Goal: Task Accomplishment & Management: Manage account settings

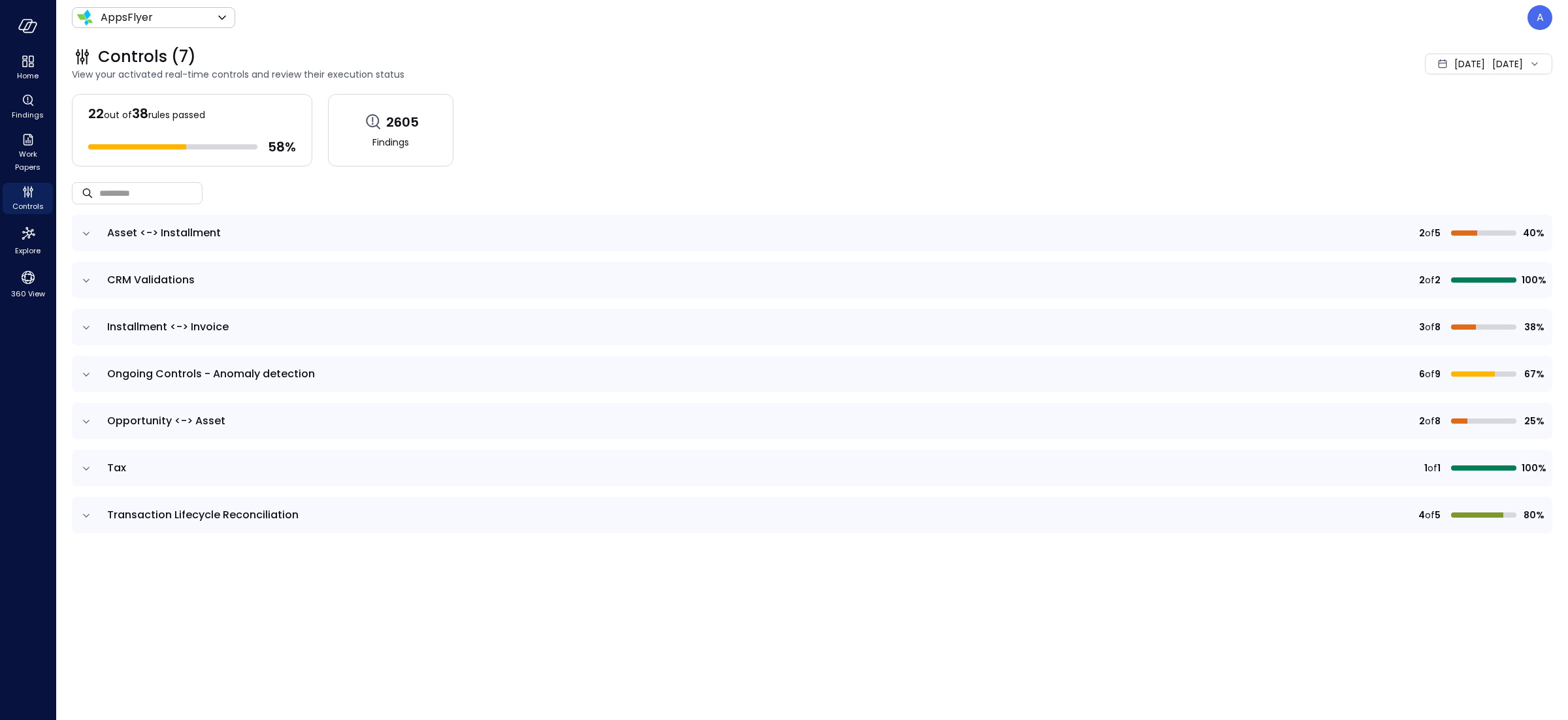
click at [83, 235] on icon "expand row" at bounding box center [86, 234] width 13 height 13
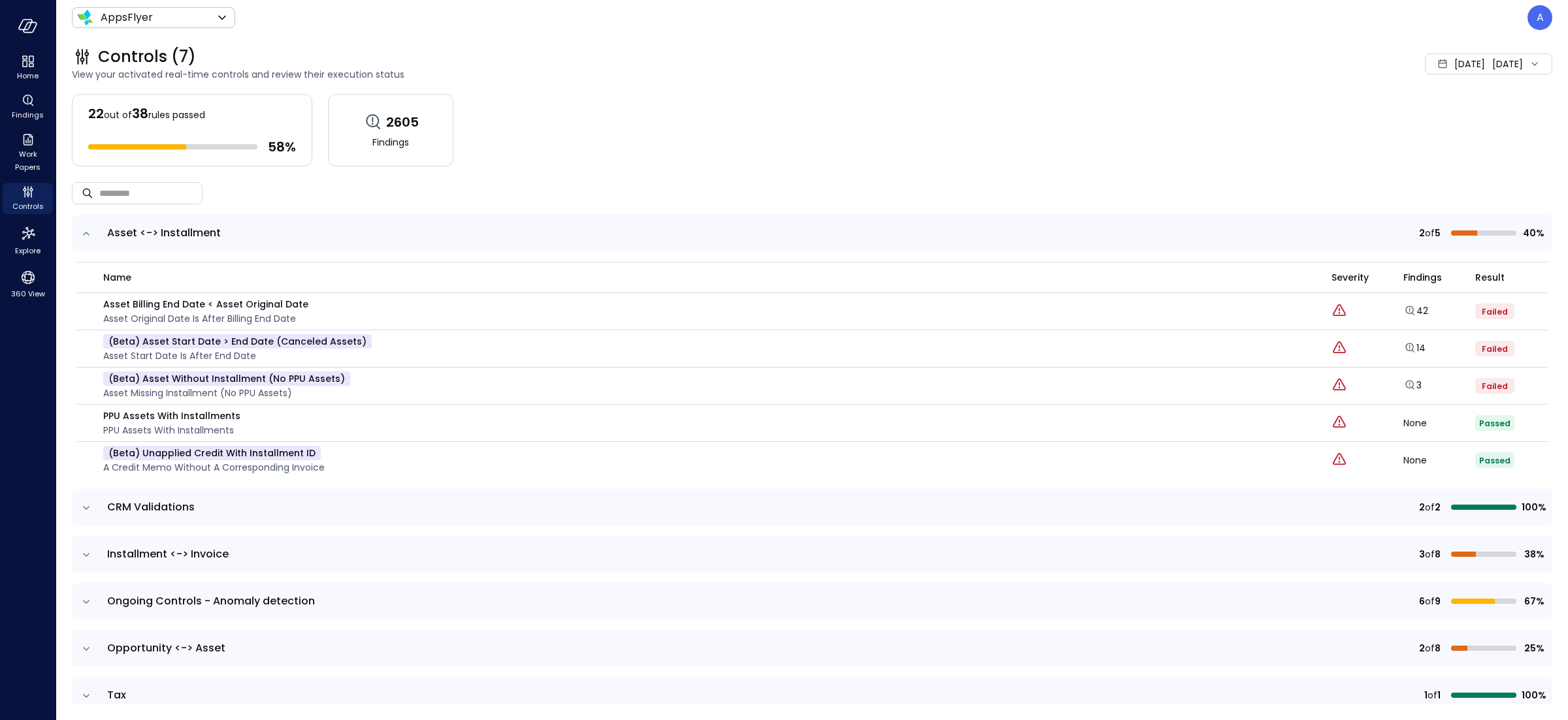
click at [1455, 68] on span "Aug 1, 2025" at bounding box center [1470, 64] width 30 height 14
click at [1428, 145] on li "Current Year 2025" at bounding box center [1452, 143] width 104 height 22
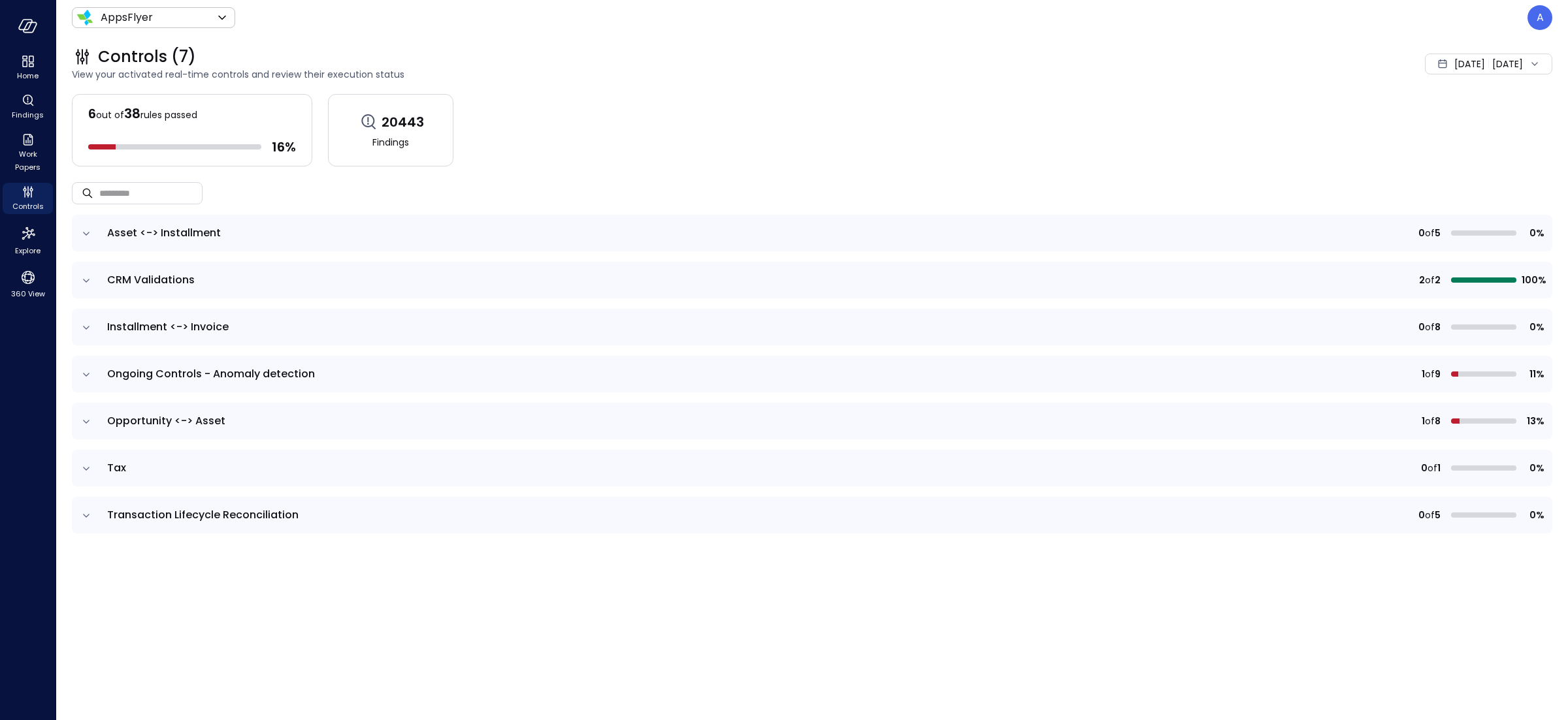
click at [85, 238] on icon "expand row" at bounding box center [86, 234] width 13 height 13
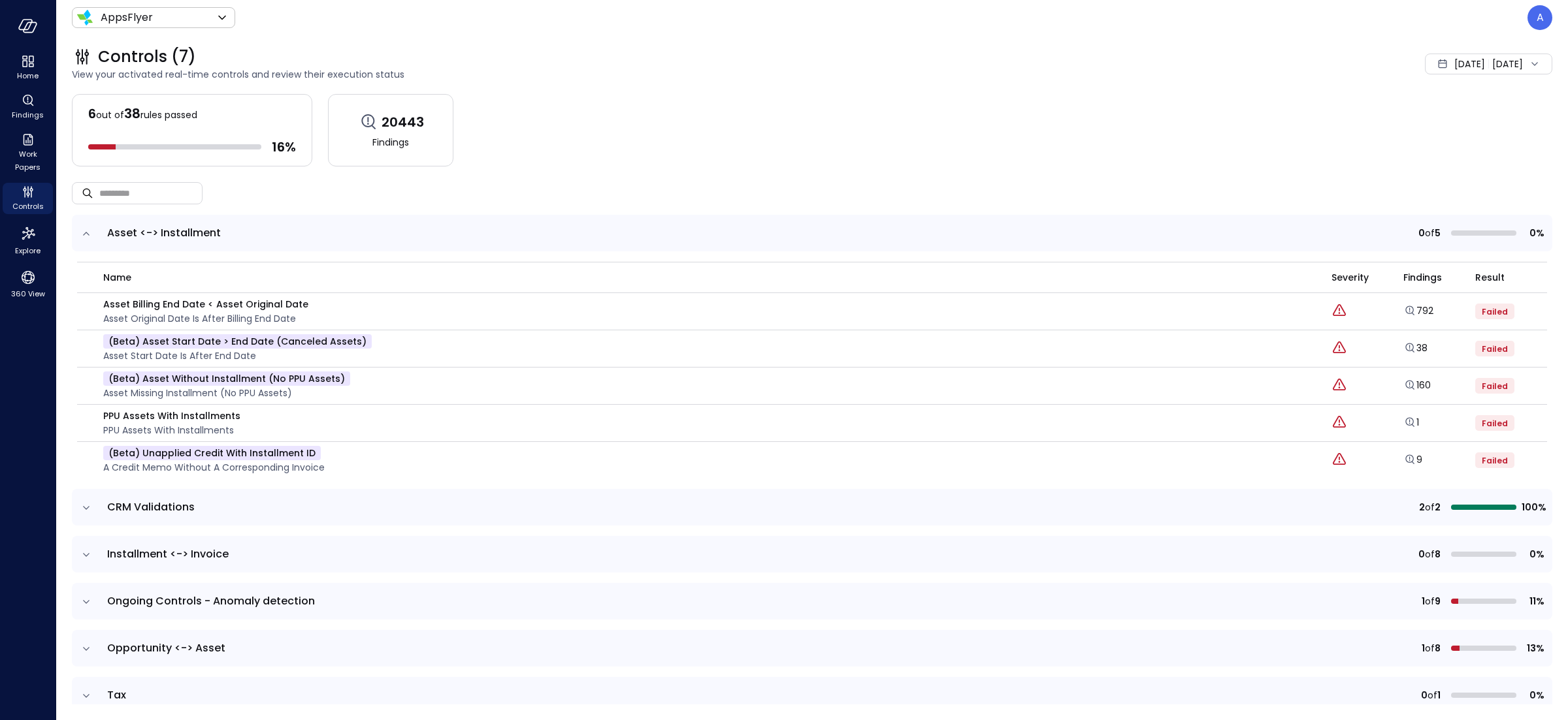
click at [85, 238] on icon "expand row" at bounding box center [86, 234] width 13 height 13
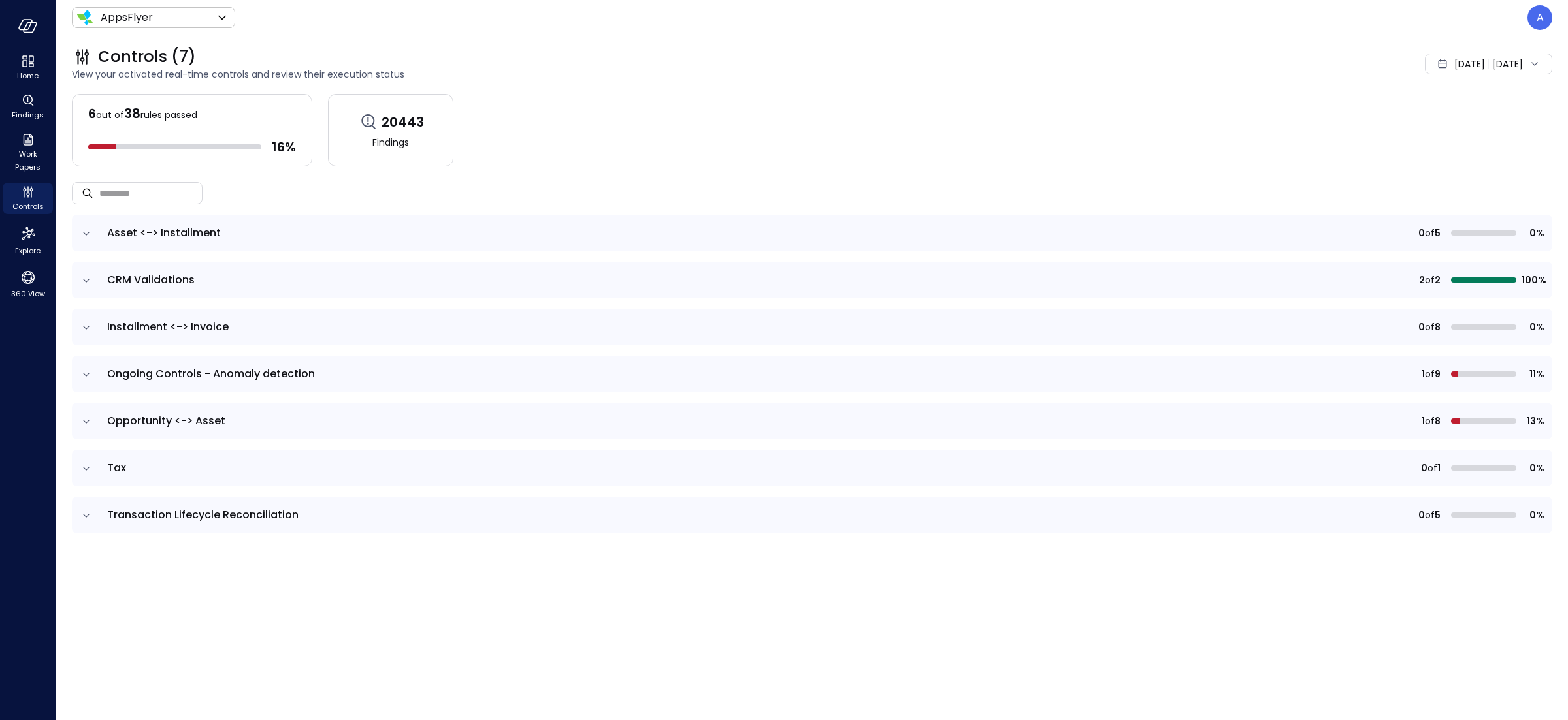
click at [129, 217] on td "Asset <-> Installment" at bounding box center [543, 233] width 889 height 37
click at [169, 191] on input "text" at bounding box center [150, 193] width 103 height 35
paste input "**********"
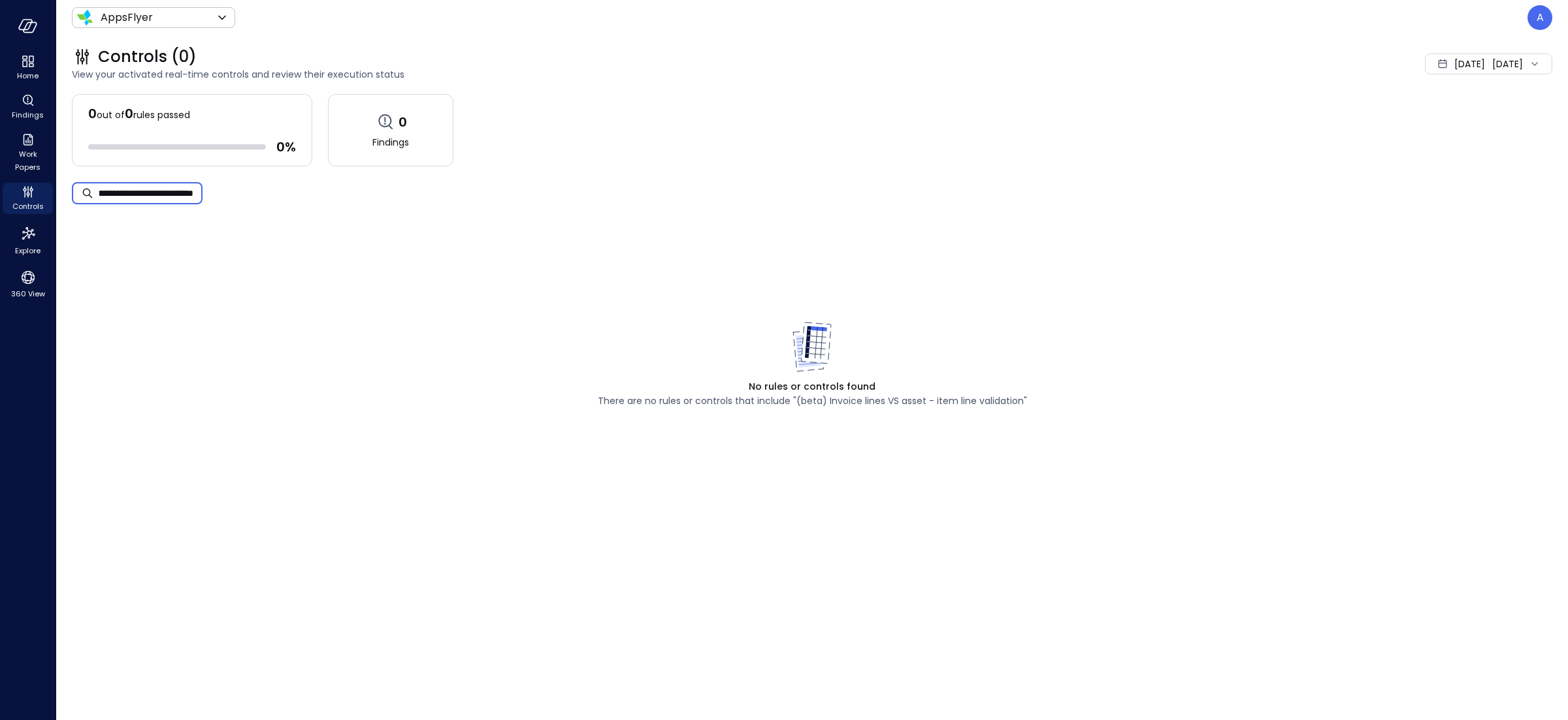
click at [142, 198] on input "**********" at bounding box center [150, 194] width 103 height 35
click at [166, 193] on input "**********" at bounding box center [150, 194] width 103 height 35
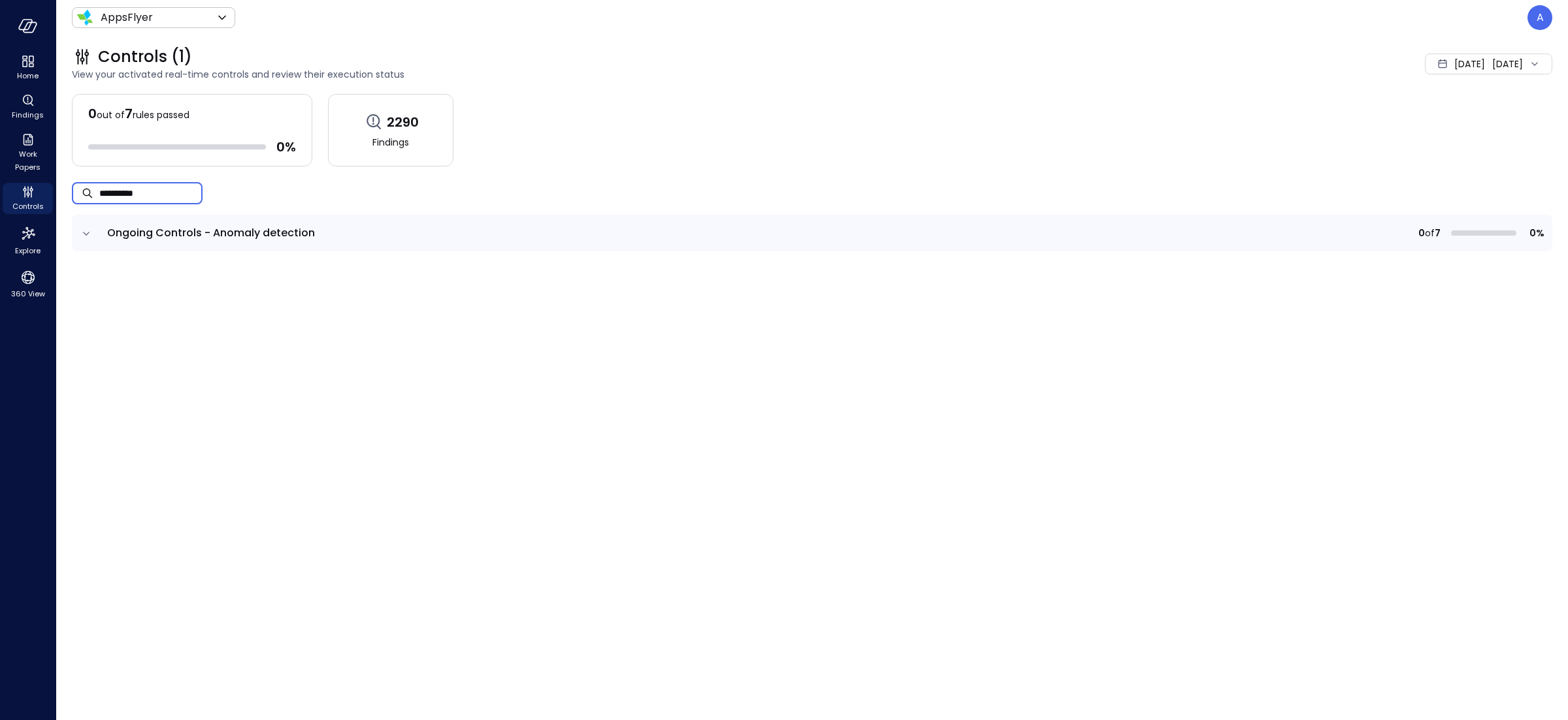
type input "**********"
click at [83, 234] on icon "expand row" at bounding box center [86, 234] width 13 height 13
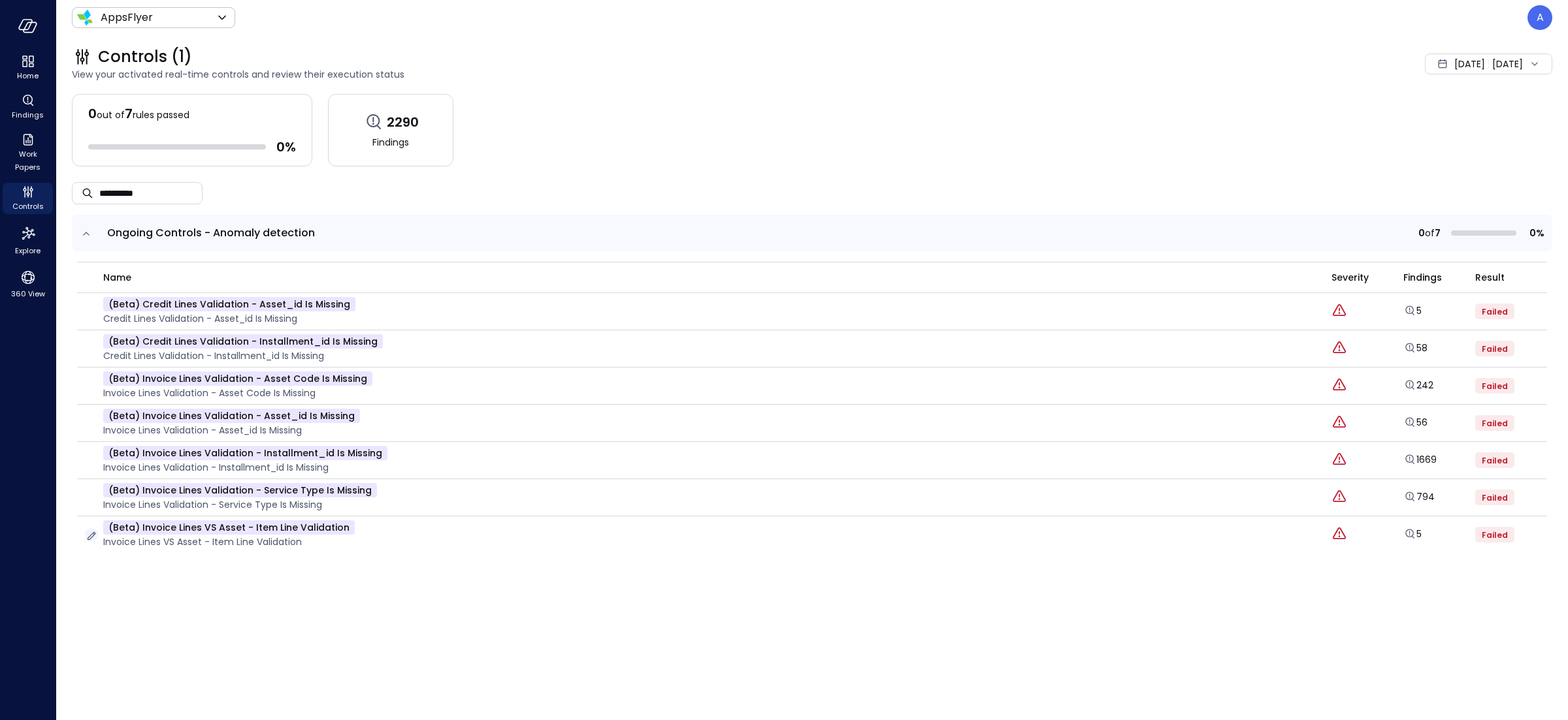
click at [92, 537] on icon "button" at bounding box center [92, 536] width 13 height 13
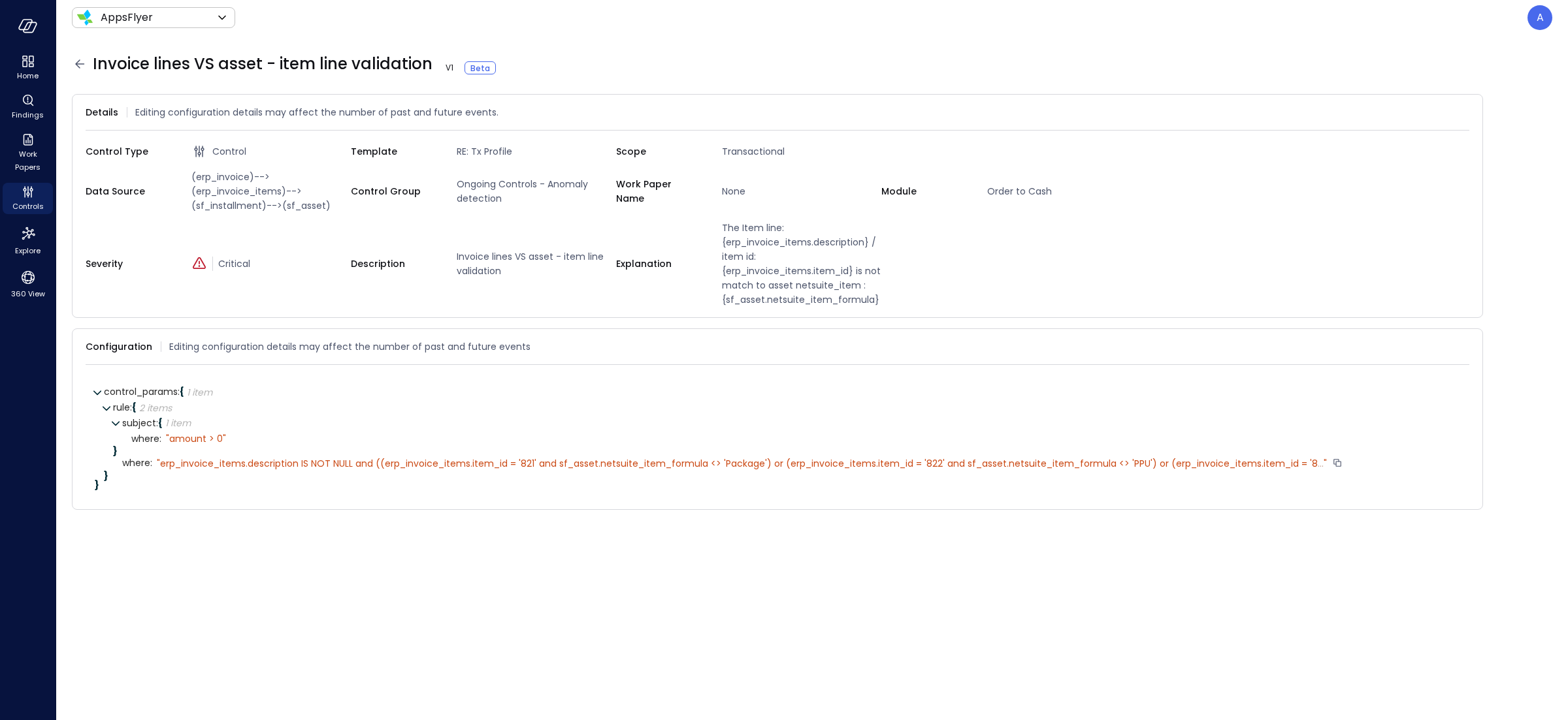
click at [348, 470] on span "erp_invoice_items.description IS NOT NULL and ((erp_invoice_items.item_id = '82…" at bounding box center [739, 464] width 1158 height 13
click at [263, 464] on span "erp_invoice_items.description IS NOT NULL and ((erp_invoice_items.item_id = '82…" at bounding box center [739, 464] width 1158 height 13
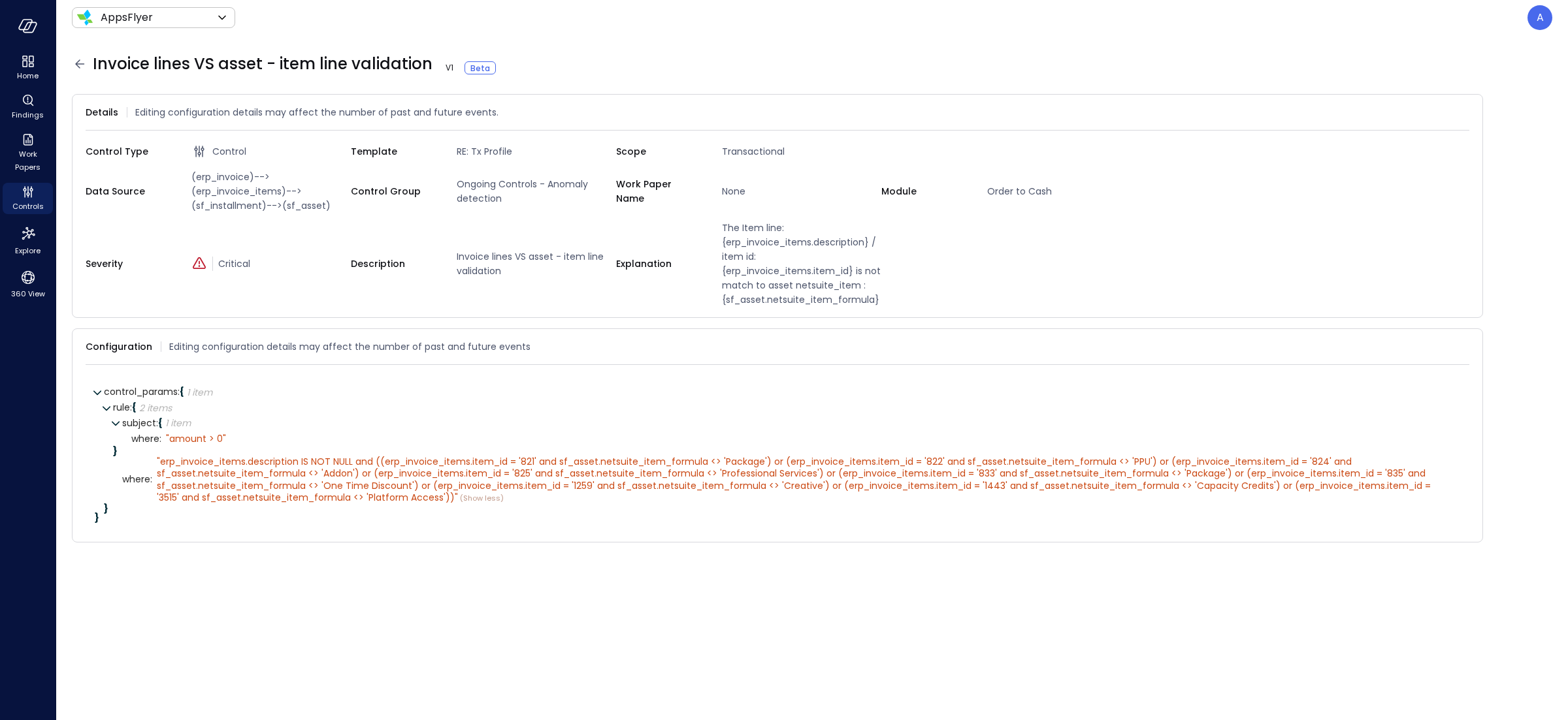
click at [75, 62] on icon at bounding box center [79, 64] width 16 height 16
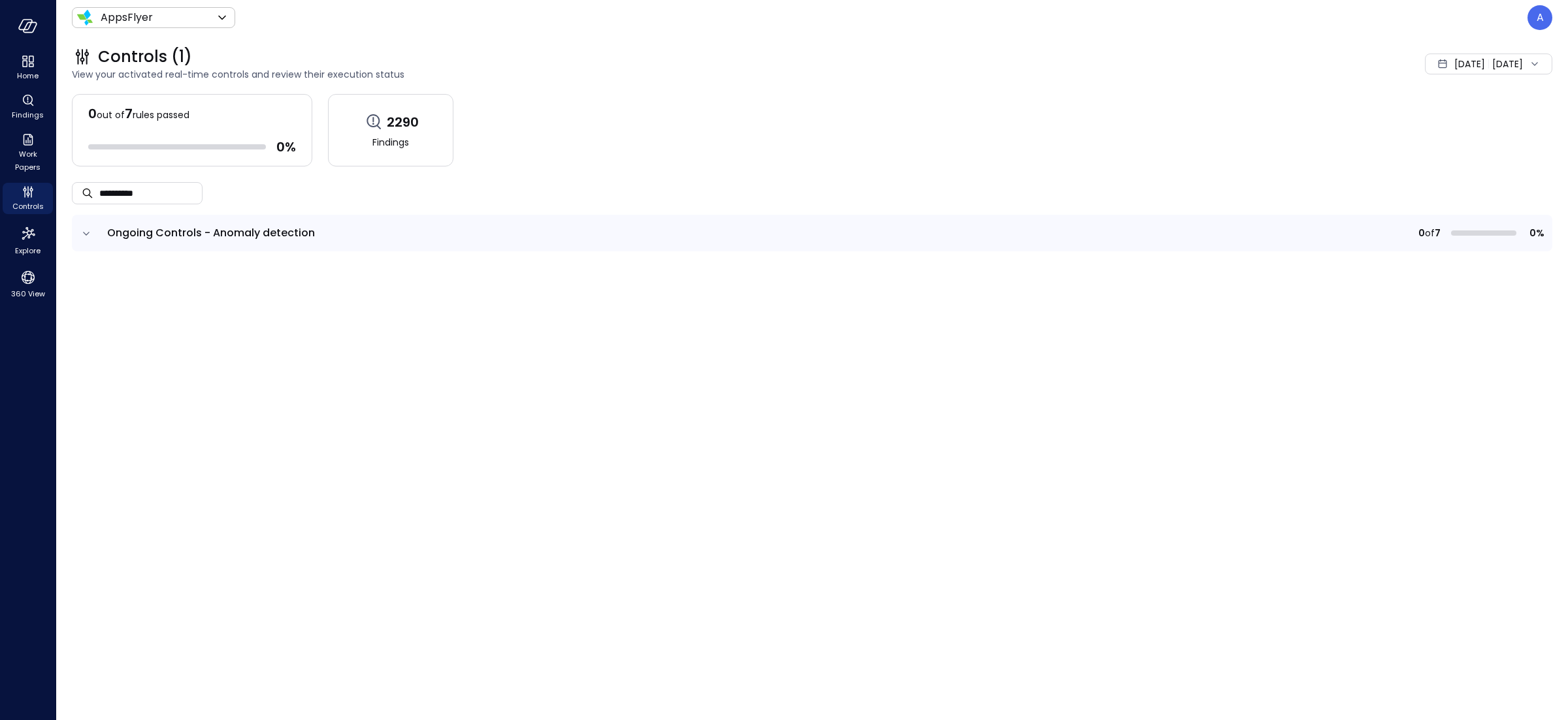
click at [85, 235] on icon "expand row" at bounding box center [86, 234] width 13 height 13
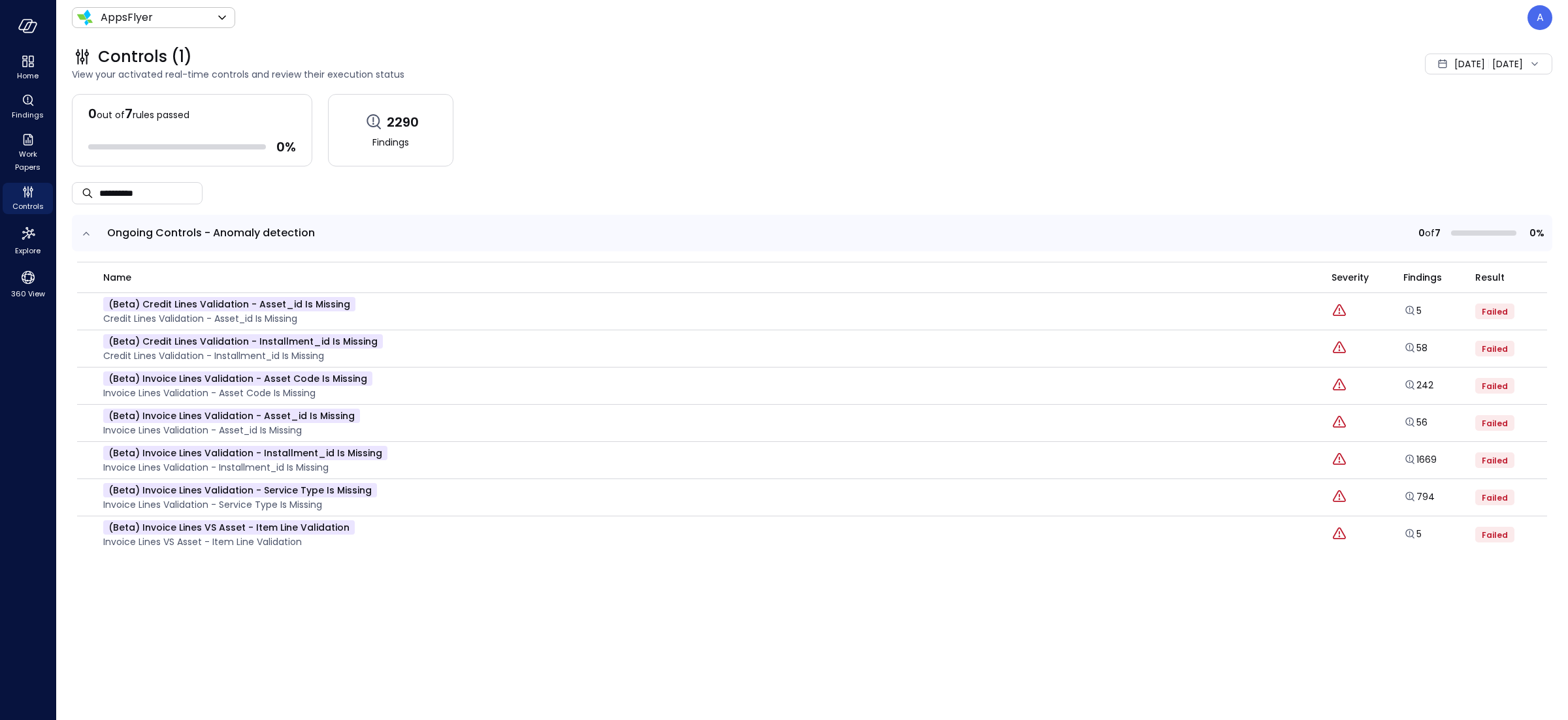
click at [86, 234] on icon "expand row" at bounding box center [86, 234] width 13 height 13
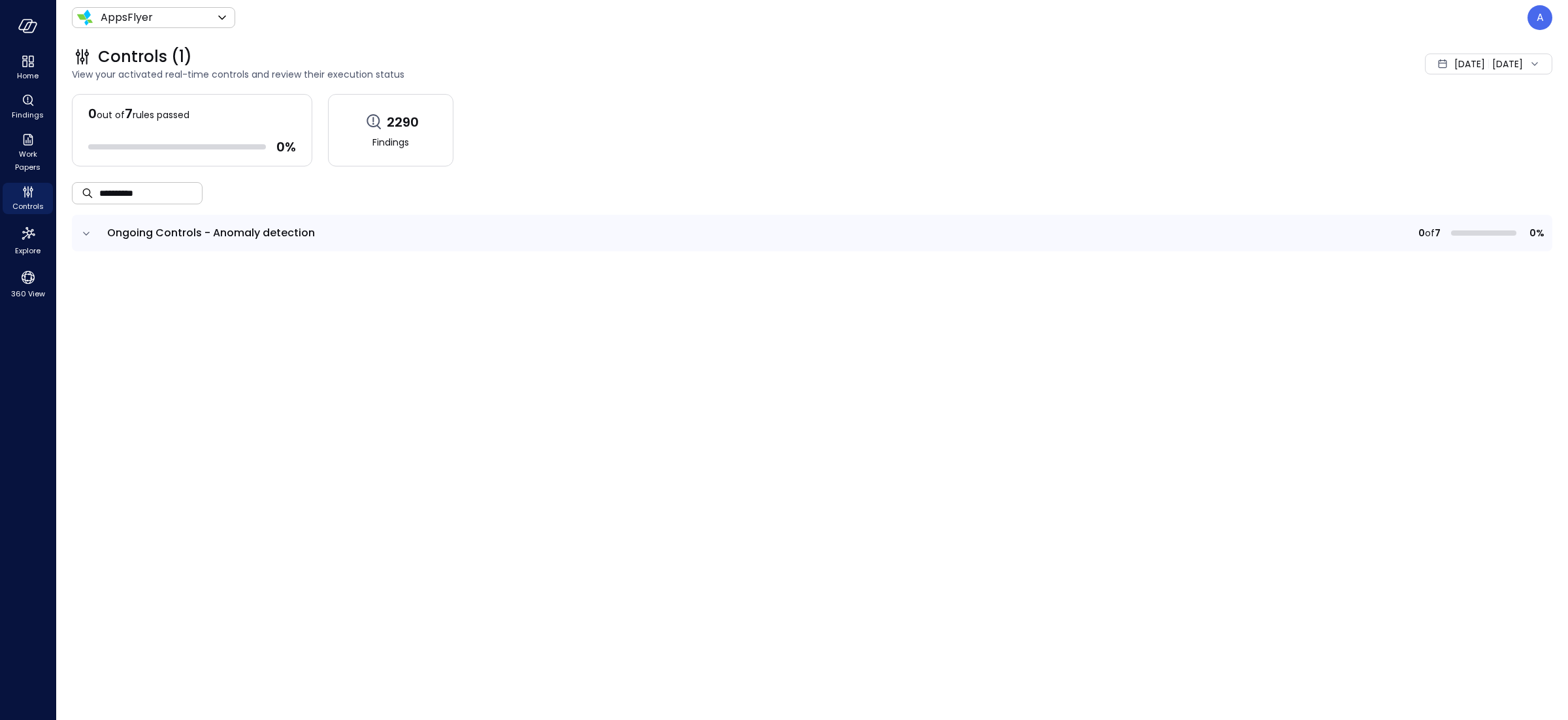
click at [139, 195] on input "**********" at bounding box center [150, 193] width 103 height 35
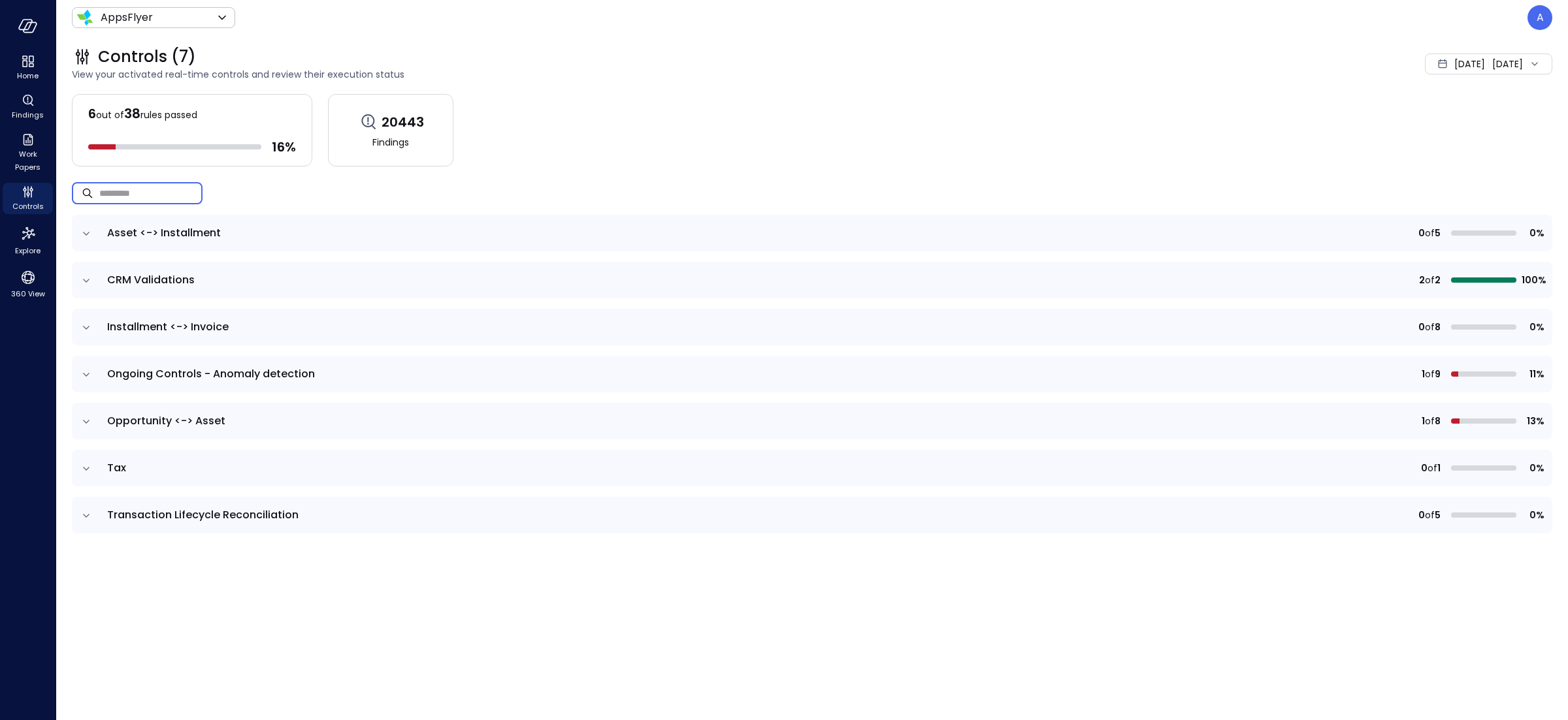
click at [88, 234] on icon "expand row" at bounding box center [86, 234] width 13 height 13
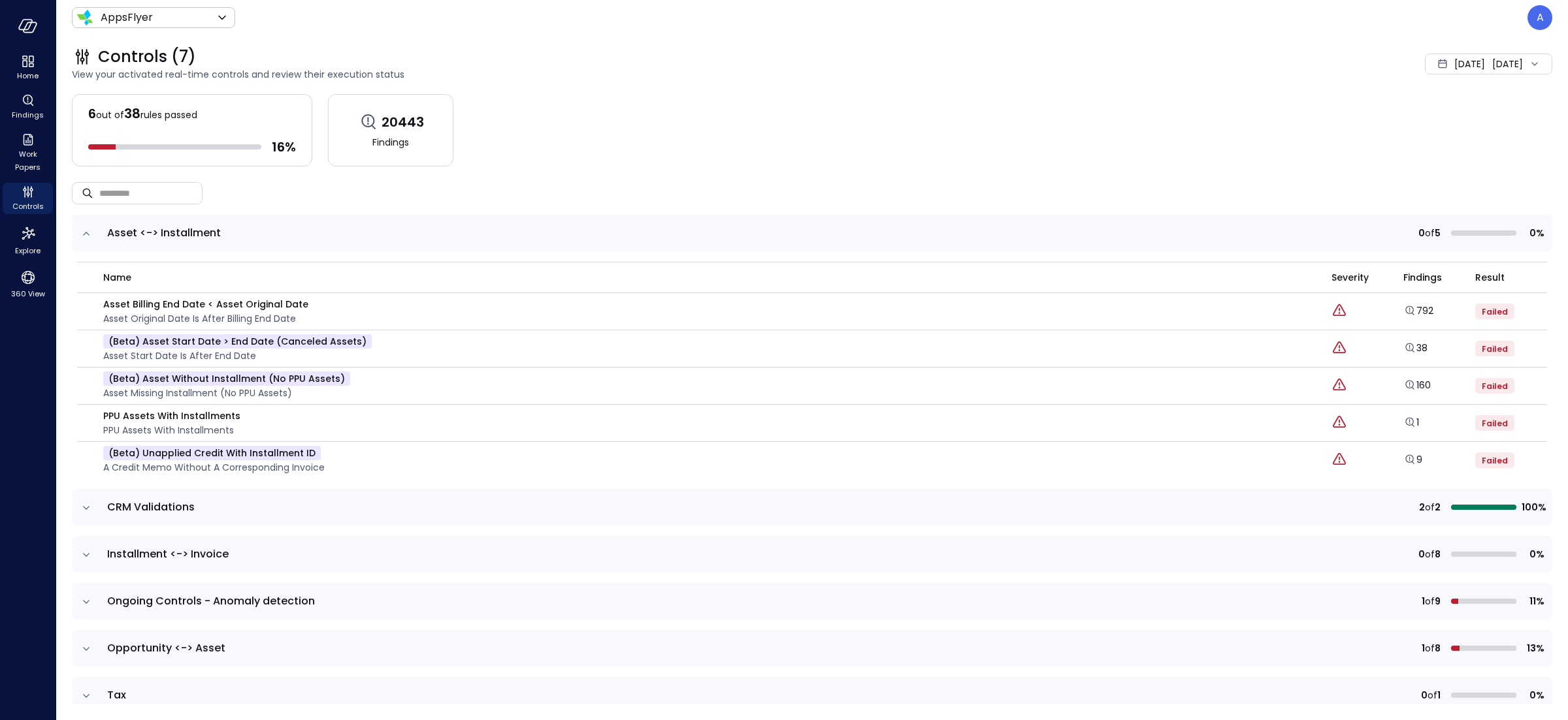
click at [87, 235] on icon "expand row" at bounding box center [86, 234] width 13 height 13
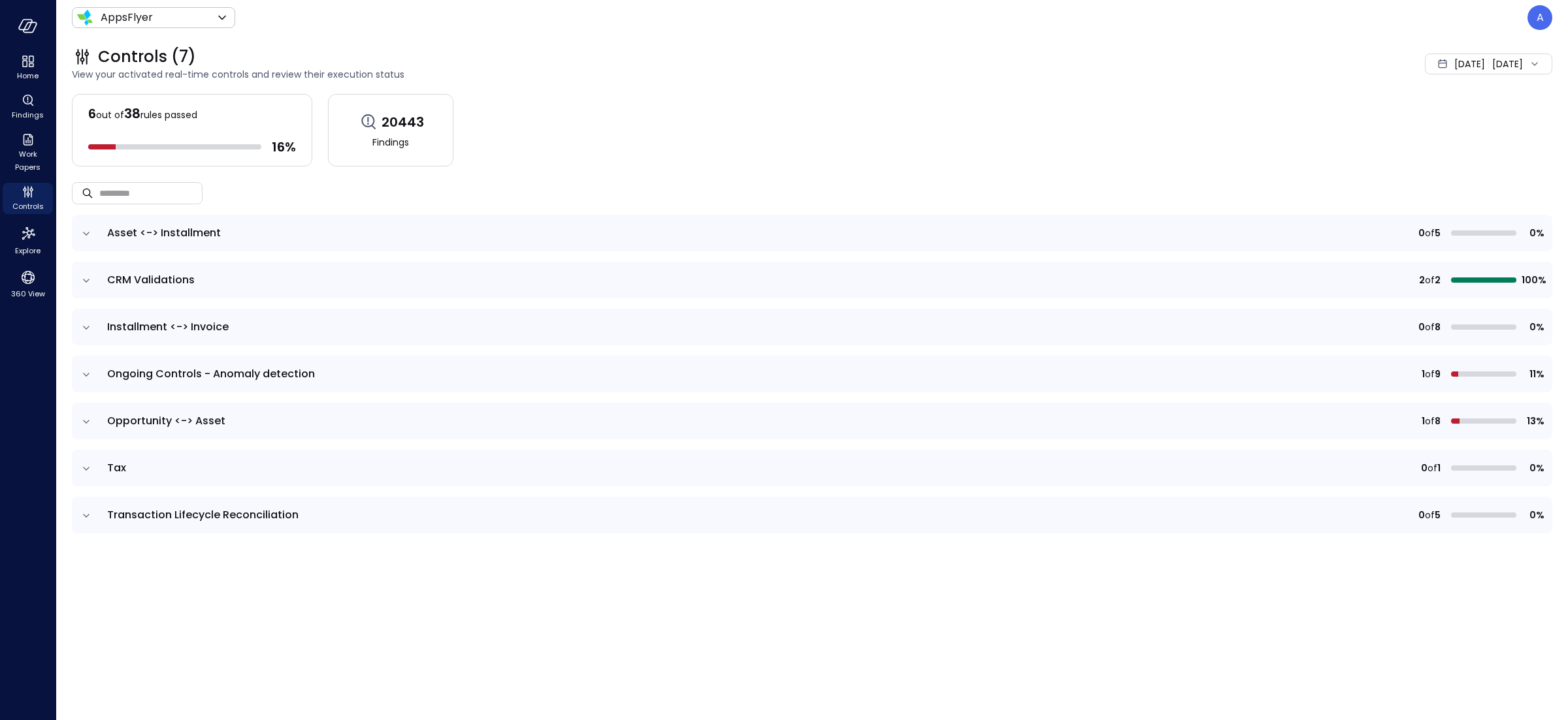
click at [87, 327] on icon "expand row" at bounding box center [86, 328] width 13 height 13
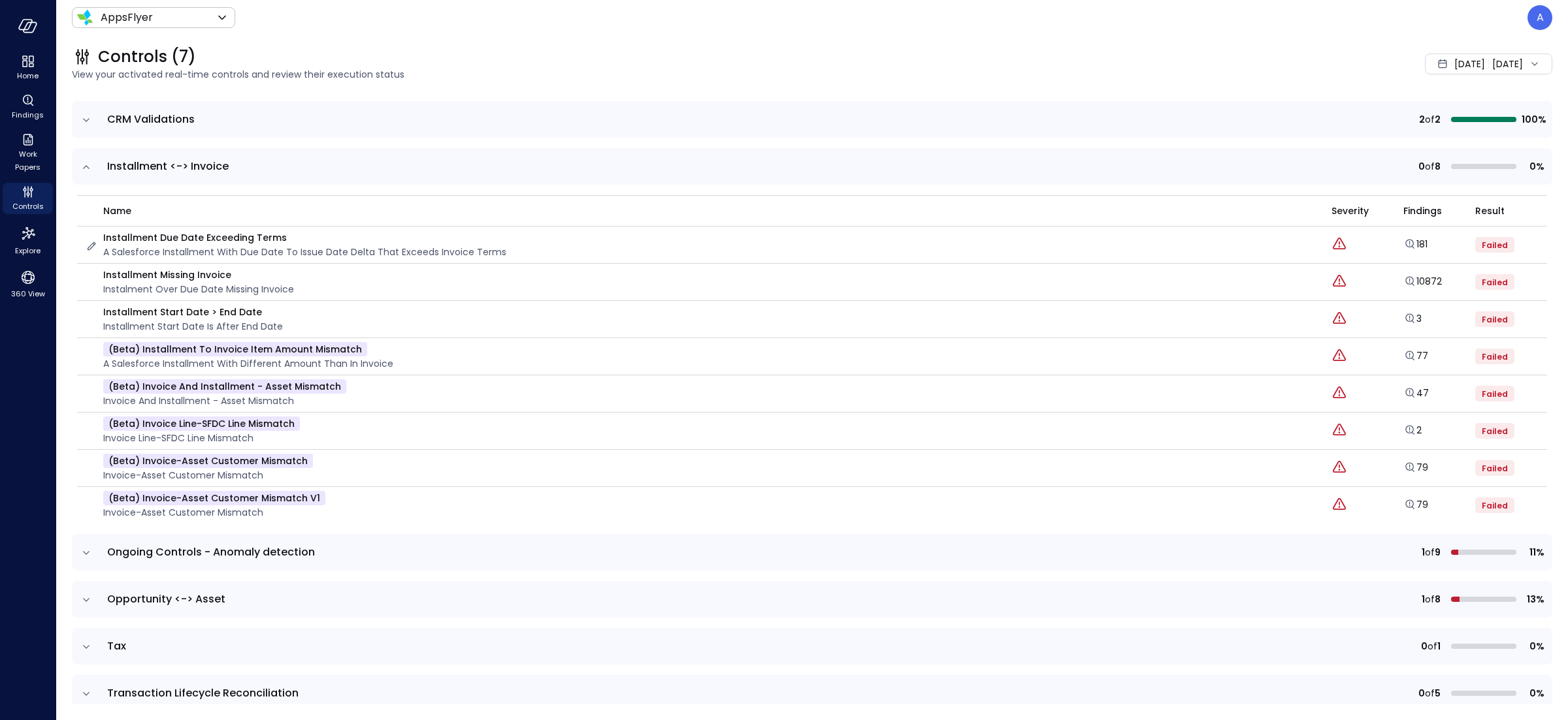
scroll to position [163, 0]
click at [1403, 468] on icon "Explore findings" at bounding box center [1410, 465] width 13 height 13
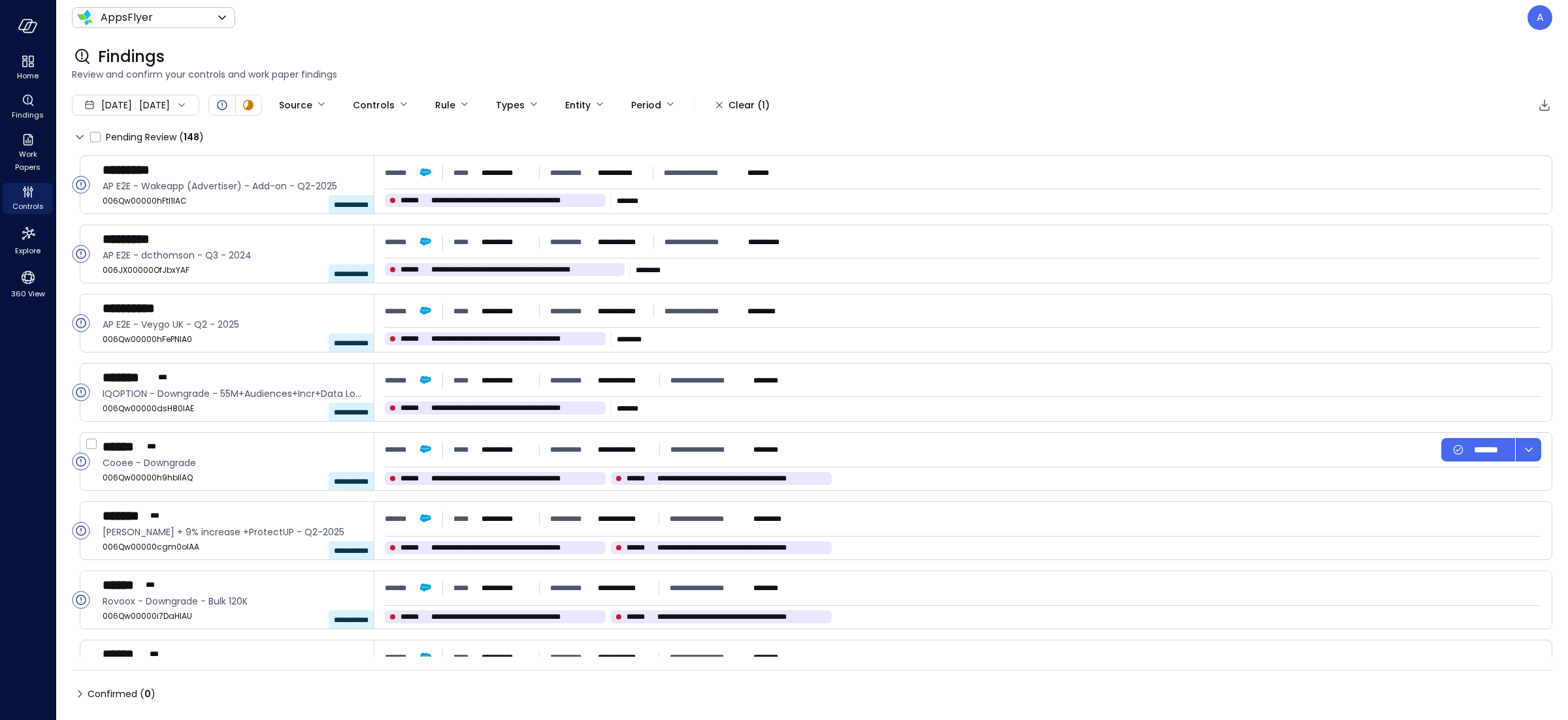
type input "****"
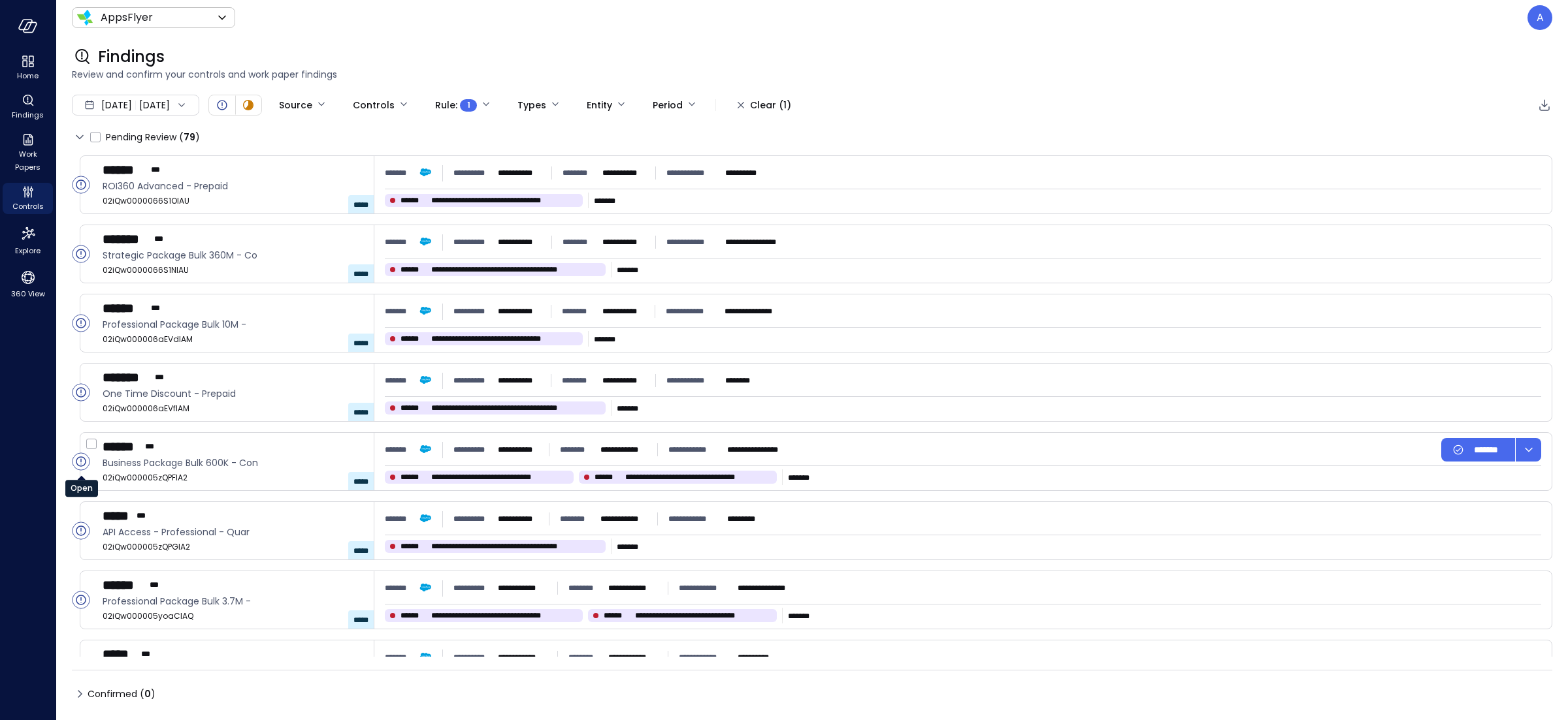
click at [81, 465] on circle "Open" at bounding box center [81, 461] width 17 height 17
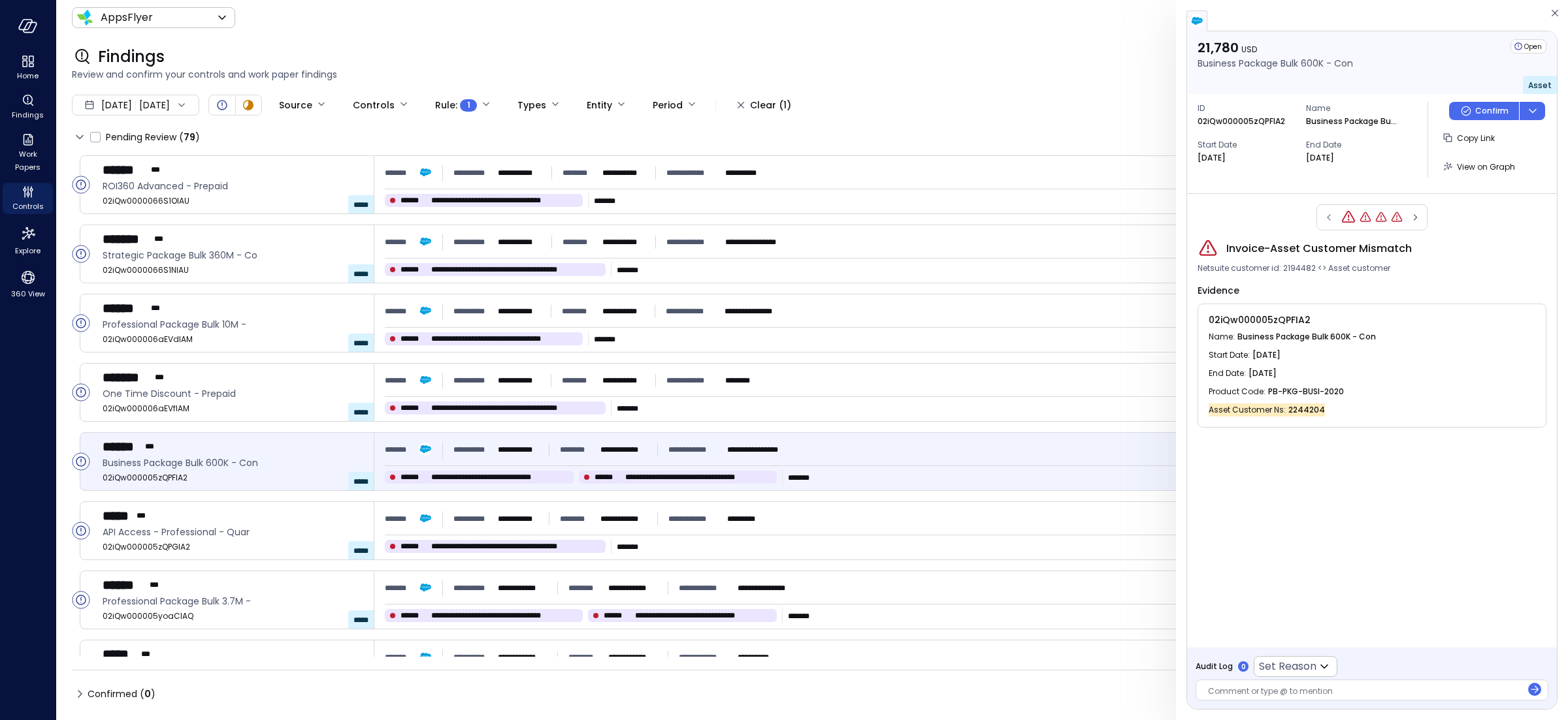
click at [1295, 274] on span "Netsuite customer id: 2194482 <> Asset customer" at bounding box center [1293, 269] width 193 height 13
click at [1314, 412] on span "2244204" at bounding box center [1306, 410] width 37 height 13
click at [1417, 286] on div "Evidence" at bounding box center [1371, 290] width 349 height 16
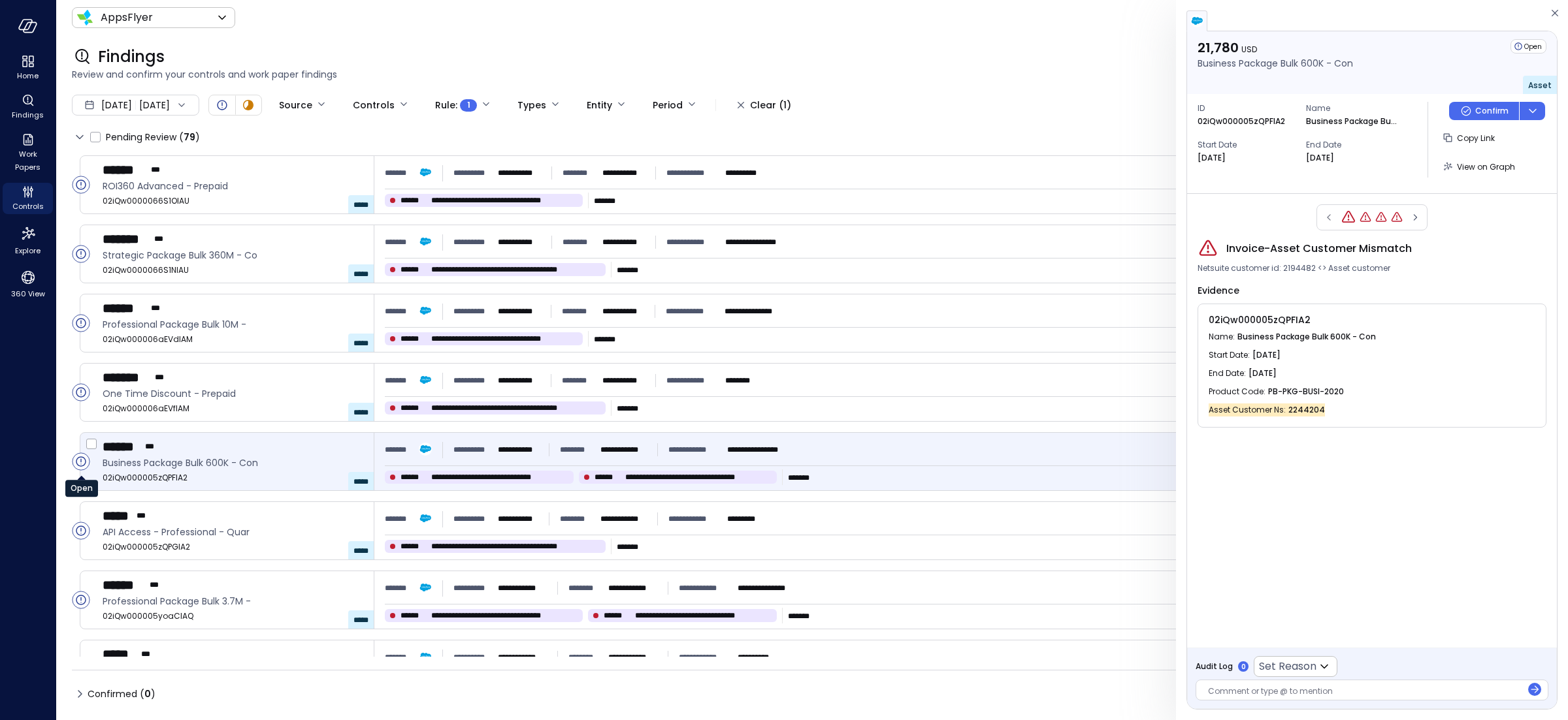
click at [80, 462] on circle "Open" at bounding box center [81, 461] width 17 height 17
click at [81, 402] on div "Open" at bounding box center [81, 415] width 33 height 26
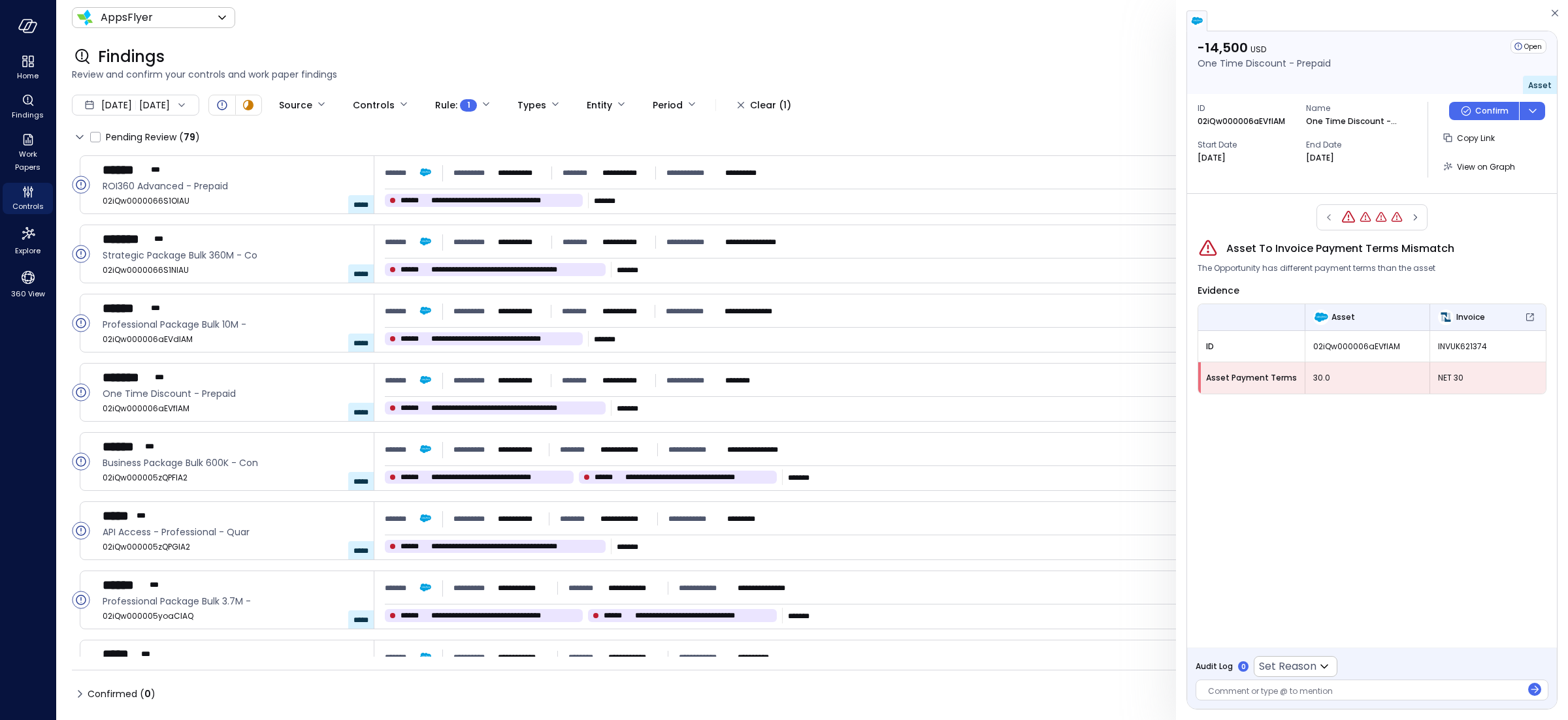
click at [1443, 380] on span "NET 30" at bounding box center [1488, 378] width 100 height 13
click at [1379, 383] on span "30.0" at bounding box center [1367, 378] width 108 height 13
click at [25, 194] on icon "Controls" at bounding box center [28, 192] width 16 height 16
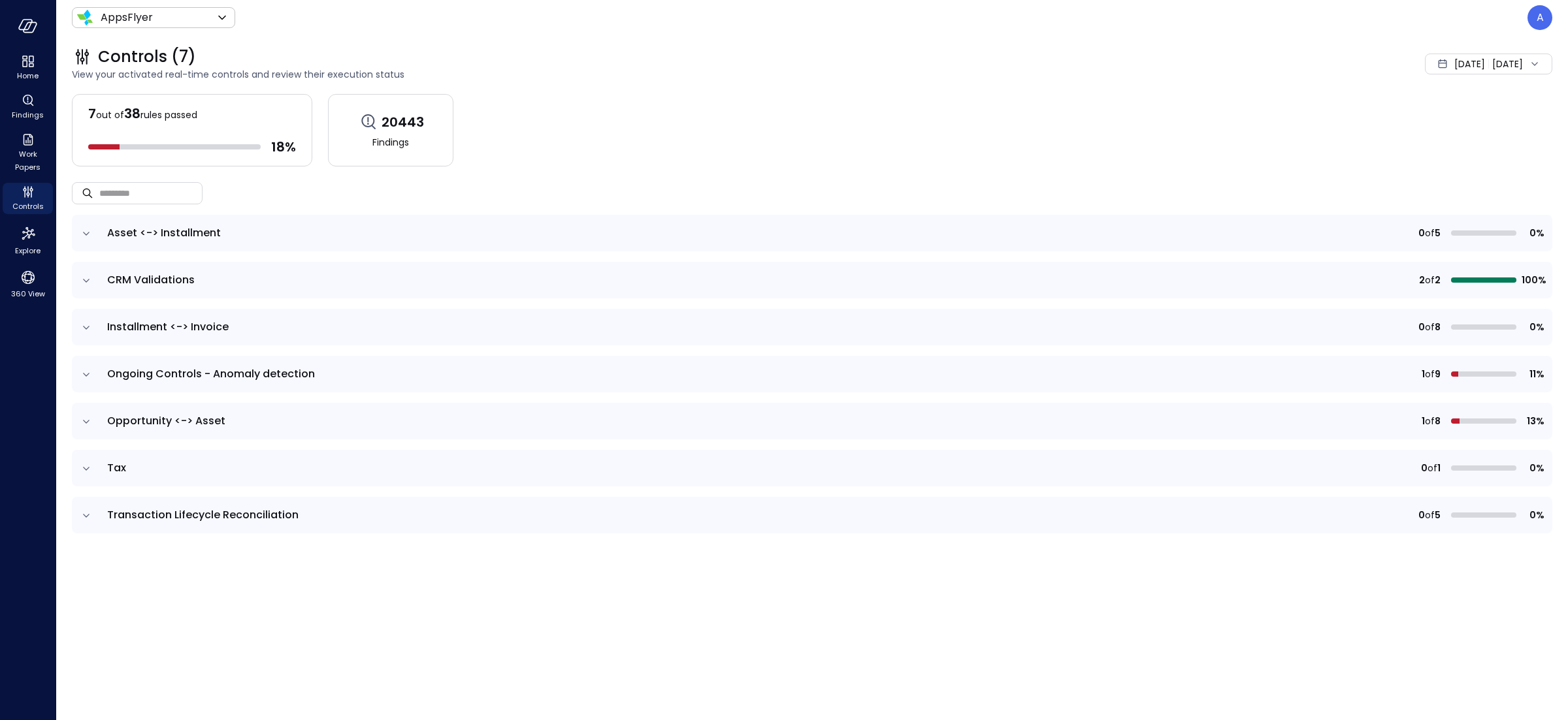
click at [82, 331] on icon "expand row" at bounding box center [86, 328] width 13 height 13
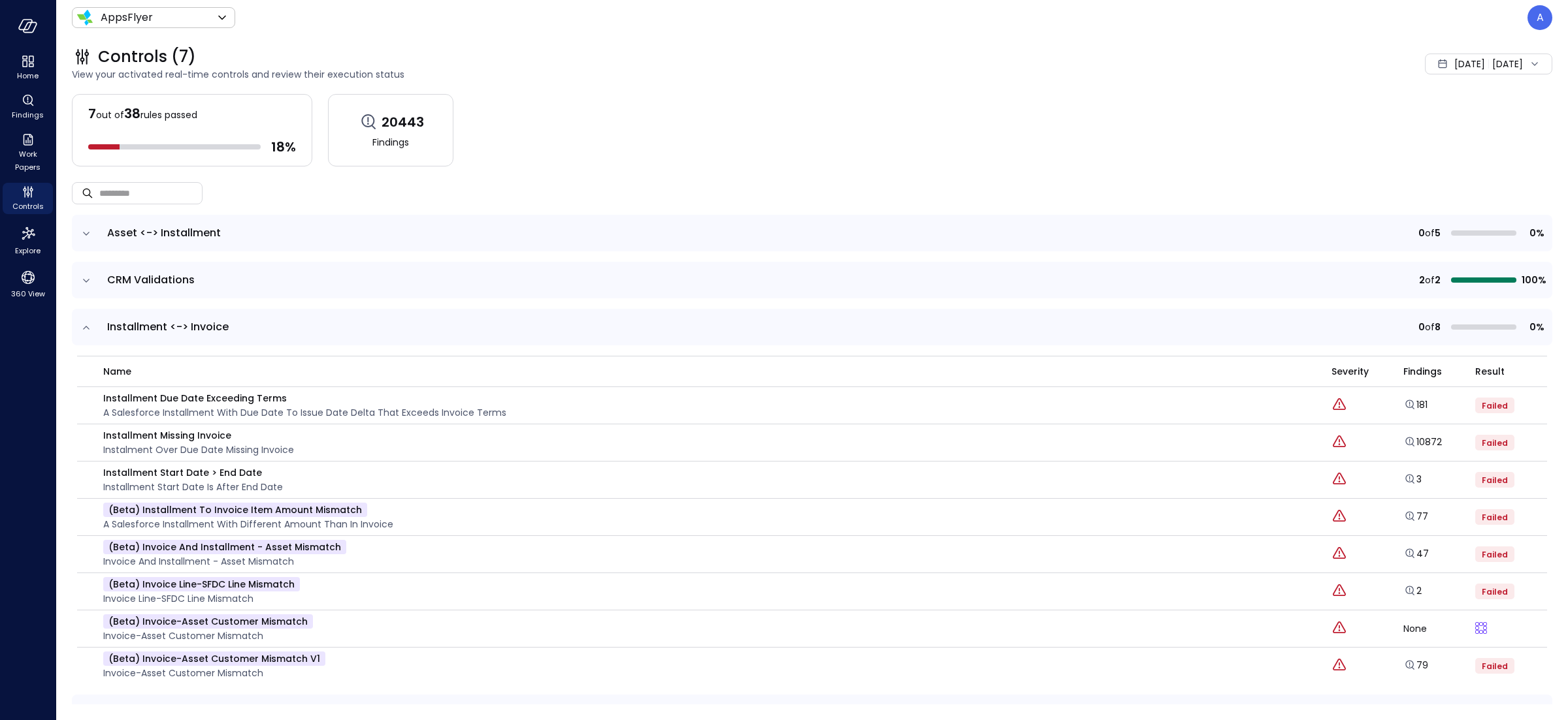
click at [83, 230] on icon "expand row" at bounding box center [86, 234] width 13 height 13
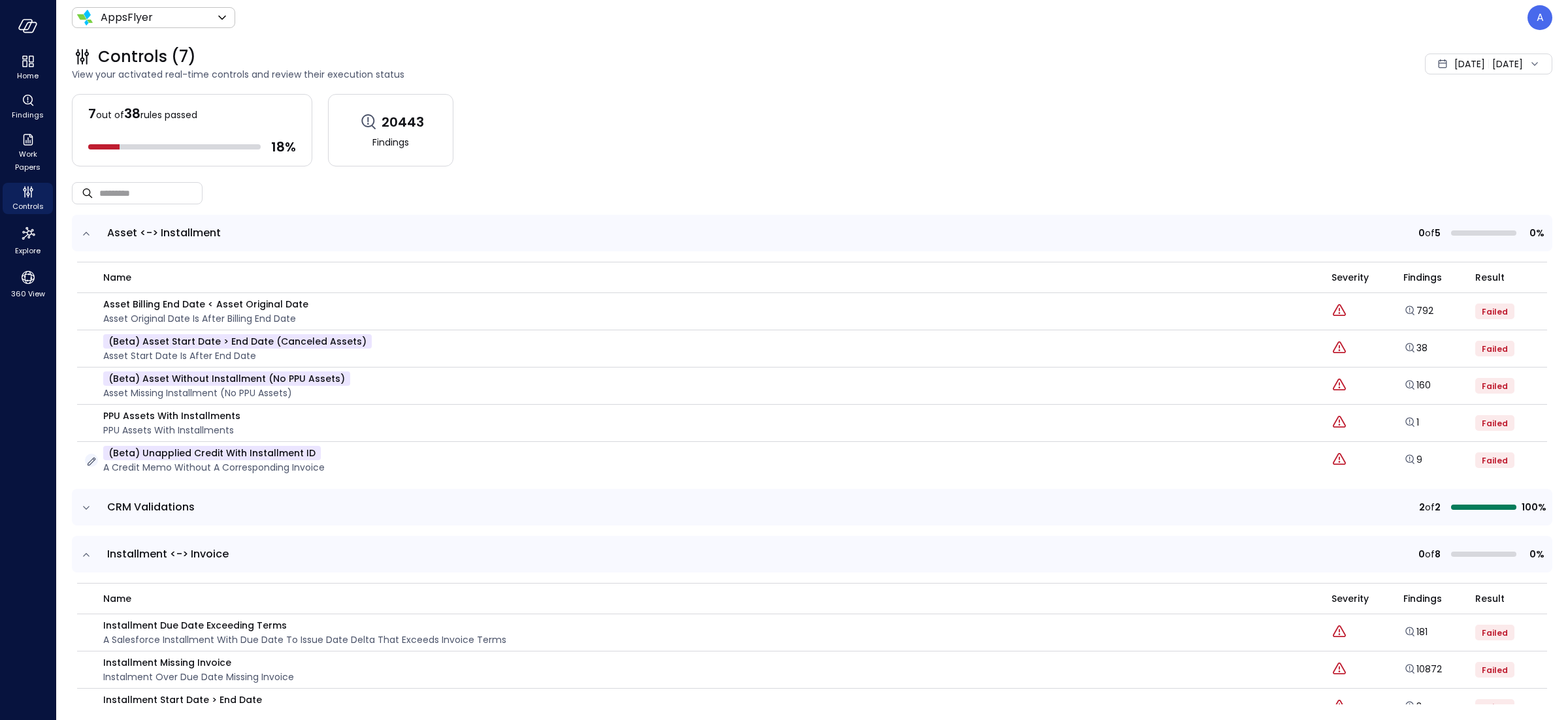
click at [90, 464] on icon "button" at bounding box center [92, 461] width 13 height 13
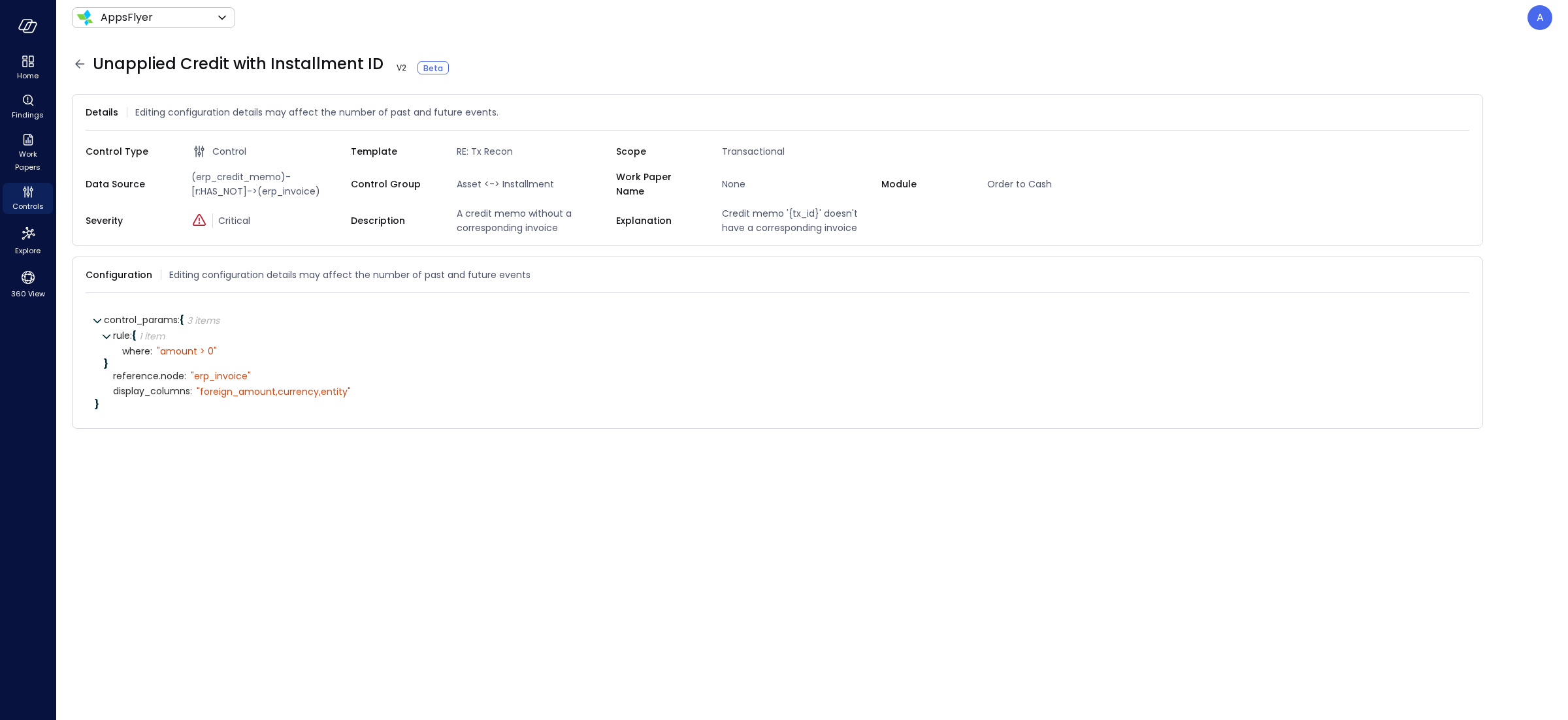
click at [75, 62] on icon at bounding box center [79, 64] width 16 height 16
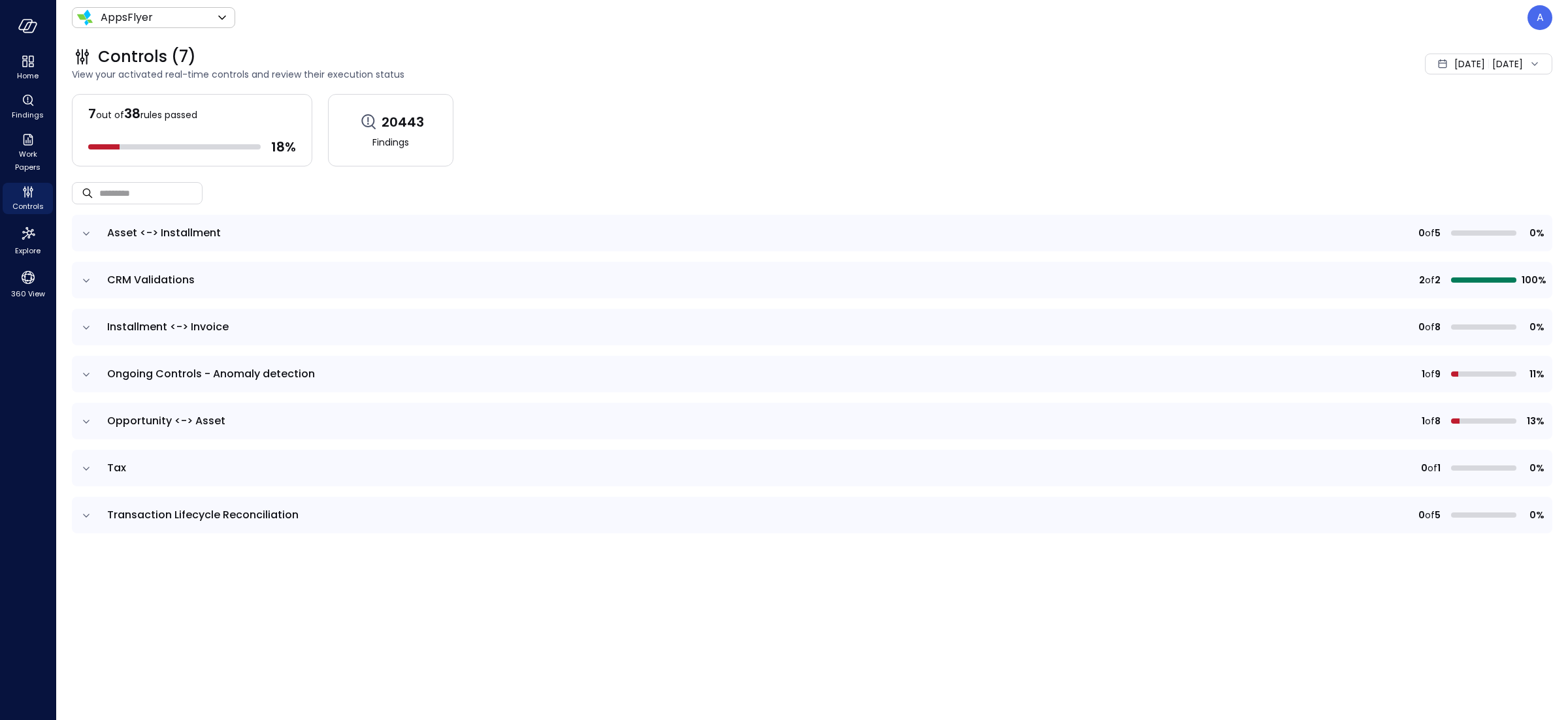
click at [98, 235] on td at bounding box center [85, 233] width 27 height 37
click at [84, 326] on icon "expand row" at bounding box center [86, 328] width 13 height 13
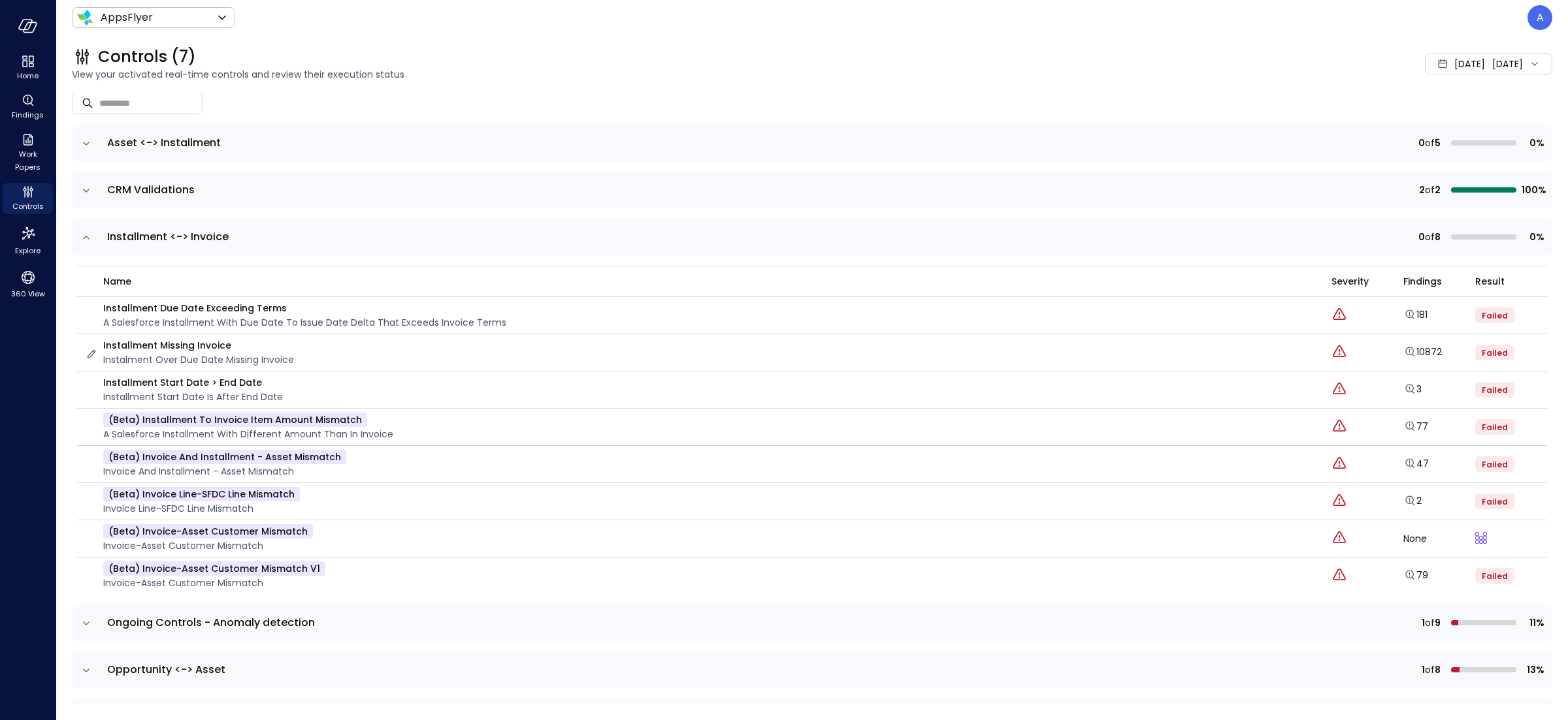
scroll to position [178, 0]
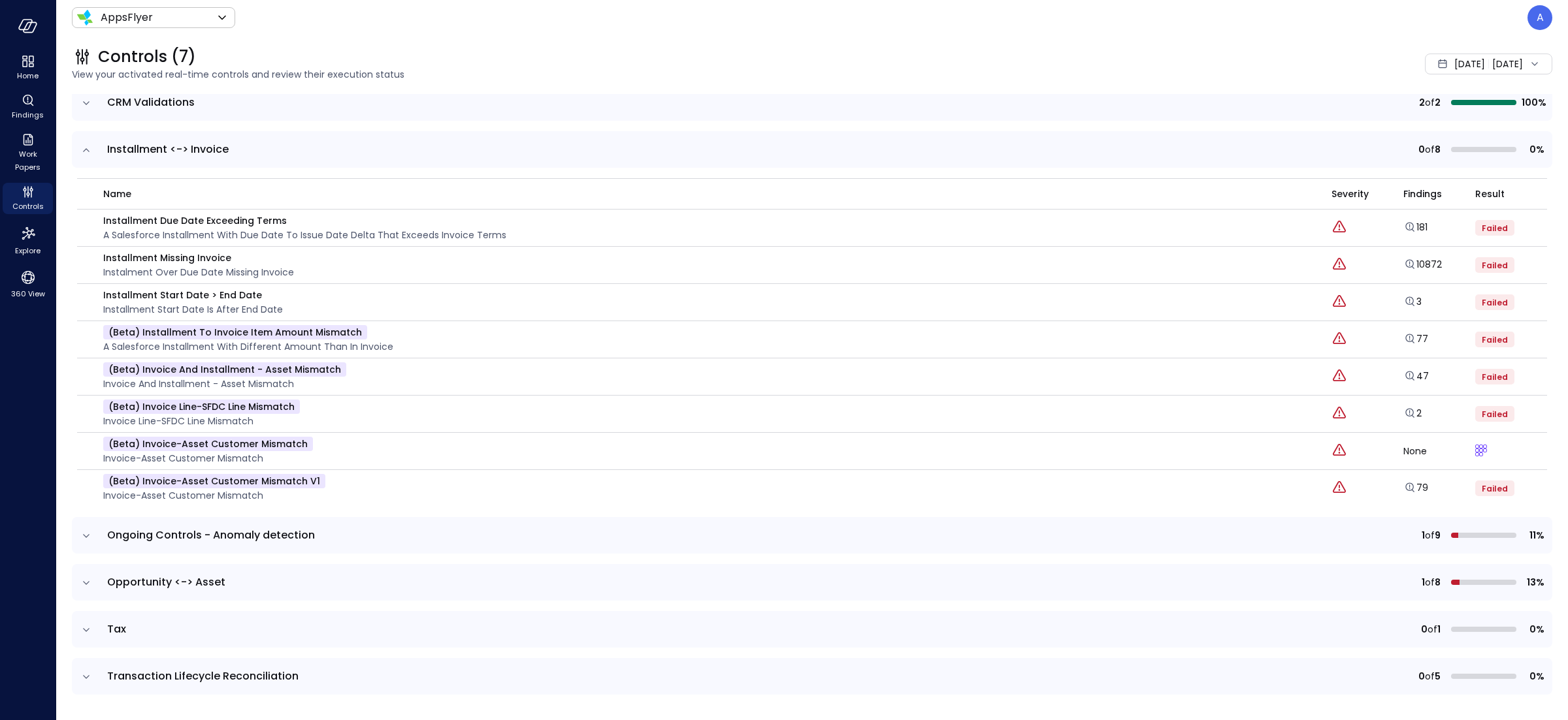
click at [90, 538] on icon "expand row" at bounding box center [86, 536] width 13 height 13
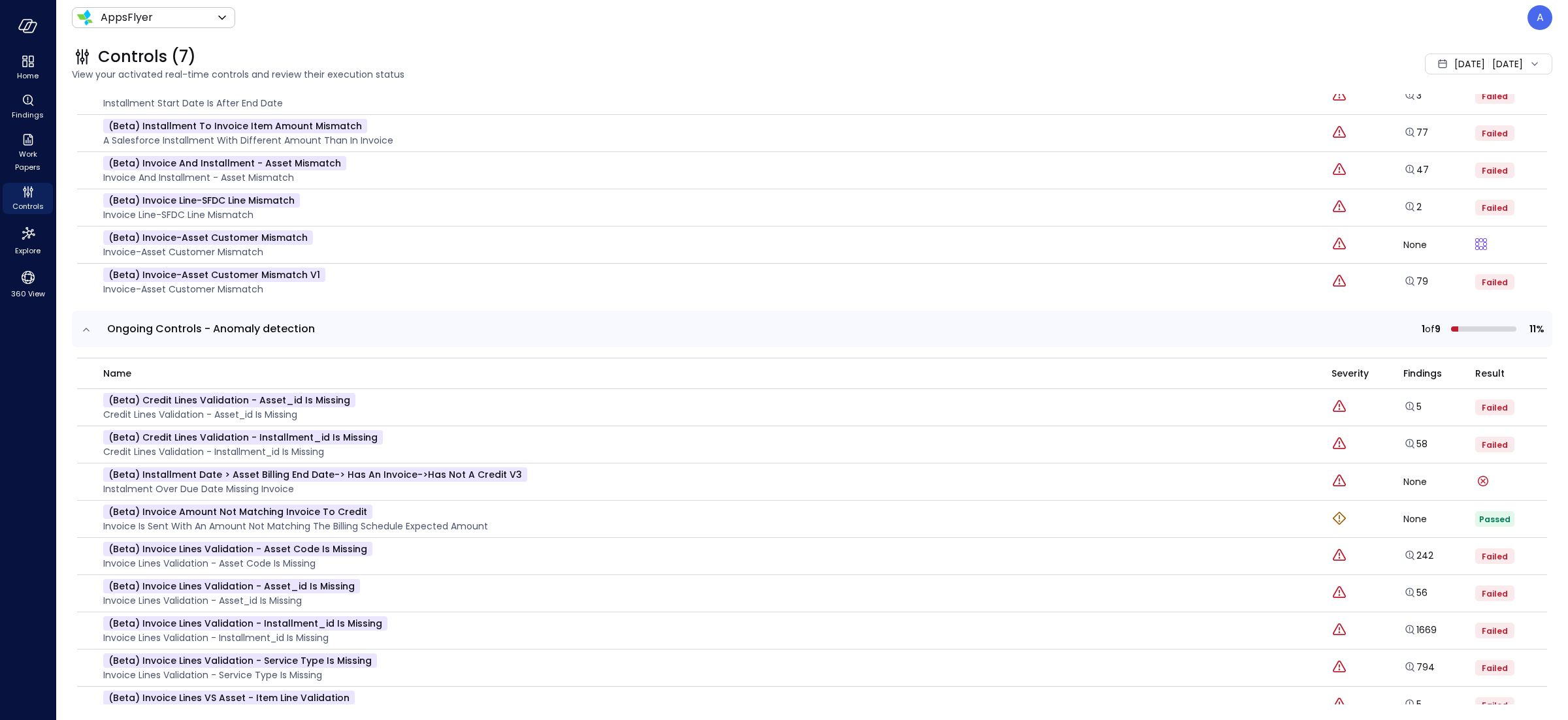
scroll to position [555, 0]
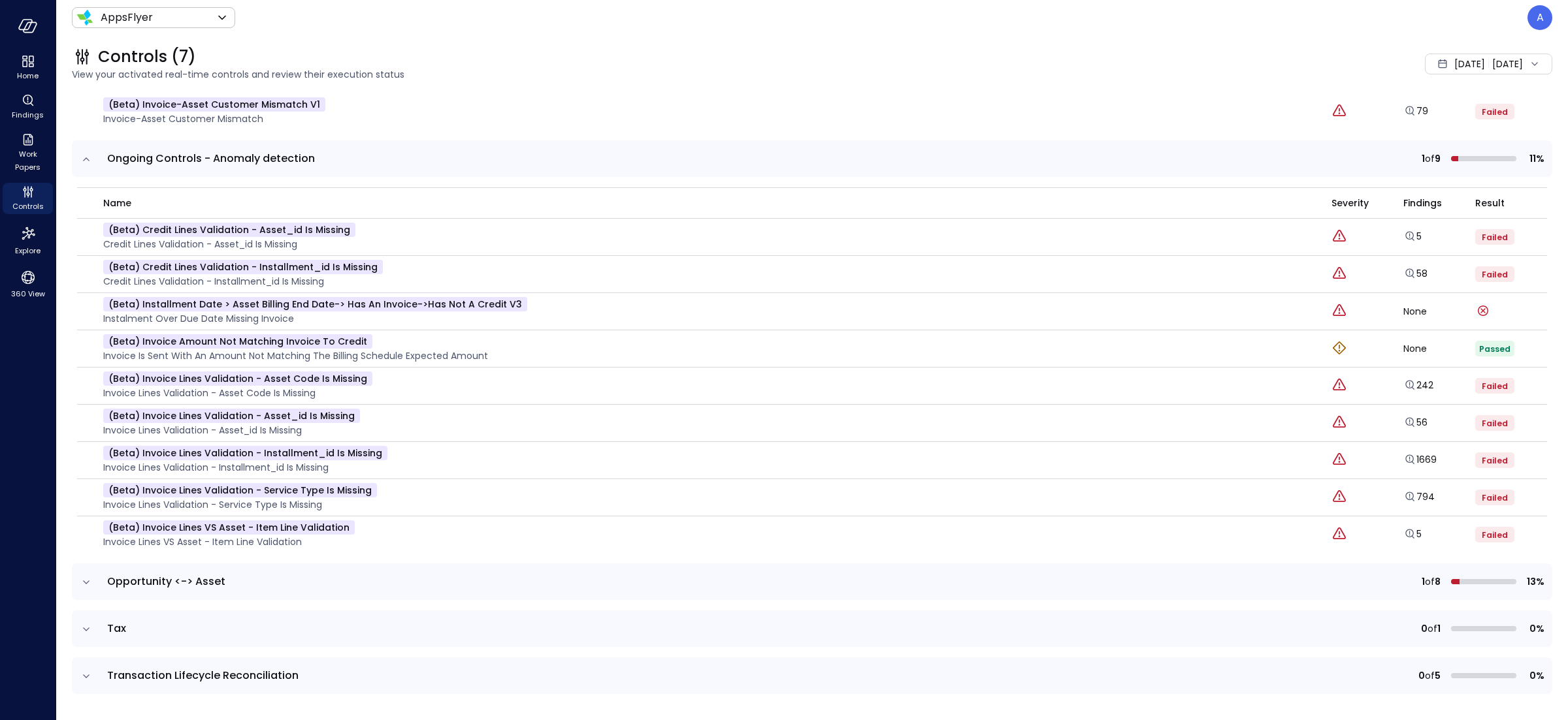
click at [91, 681] on icon "expand row" at bounding box center [86, 677] width 13 height 13
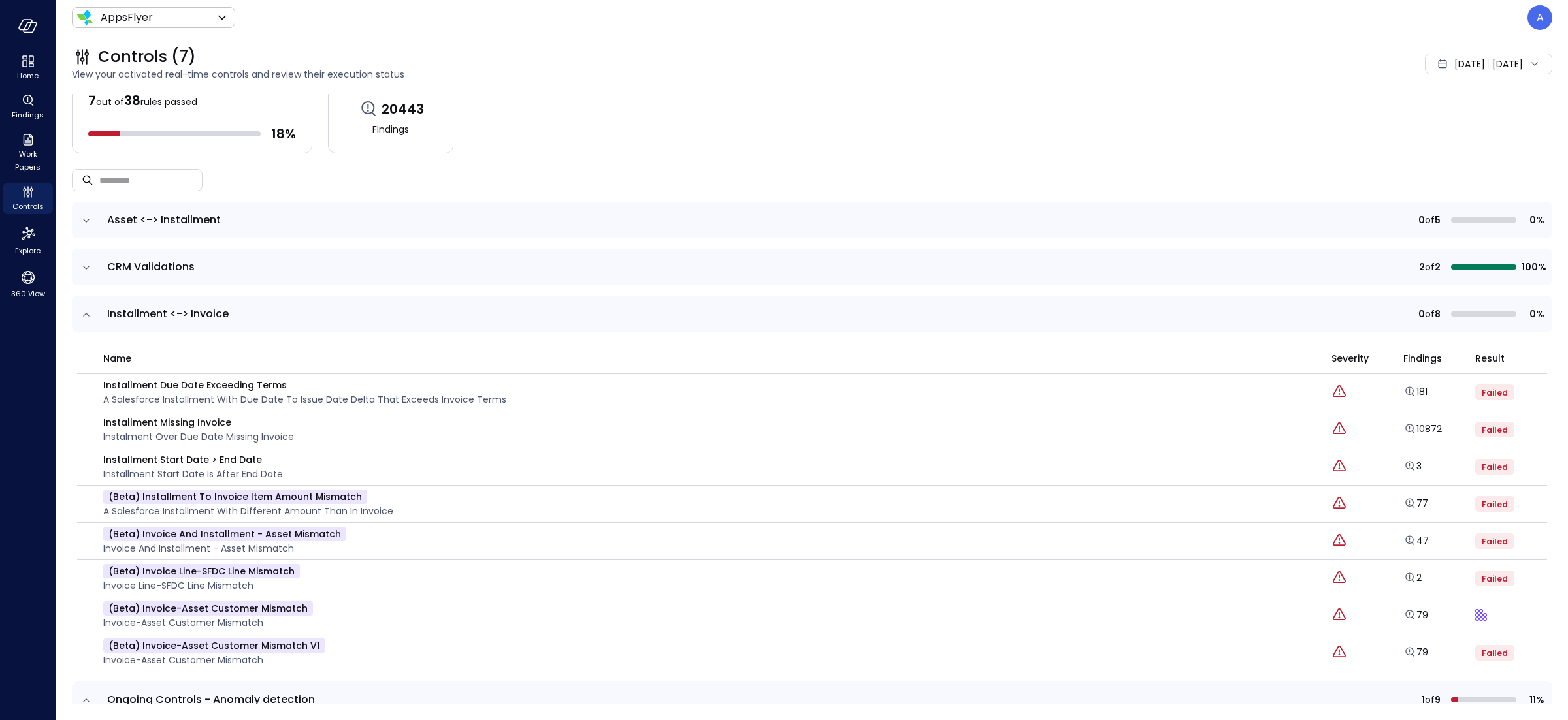
scroll to position [0, 0]
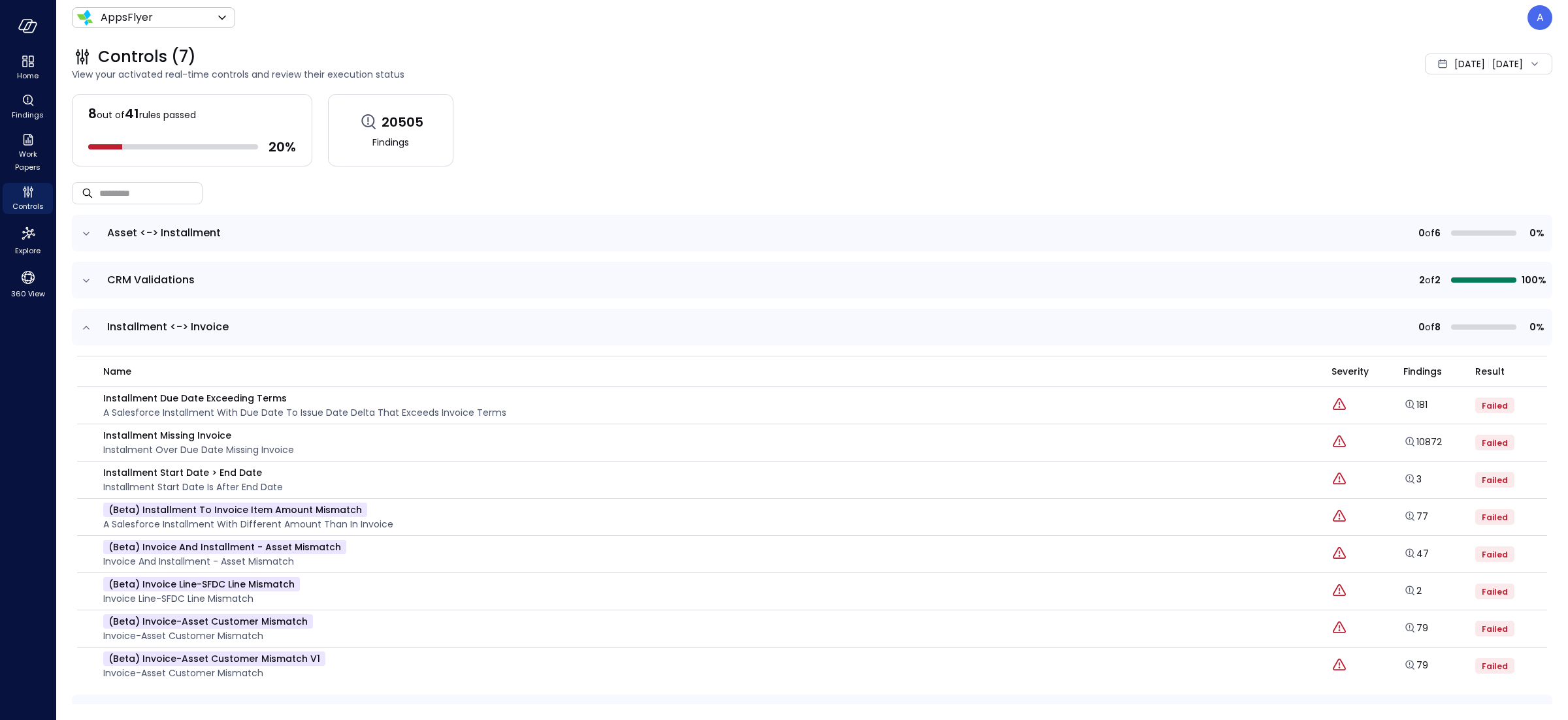
click at [90, 329] on icon "expand row" at bounding box center [86, 328] width 13 height 13
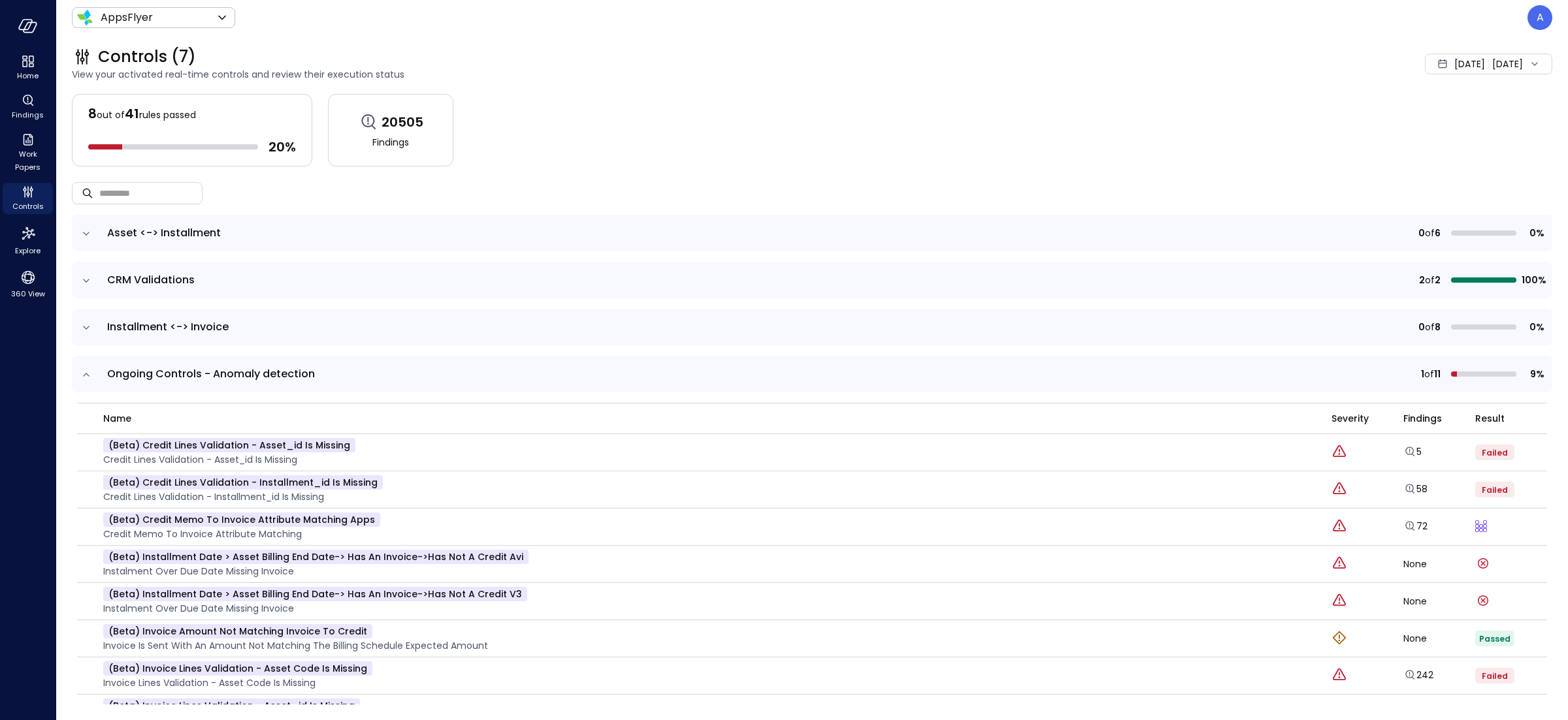
click at [87, 378] on icon "expand row" at bounding box center [86, 375] width 13 height 13
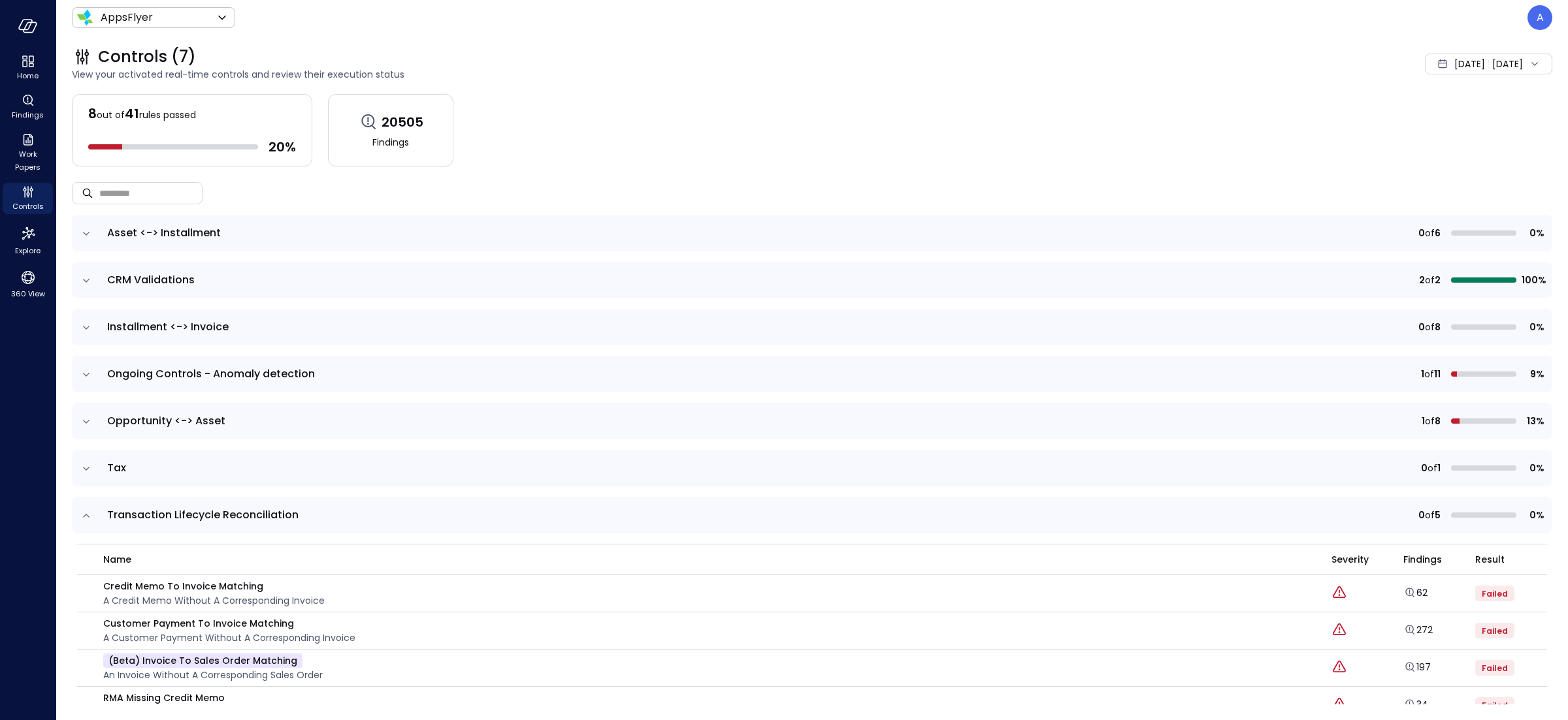
click at [87, 378] on icon "expand row" at bounding box center [86, 375] width 13 height 13
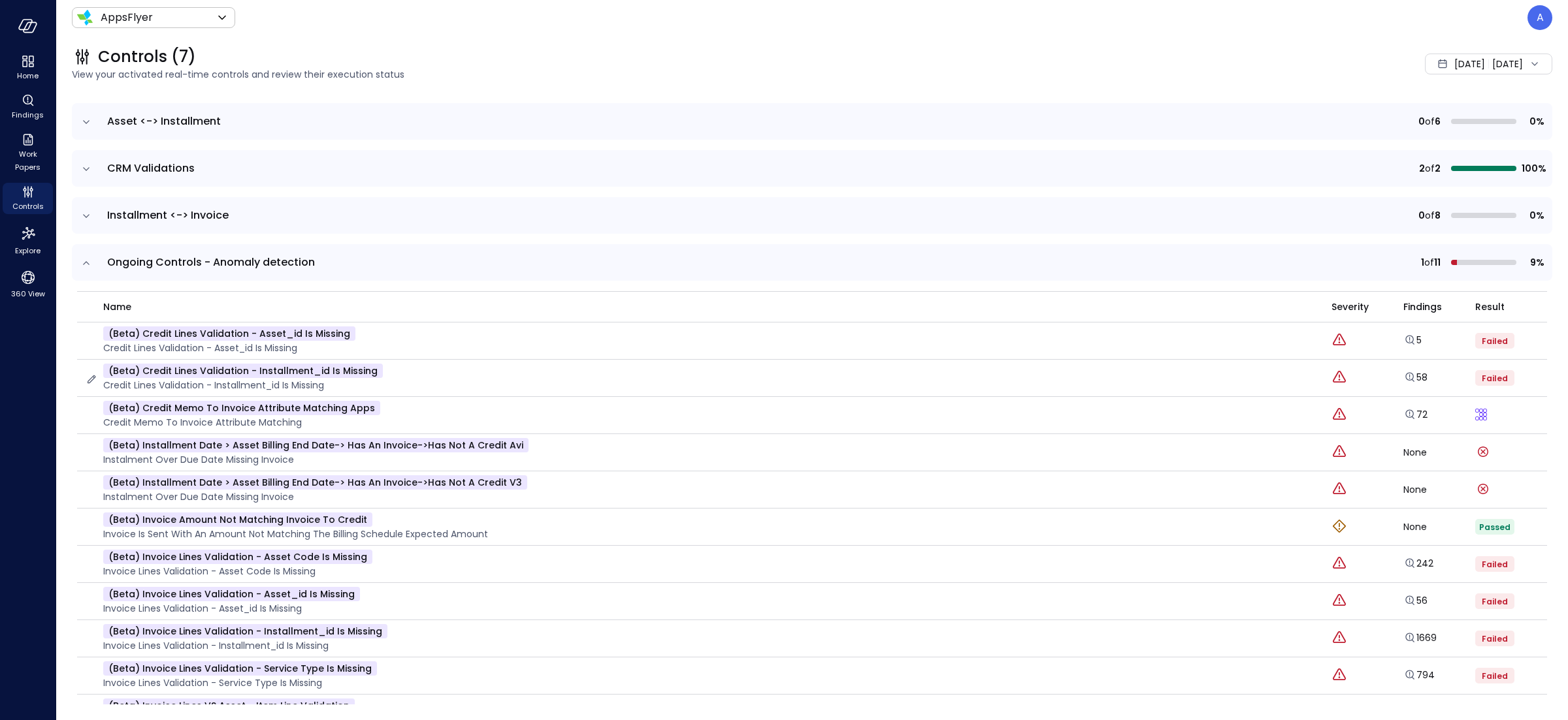
scroll to position [141, 0]
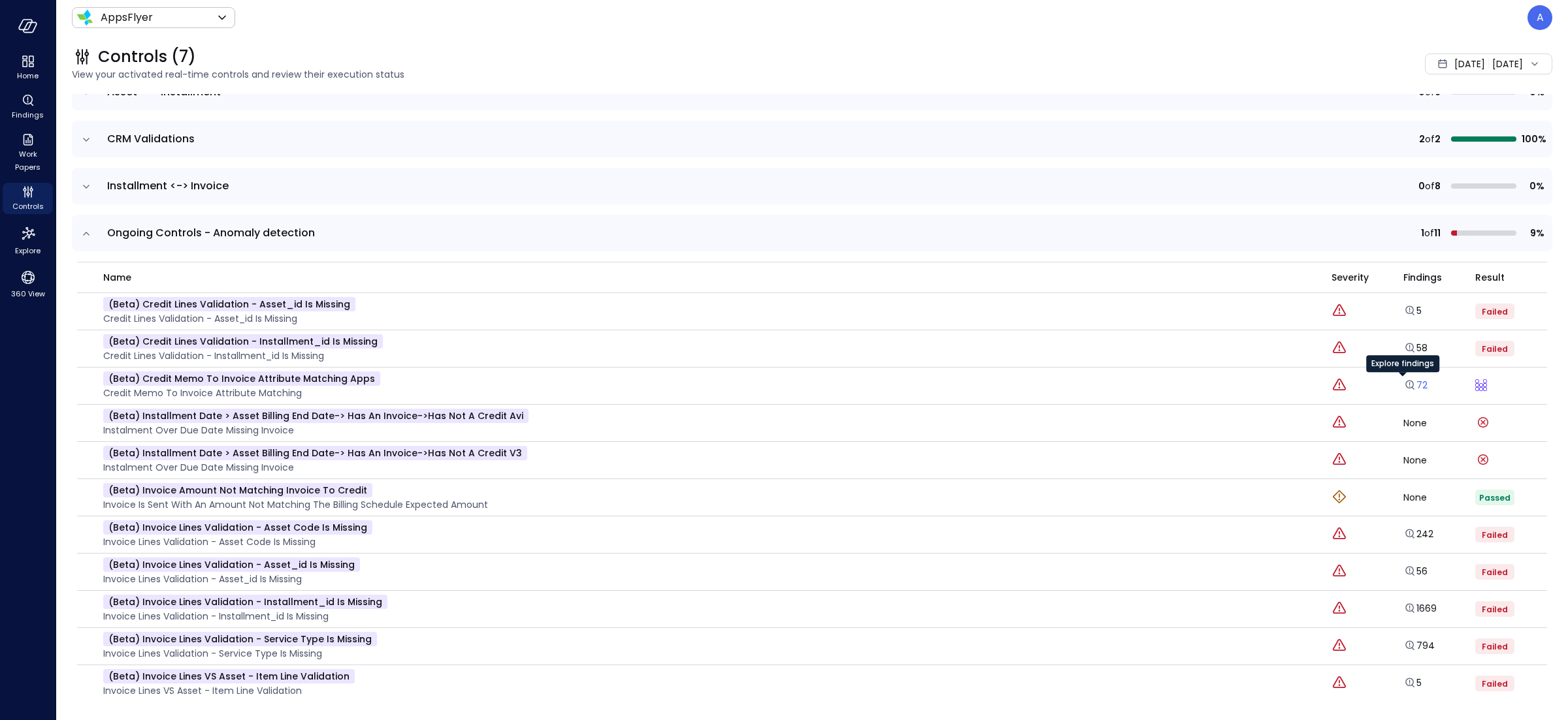
click at [1403, 384] on icon "Explore findings" at bounding box center [1410, 385] width 13 height 13
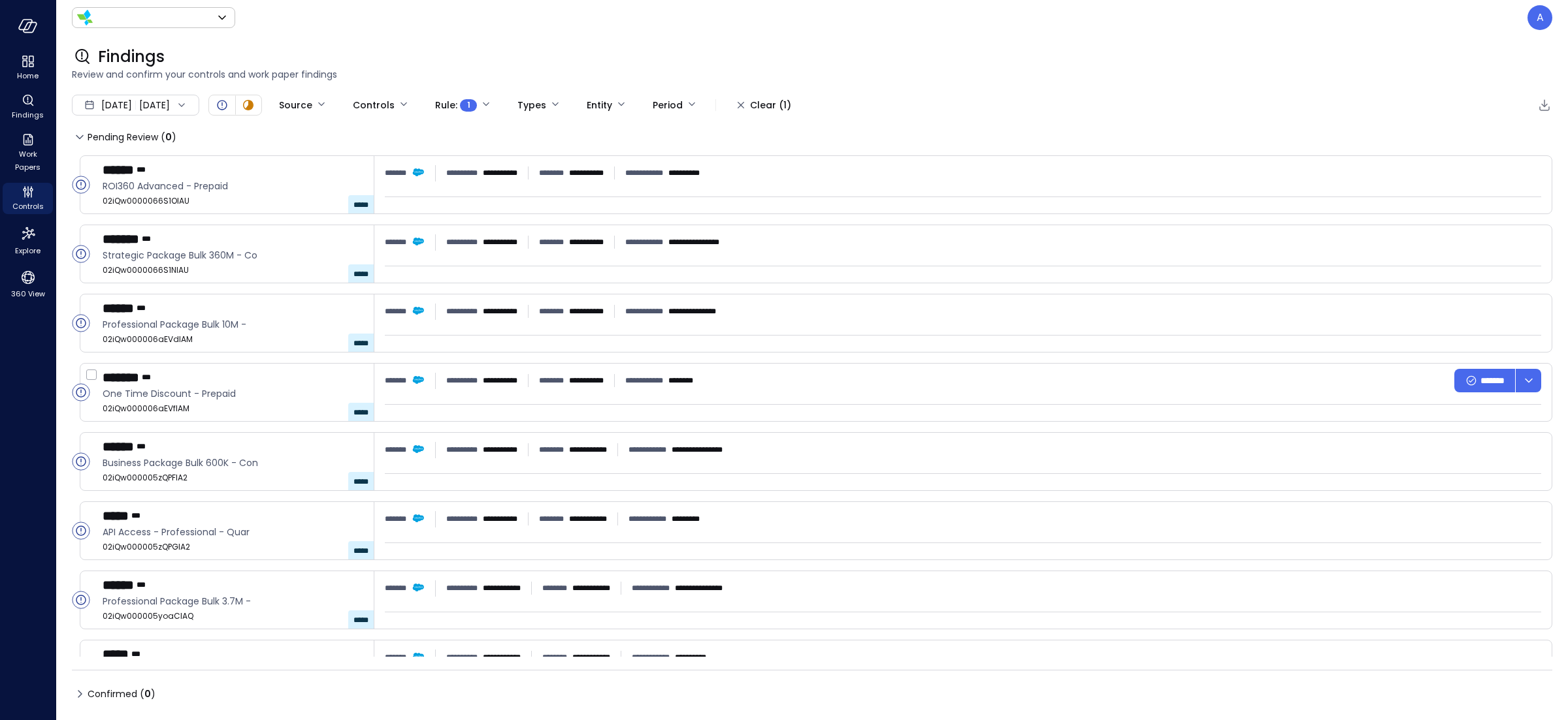
type input "*******"
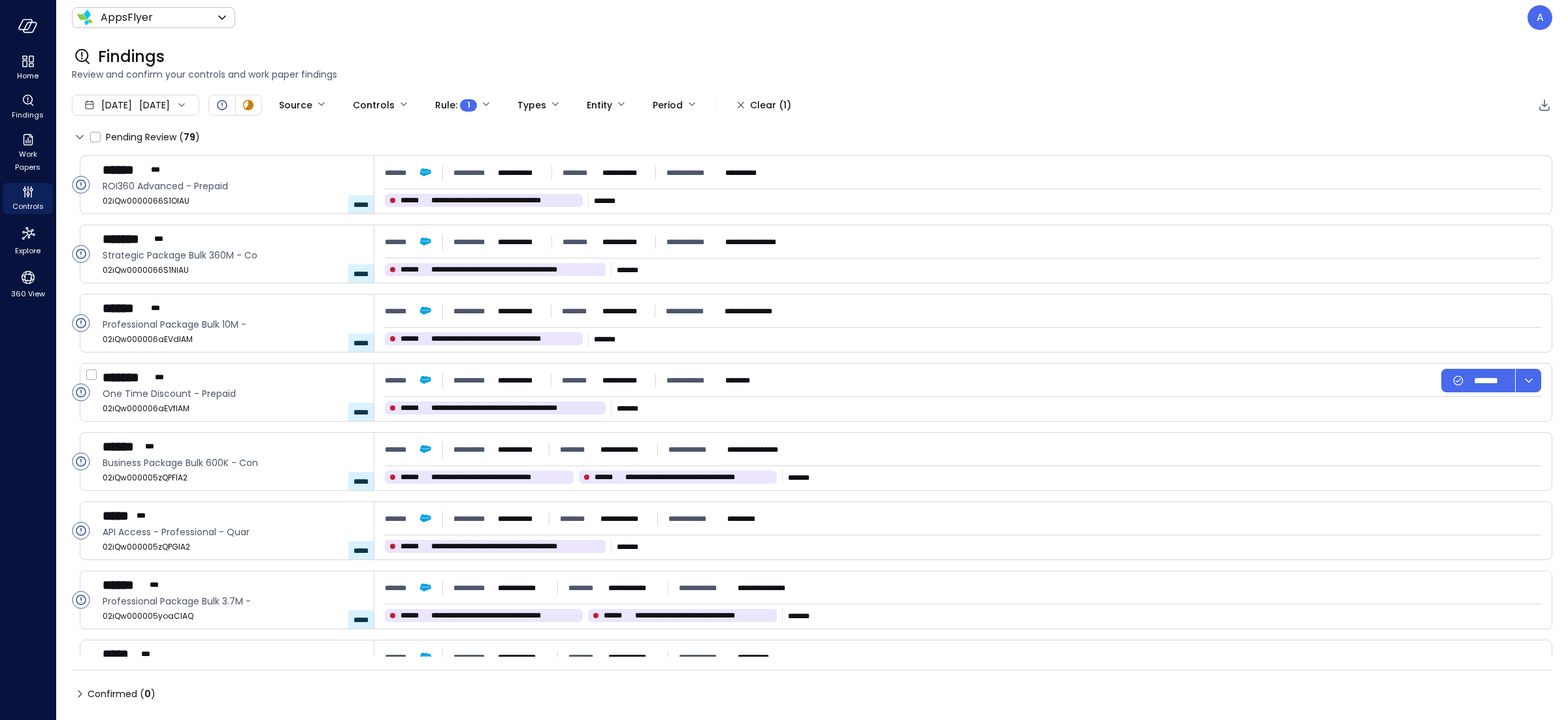
type input "****"
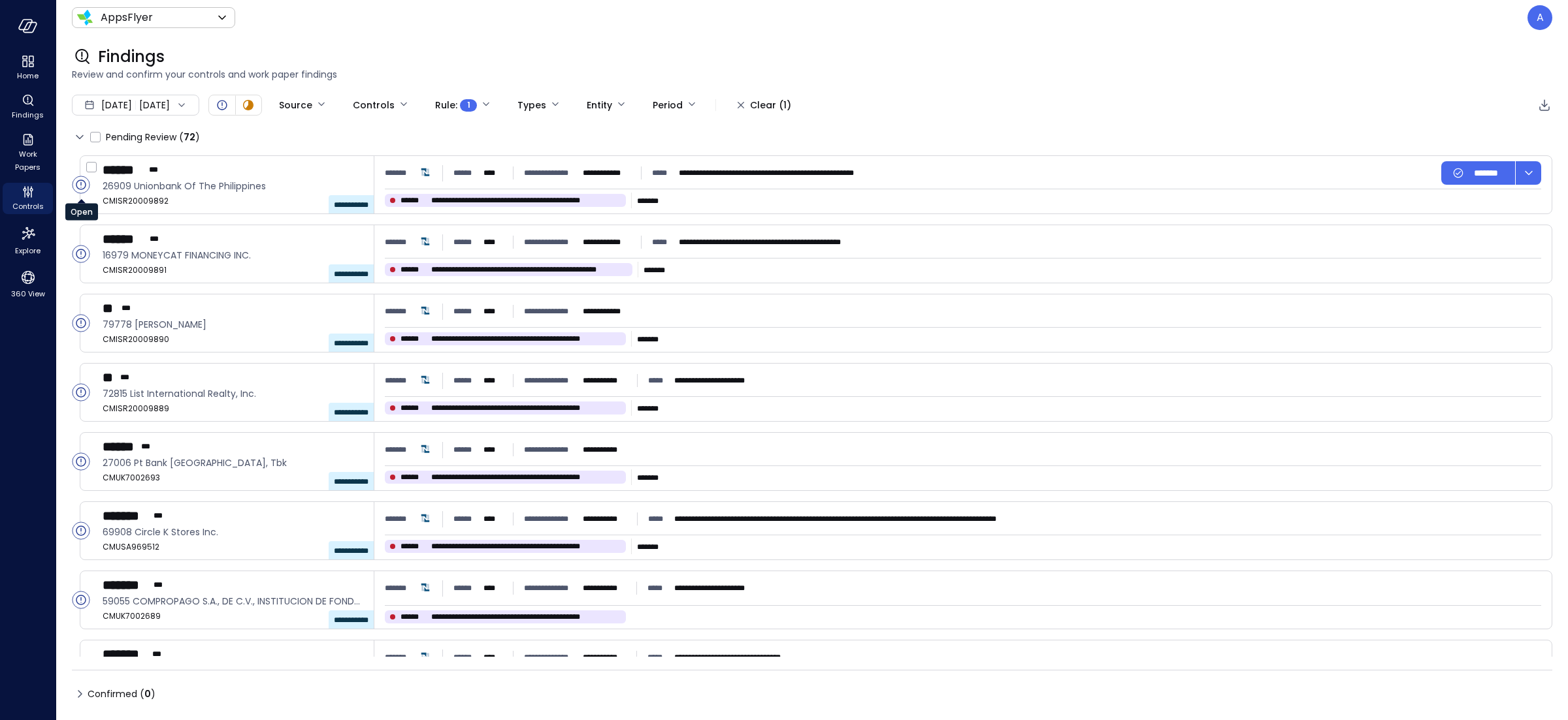
click at [82, 184] on circle "Open" at bounding box center [81, 185] width 17 height 17
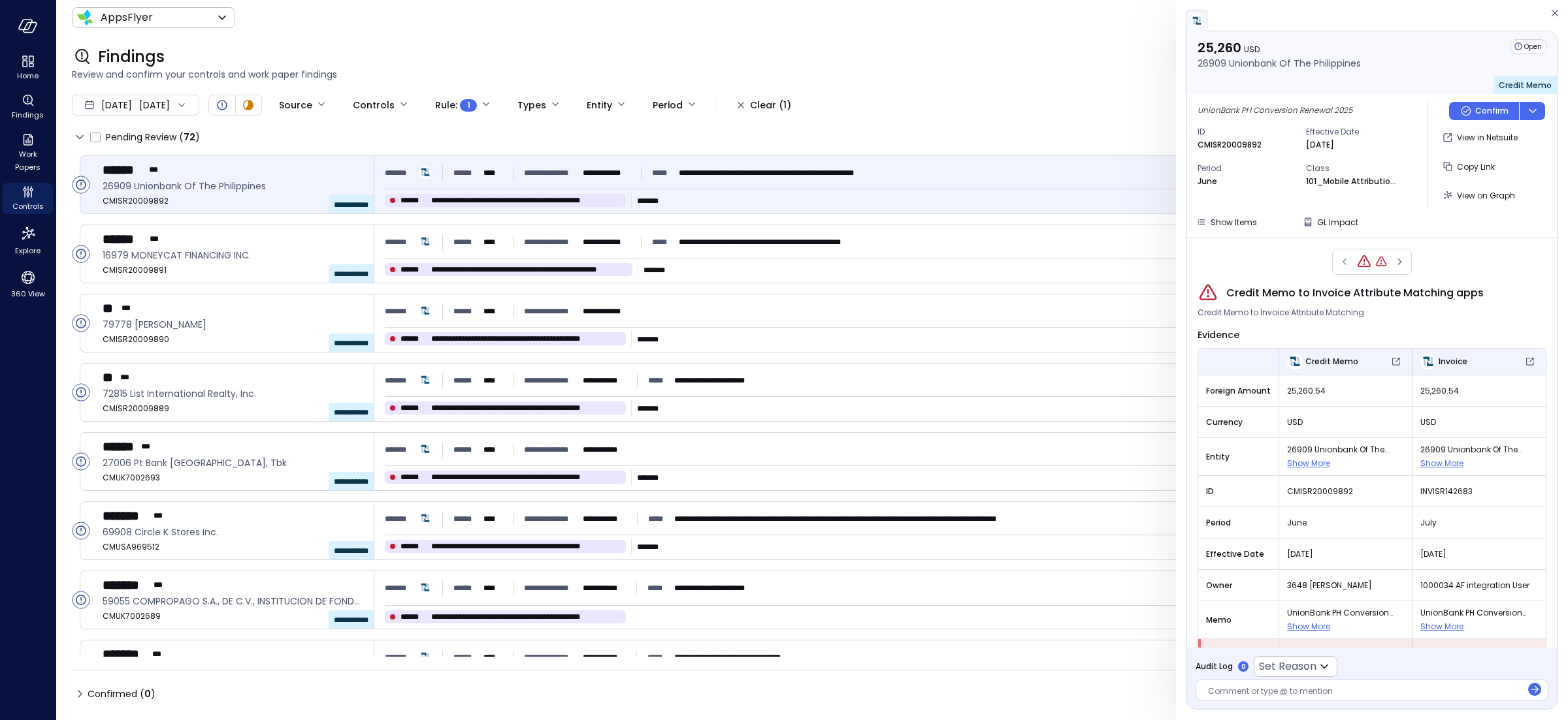
scroll to position [35, 0]
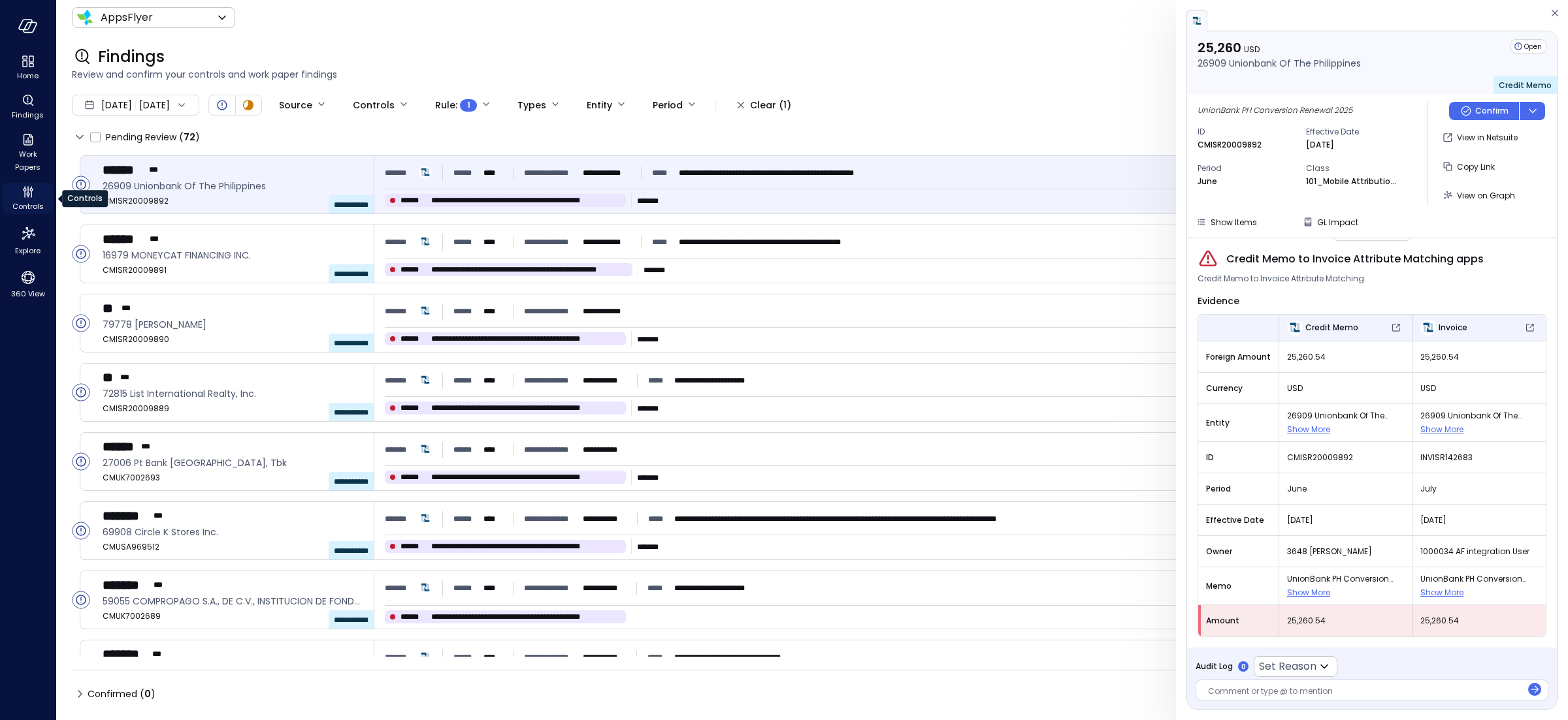
click at [28, 195] on icon "Controls" at bounding box center [27, 194] width 4 height 4
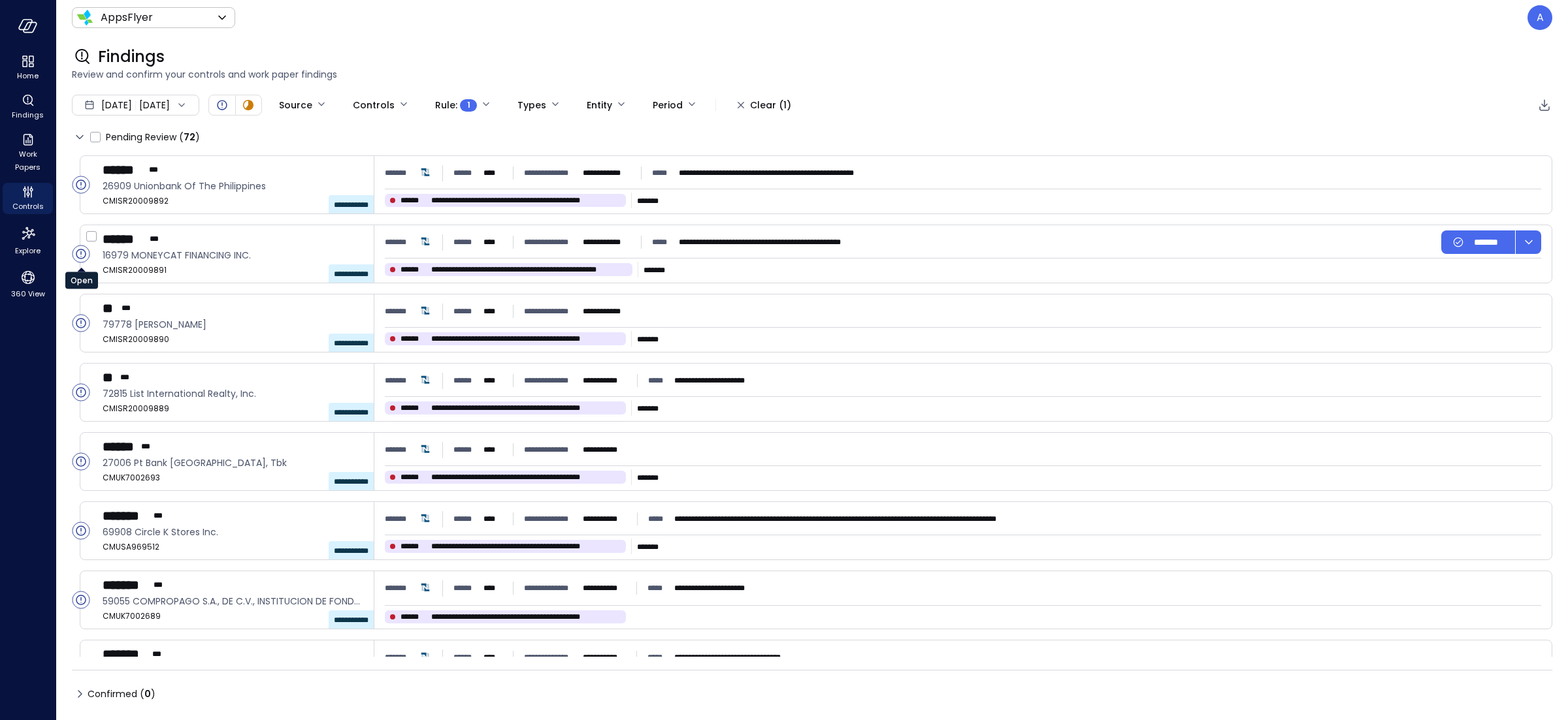
click at [82, 253] on circle "Open" at bounding box center [81, 254] width 17 height 17
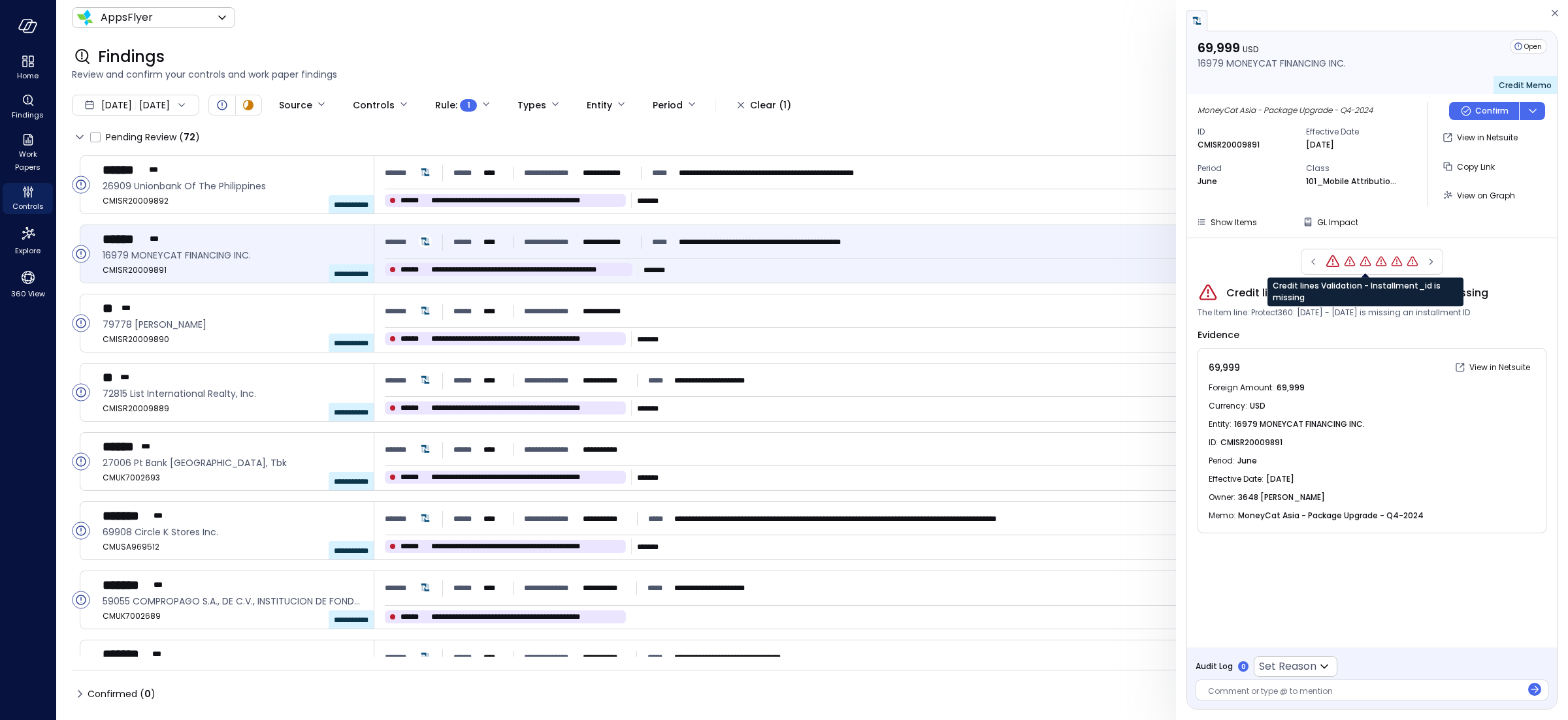
click at [1366, 261] on icon "Credit lines Validation - Installment_id is missing" at bounding box center [1366, 262] width 13 height 13
click at [1416, 262] on icon "Credit lines Validation - Installment_id is missing" at bounding box center [1413, 261] width 11 height 10
click at [1395, 257] on icon "Credit Memo to Invoice Attribute Matching apps" at bounding box center [1394, 261] width 11 height 10
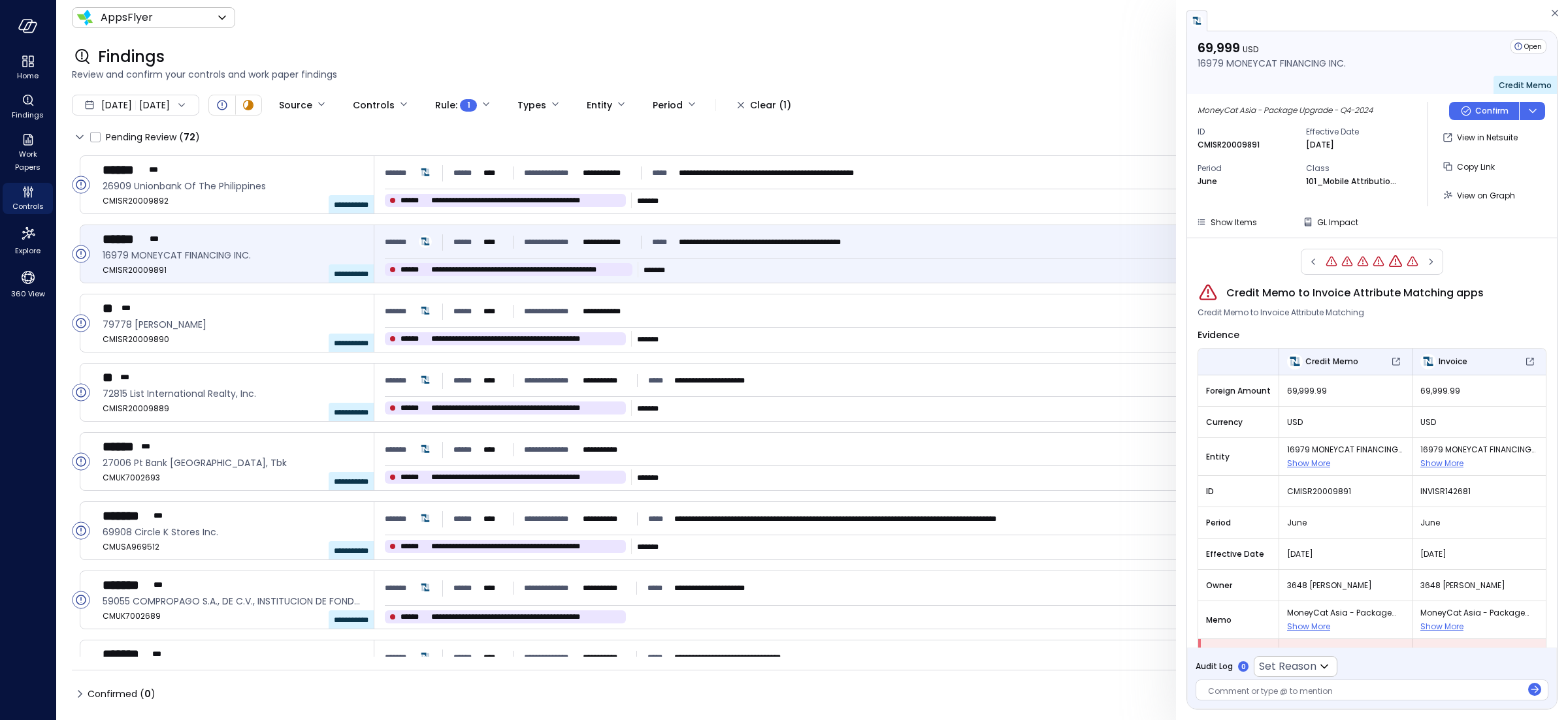
scroll to position [35, 0]
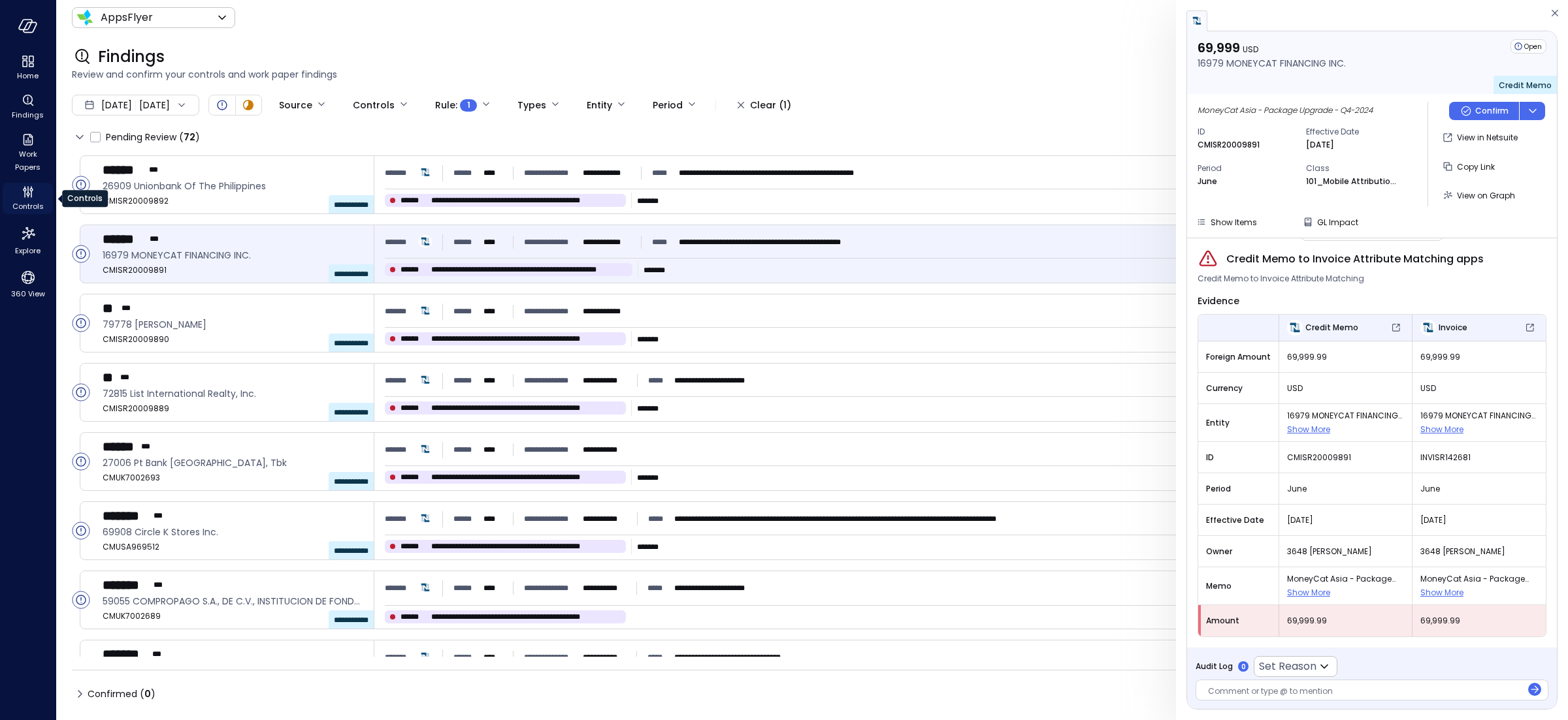
click at [32, 199] on icon "Controls" at bounding box center [28, 192] width 16 height 16
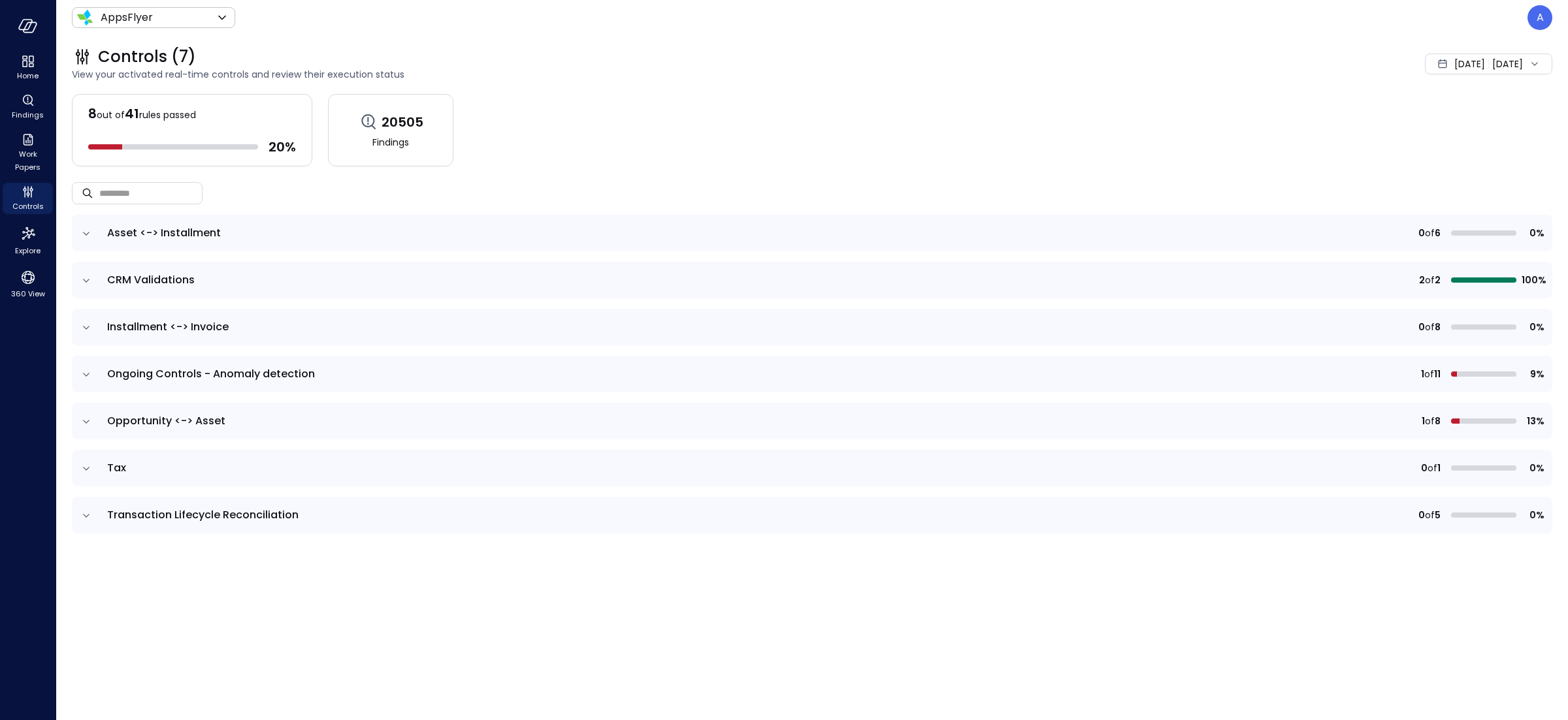
click at [87, 374] on icon "expand row" at bounding box center [86, 374] width 7 height 4
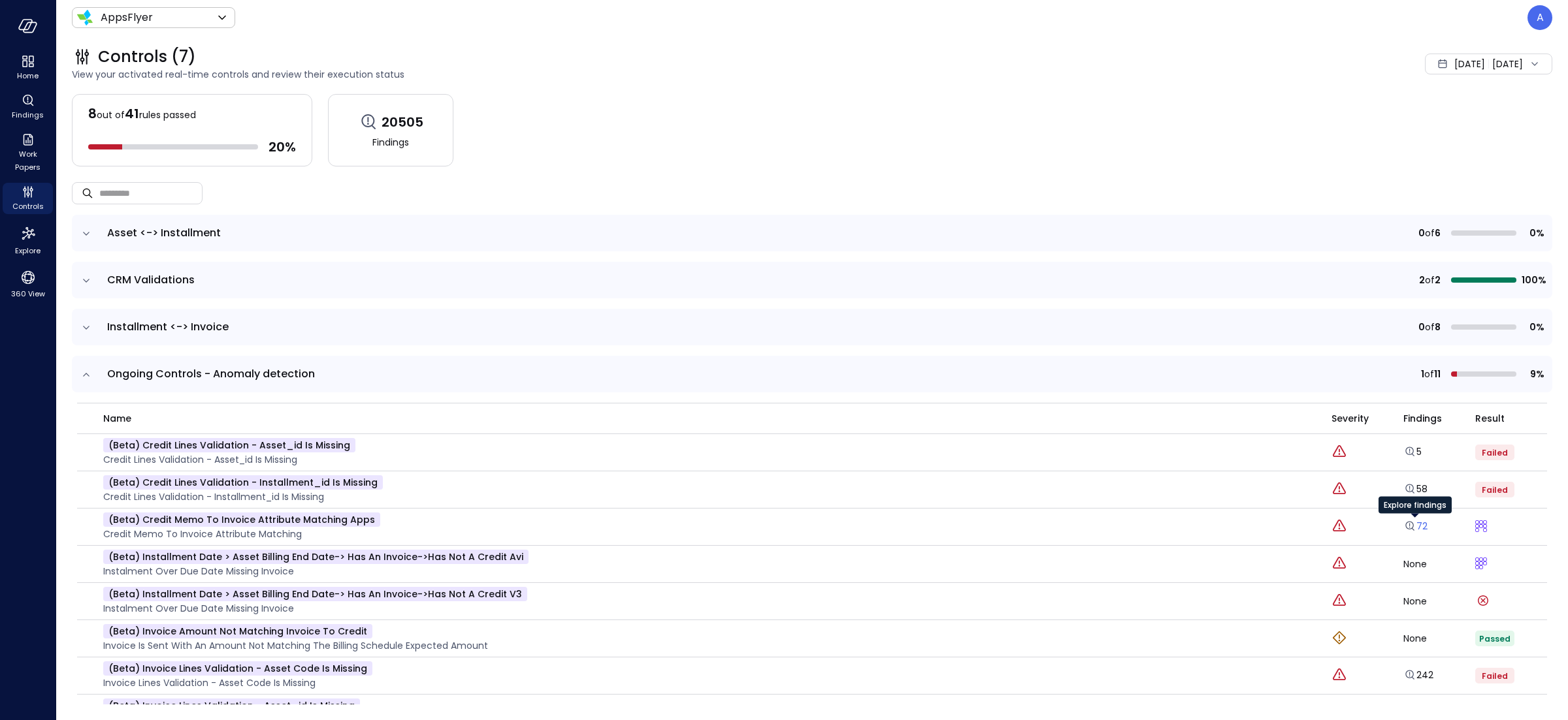
click at [1410, 525] on icon "Explore findings" at bounding box center [1410, 526] width 13 height 13
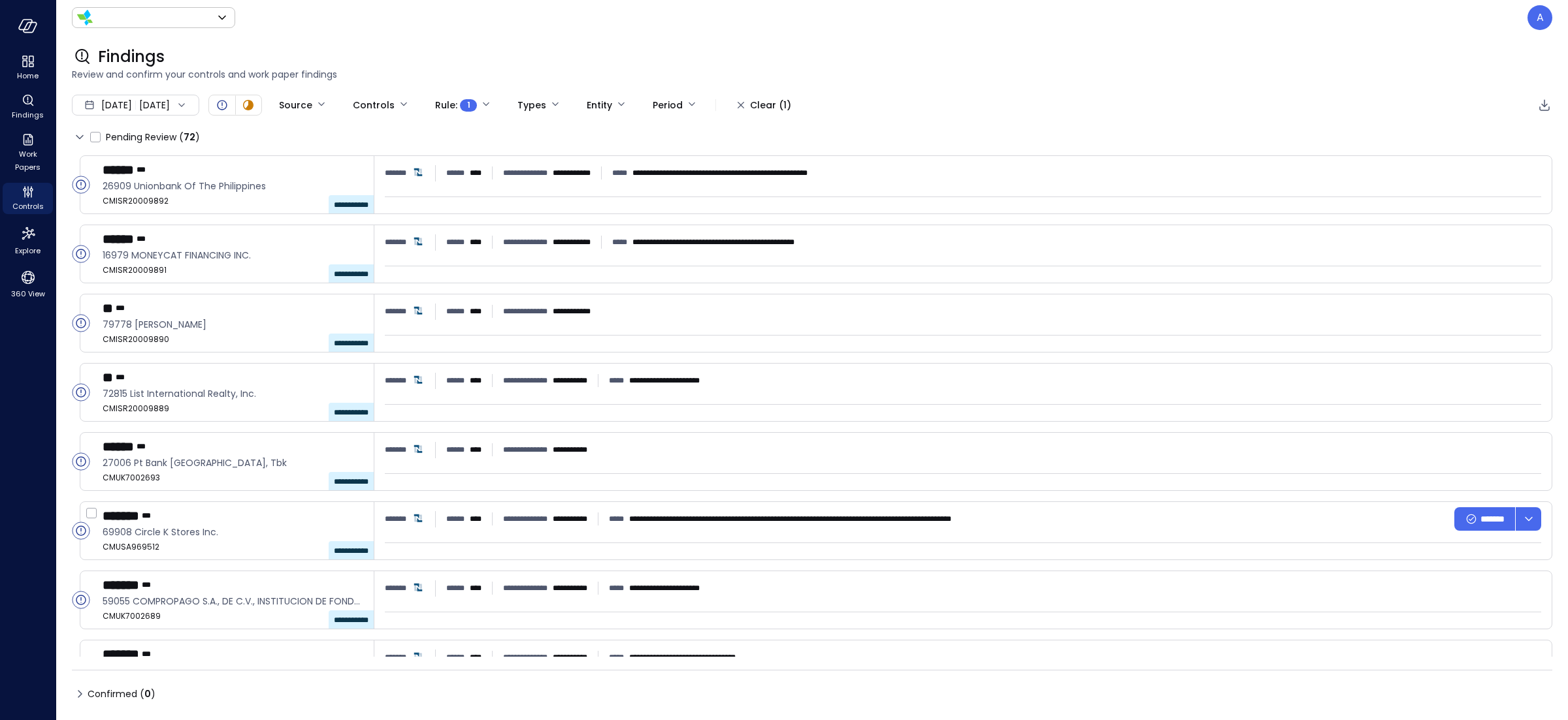
type input "*******"
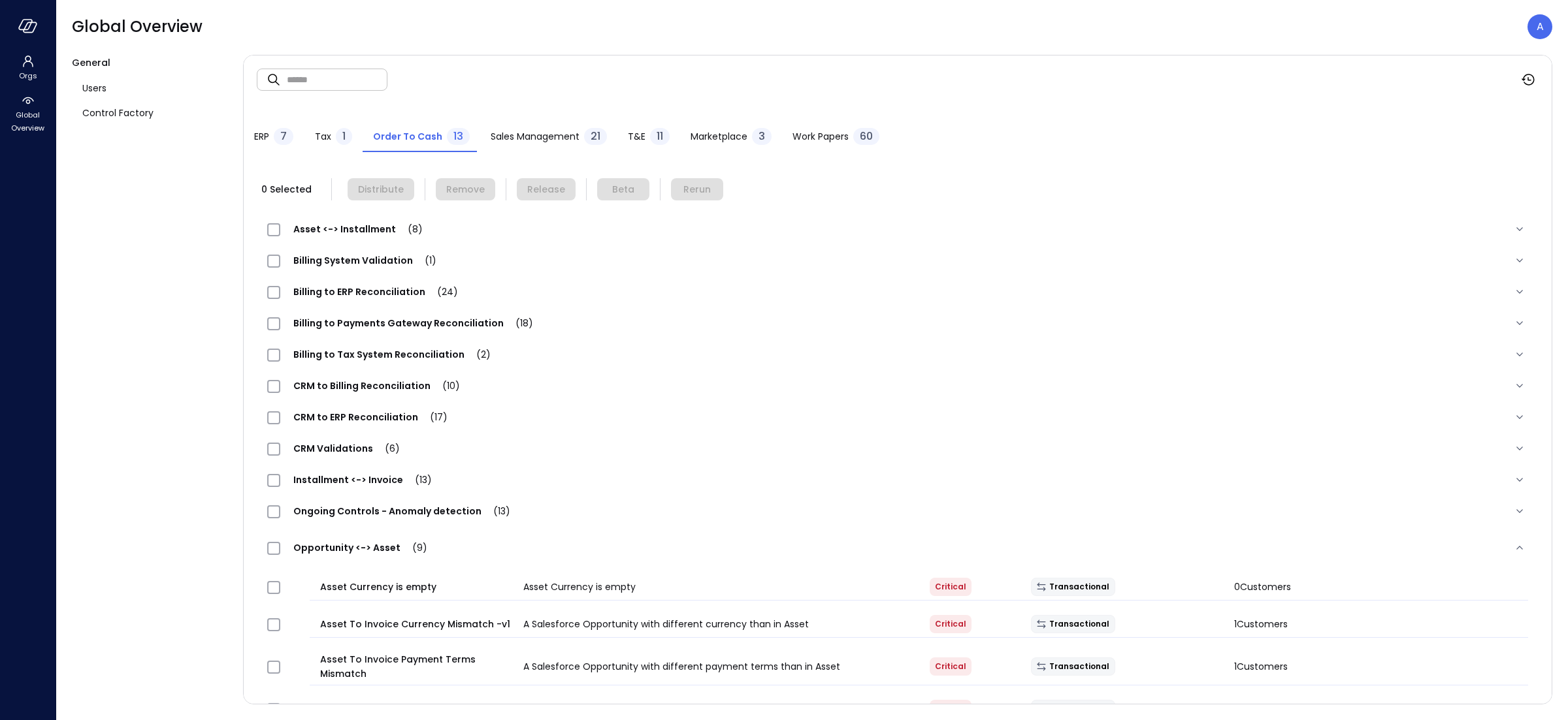
scroll to position [318, 0]
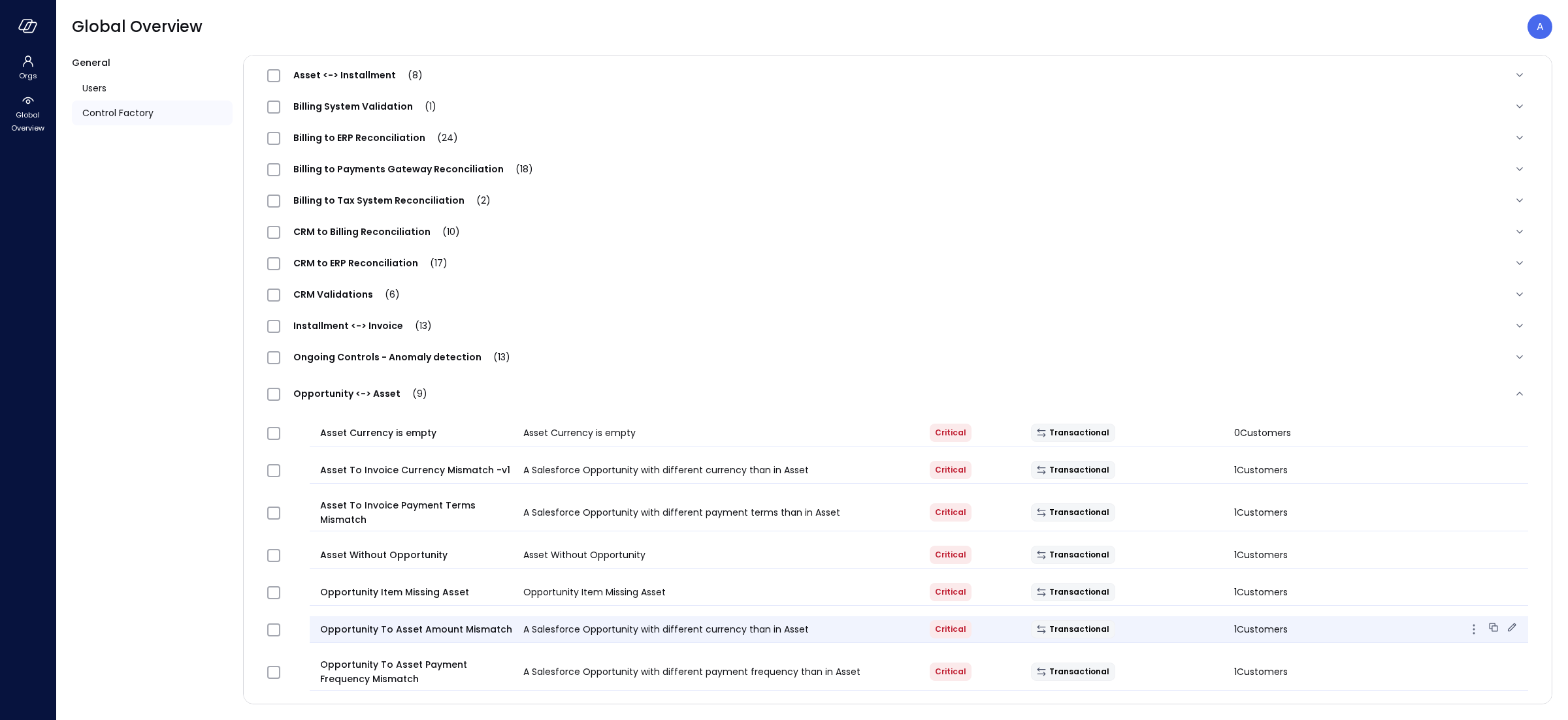
scroll to position [139, 0]
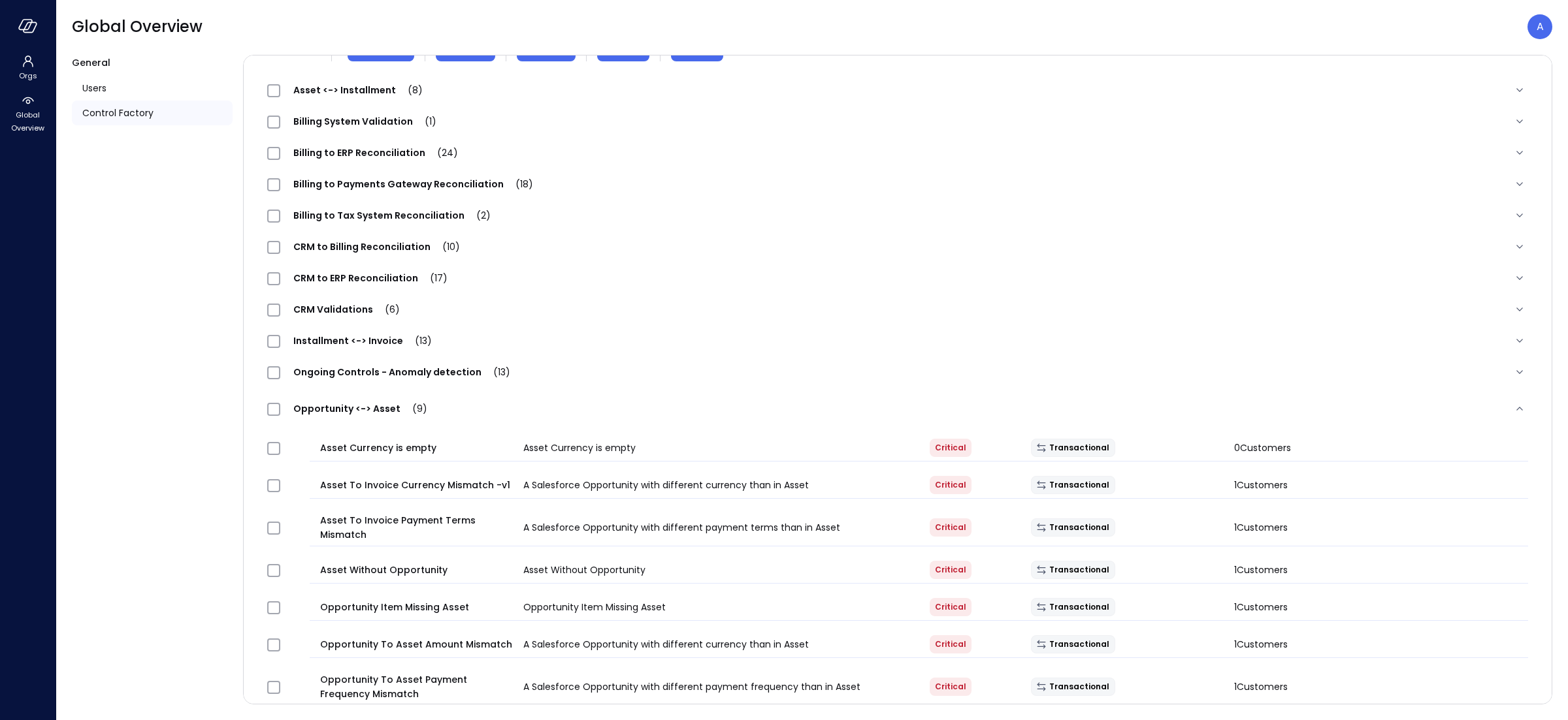
click at [379, 346] on span "Installment <-> Invoice (13)" at bounding box center [363, 341] width 165 height 13
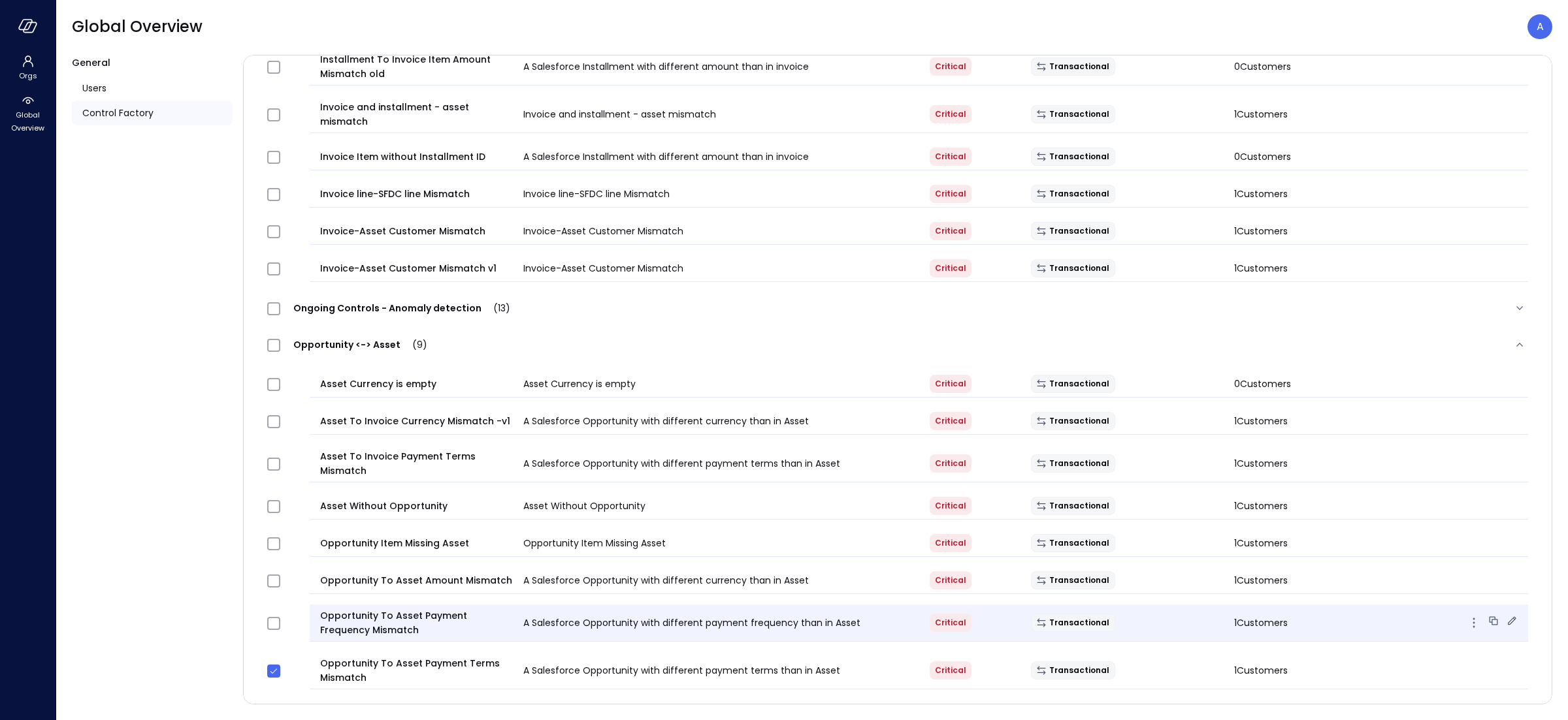
scroll to position [814, 0]
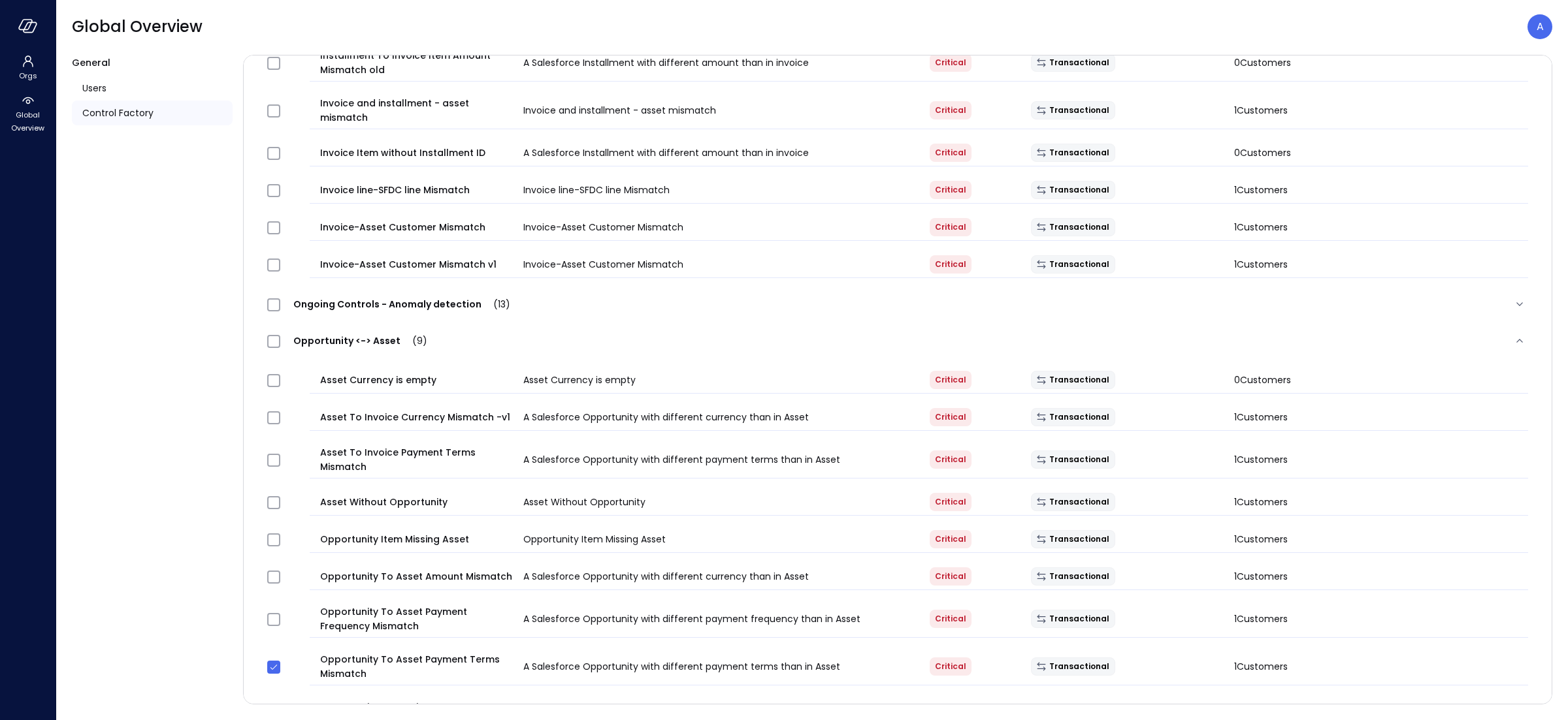
click at [388, 299] on span "Ongoing Controls - Anomaly detection (13)" at bounding box center [402, 304] width 243 height 13
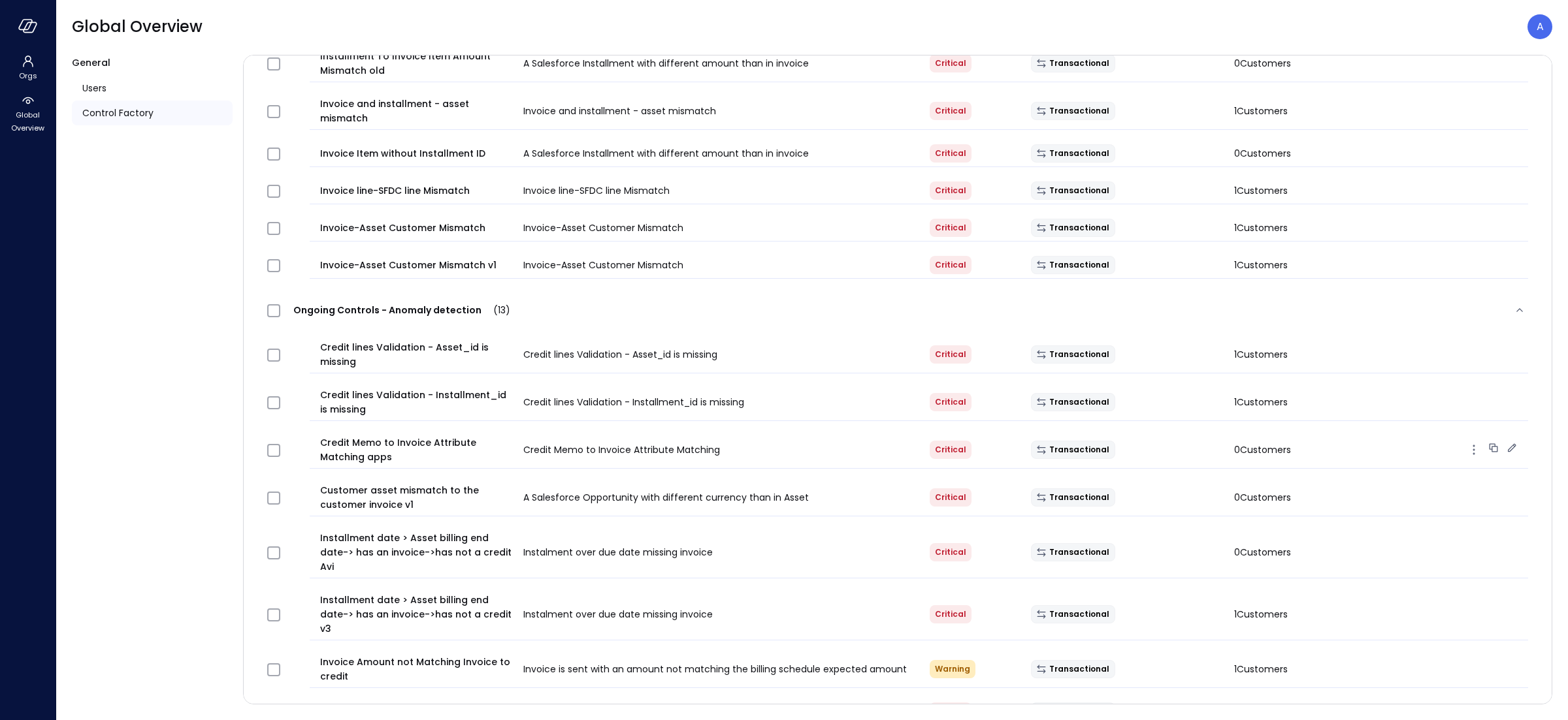
scroll to position [801, 0]
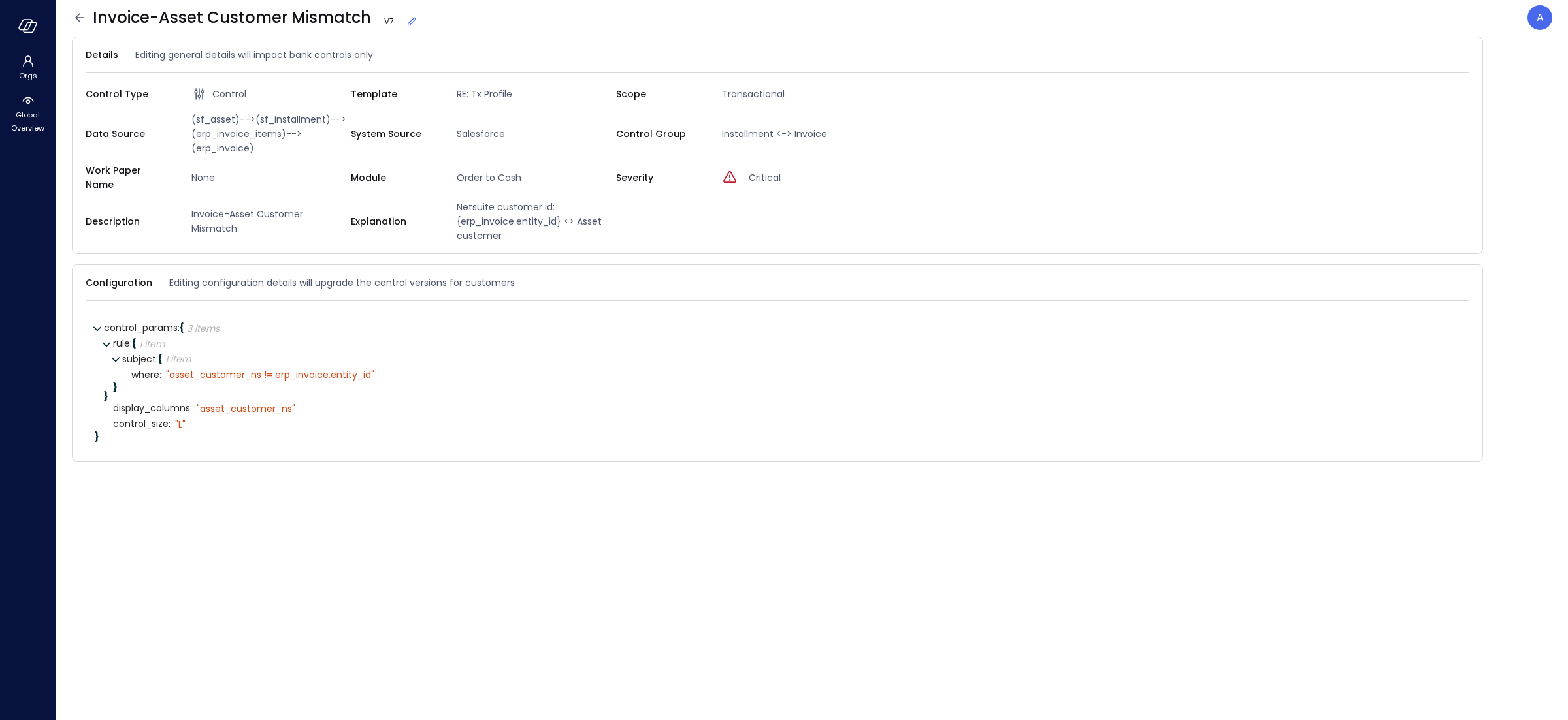
click at [408, 22] on icon at bounding box center [412, 22] width 13 height 13
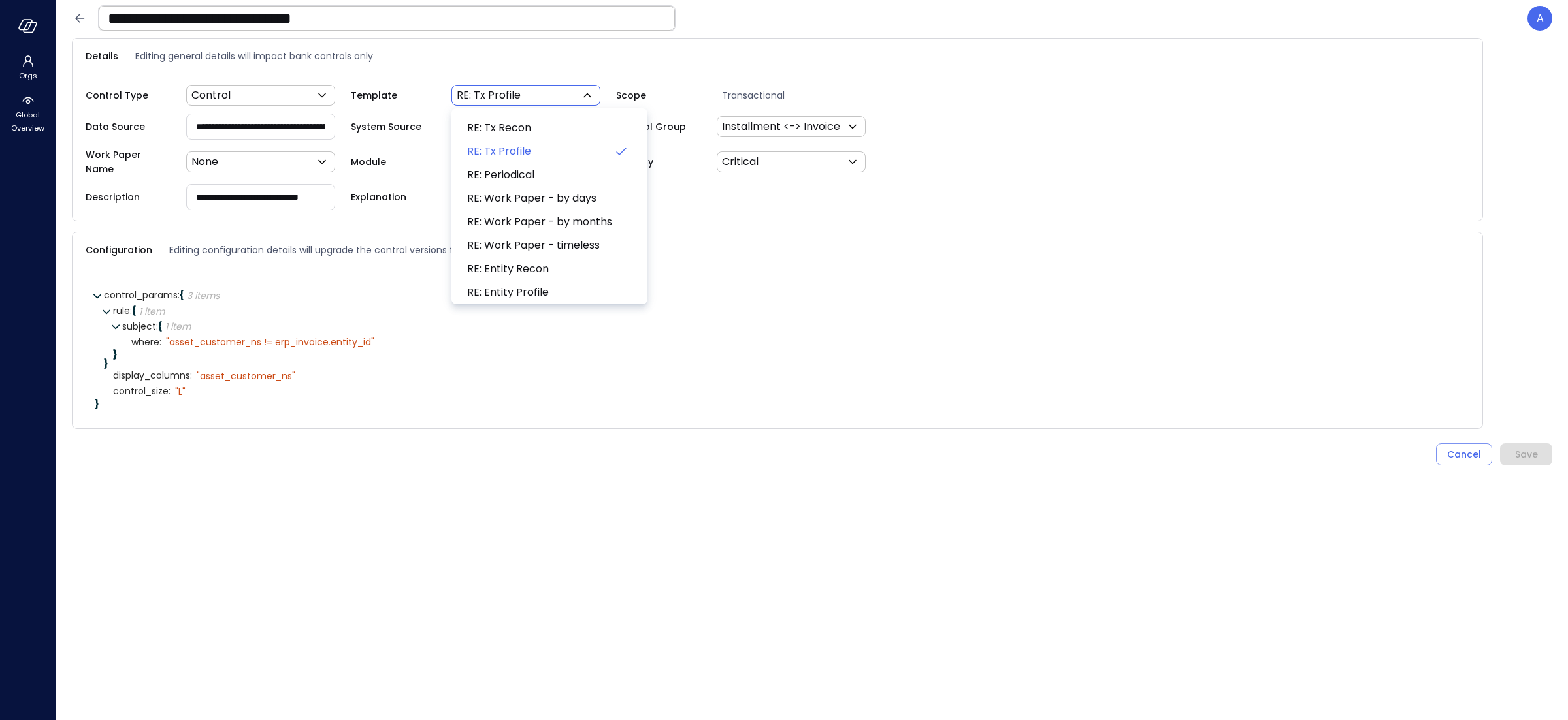
click at [545, 92] on body "**********" at bounding box center [784, 360] width 1568 height 720
click at [515, 131] on span "RE: Tx Recon" at bounding box center [548, 128] width 162 height 16
type input "***"
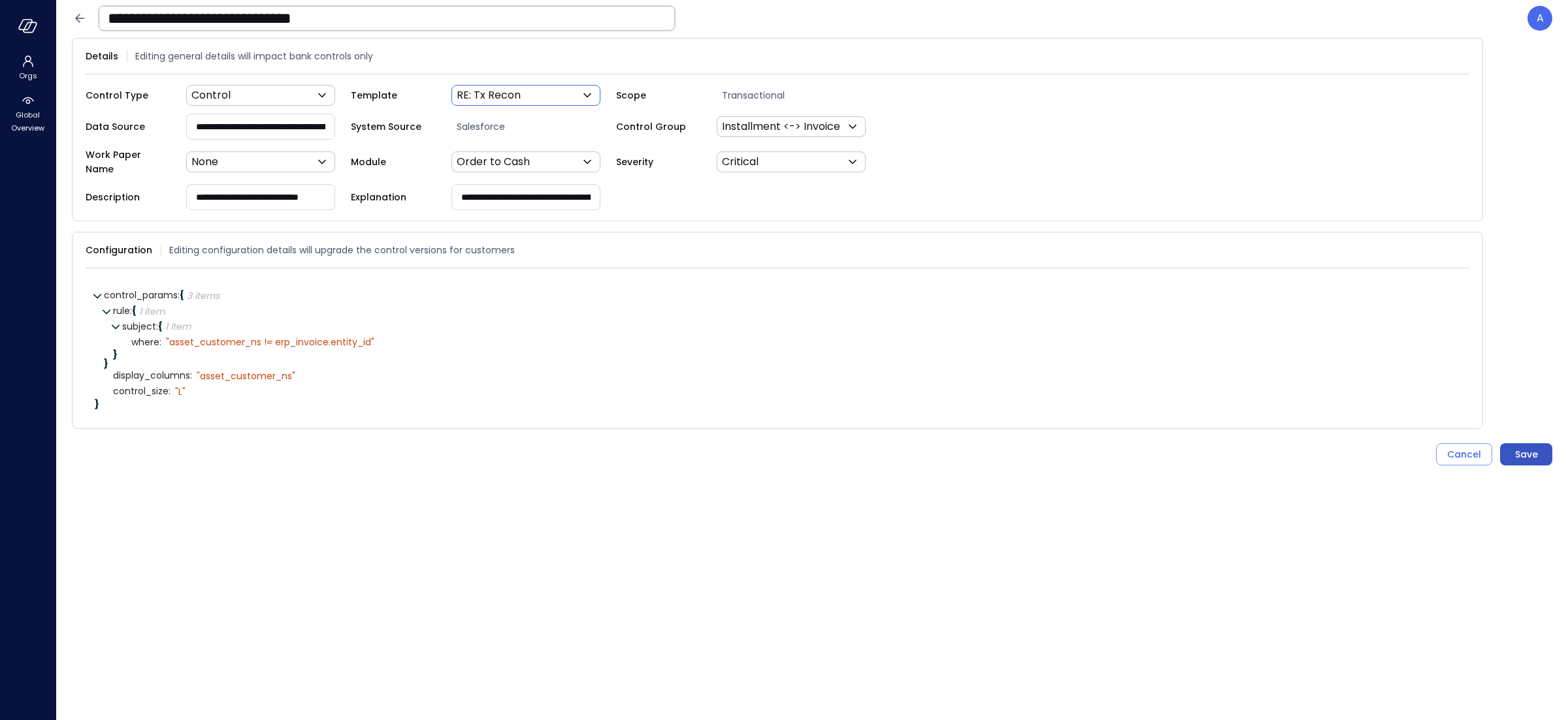
click at [1507, 448] on button "Save" at bounding box center [1526, 454] width 52 height 22
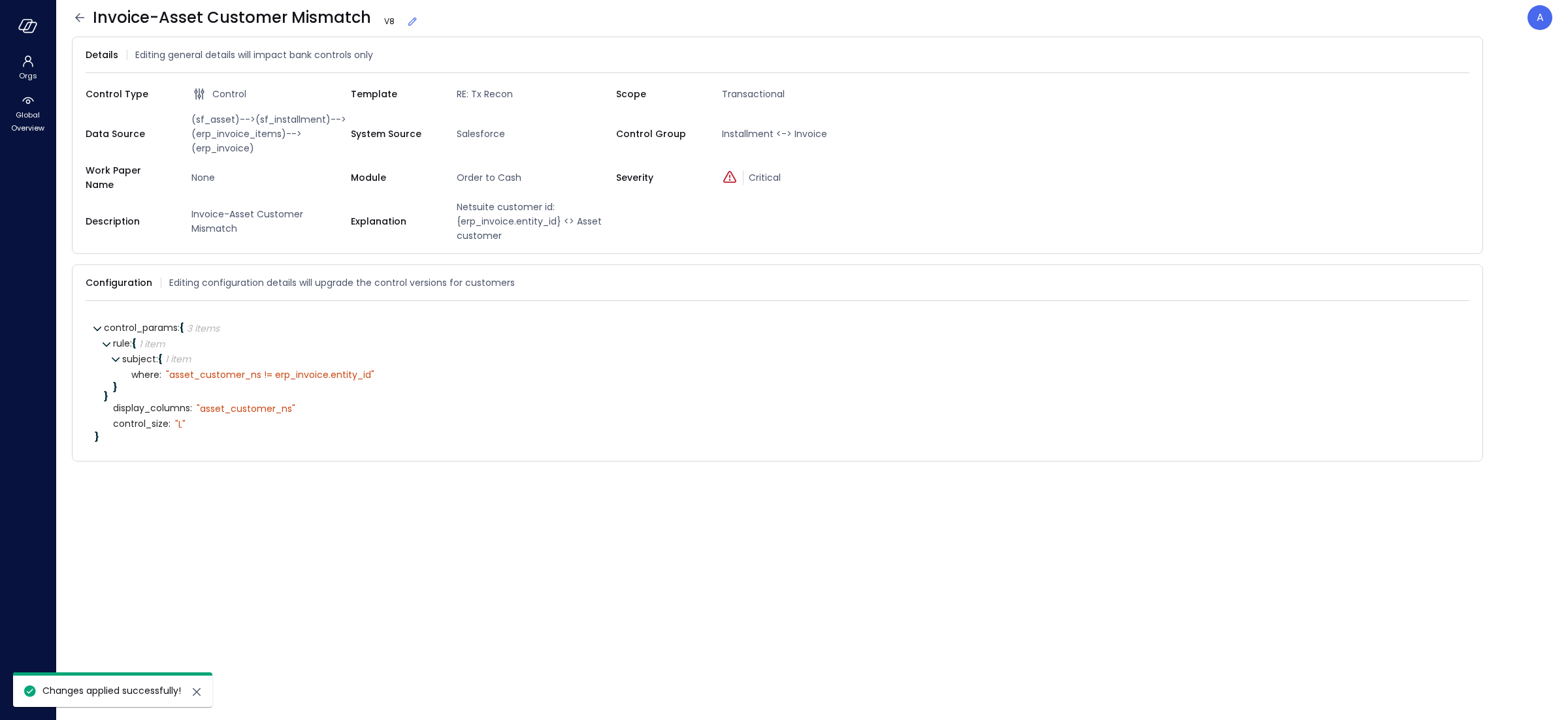
click at [80, 21] on icon at bounding box center [79, 18] width 16 height 16
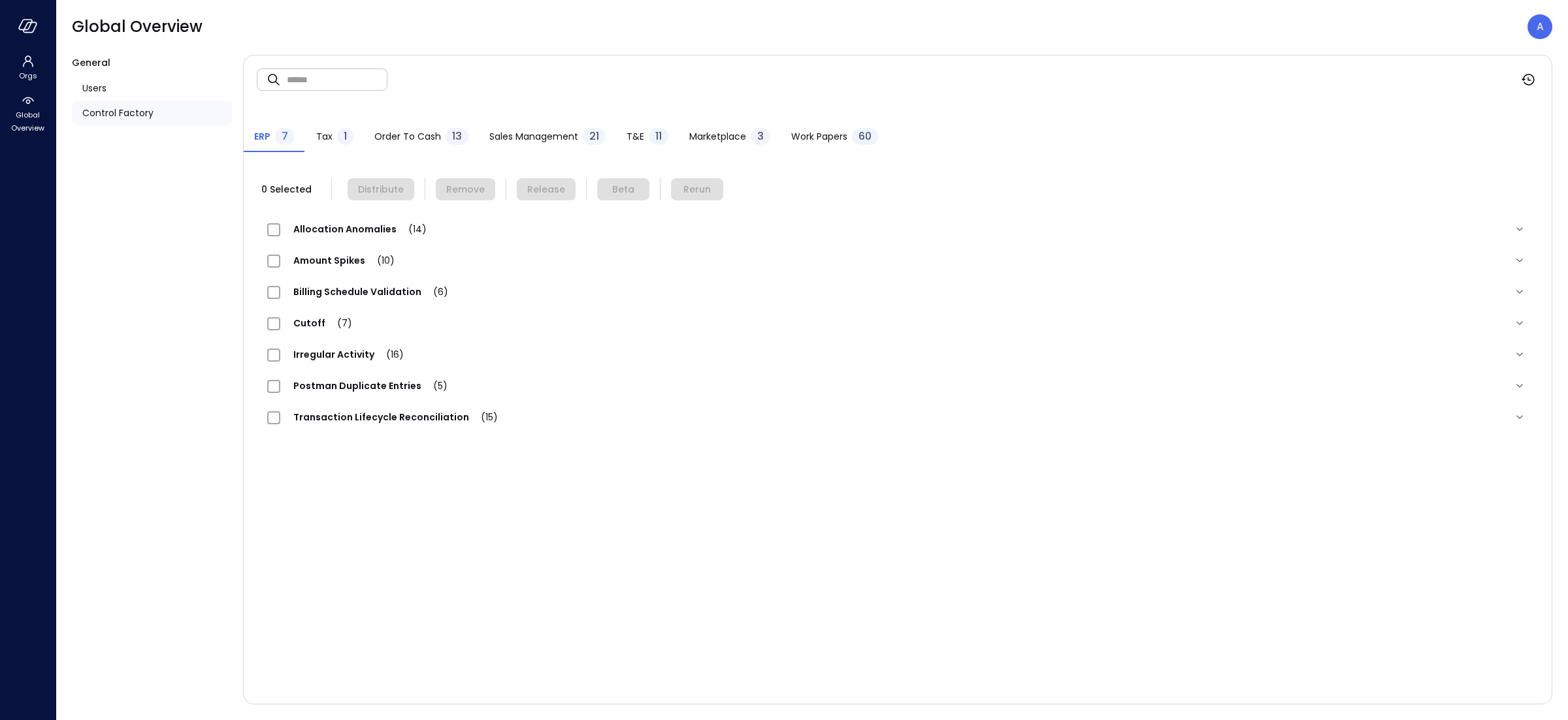
click at [410, 133] on span "Order to Cash" at bounding box center [408, 136] width 66 height 14
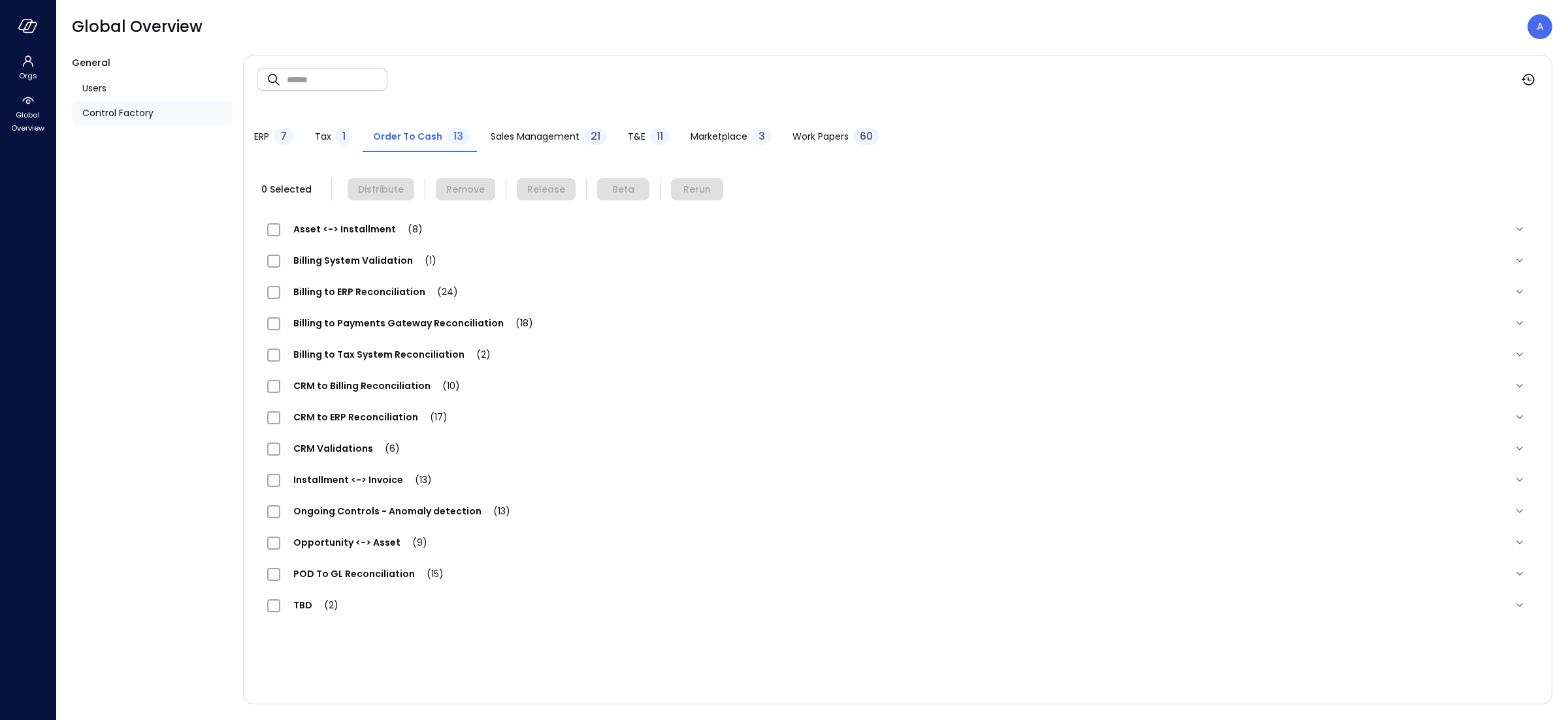
click at [369, 513] on span "Ongoing Controls - Anomaly detection (13)" at bounding box center [402, 511] width 243 height 13
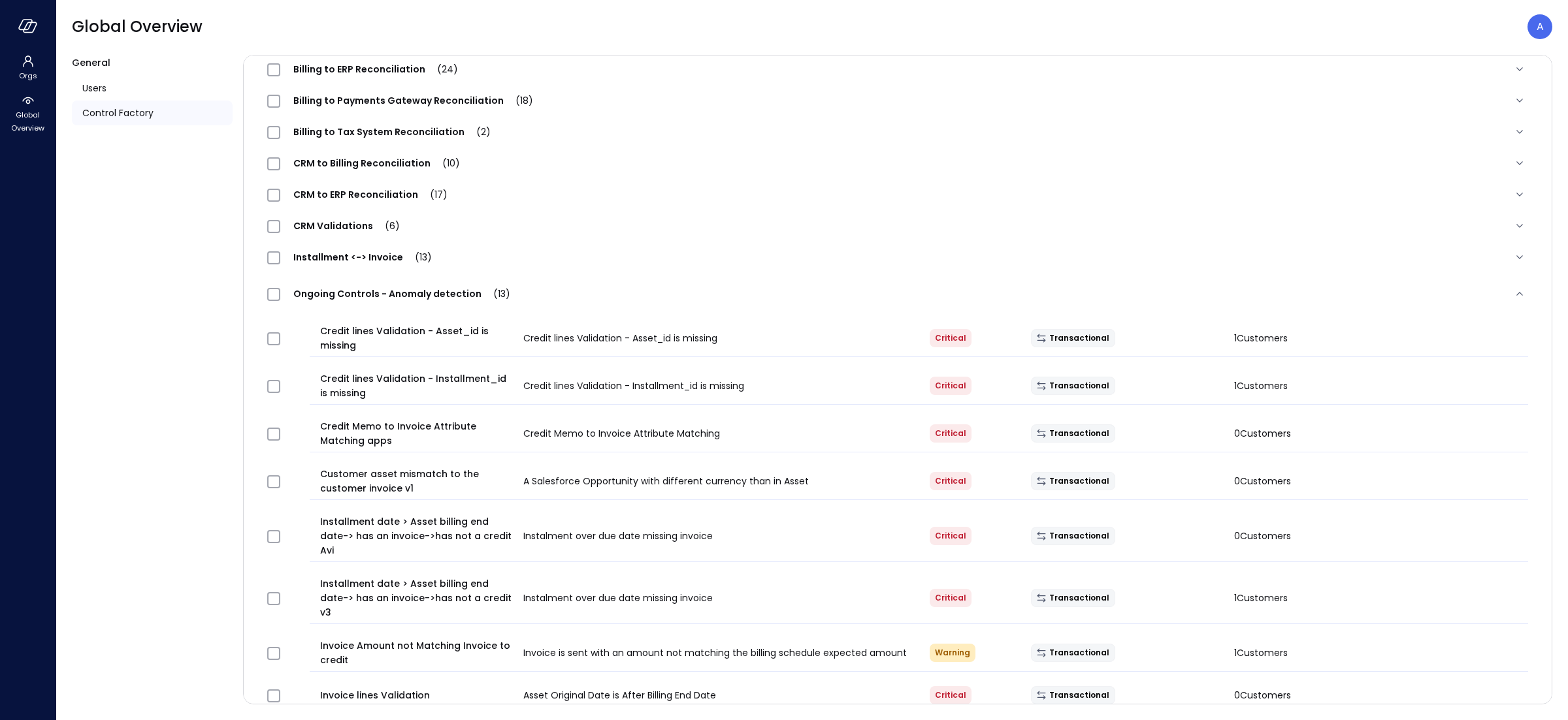
scroll to position [176, 0]
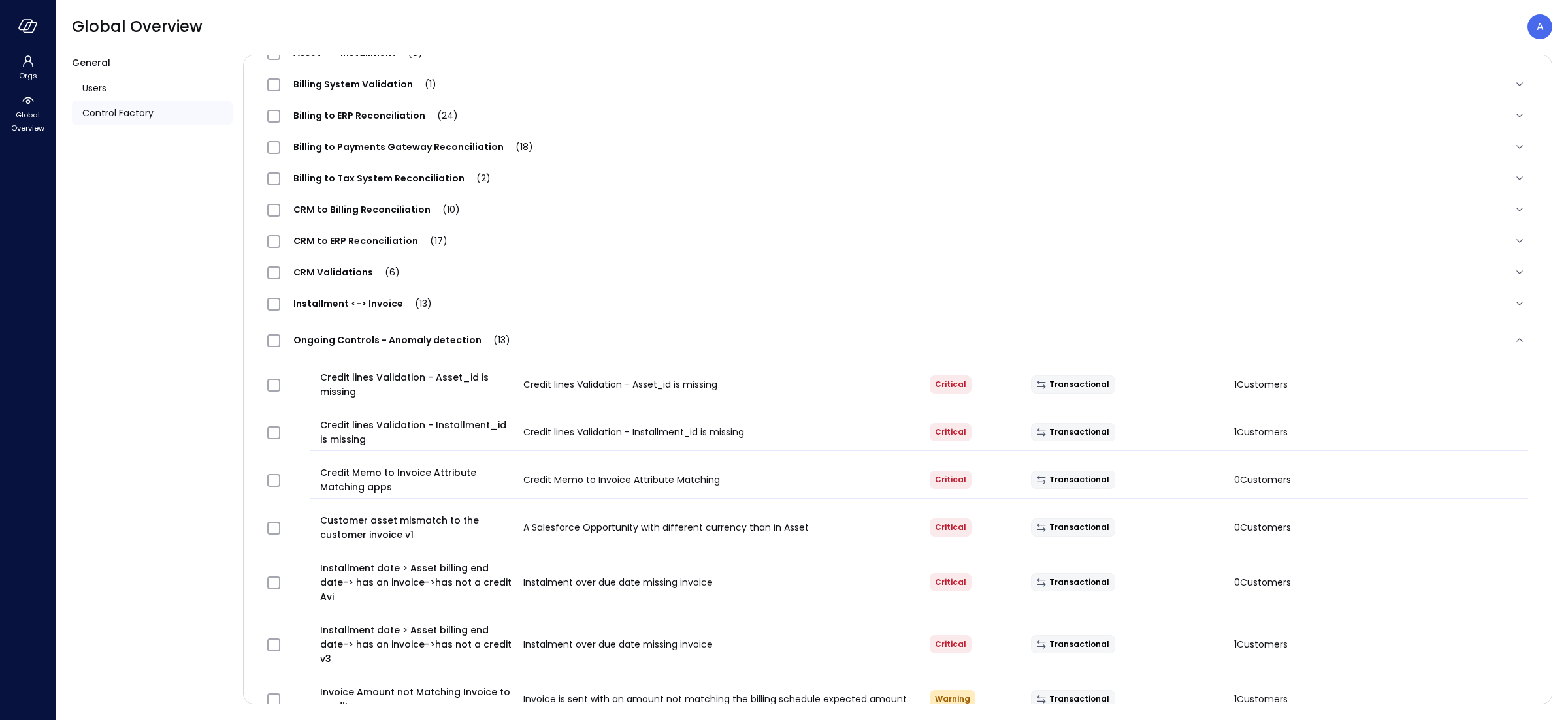
click at [341, 347] on span "Ongoing Controls - Anomaly detection (13)" at bounding box center [402, 340] width 243 height 13
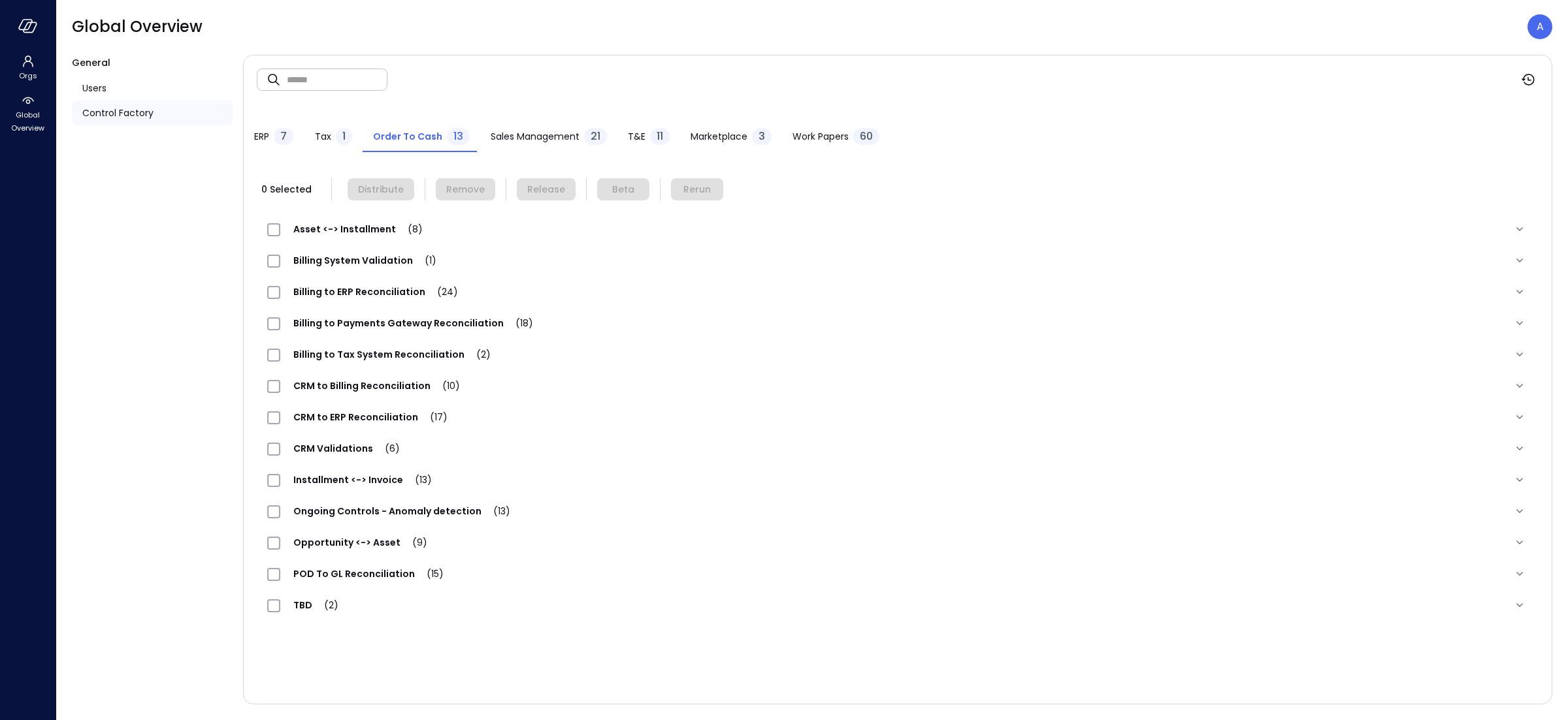
scroll to position [0, 0]
click at [348, 487] on span "Installment <-> Invoice (13)" at bounding box center [363, 480] width 165 height 13
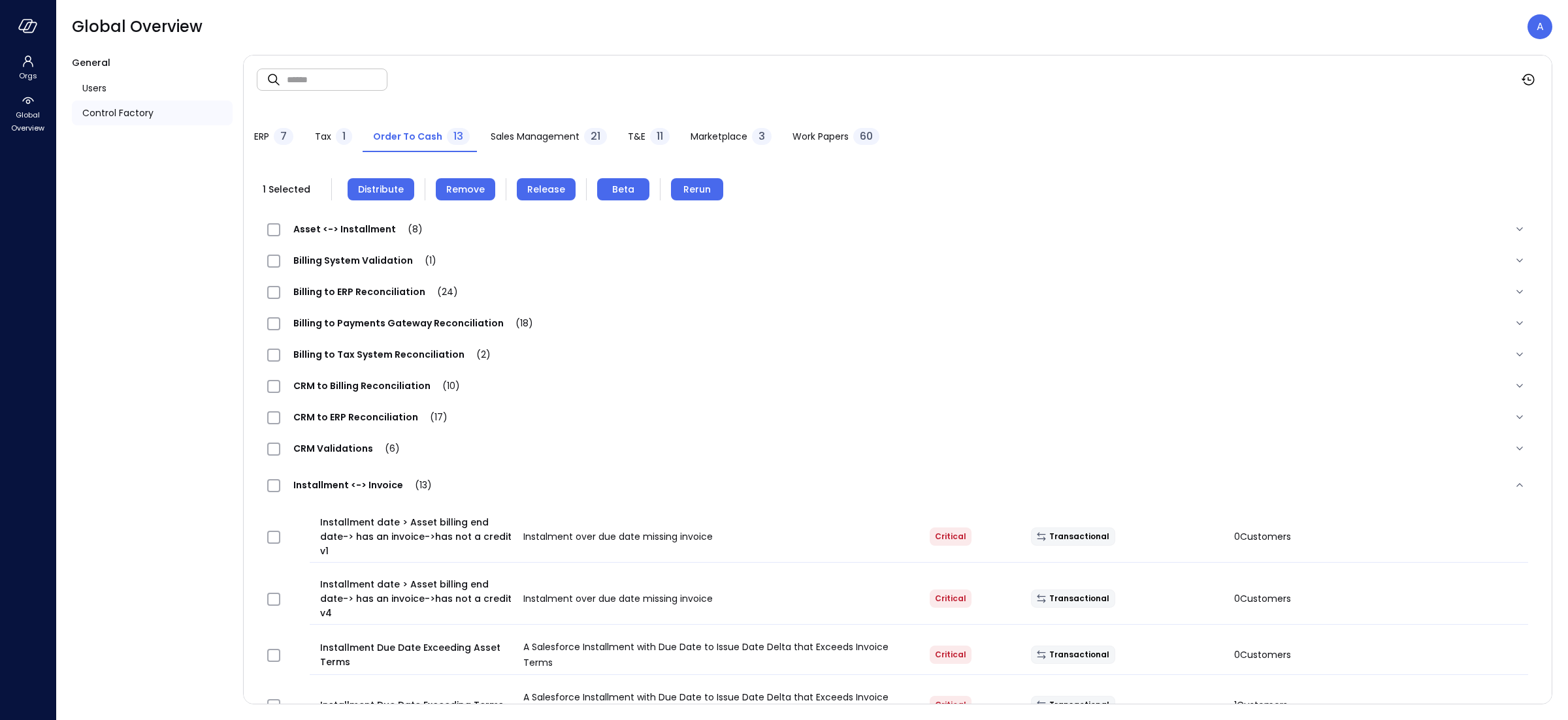
click at [692, 188] on span "Rerun" at bounding box center [697, 189] width 27 height 14
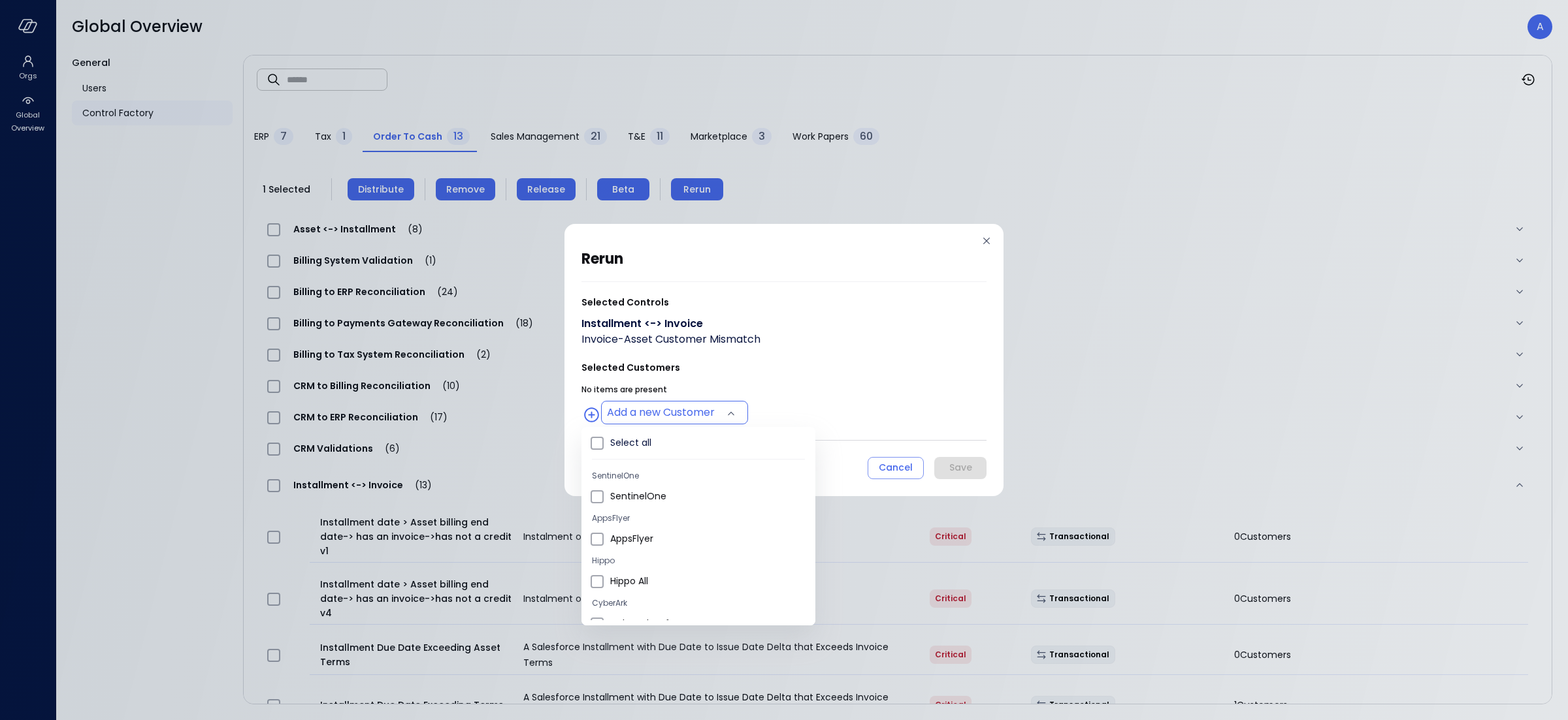
click at [637, 420] on body "Orgs Global Overview Global Overview A General Users Control Factory ​ ​ ERP 7 …" at bounding box center [784, 360] width 1568 height 720
type input "**********"
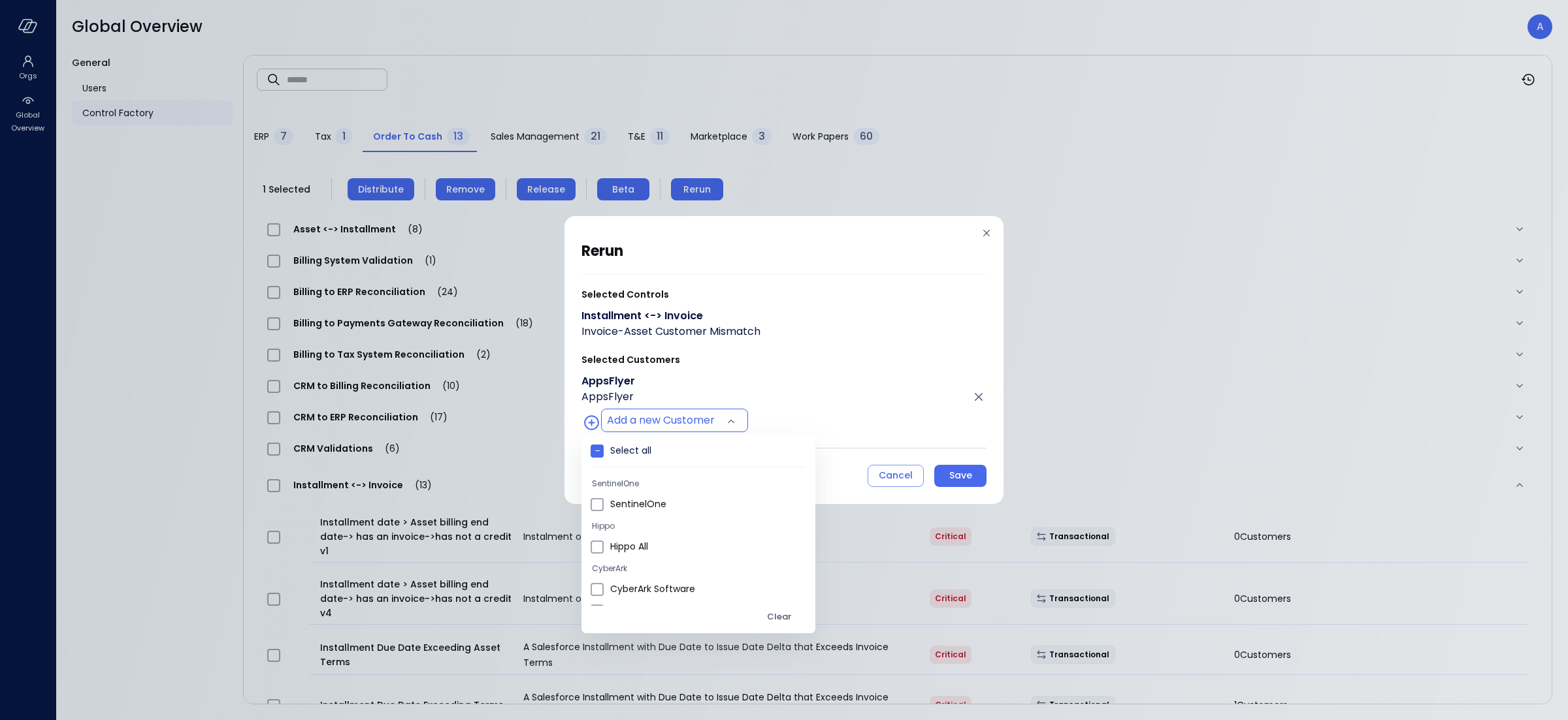
click at [801, 376] on div at bounding box center [784, 360] width 1568 height 720
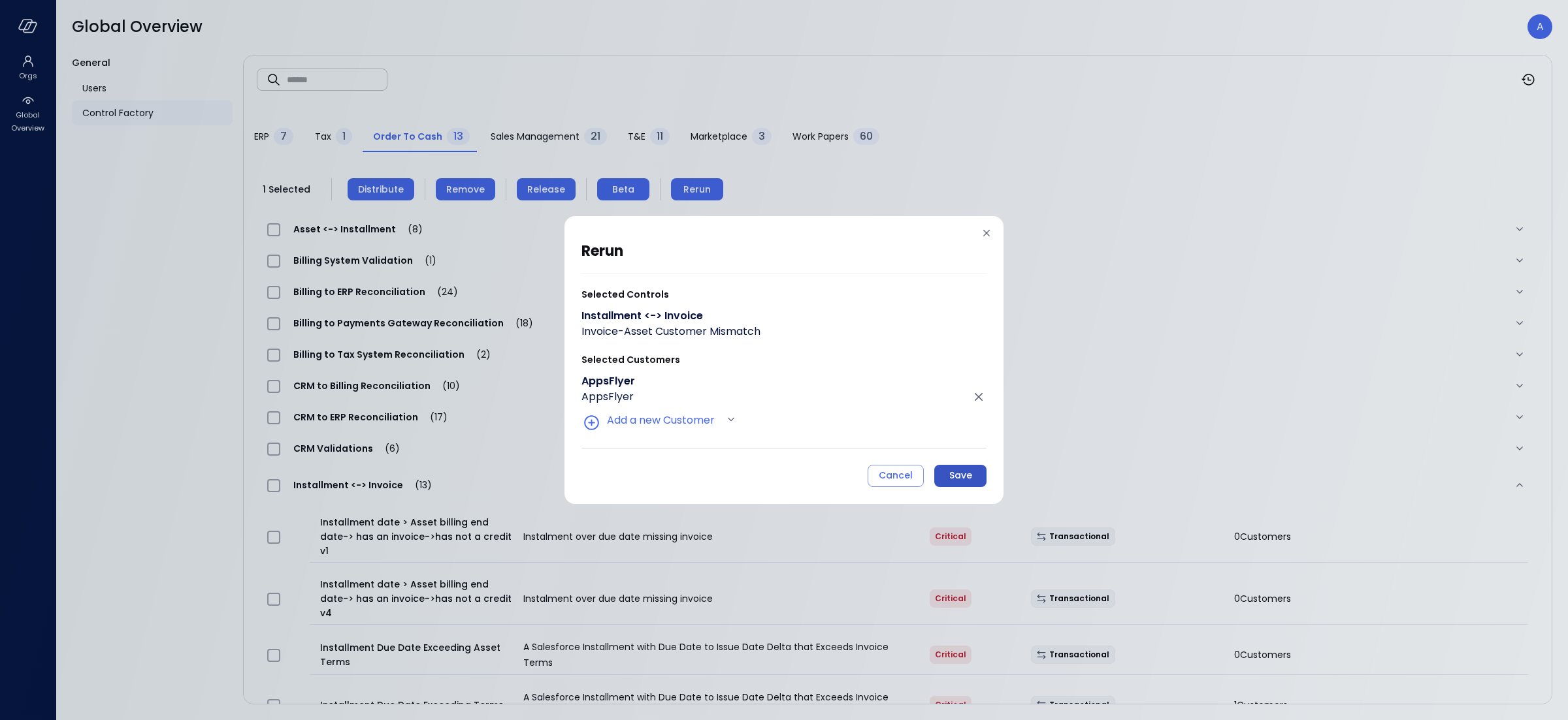
click at [949, 477] on div "Save" at bounding box center [961, 475] width 23 height 17
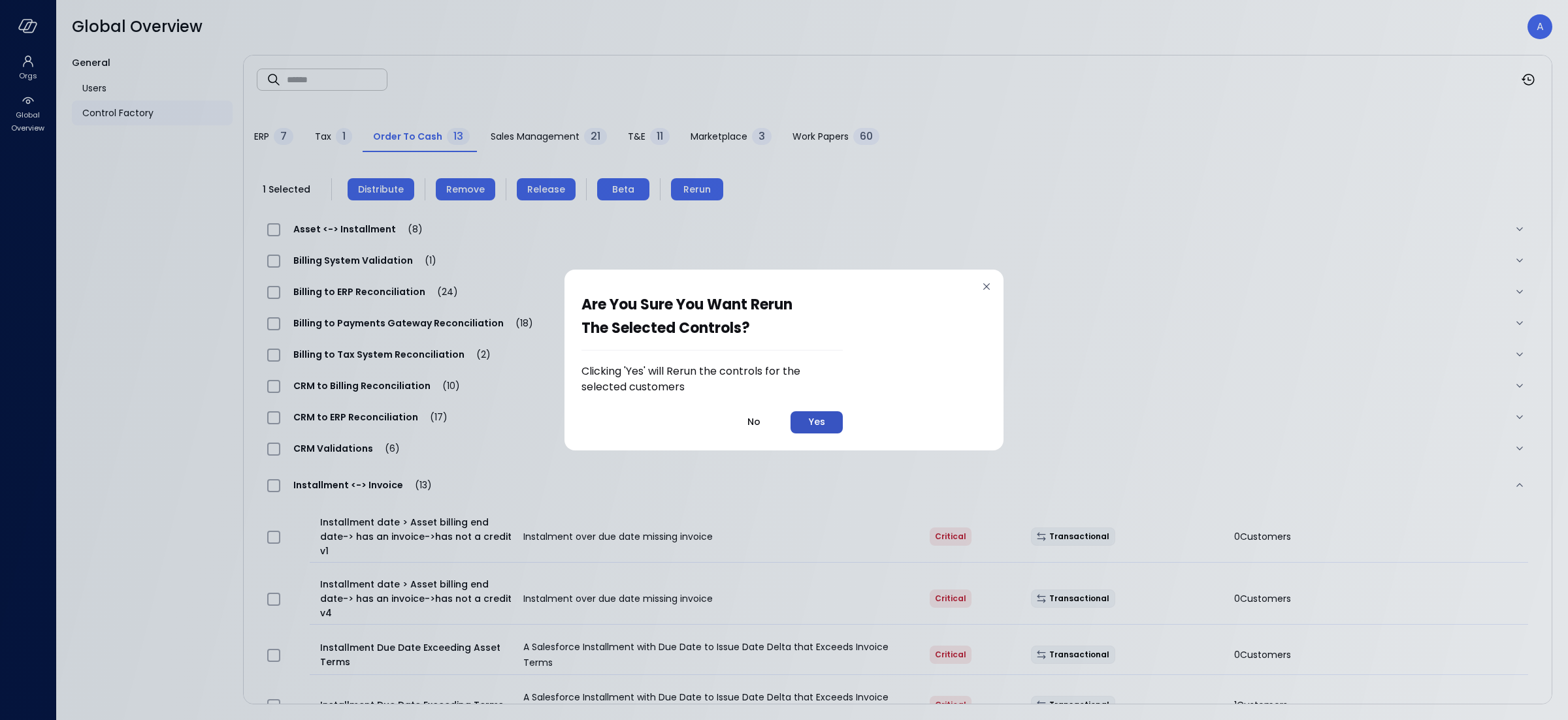
click at [802, 424] on button "Yes" at bounding box center [817, 422] width 52 height 22
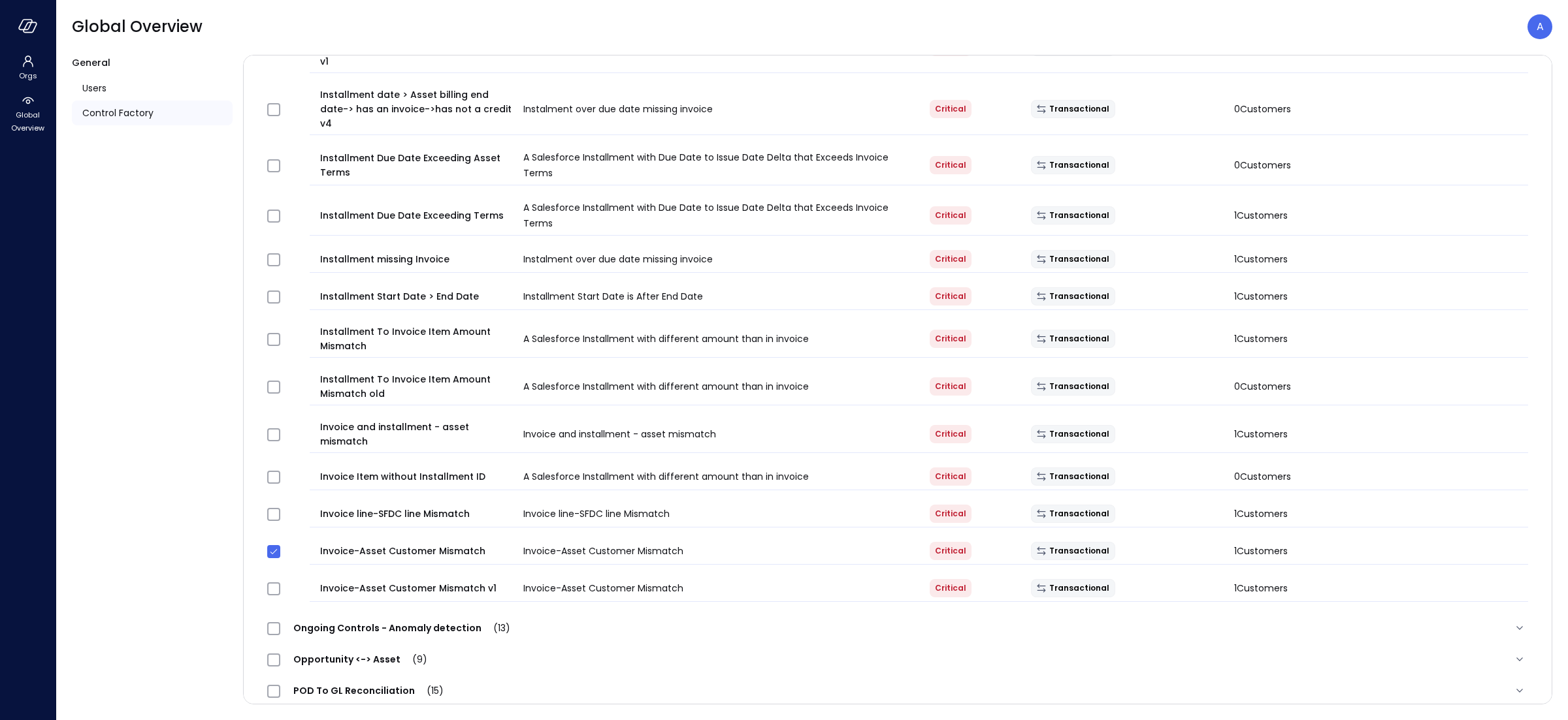
scroll to position [526, 0]
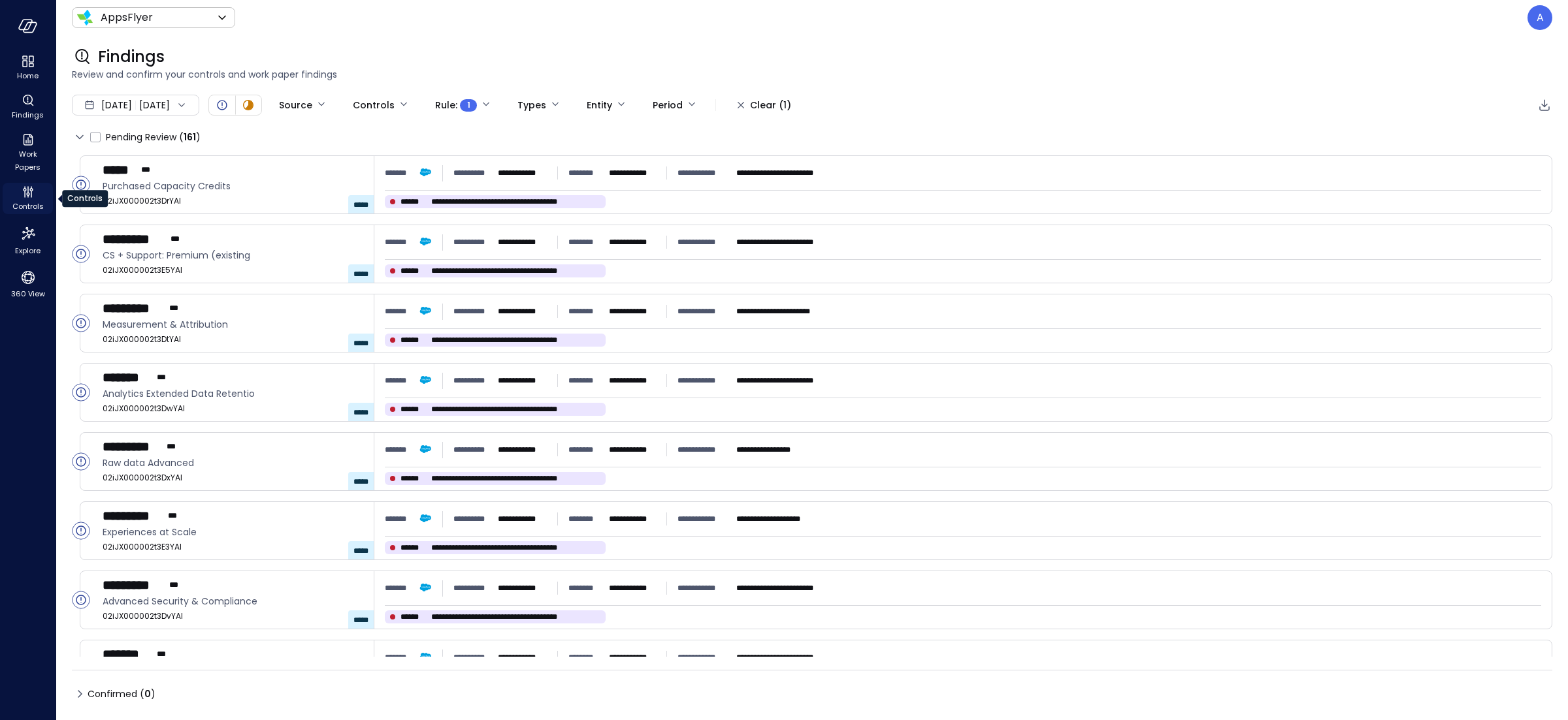
click at [20, 194] on icon "Controls" at bounding box center [28, 192] width 16 height 16
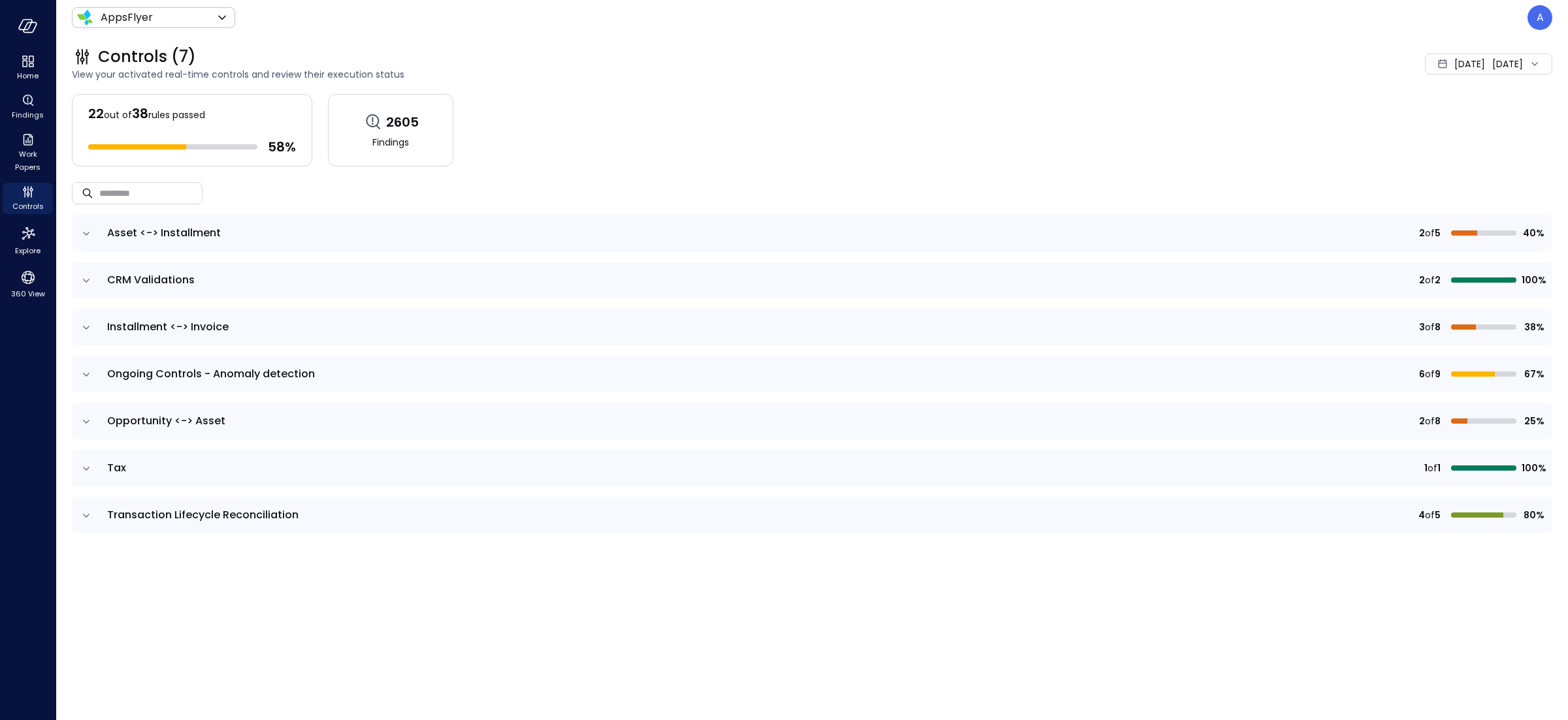
click at [87, 233] on icon "expand row" at bounding box center [86, 233] width 7 height 4
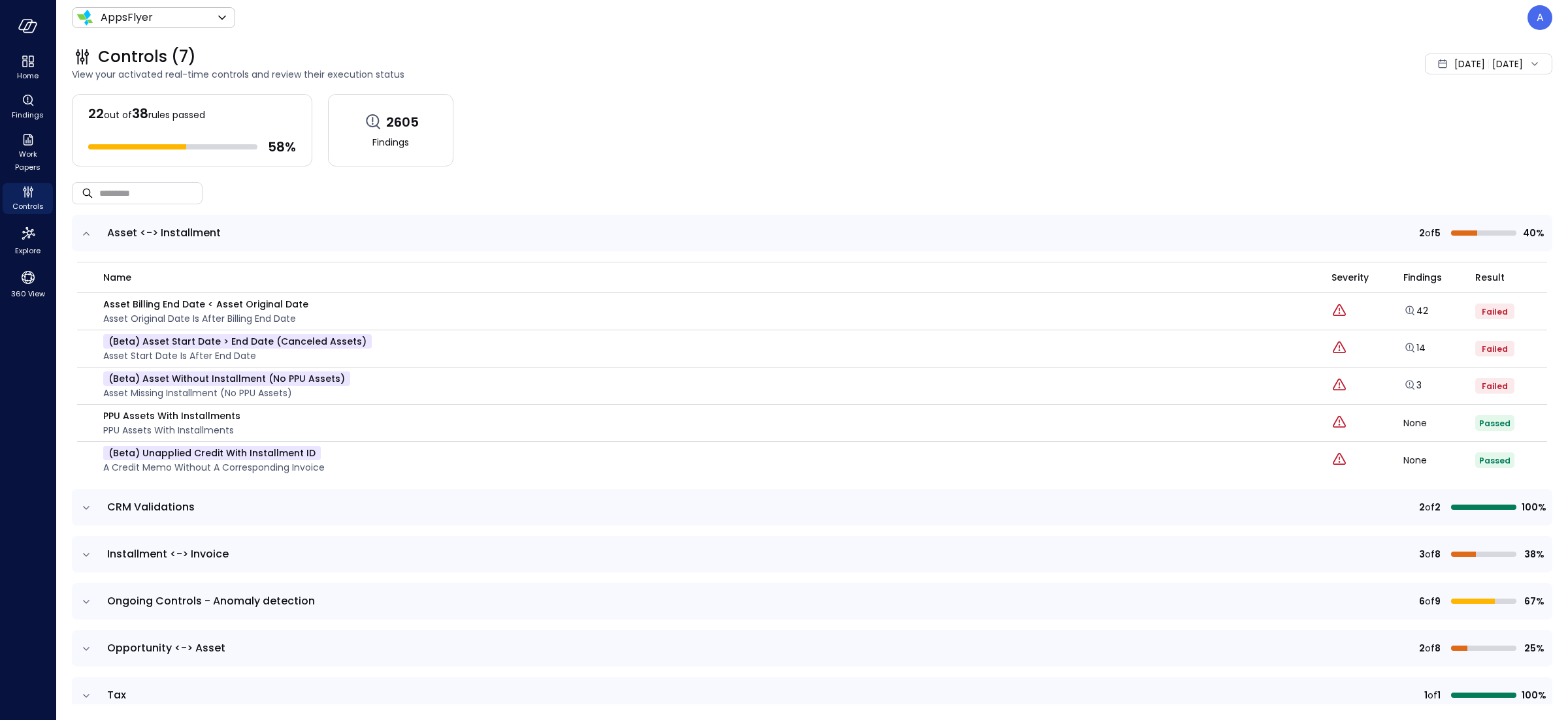
click at [1404, 78] on div "Controls (7) View your activated real-time controls and review their execution …" at bounding box center [804, 64] width 1496 height 58
click at [1455, 67] on span "[DATE]" at bounding box center [1470, 64] width 30 height 14
click at [1428, 135] on li "Current Year [DATE]" at bounding box center [1452, 143] width 104 height 22
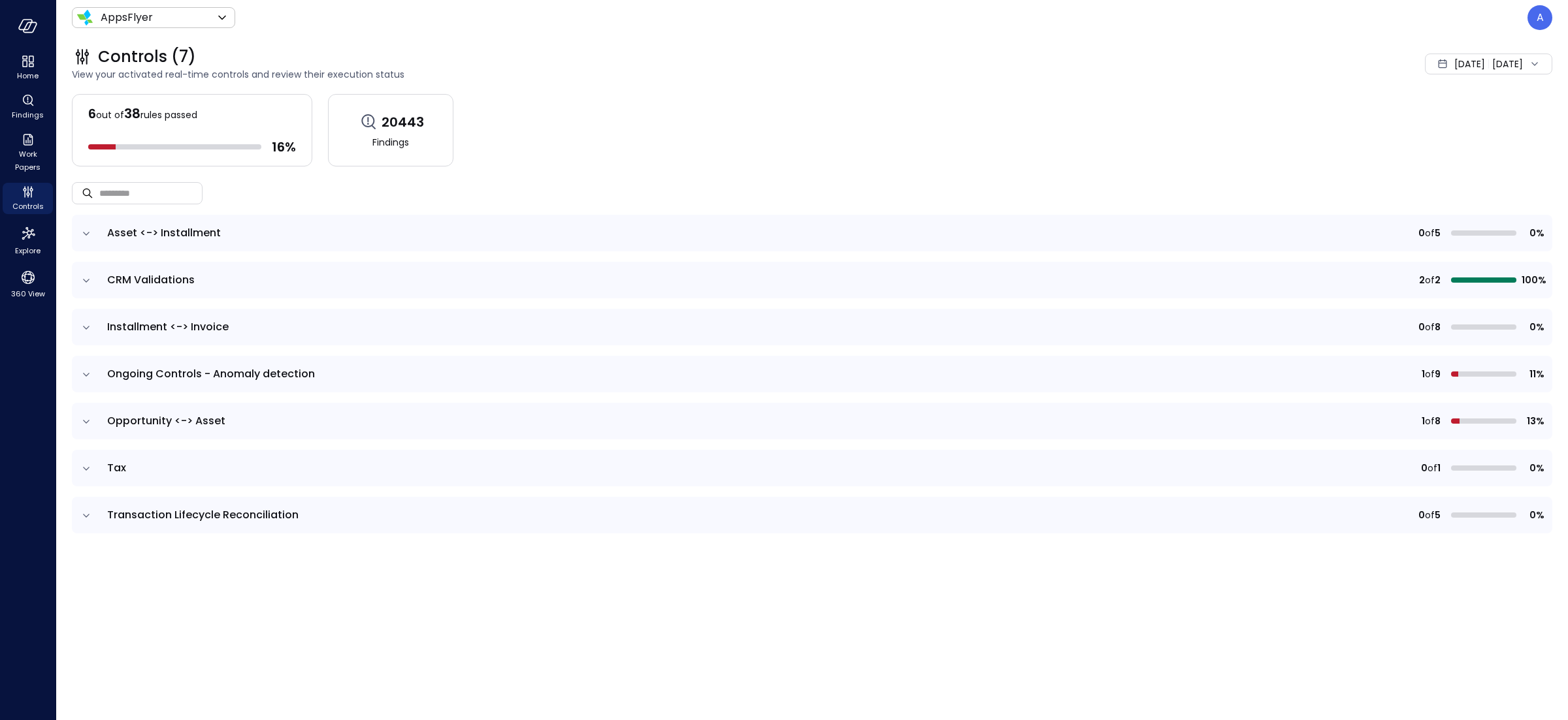
click at [85, 231] on icon "expand row" at bounding box center [86, 234] width 13 height 13
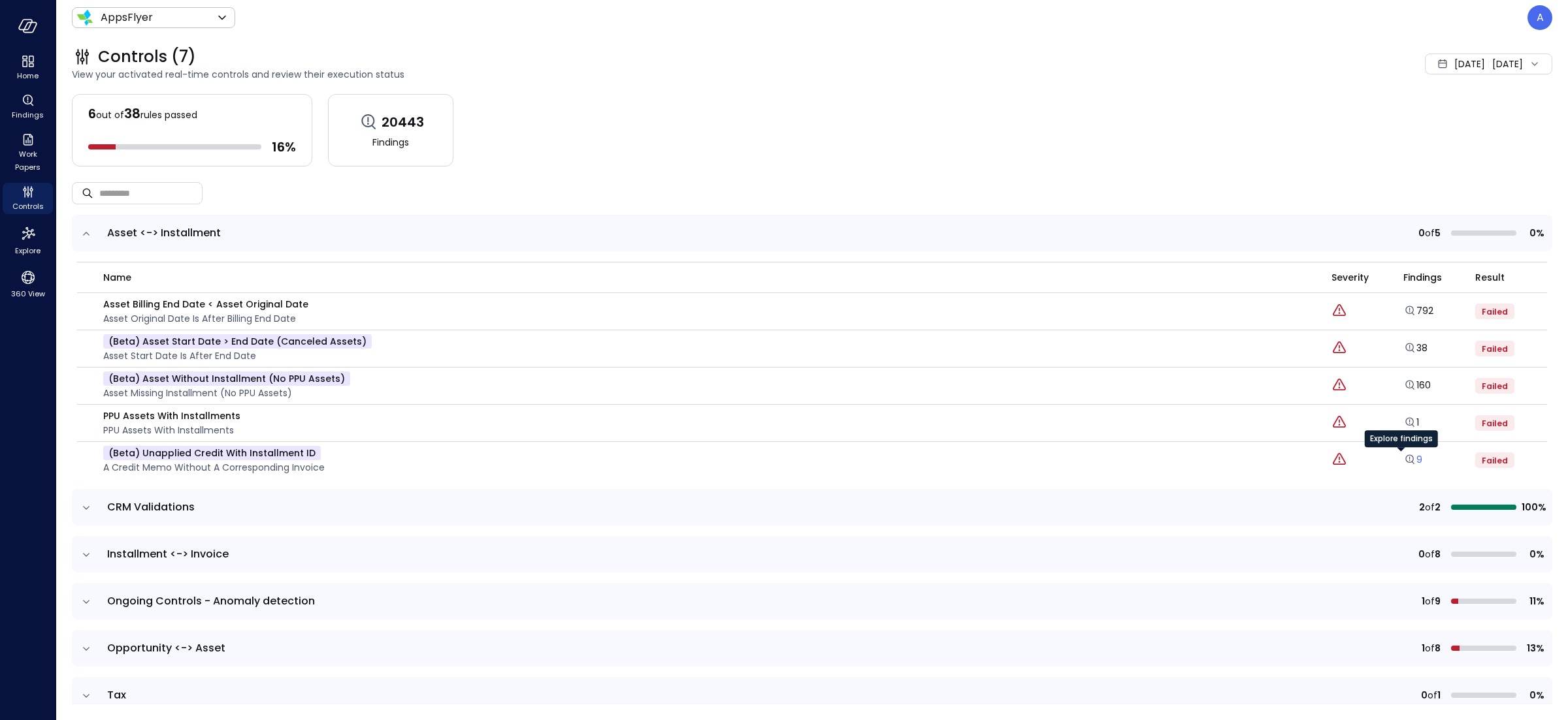
click at [1403, 460] on icon "Explore findings" at bounding box center [1410, 459] width 13 height 13
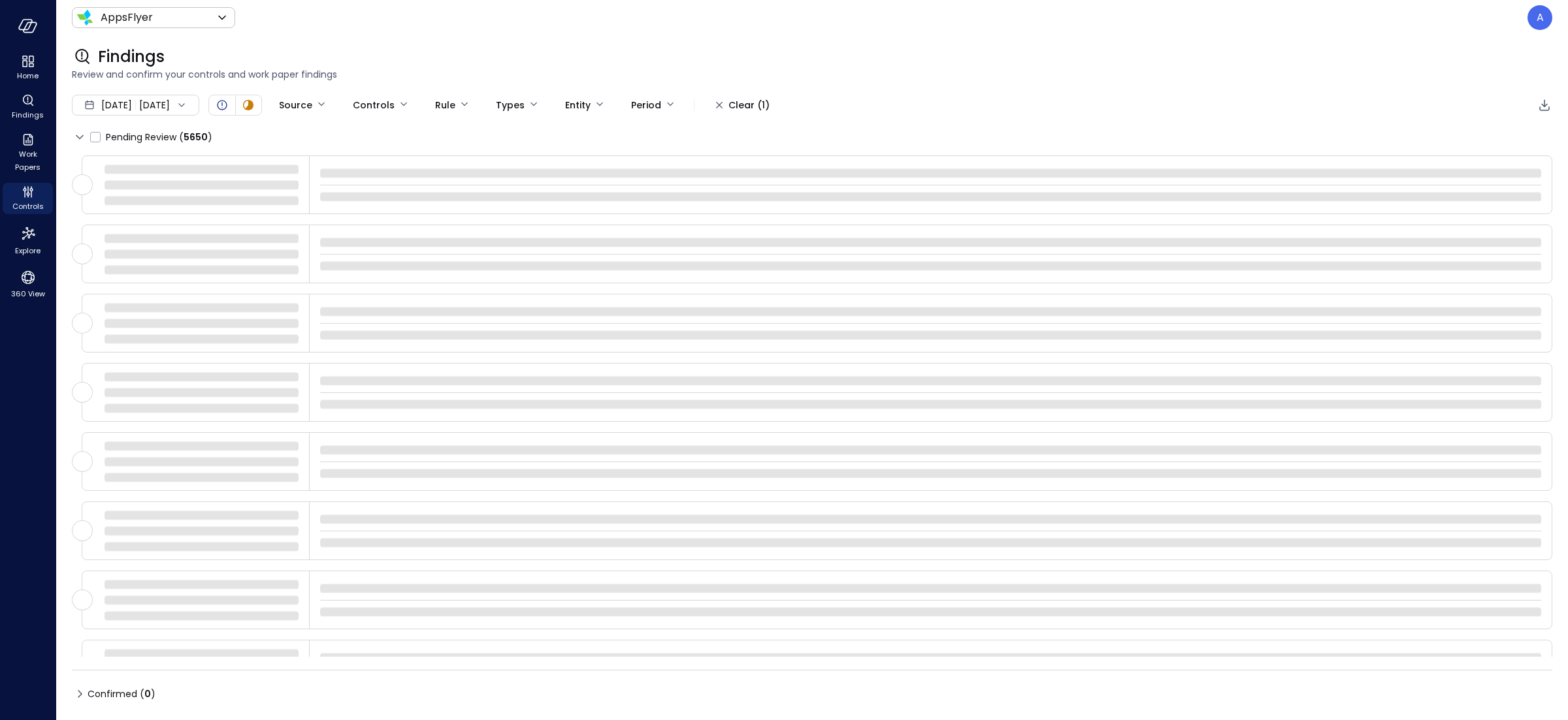
type input "****"
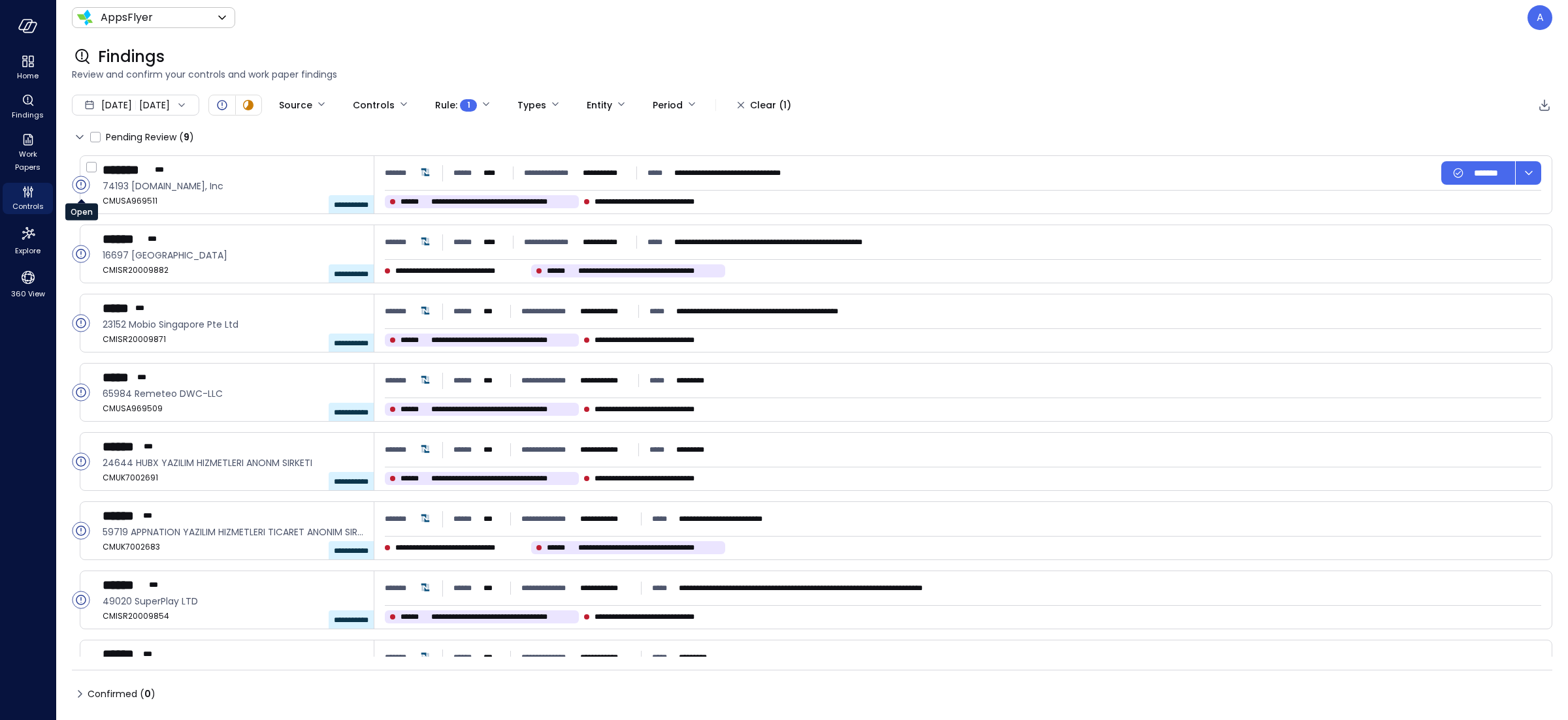
click at [77, 188] on circle "Open" at bounding box center [81, 185] width 17 height 17
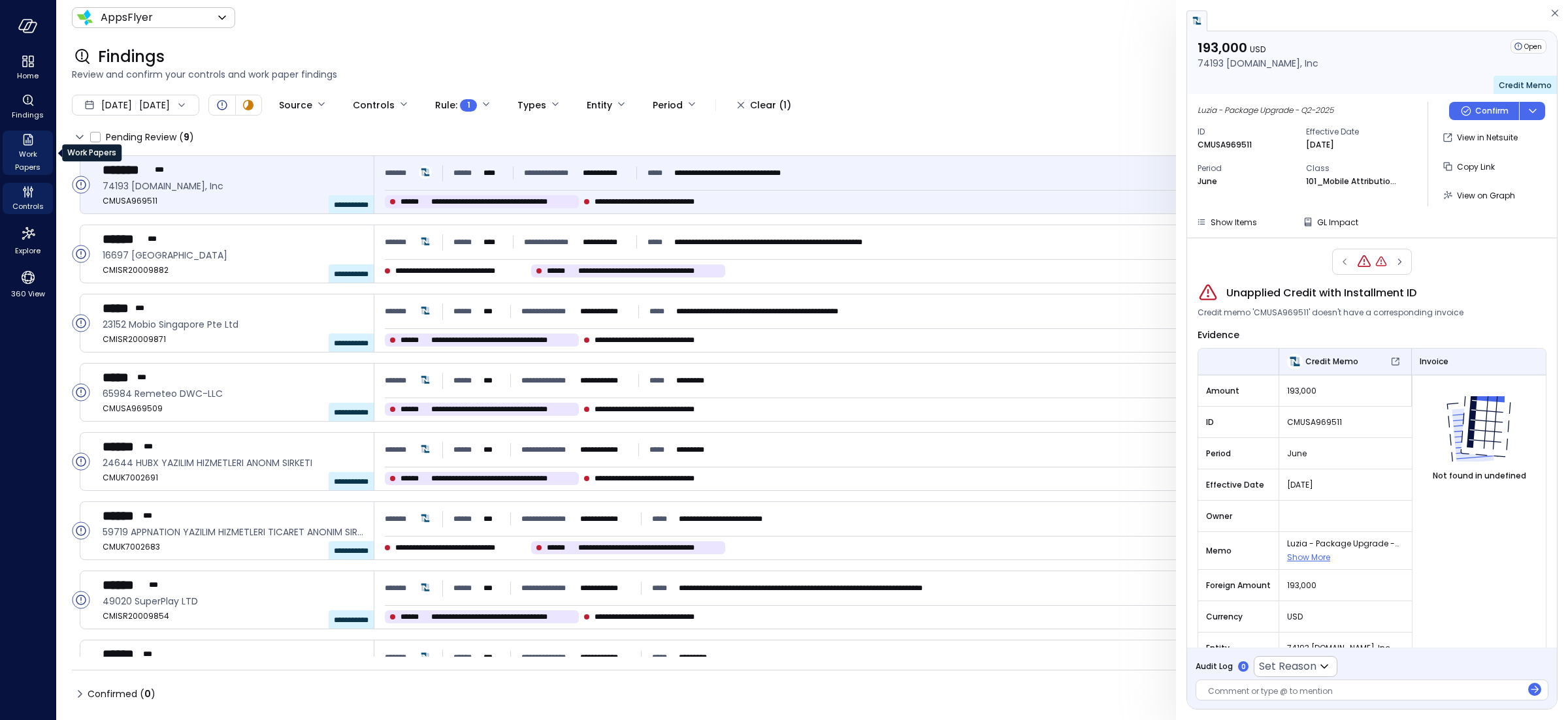
click at [30, 155] on span "Work Papers" at bounding box center [27, 160] width 40 height 26
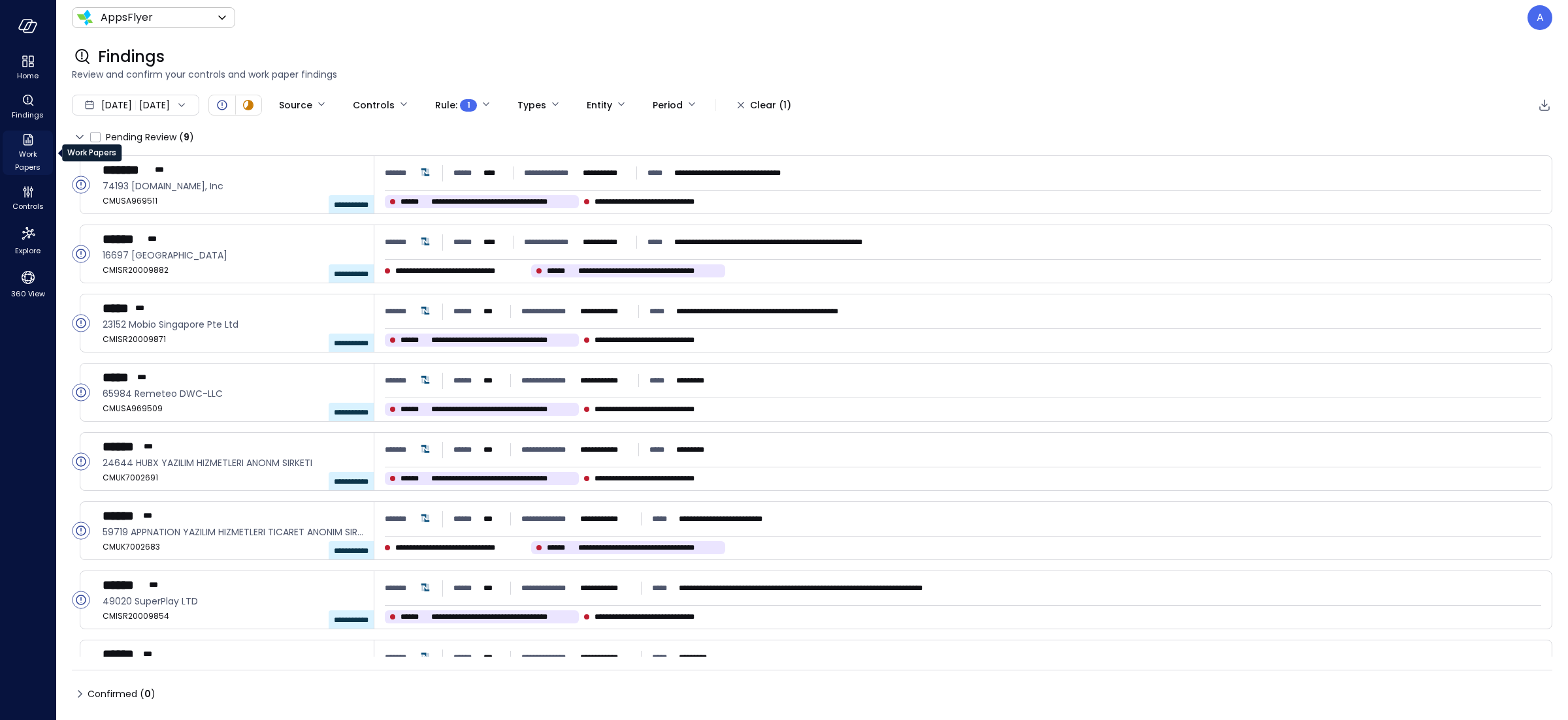
click at [30, 155] on span "Work Papers" at bounding box center [27, 160] width 40 height 26
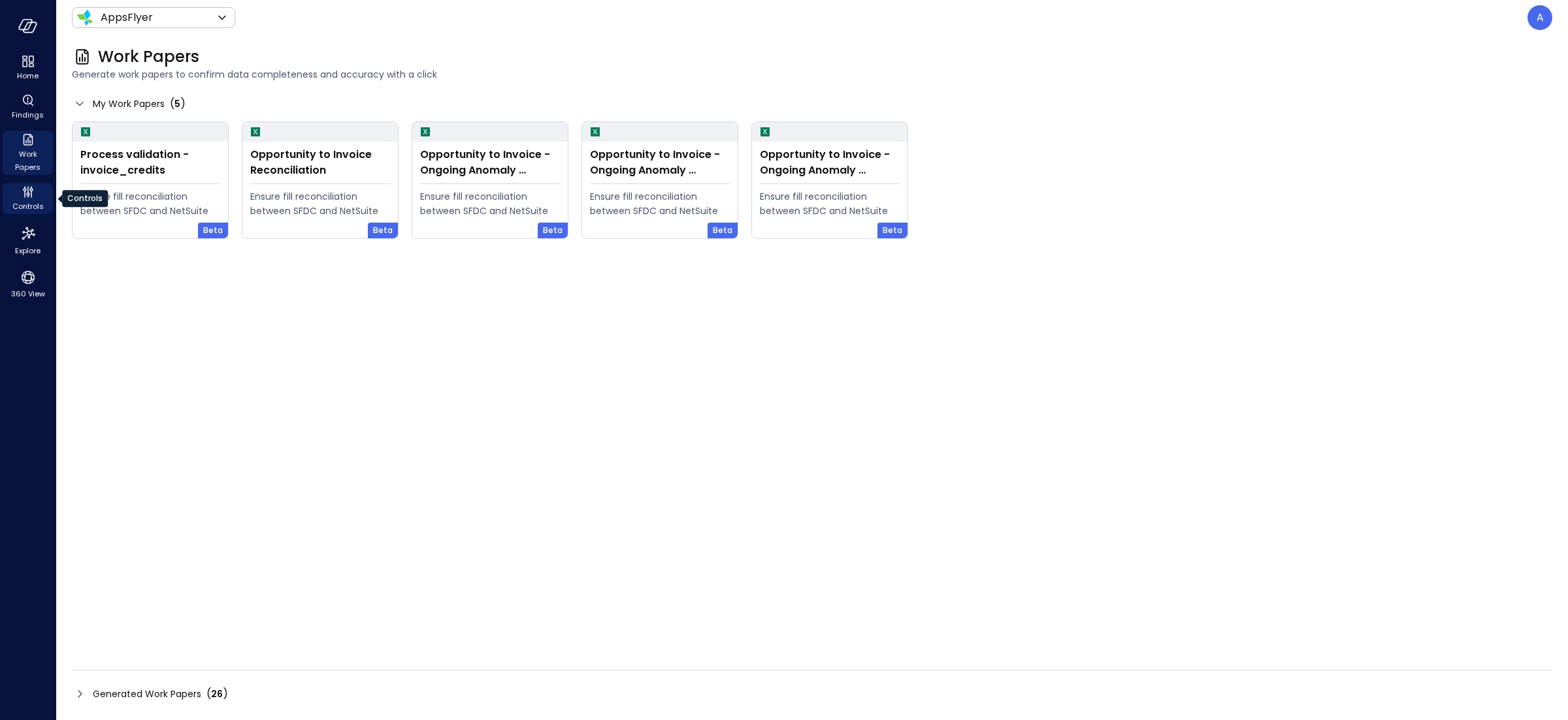
click at [29, 201] on span "Controls" at bounding box center [27, 207] width 31 height 13
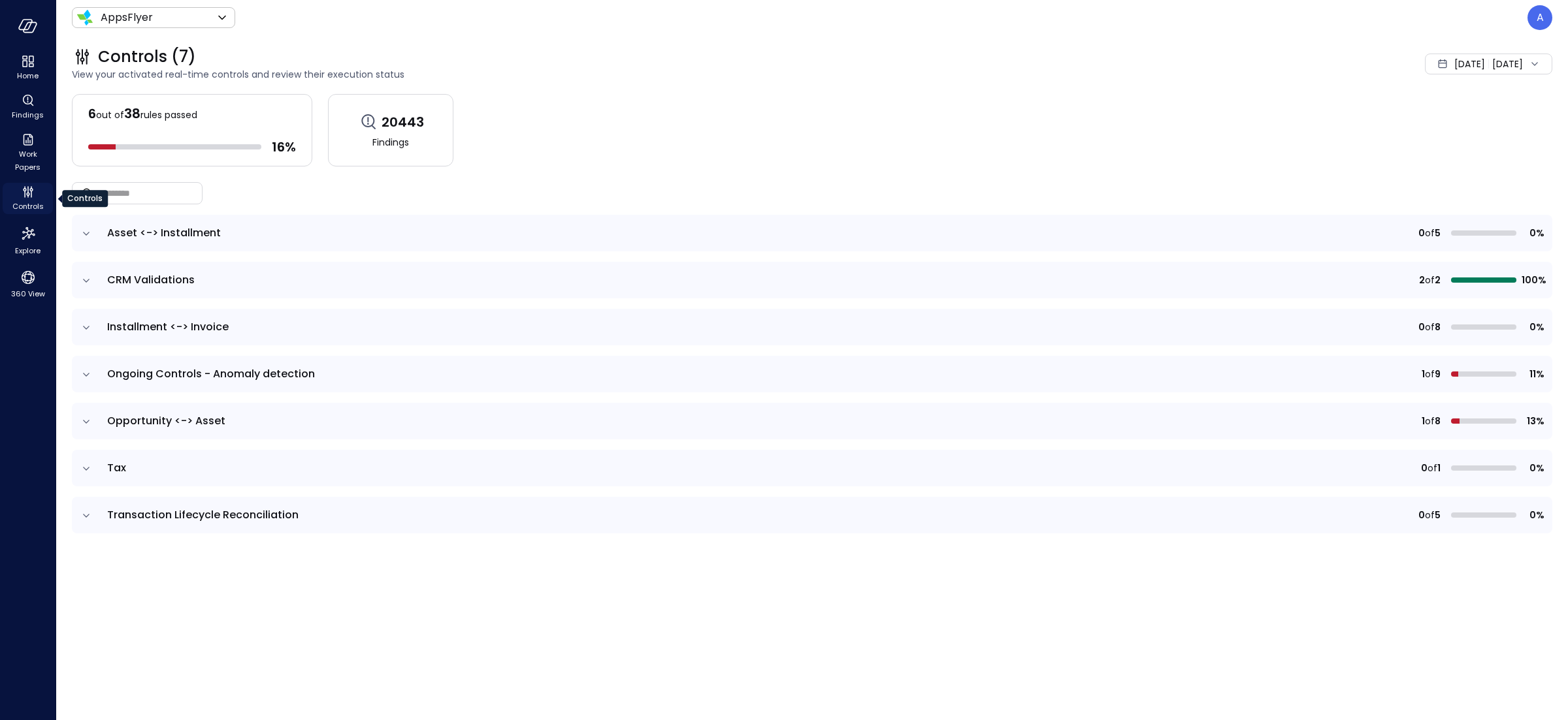
click at [29, 201] on span "Controls" at bounding box center [27, 207] width 31 height 13
click at [82, 231] on icon "expand row" at bounding box center [86, 234] width 13 height 13
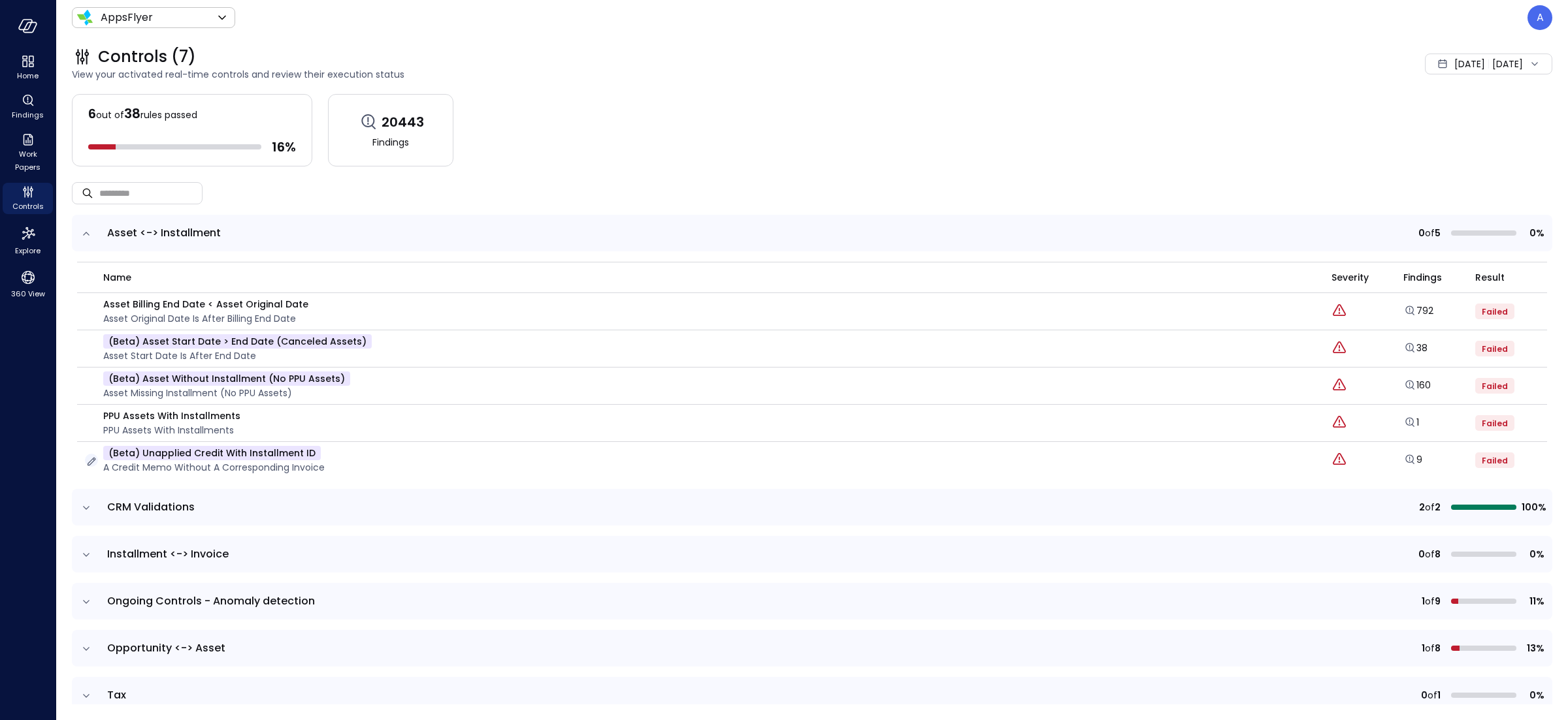
click at [90, 461] on icon "button" at bounding box center [92, 461] width 13 height 13
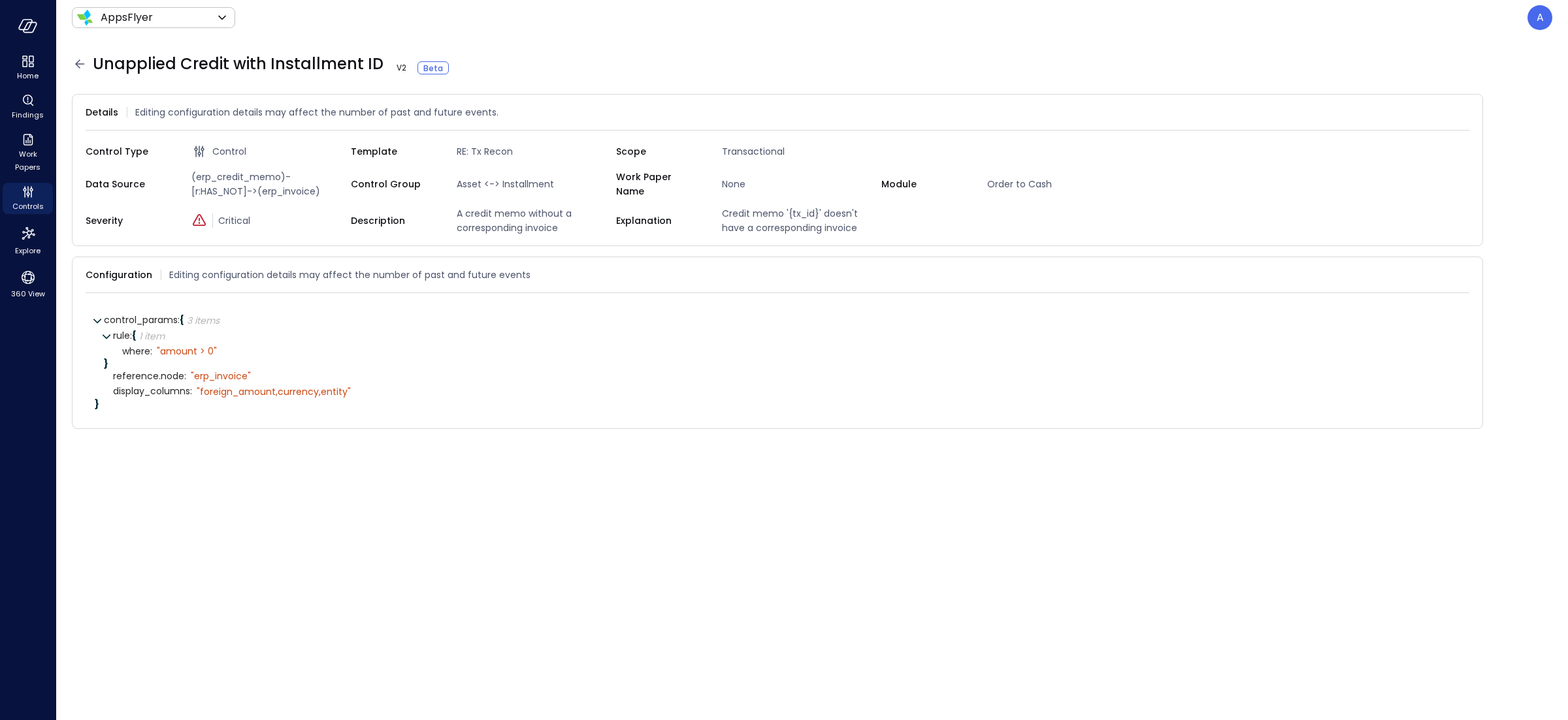
click at [245, 177] on span "(erp_credit_memo)-[r:HAS_NOT]->(erp_invoice)" at bounding box center [269, 184] width 165 height 29
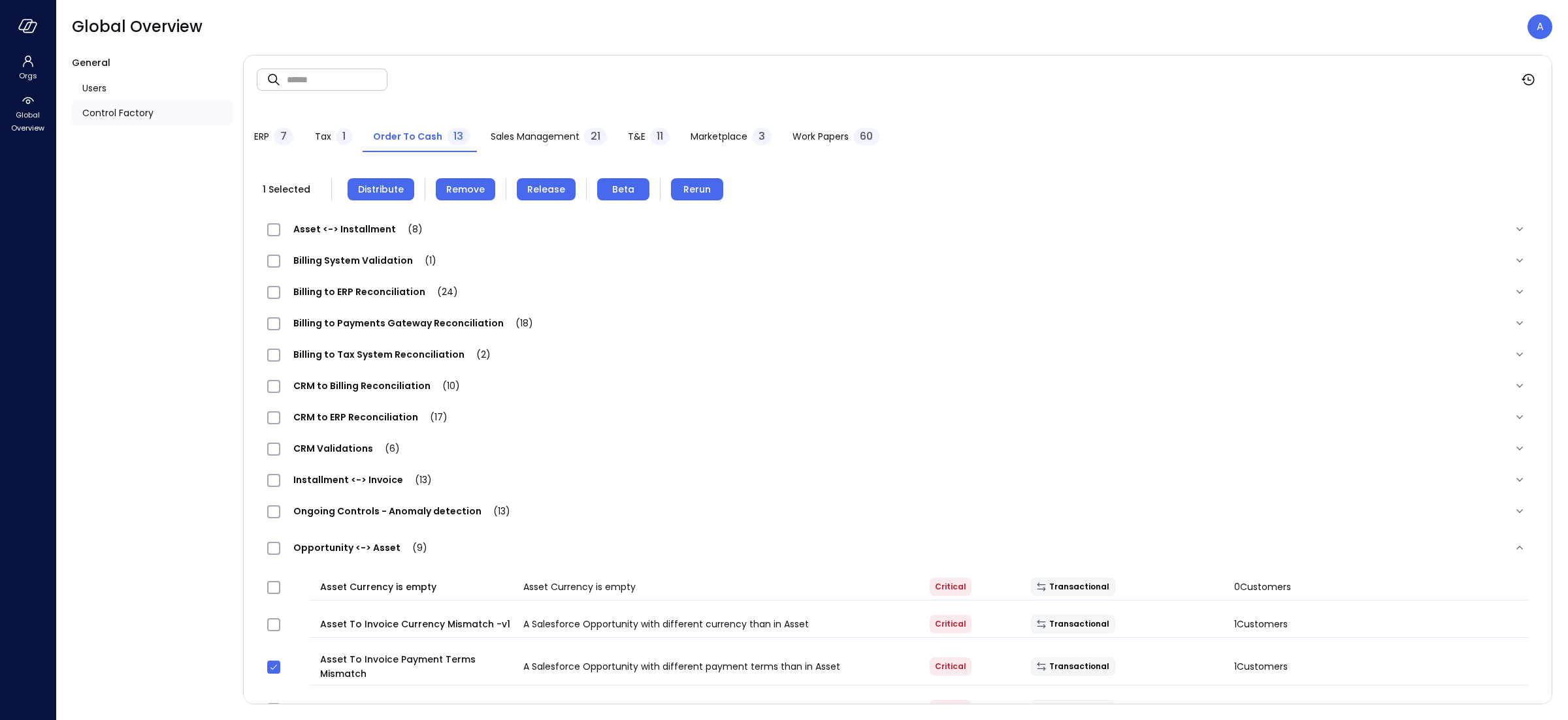
click at [363, 223] on span "Asset <-> Installment (8)" at bounding box center [358, 229] width 155 height 13
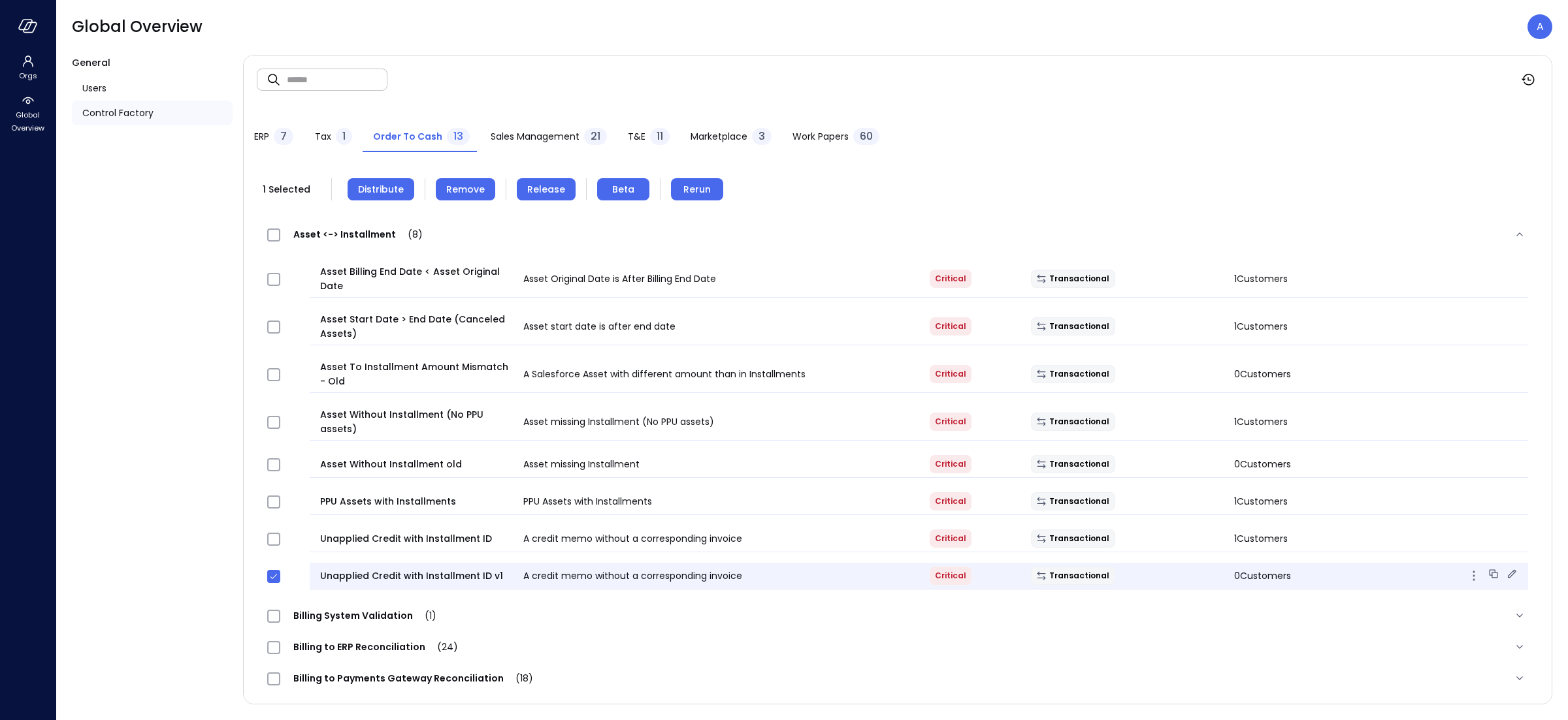
click at [1505, 578] on icon at bounding box center [1512, 574] width 13 height 13
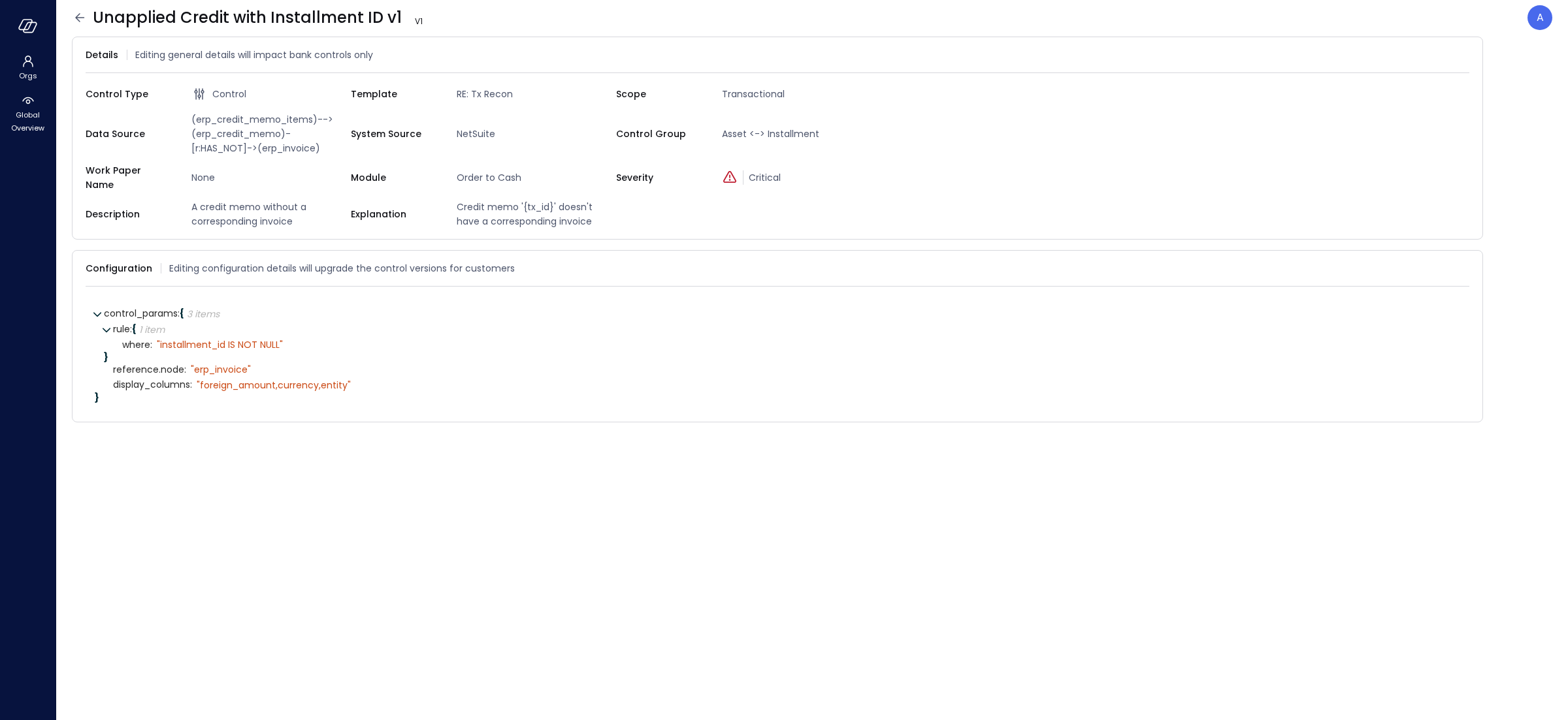
click at [270, 119] on span "(erp_credit_memo_items)-->(erp_credit_memo)-[r:HAS_NOT]->(erp_invoice)" at bounding box center [269, 134] width 165 height 43
click at [268, 133] on span "(erp_credit_memo_items)-->(erp_credit_memo)-[r:HAS_NOT]->(erp_invoice)" at bounding box center [269, 134] width 165 height 43
click at [81, 19] on icon at bounding box center [79, 18] width 16 height 16
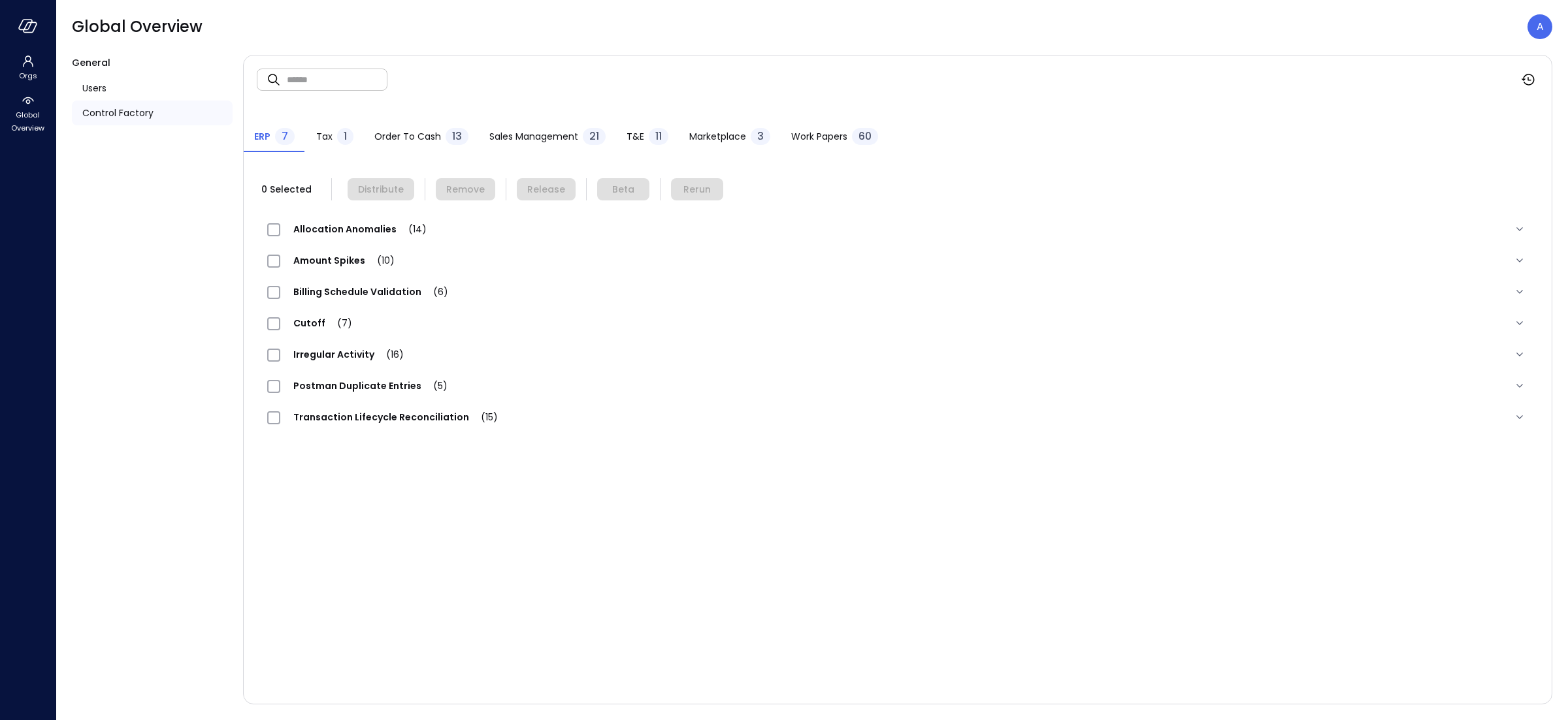
click at [415, 138] on span "Order to Cash" at bounding box center [408, 136] width 66 height 14
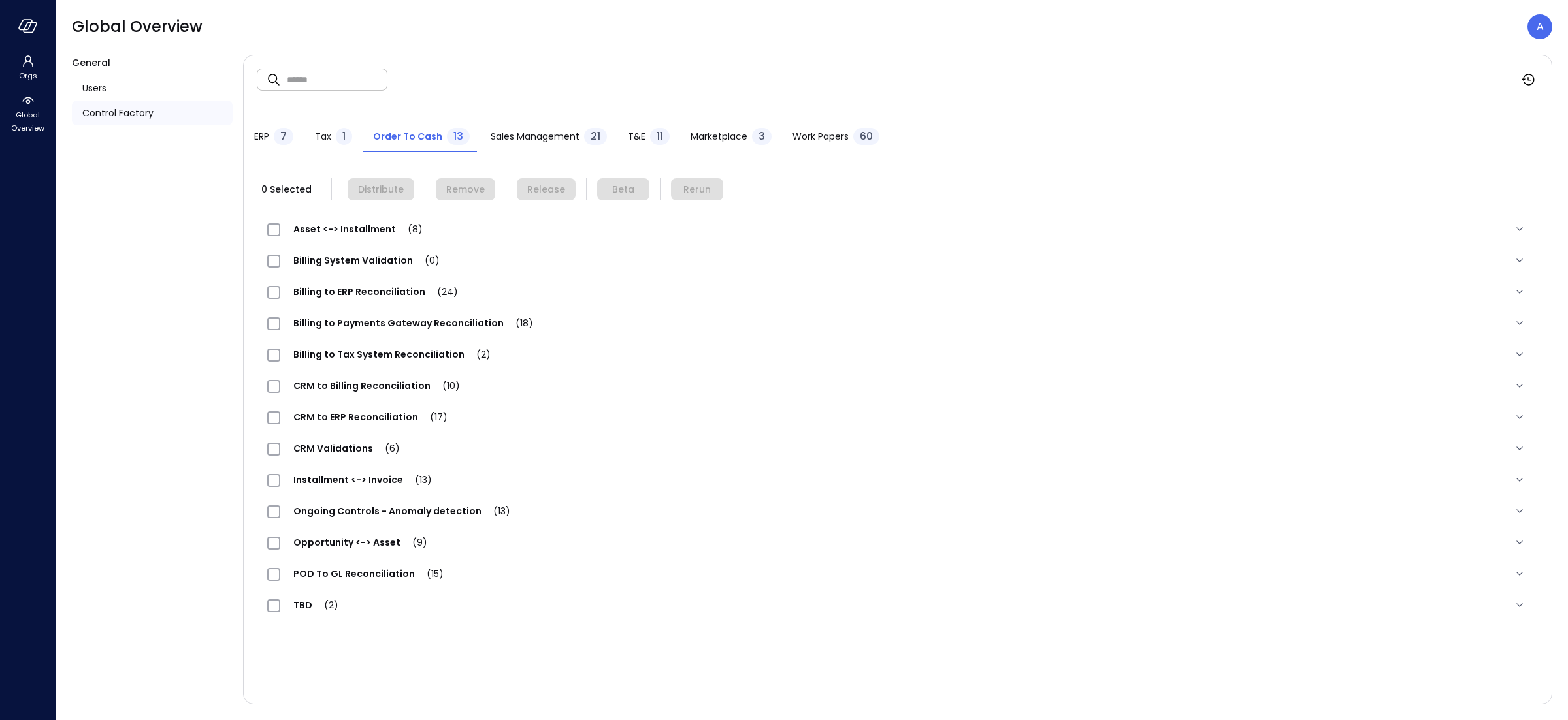
click at [361, 227] on span "Asset <-> Installment (8)" at bounding box center [358, 229] width 155 height 13
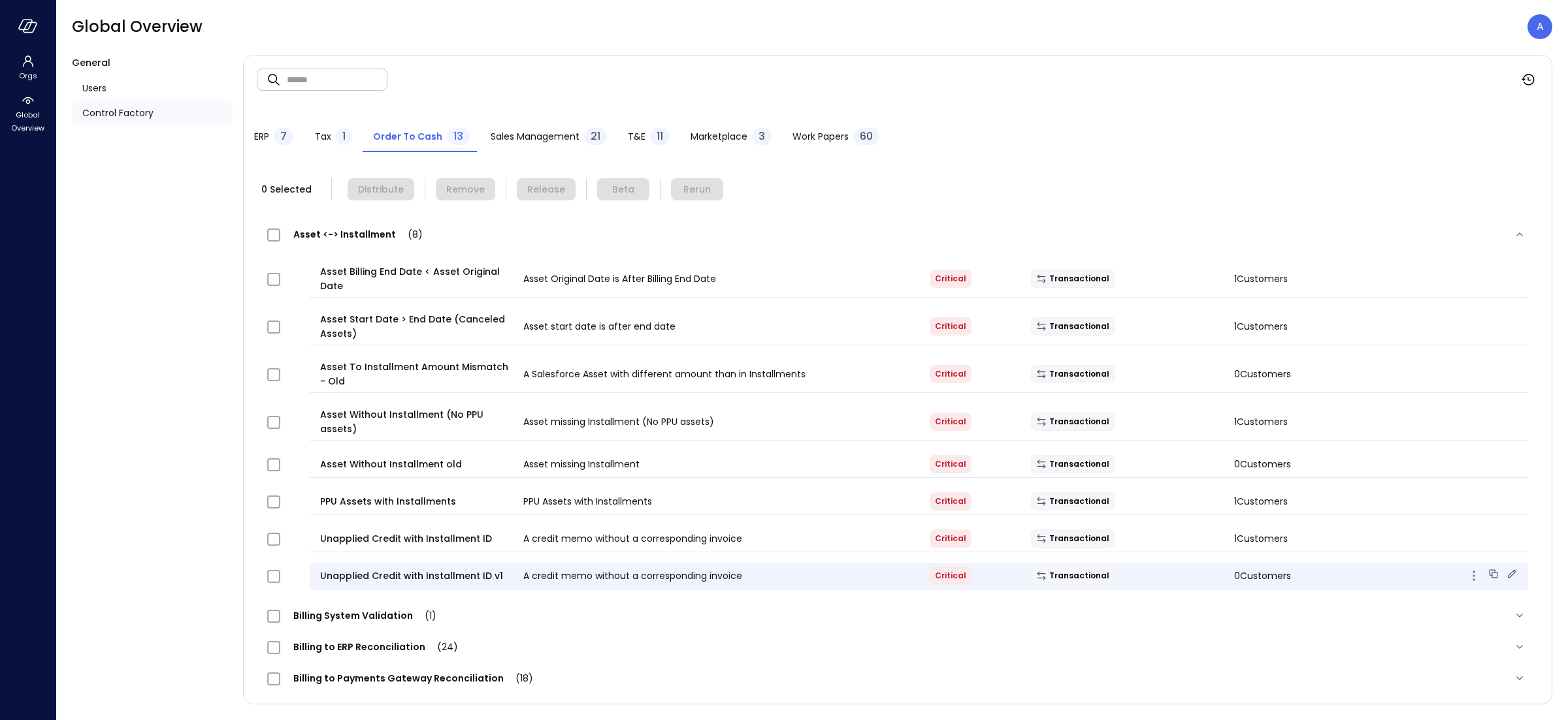
click at [1505, 577] on icon at bounding box center [1512, 574] width 13 height 13
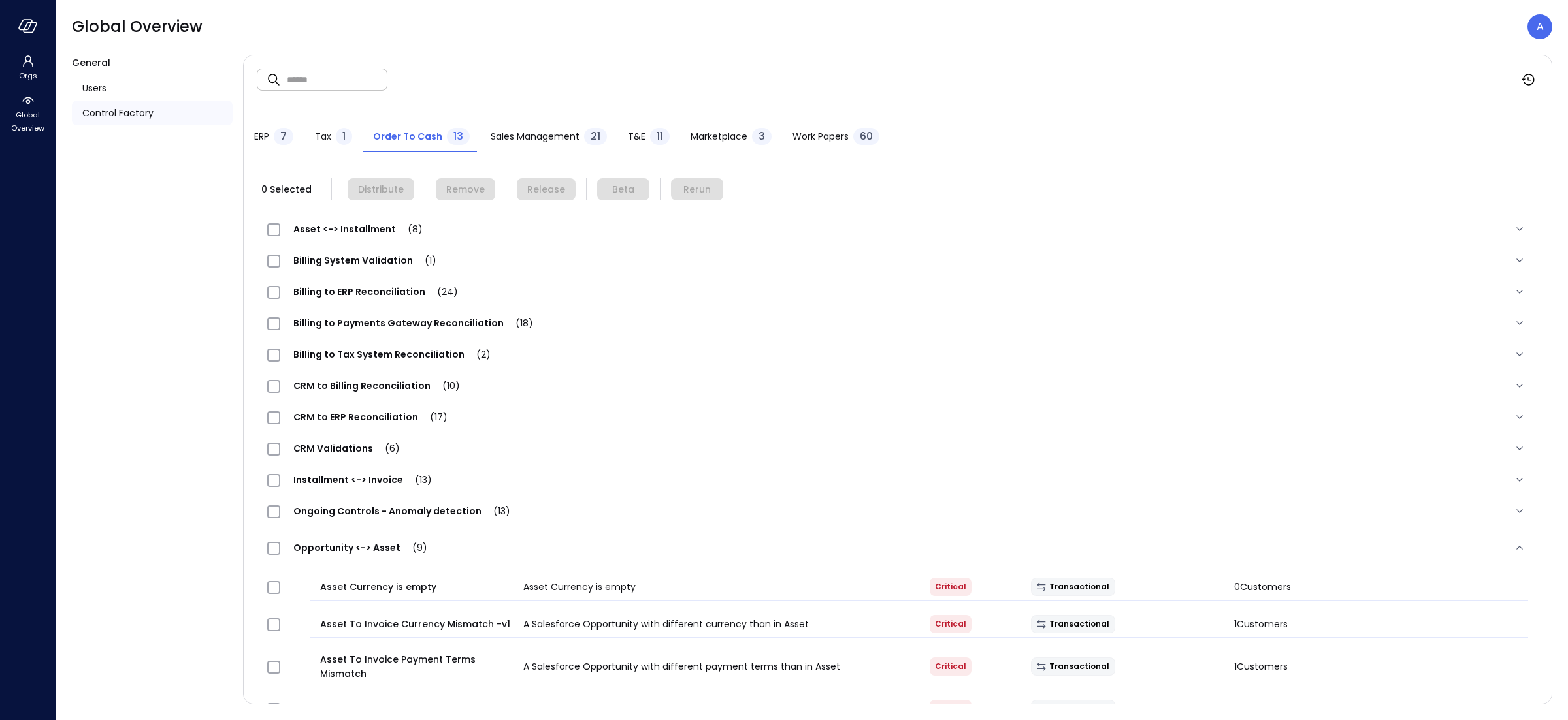
scroll to position [315, 0]
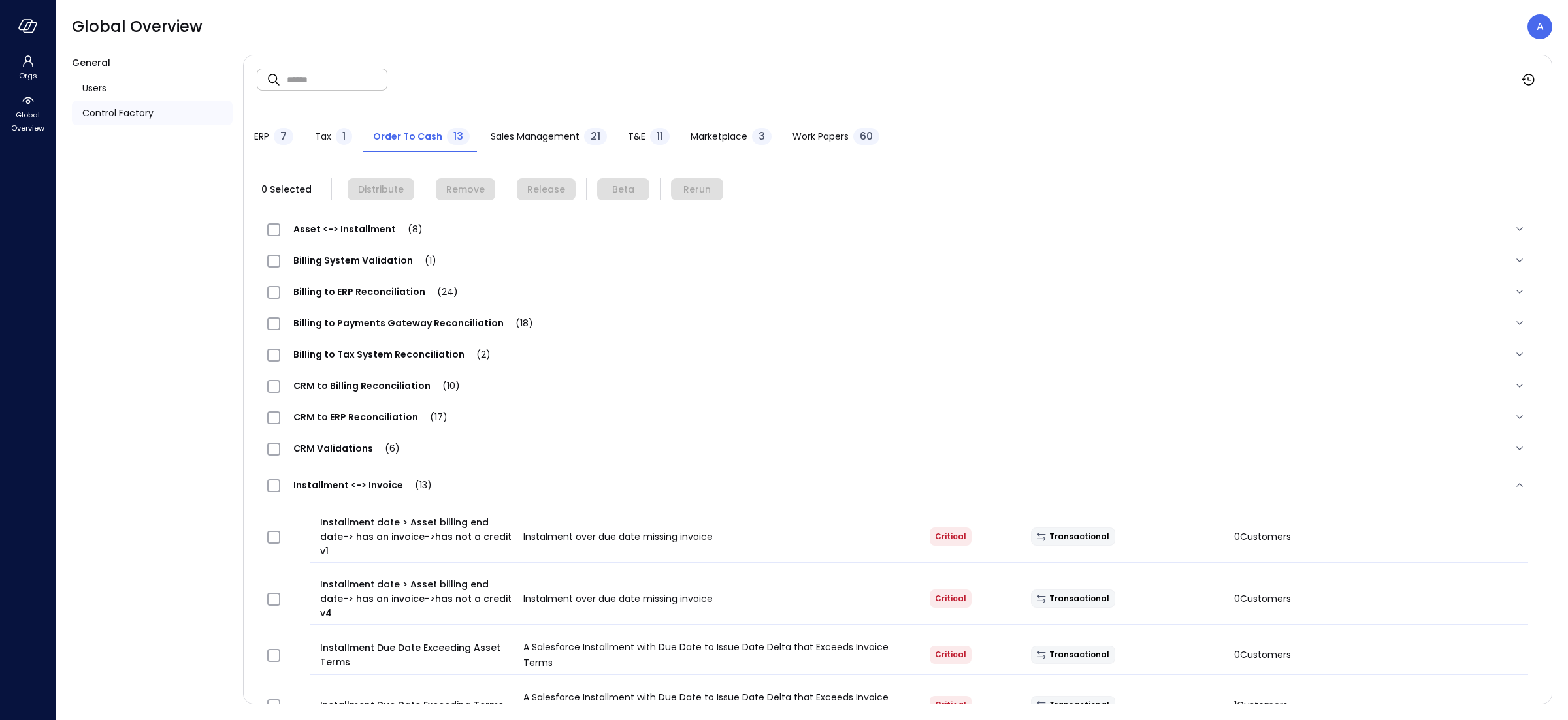
scroll to position [474, 0]
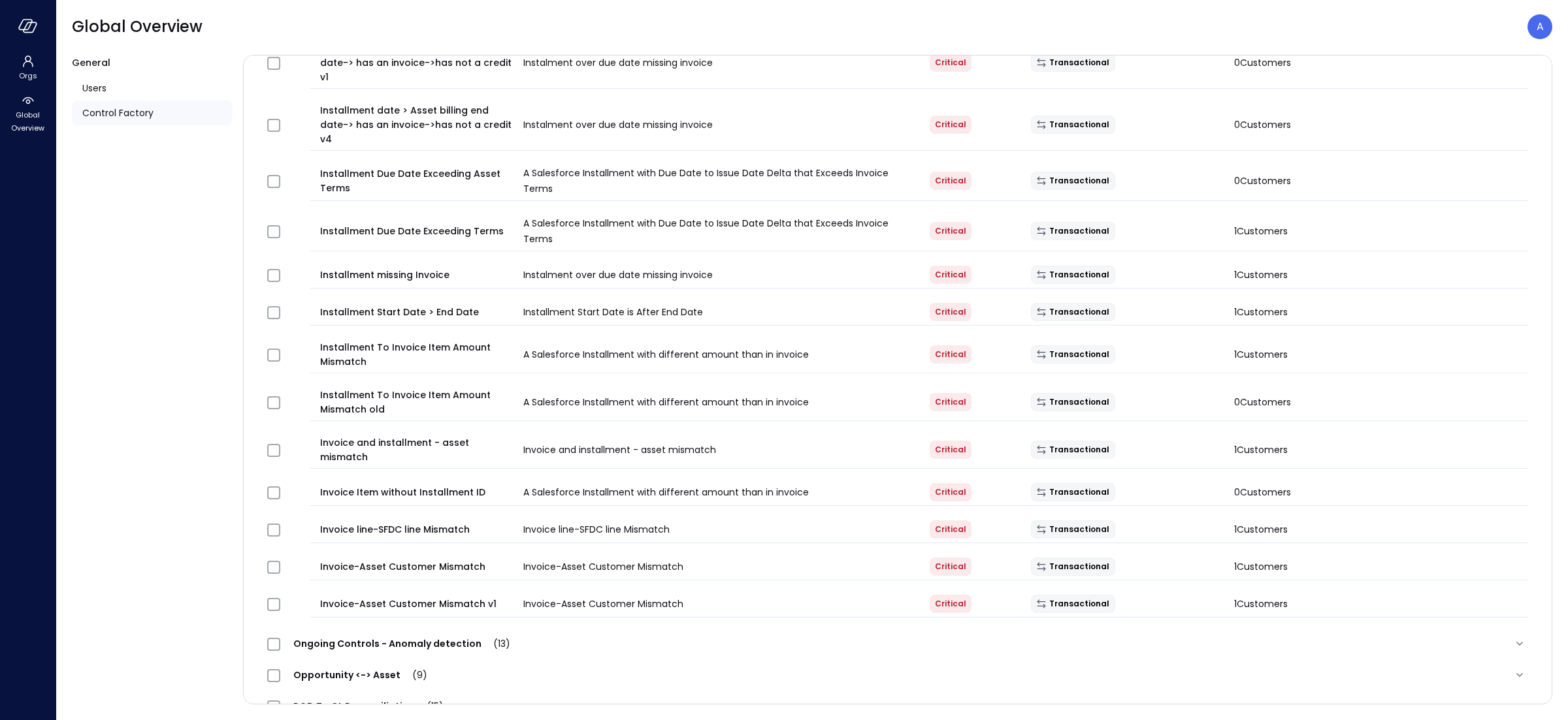
click at [43, 26] on div at bounding box center [27, 26] width 56 height 52
click at [17, 31] on div at bounding box center [27, 26] width 56 height 52
click at [31, 30] on icon "button" at bounding box center [27, 26] width 20 height 14
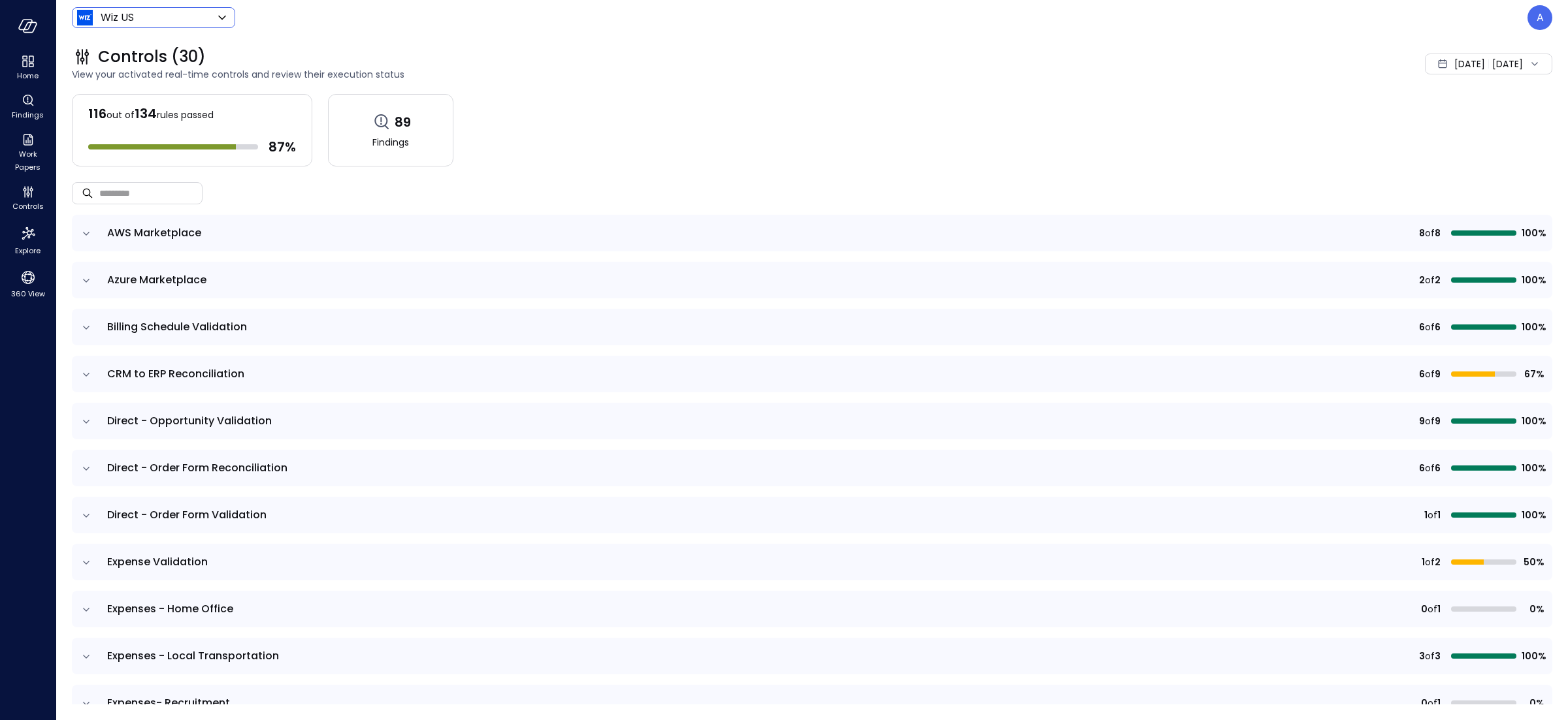
click at [159, 22] on body "Home Findings Work Papers Controls Explore 360 View Wiz US ****** ​ A Controls …" at bounding box center [784, 360] width 1568 height 720
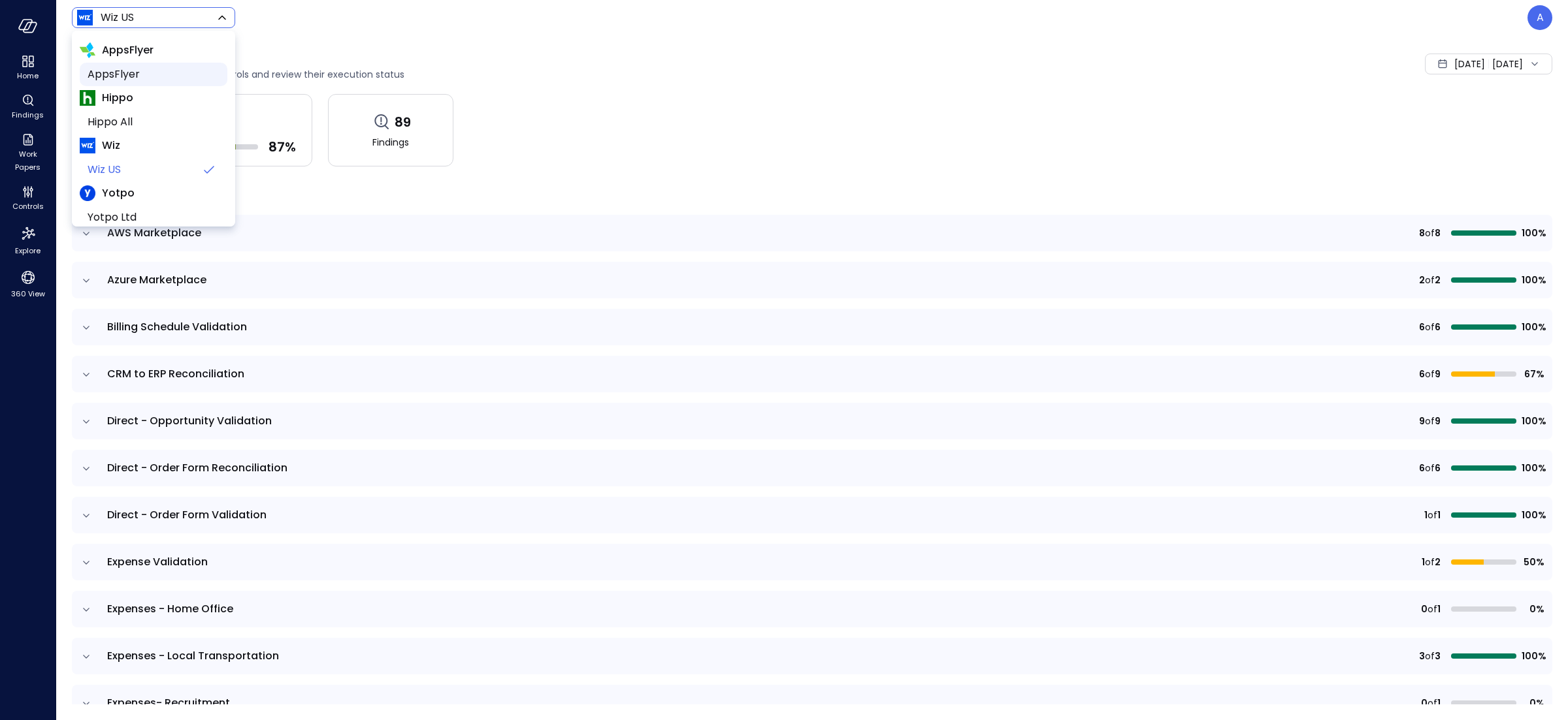
click at [139, 78] on span "AppsFlyer" at bounding box center [152, 74] width 129 height 16
type input "*******"
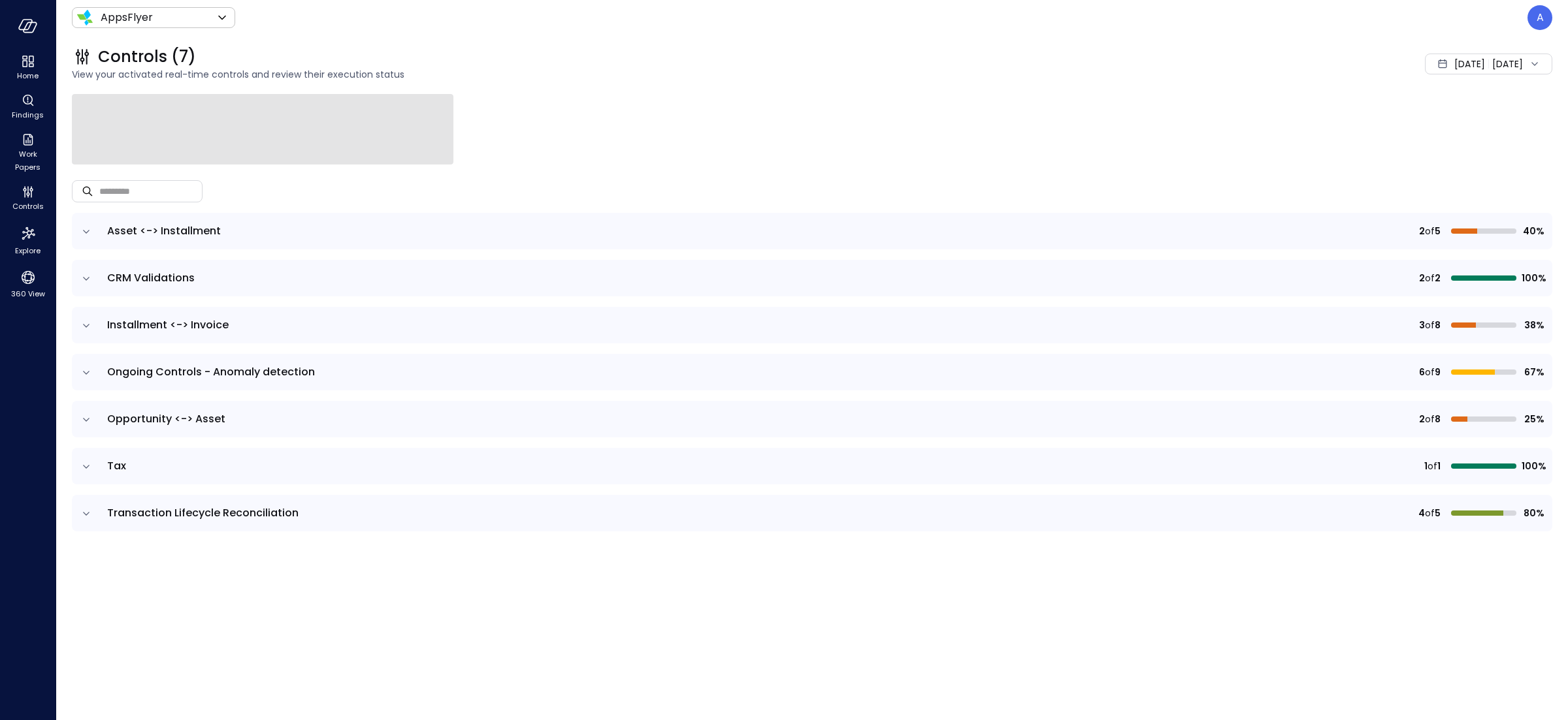
click at [89, 233] on icon "expand row" at bounding box center [86, 232] width 13 height 13
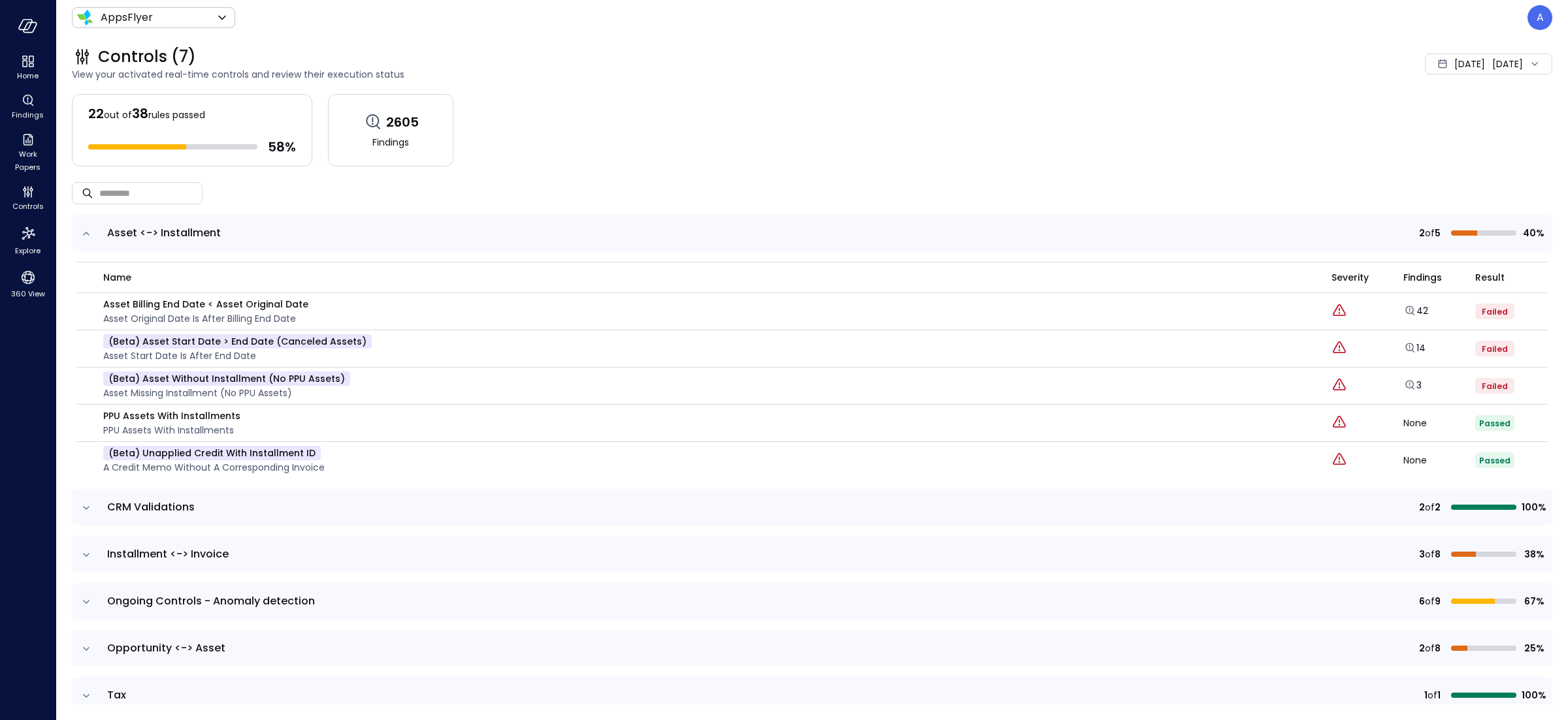
click at [1455, 71] on span "Aug 1, 2025" at bounding box center [1470, 64] width 30 height 14
click at [1435, 144] on li "Current Year 2025" at bounding box center [1452, 143] width 104 height 22
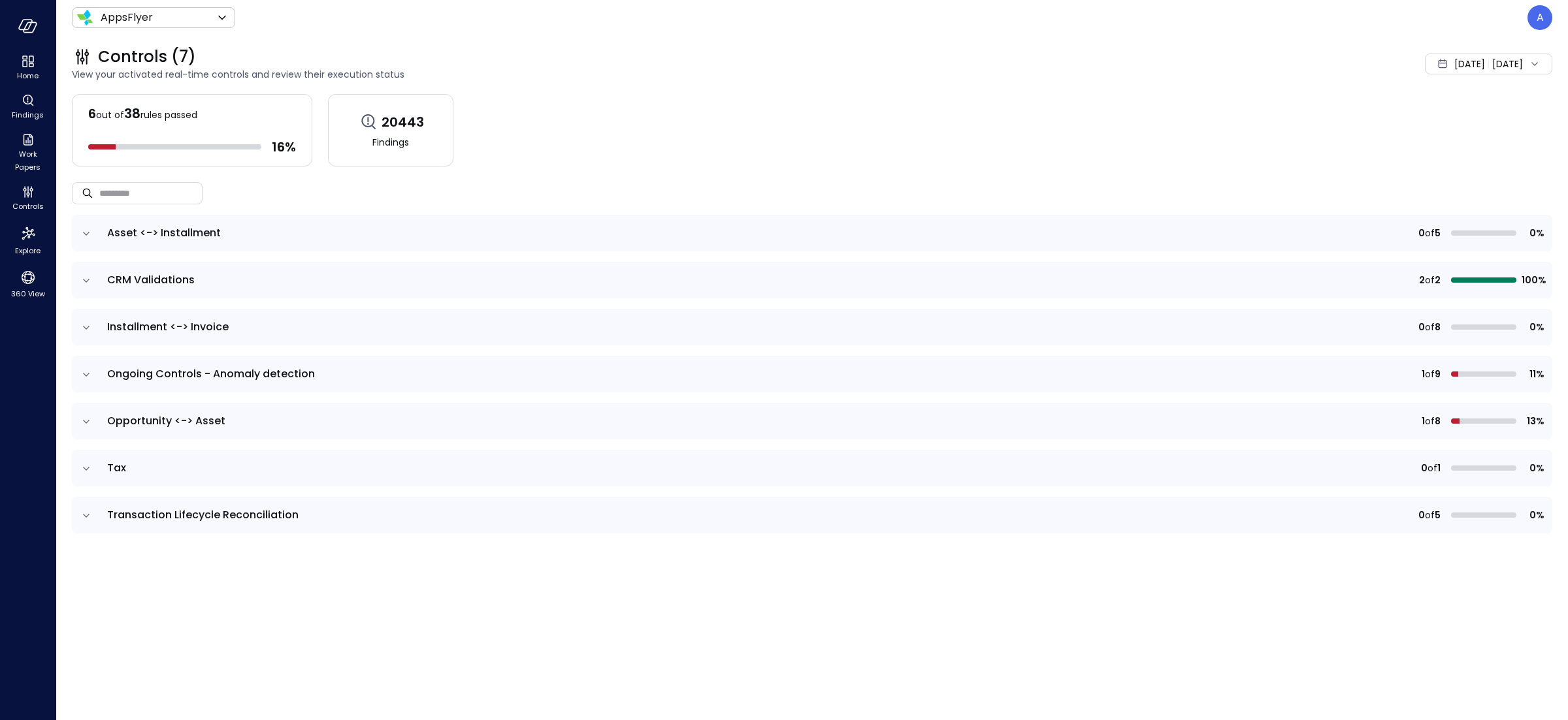
click at [87, 229] on icon "expand row" at bounding box center [86, 234] width 13 height 13
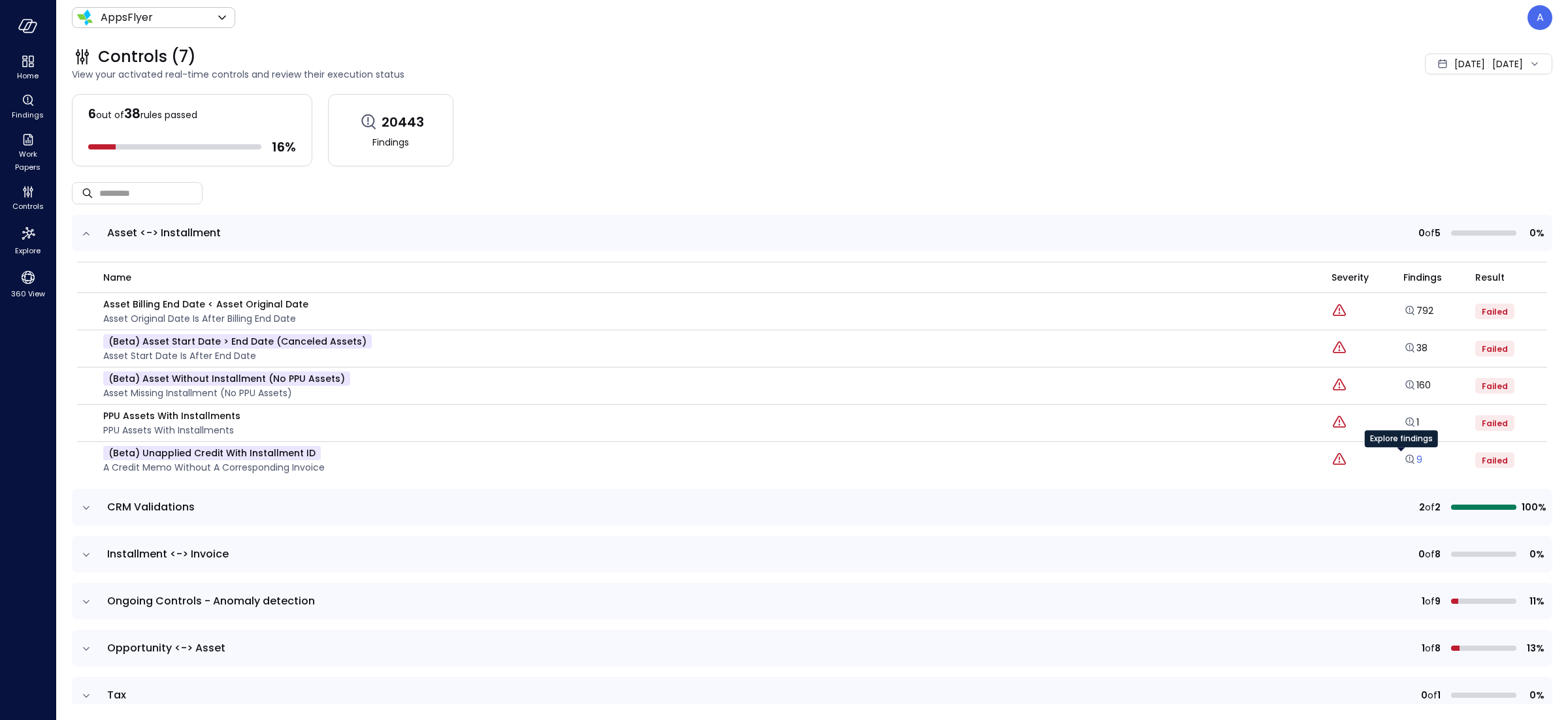
click at [1403, 461] on icon "Explore findings" at bounding box center [1410, 459] width 13 height 13
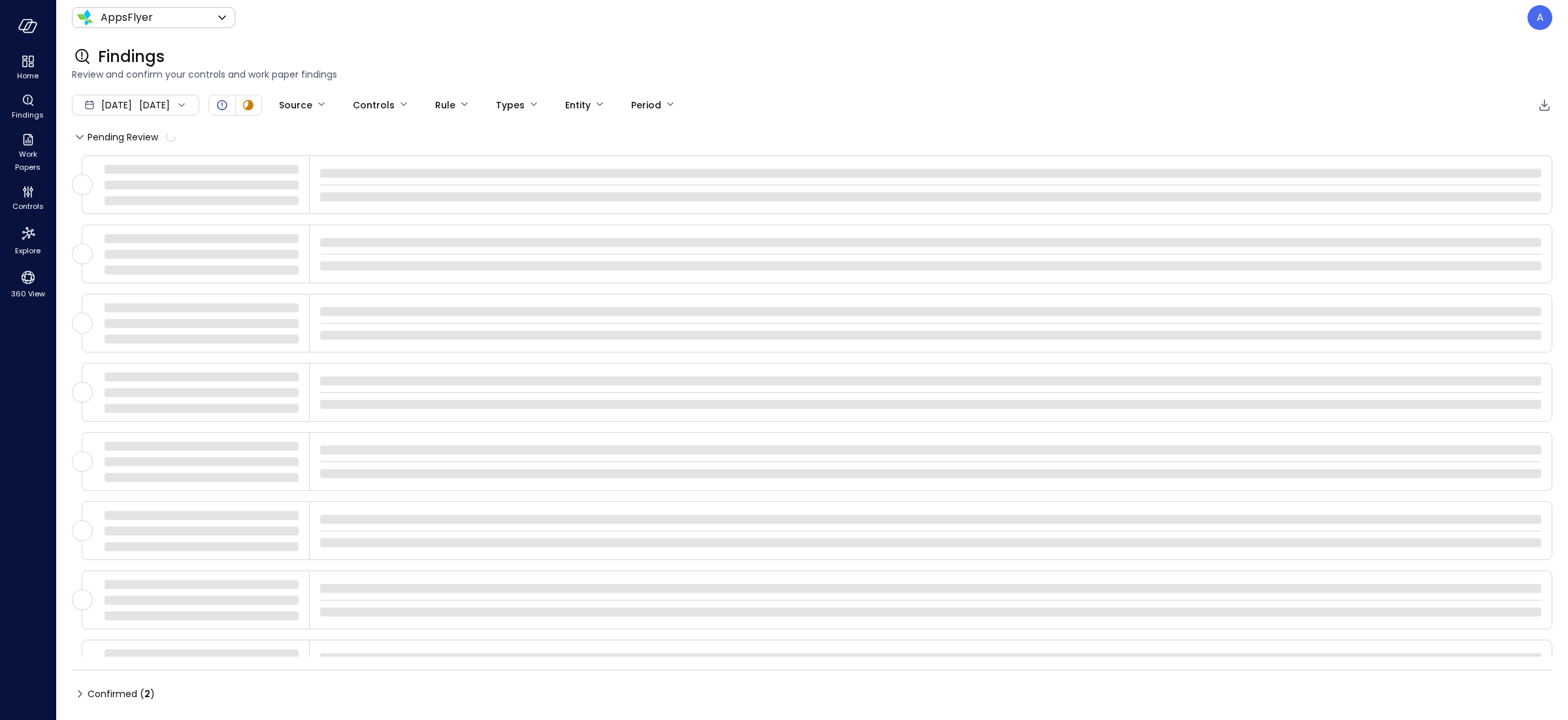
type input "****"
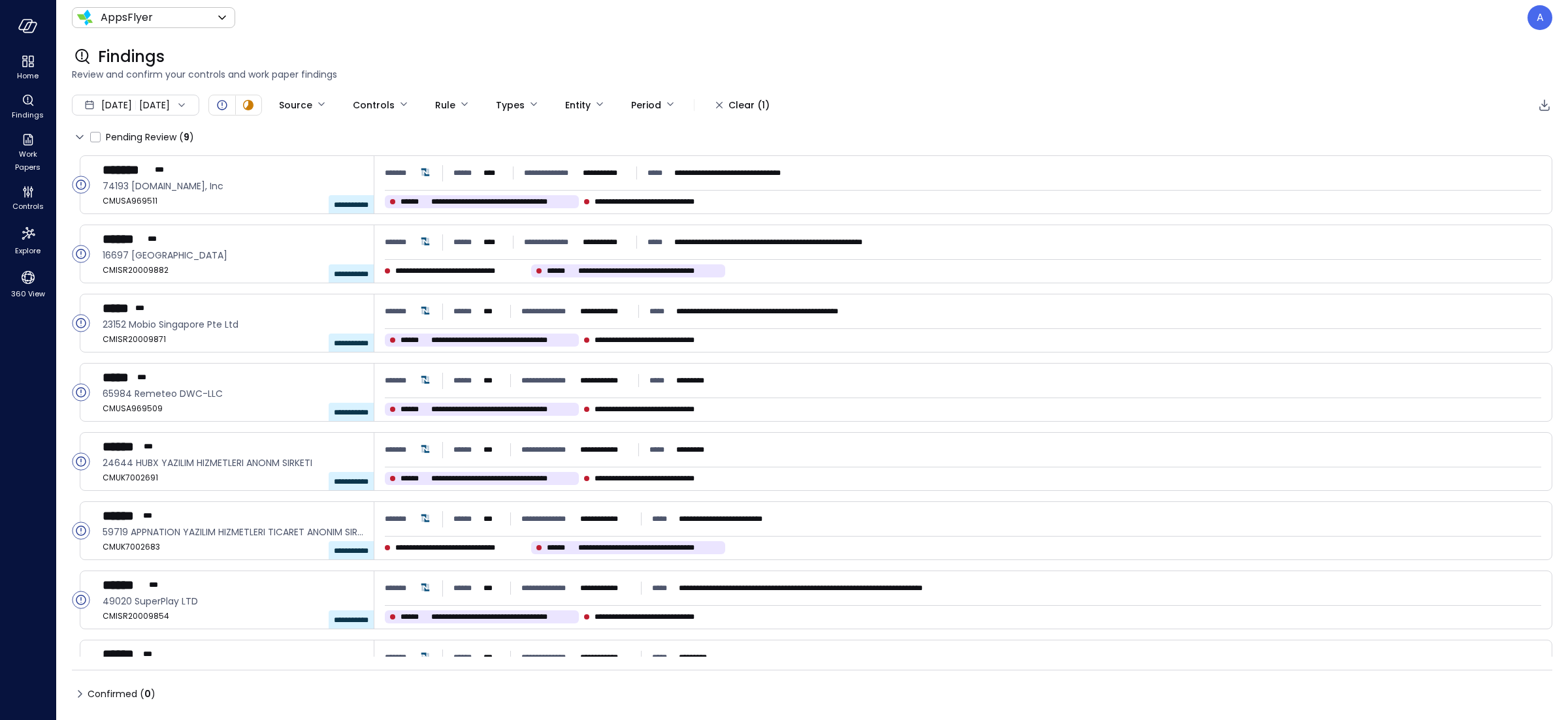
scroll to position [1, 0]
click at [81, 184] on icon "Open" at bounding box center [80, 183] width 1 height 6
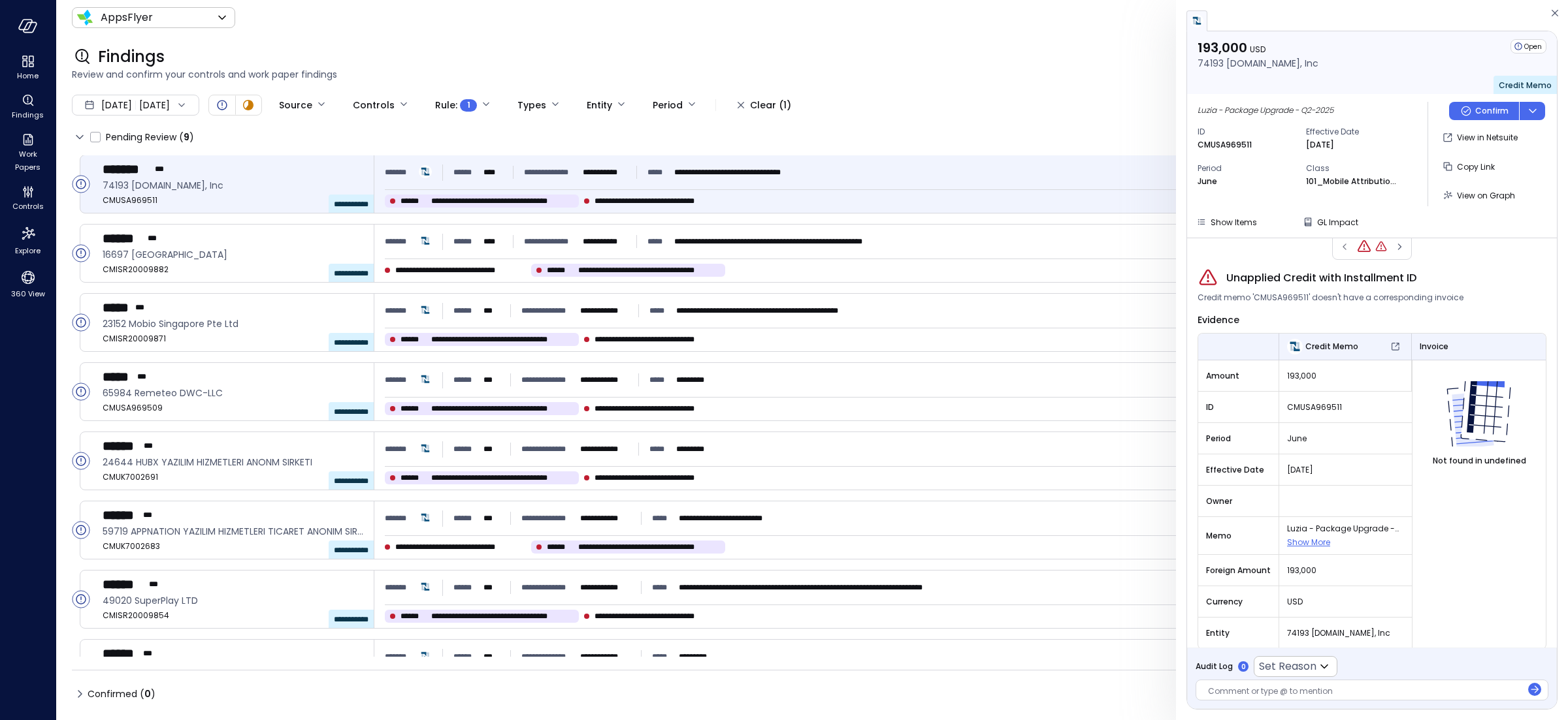
scroll to position [19, 0]
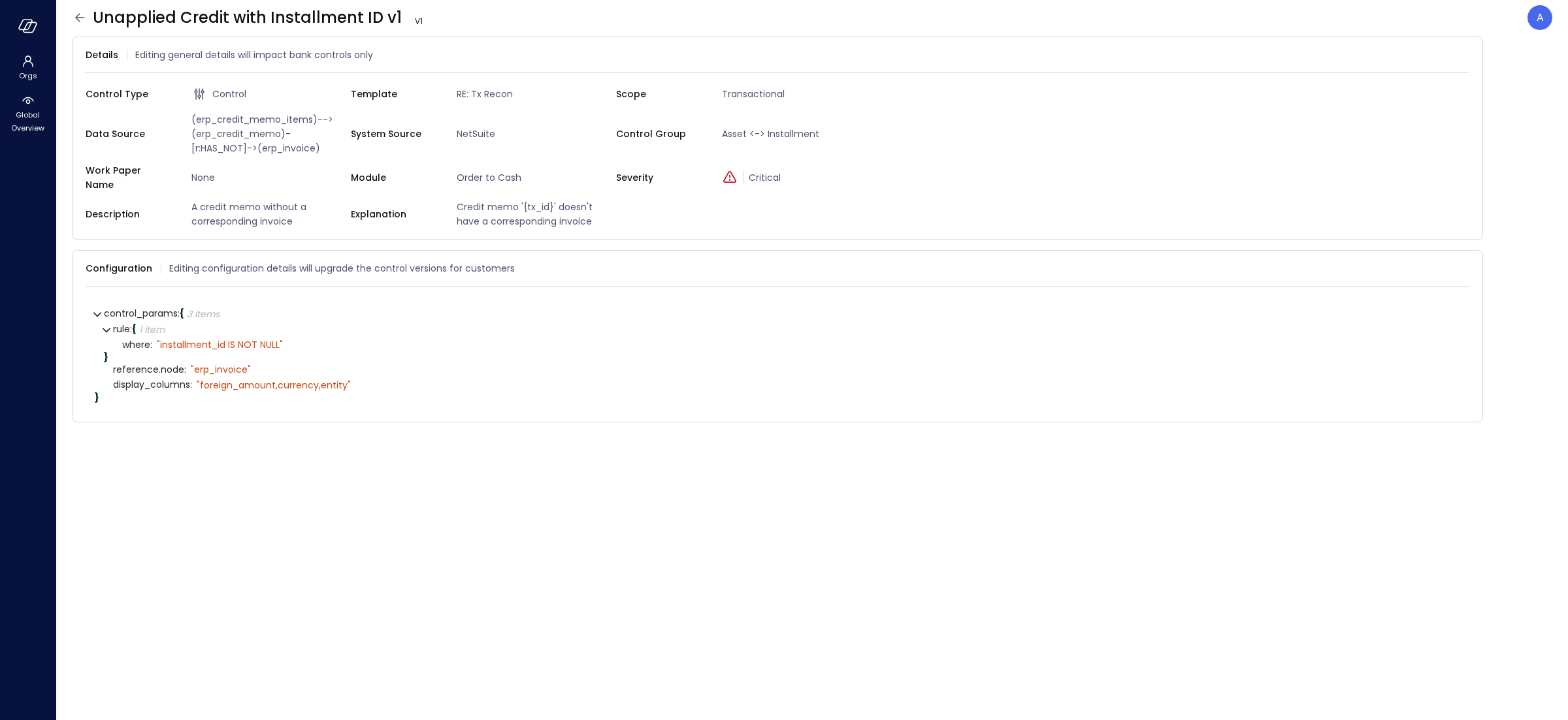
click at [273, 123] on span "(erp_credit_memo_items)-->(erp_credit_memo)-[r:HAS_NOT]->(erp_invoice)" at bounding box center [269, 134] width 165 height 43
click at [264, 138] on span "(erp_credit_memo_items)-->(erp_credit_memo)-[r:HAS_NOT]->(erp_invoice)" at bounding box center [269, 134] width 165 height 43
click at [282, 152] on span "(erp_credit_memo_items)-->(erp_credit_memo)-[r:HAS_NOT]->(erp_invoice)" at bounding box center [269, 134] width 165 height 43
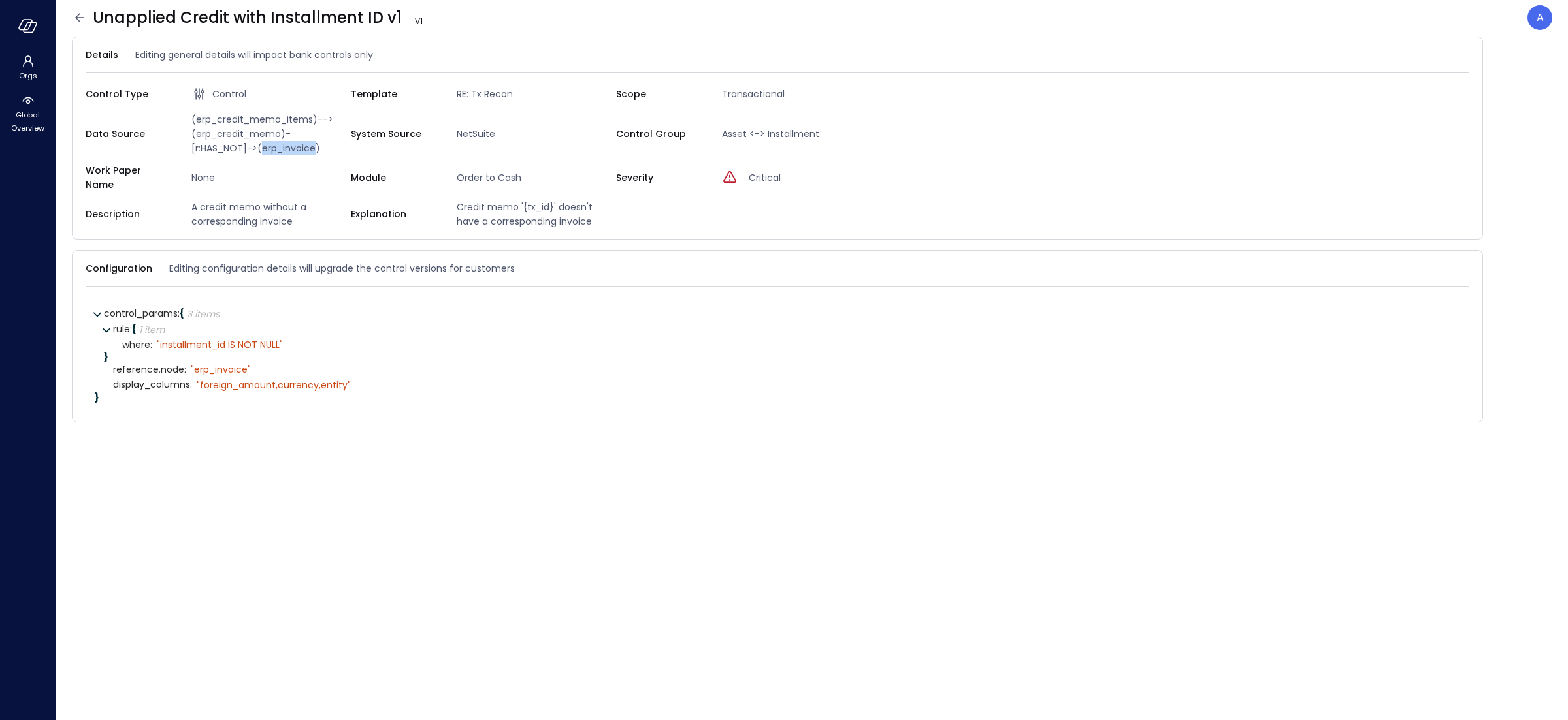
click at [282, 152] on span "(erp_credit_memo_items)-->(erp_credit_memo)-[r:HAS_NOT]->(erp_invoice)" at bounding box center [269, 134] width 165 height 43
click at [76, 20] on icon at bounding box center [79, 18] width 16 height 16
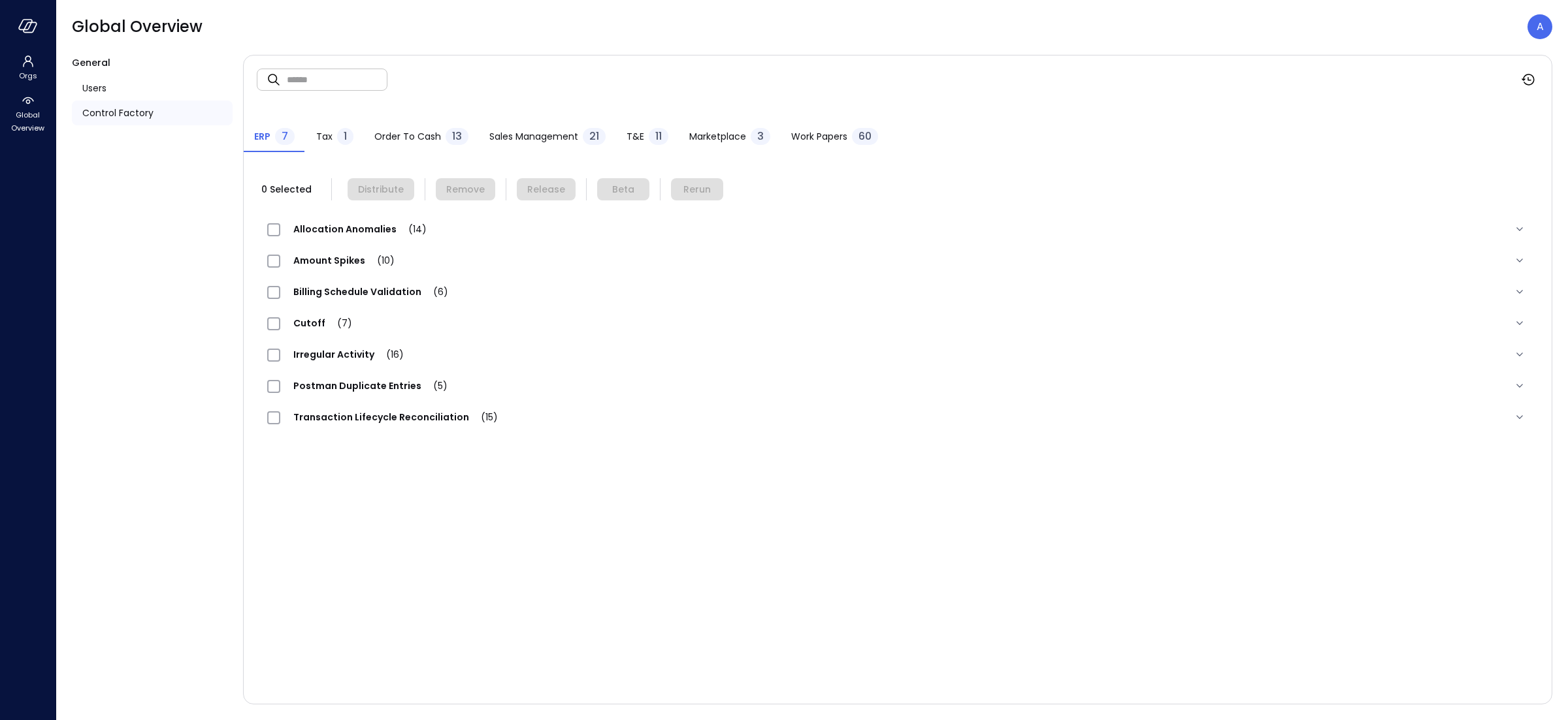
click at [403, 133] on span "Order to Cash" at bounding box center [408, 136] width 66 height 14
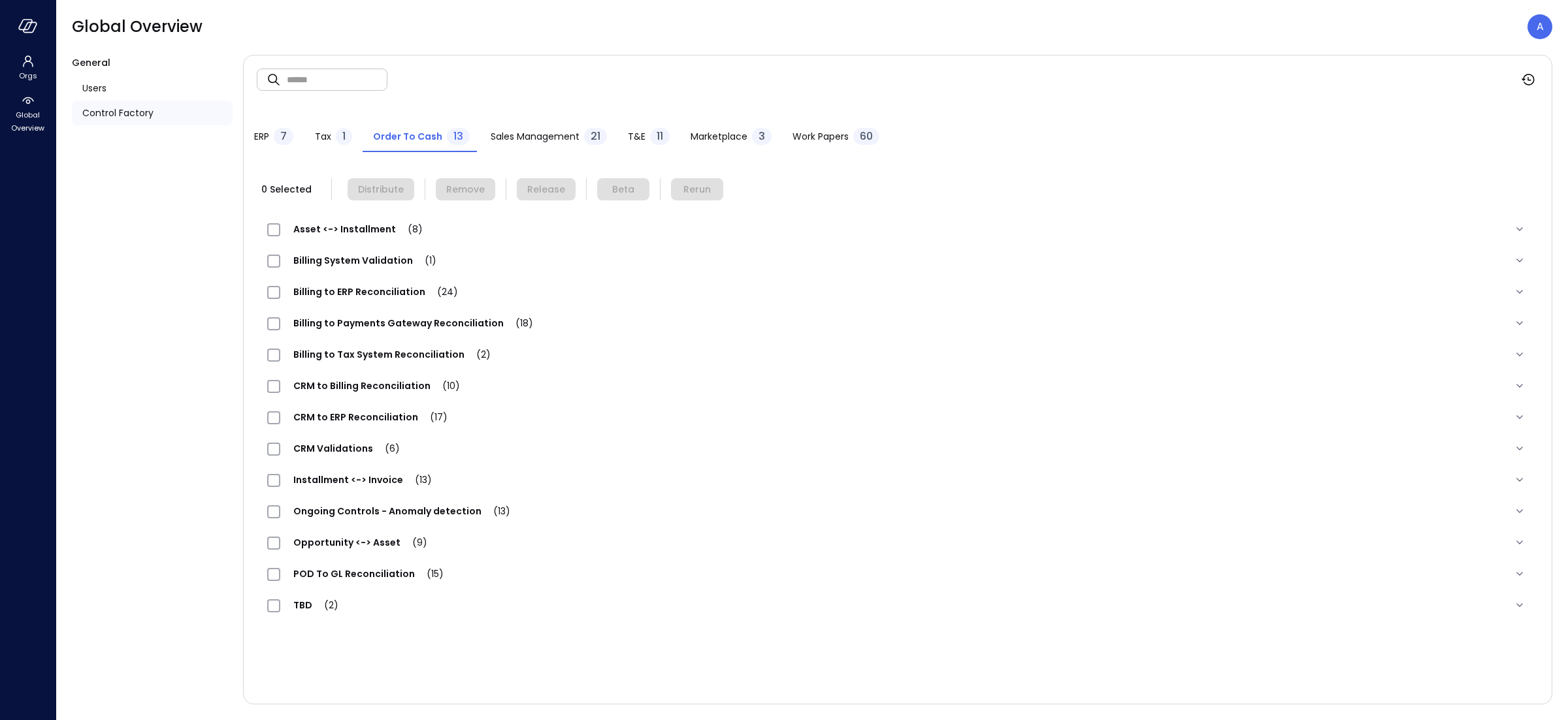
click at [334, 225] on span "Asset <-> Installment (8)" at bounding box center [358, 229] width 155 height 13
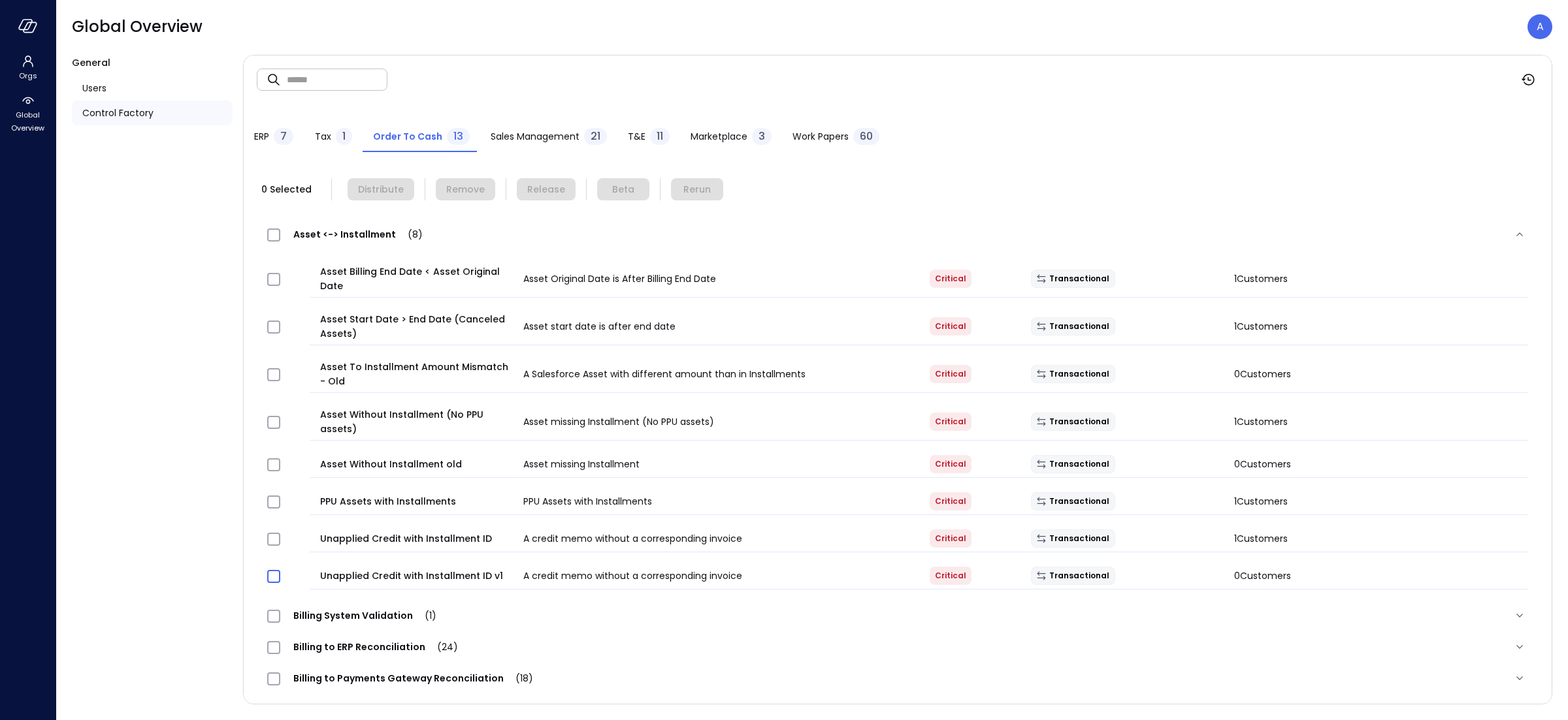
click at [274, 571] on span at bounding box center [274, 576] width 13 height 13
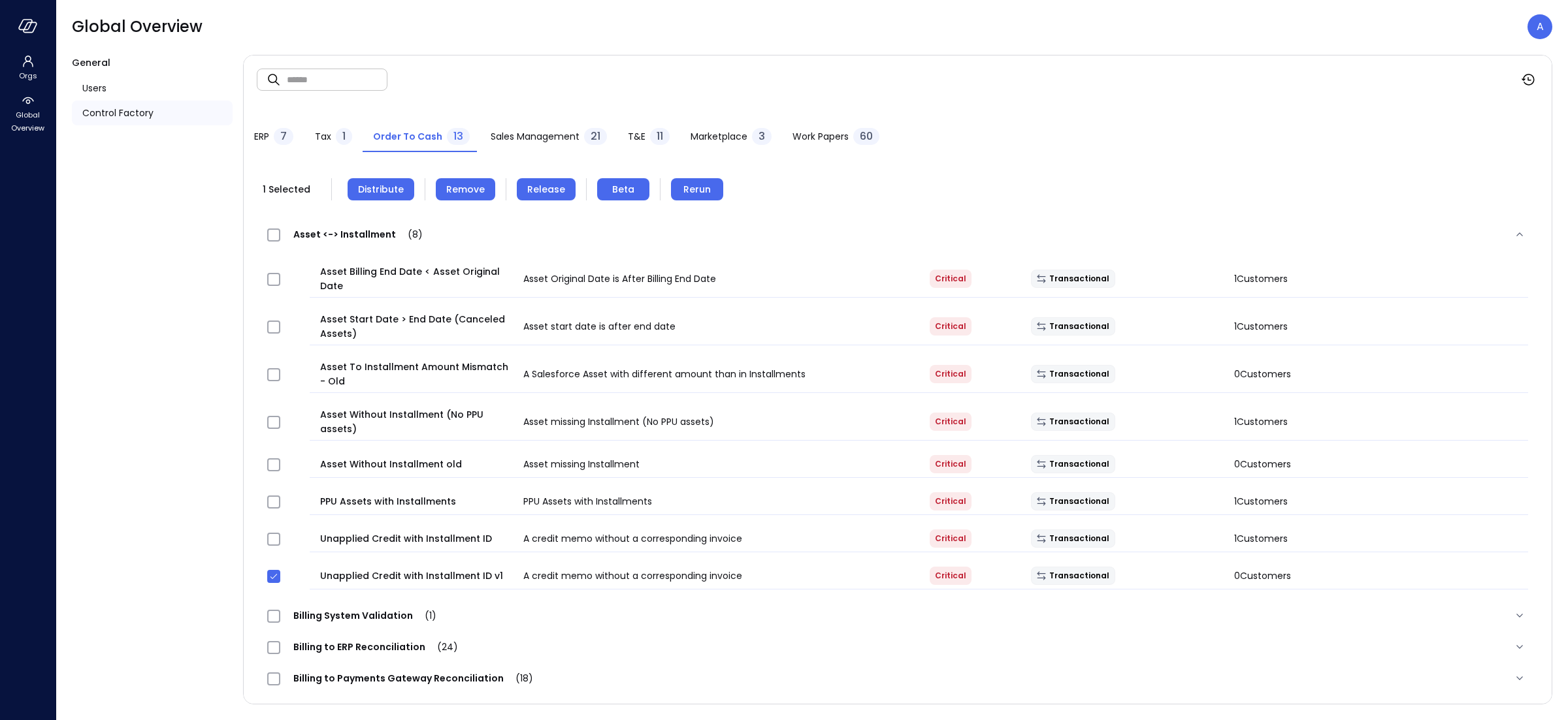
click at [378, 190] on span "Distribute" at bounding box center [380, 189] width 46 height 14
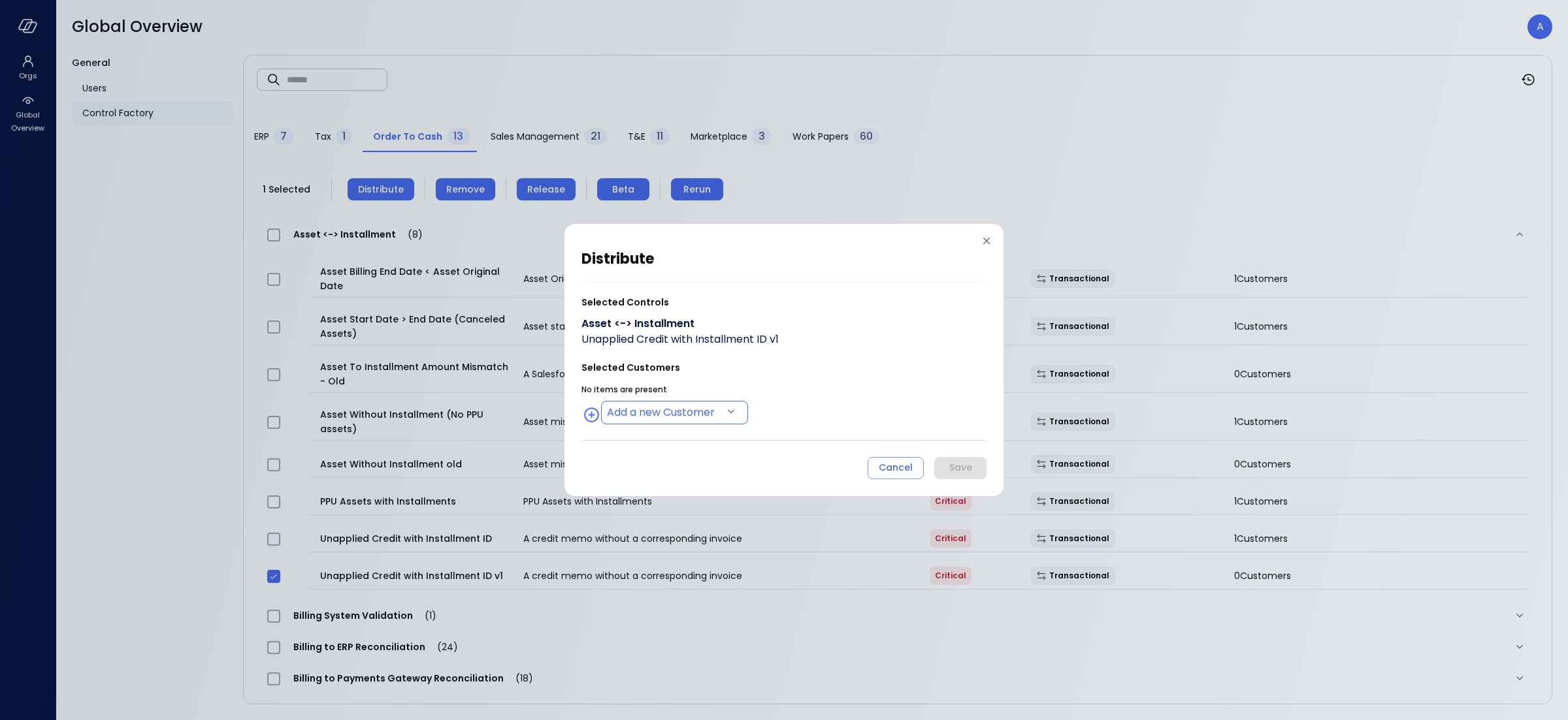
click at [635, 417] on body "Orgs Global Overview Global Overview A General Users Control Factory ​ ​ ERP 7 …" at bounding box center [784, 360] width 1568 height 720
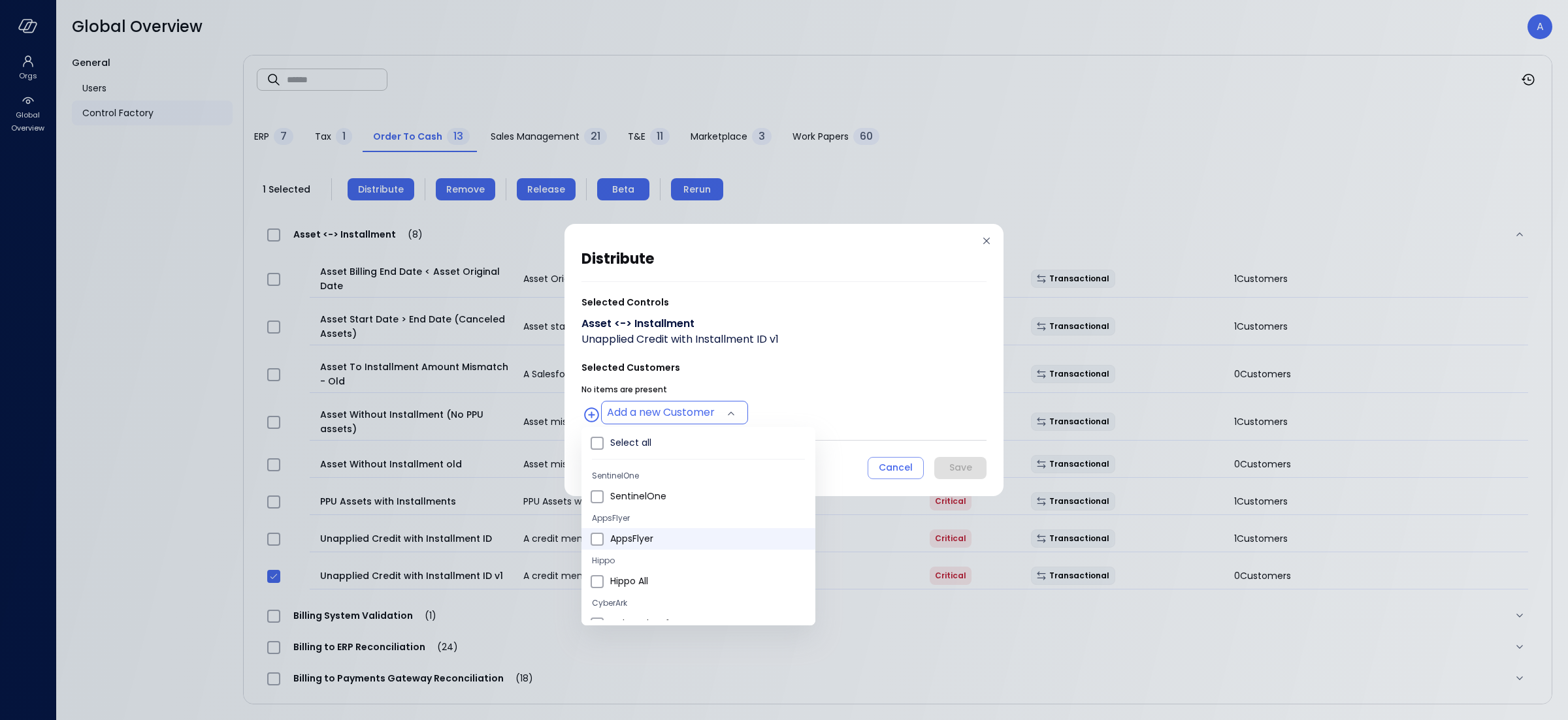
click at [605, 539] on li "AppsFlyer" at bounding box center [699, 539] width 234 height 22
type input "**********"
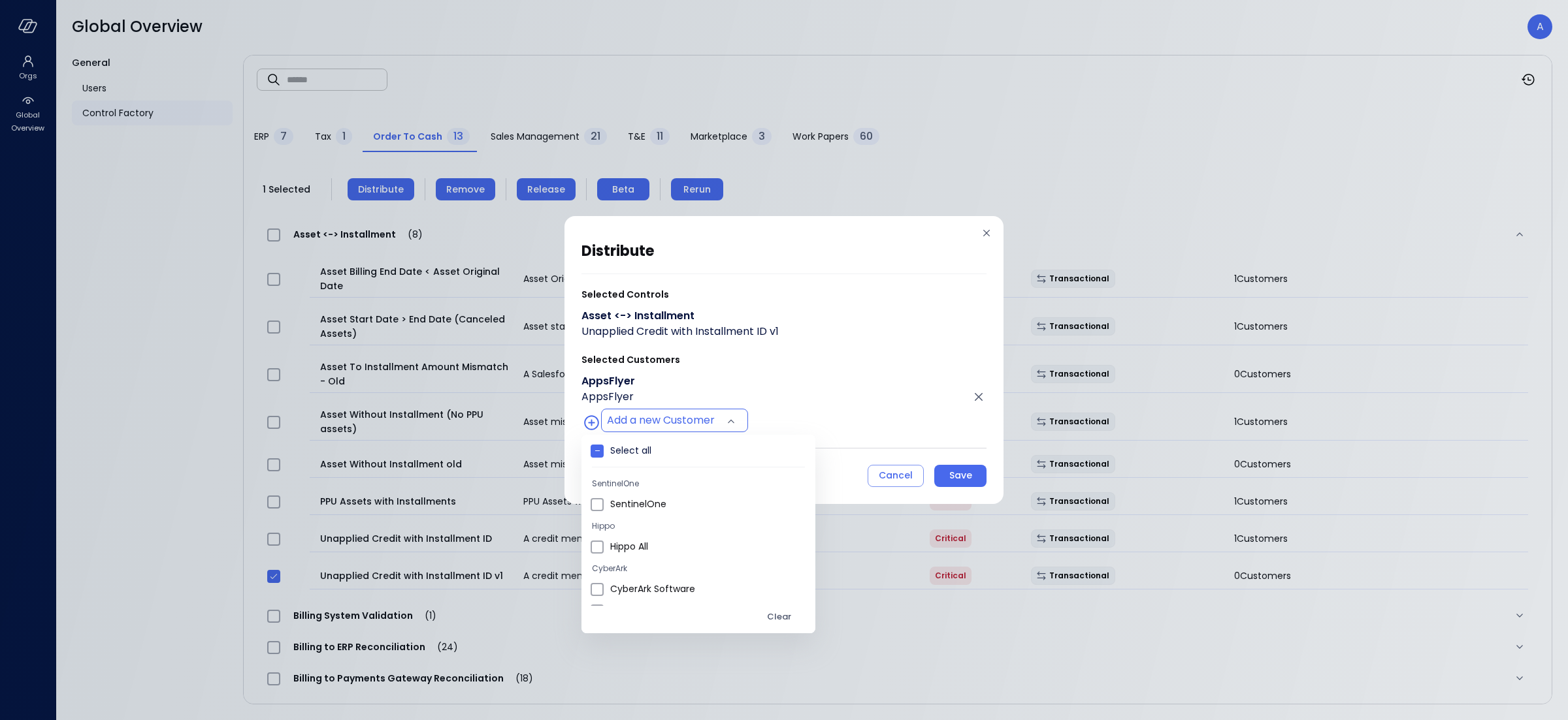
click at [832, 396] on div at bounding box center [784, 360] width 1568 height 720
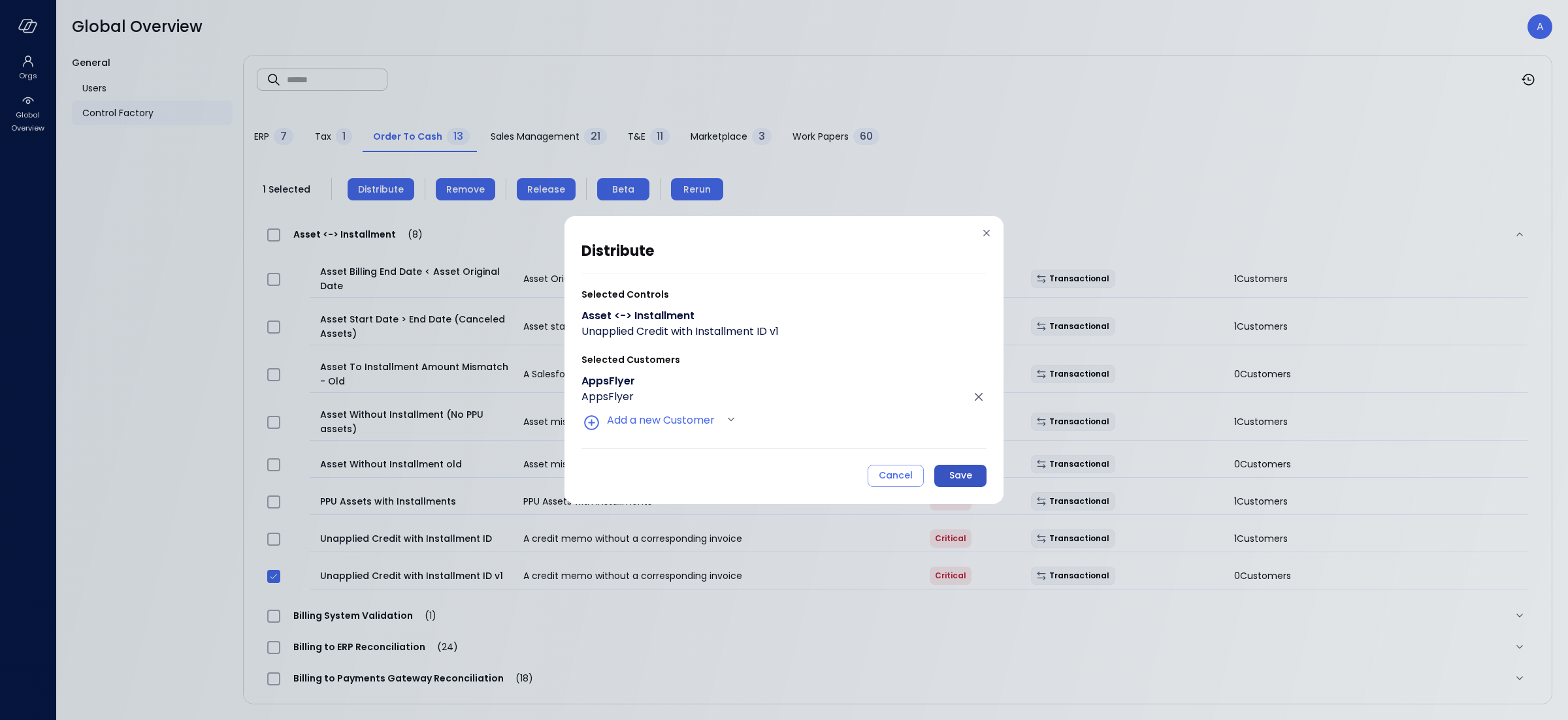
click at [971, 482] on div "Save" at bounding box center [961, 475] width 23 height 17
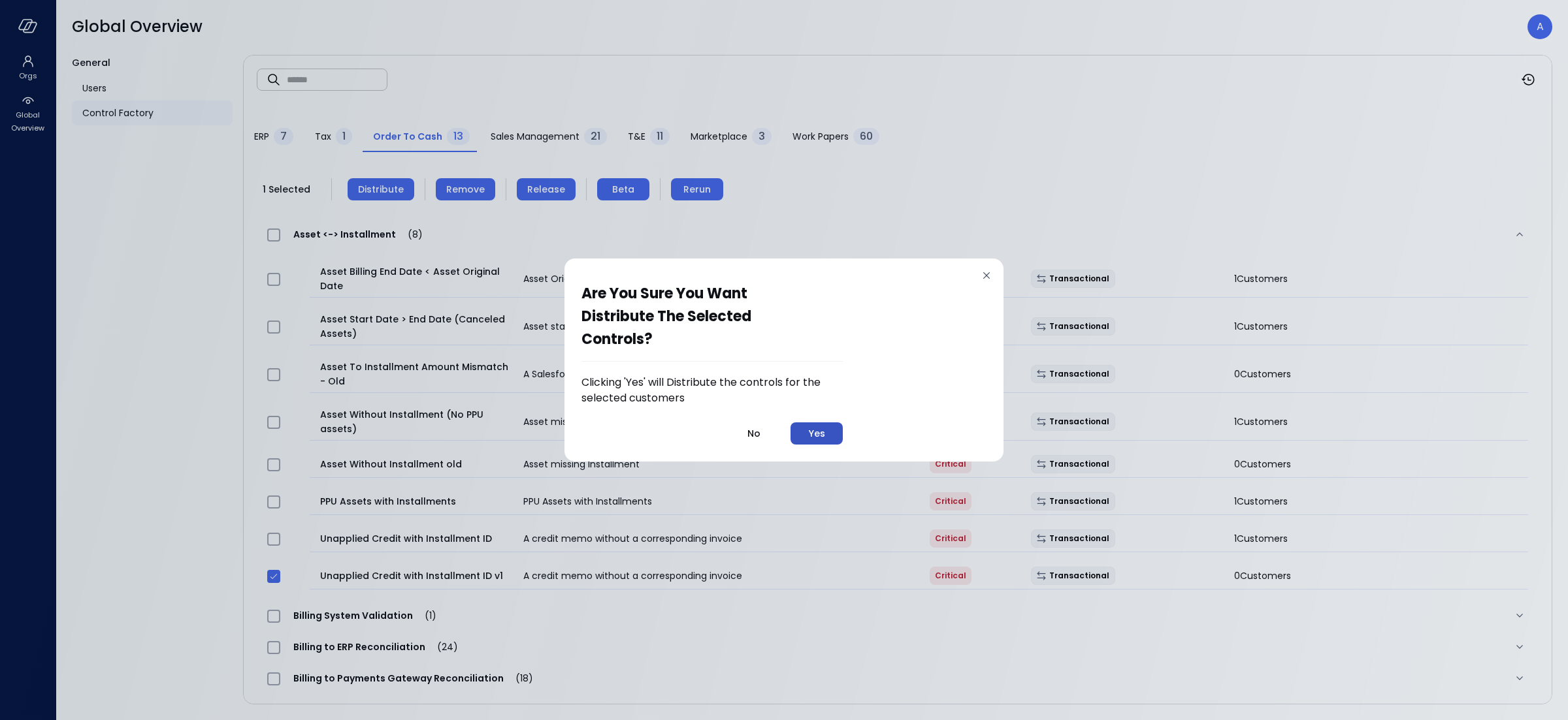
click at [818, 433] on div "Yes" at bounding box center [817, 433] width 17 height 17
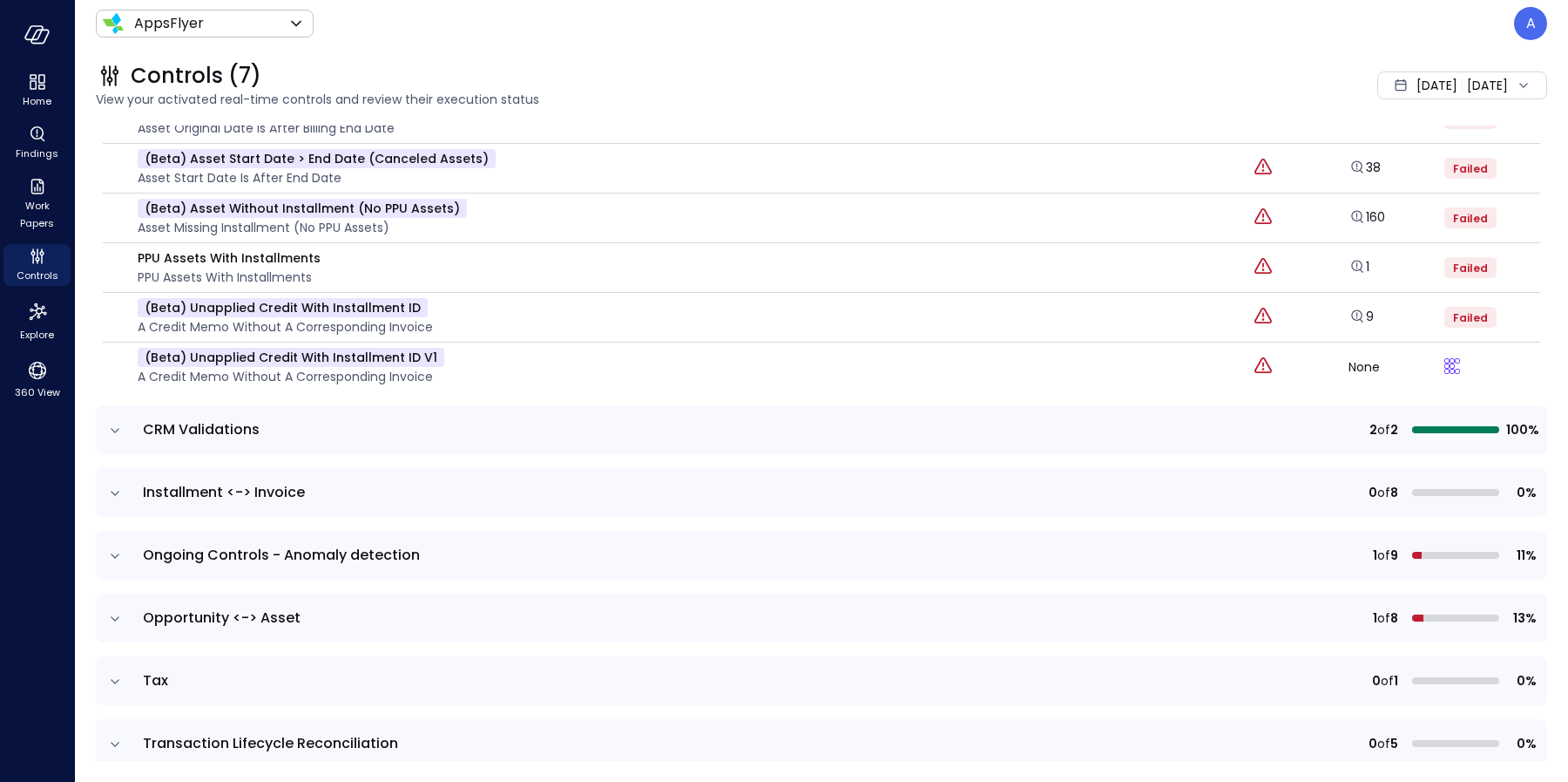
scroll to position [316, 0]
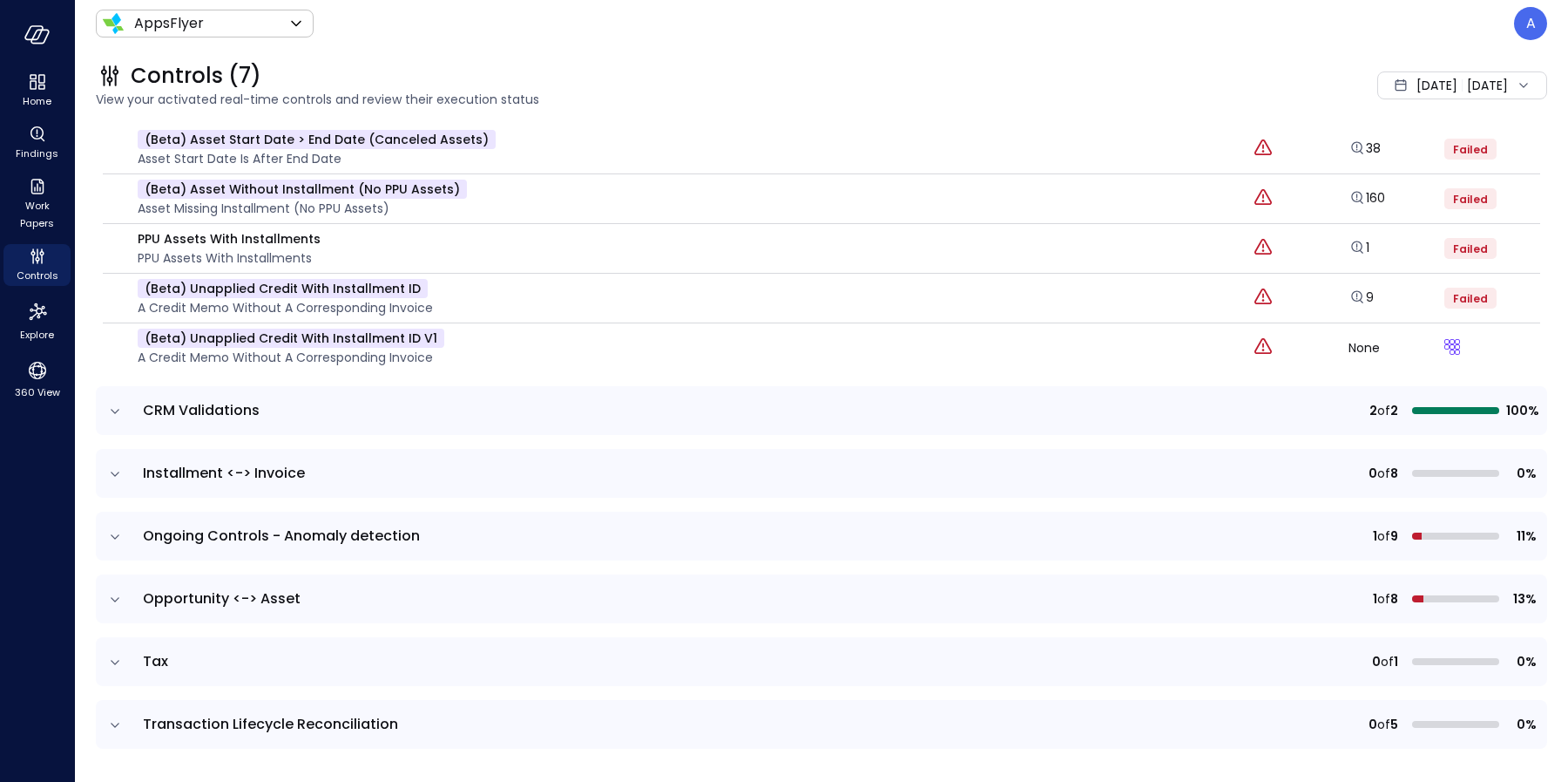
click at [118, 597] on icon "expand row" at bounding box center [115, 599] width 9 height 5
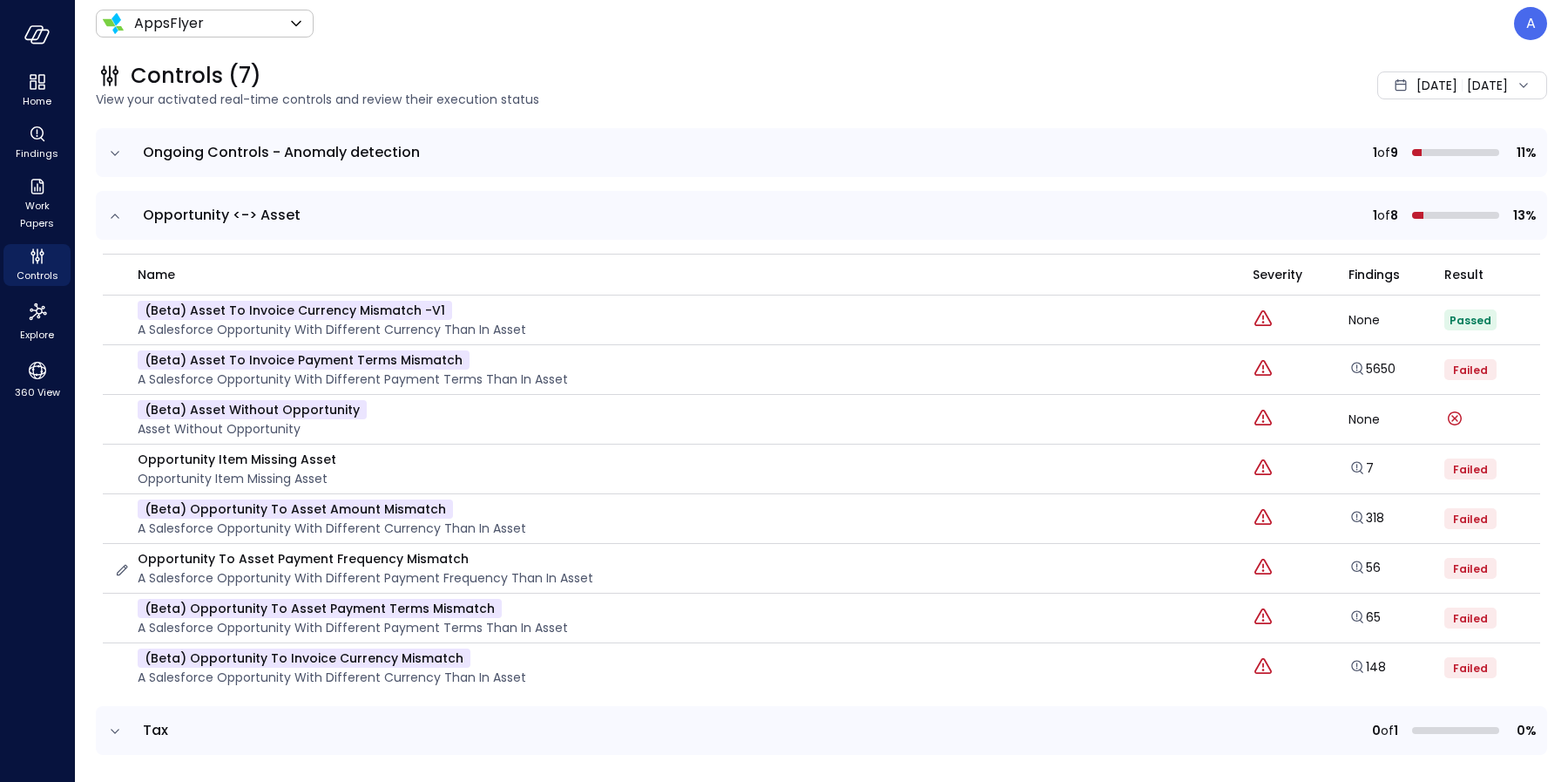
scroll to position [707, 0]
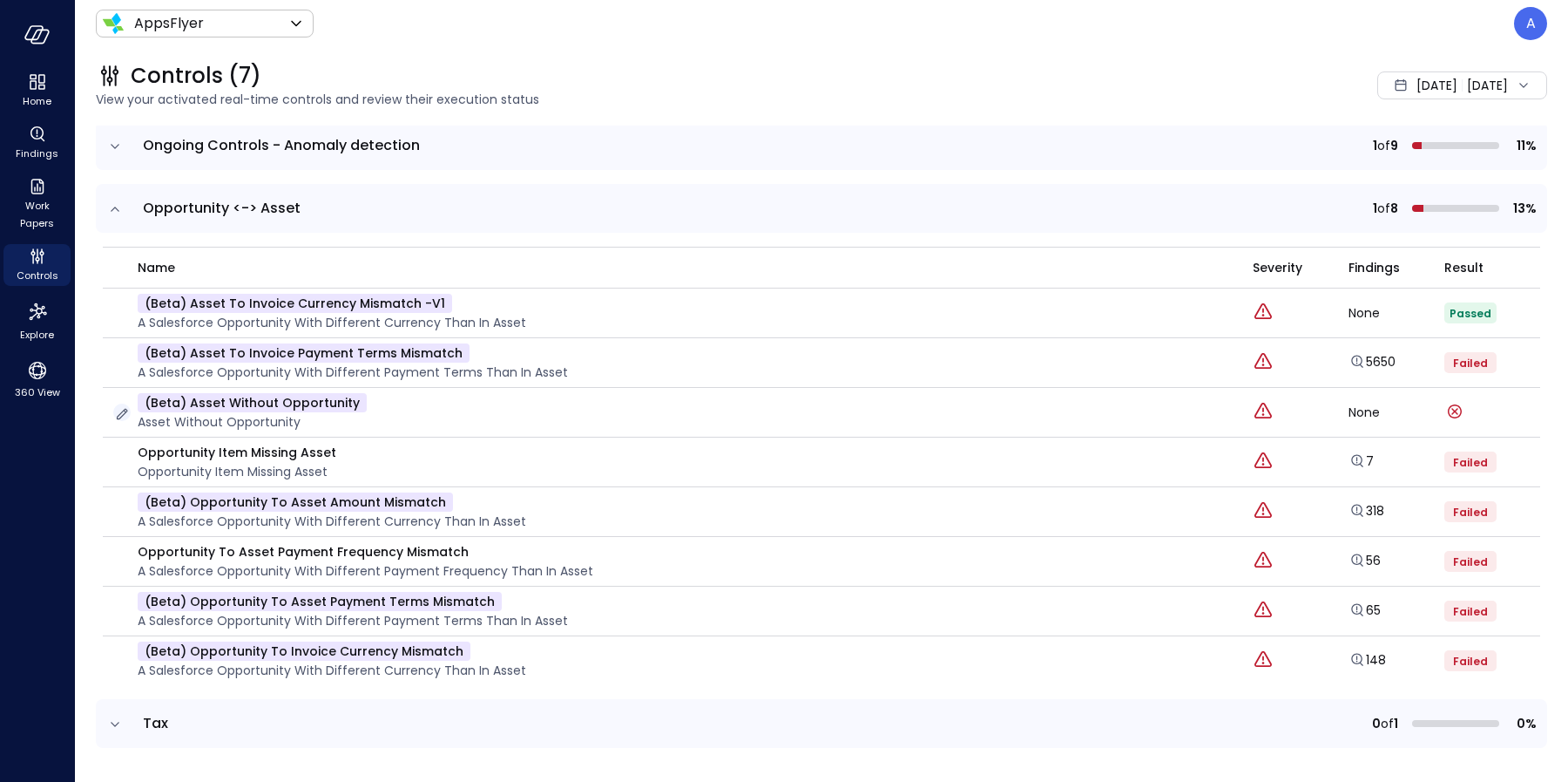
click at [120, 414] on icon "button" at bounding box center [122, 414] width 17 height 17
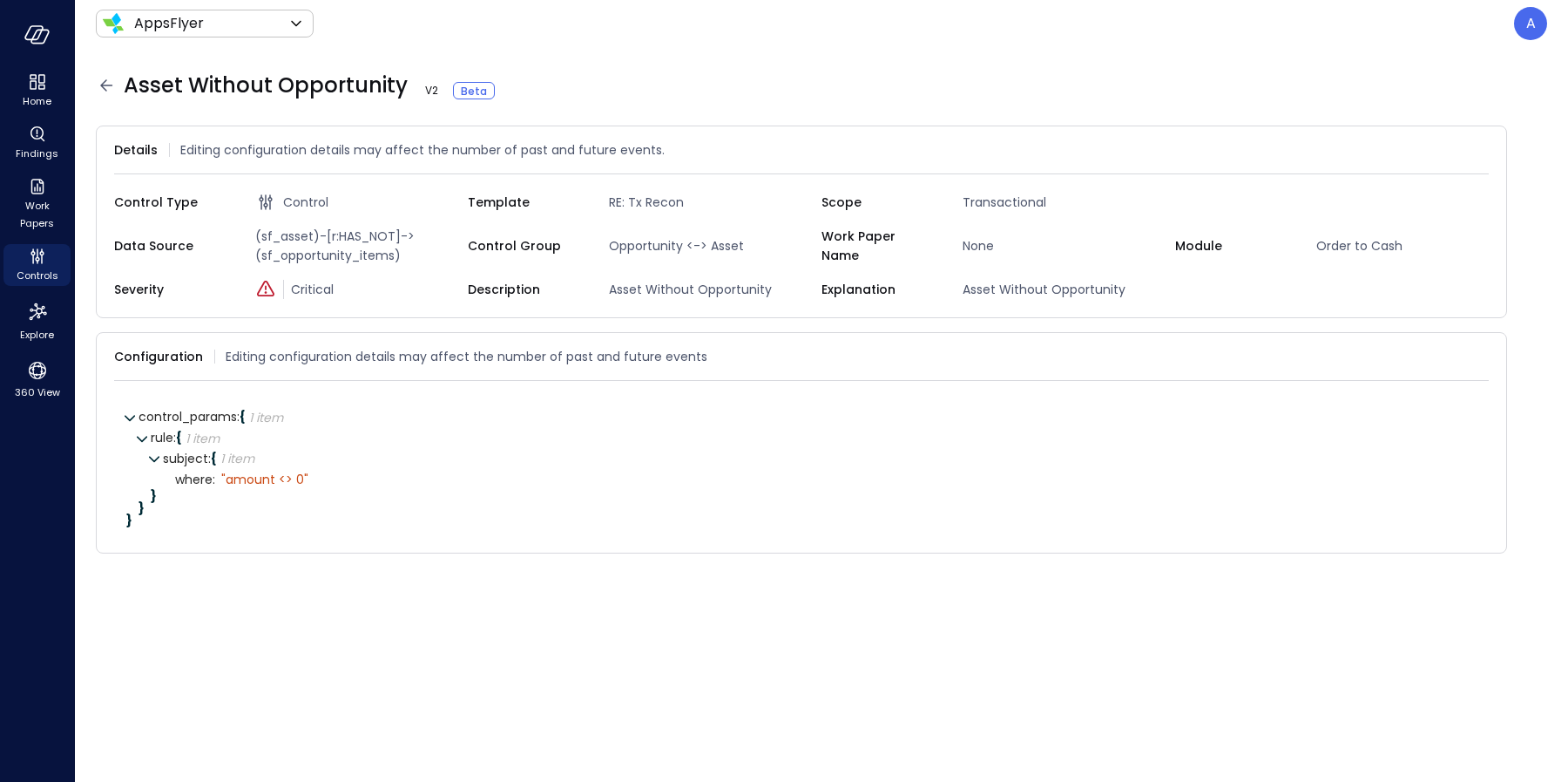
click at [105, 85] on icon at bounding box center [106, 85] width 13 height 12
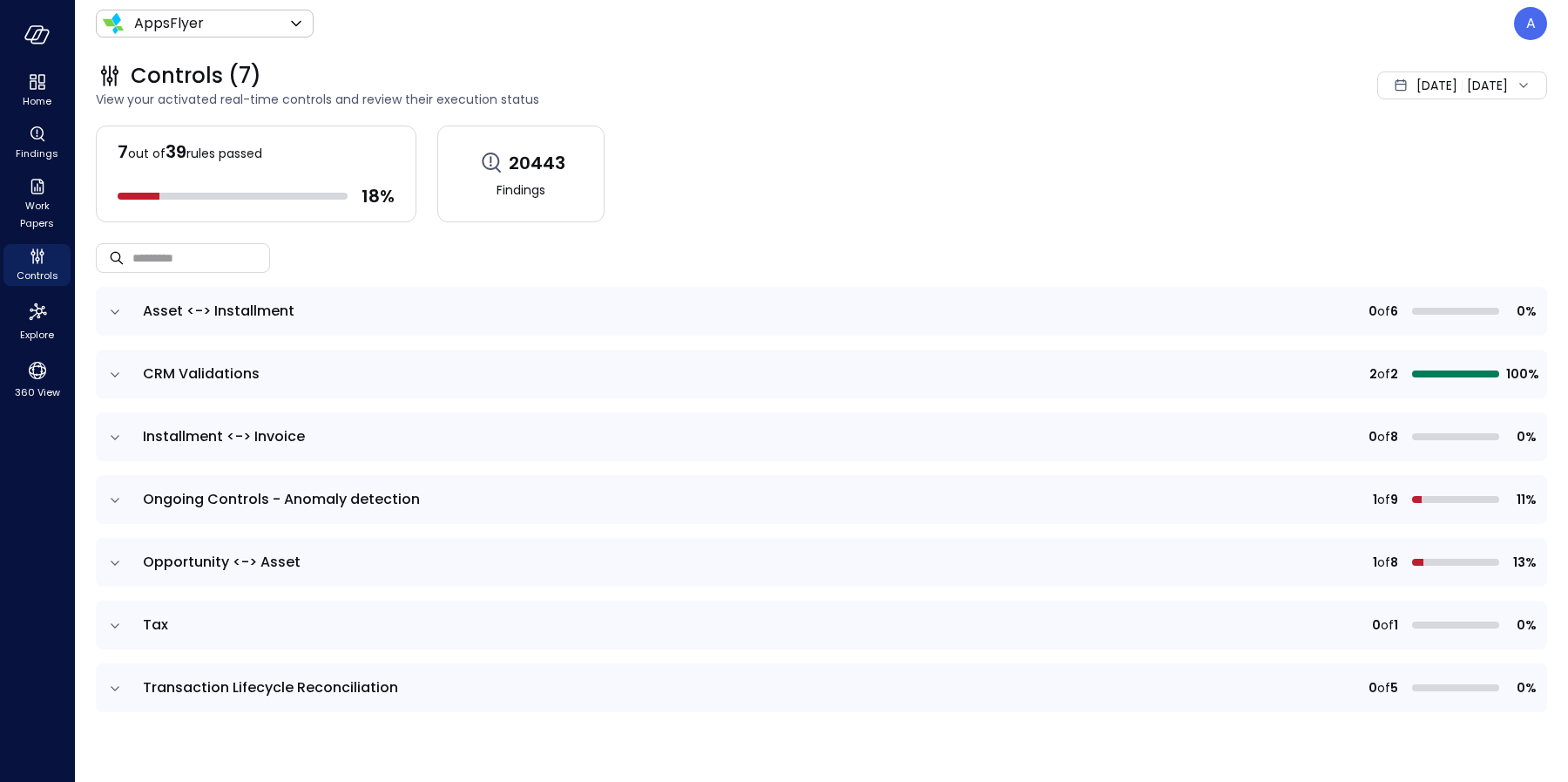
click at [117, 500] on icon "expand row" at bounding box center [115, 500] width 17 height 17
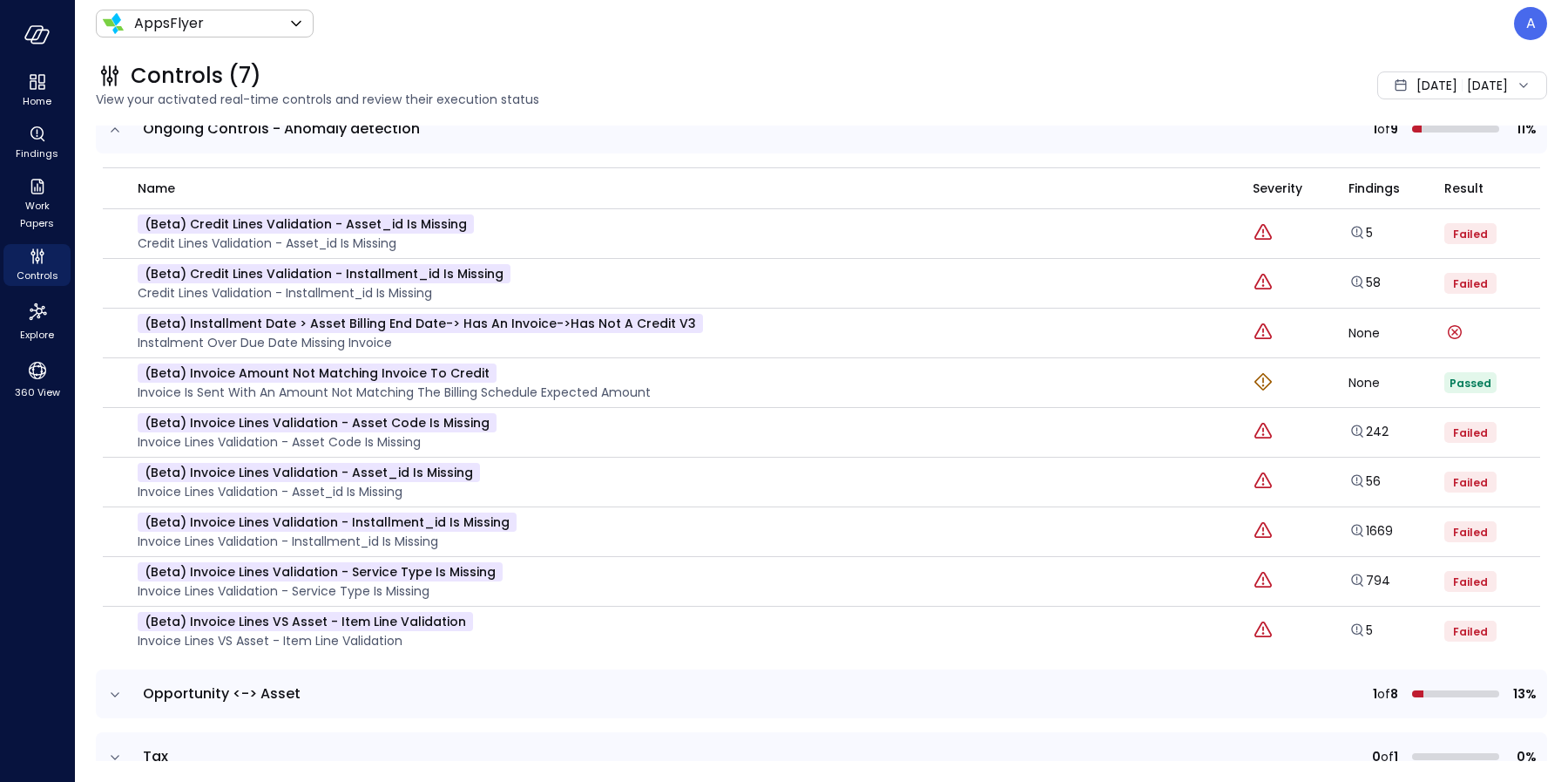
scroll to position [380, 0]
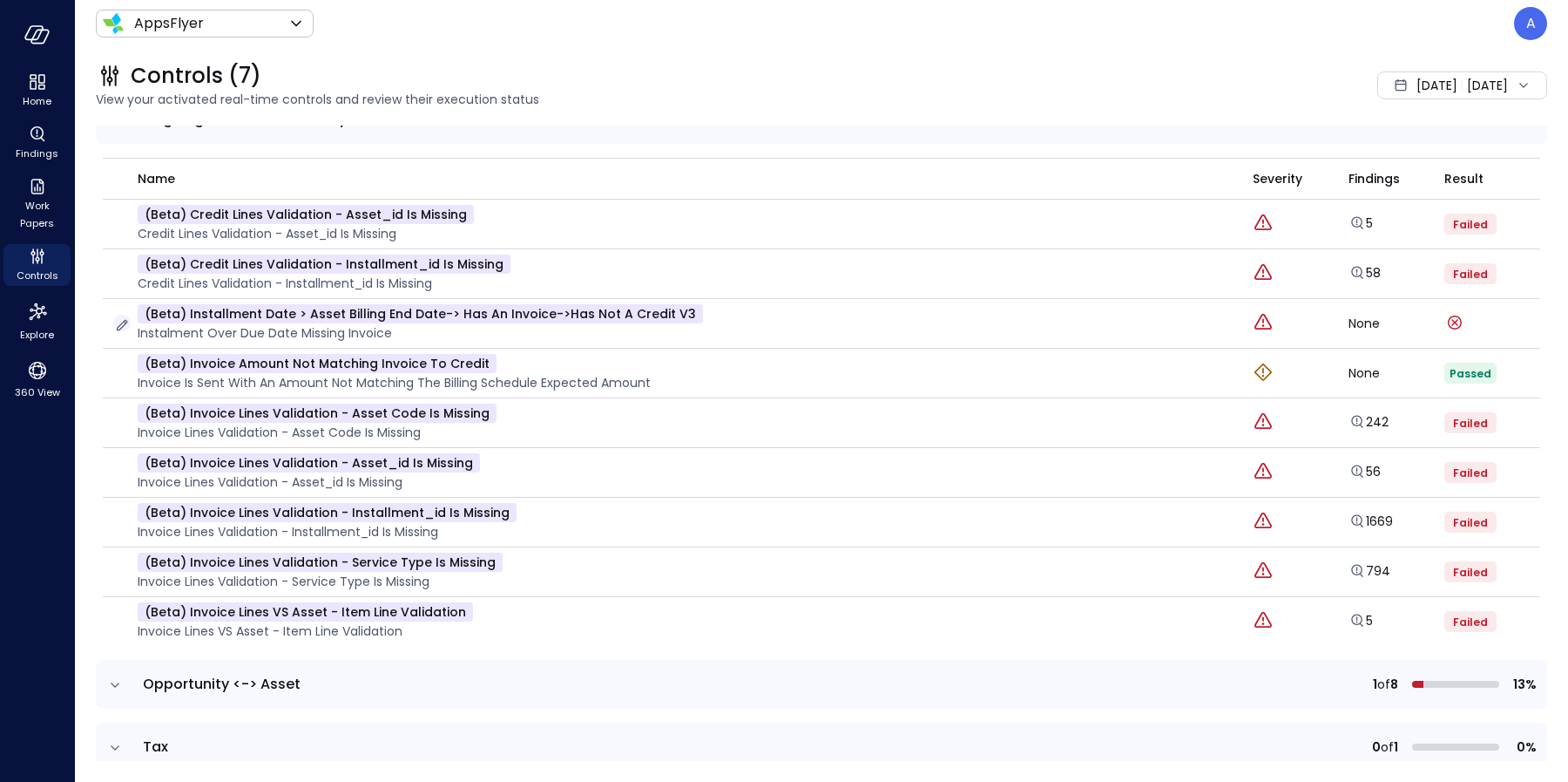
click at [121, 326] on icon "button" at bounding box center [122, 326] width 12 height 12
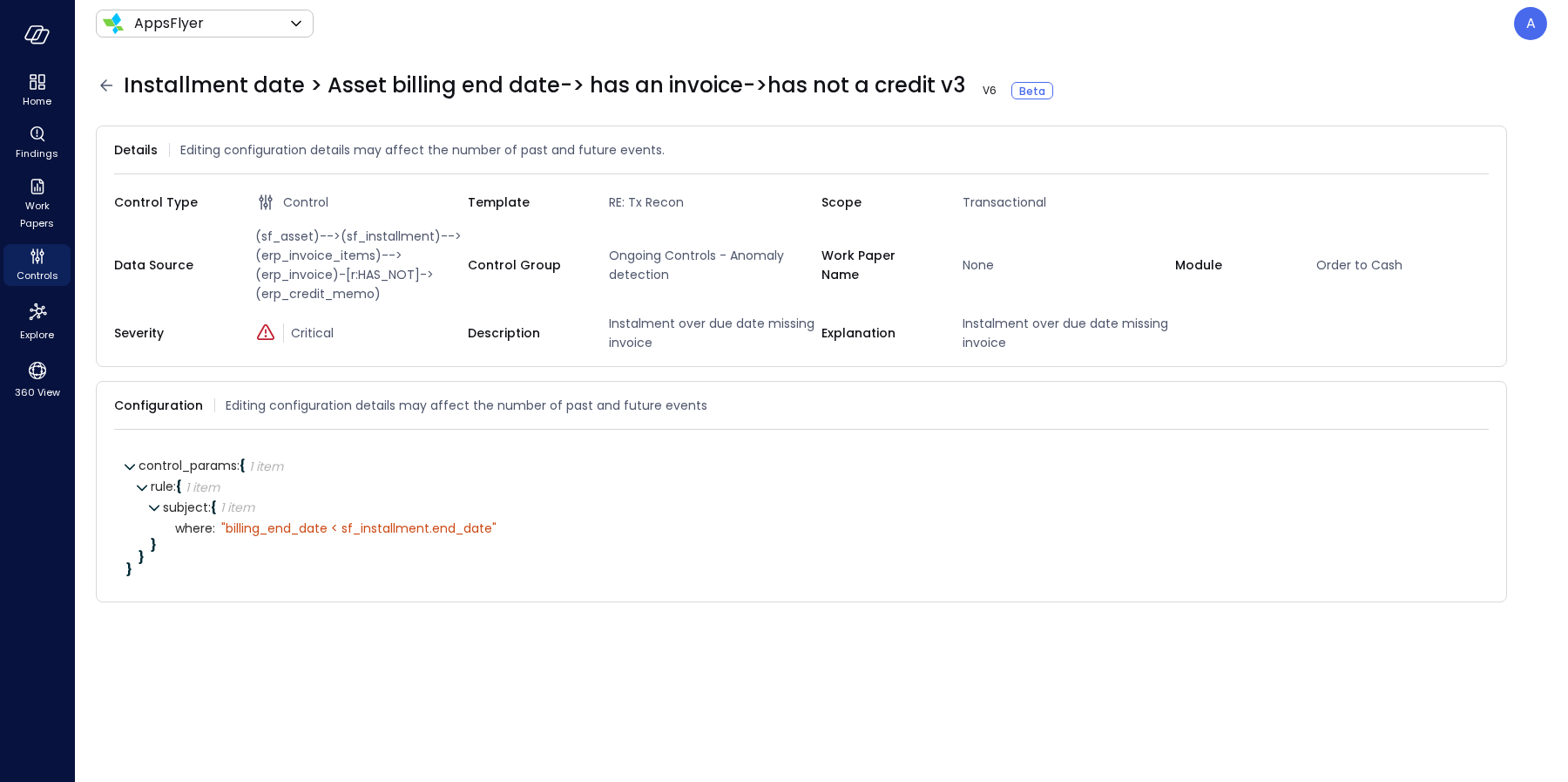
click at [323, 275] on span "(sf_asset)-->(sf_installment)-->(erp_invoice_items)-->(erp_invoice)-[r:HAS_NOT]…" at bounding box center [359, 265] width 220 height 77
click at [324, 295] on span "(sf_asset)-->(sf_installment)-->(erp_invoice_items)-->(erp_invoice)-[r:HAS_NOT]…" at bounding box center [359, 265] width 220 height 77
click at [318, 283] on span "(sf_asset)-->(sf_installment)-->(erp_invoice_items)-->(erp_invoice)-[r:HAS_NOT]…" at bounding box center [359, 265] width 220 height 77
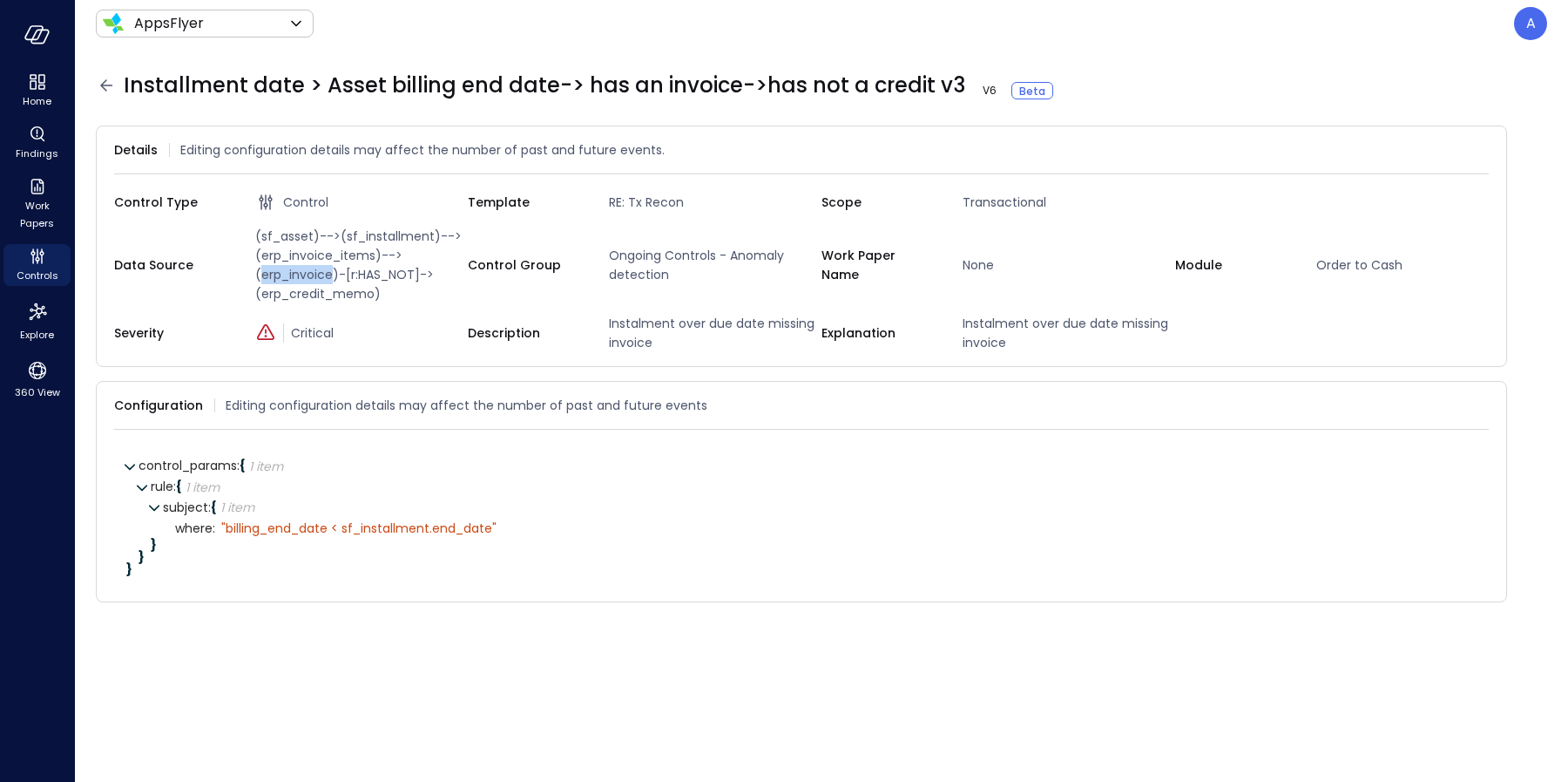
click at [318, 283] on span "(sf_asset)-->(sf_installment)-->(erp_invoice_items)-->(erp_invoice)-[r:HAS_NOT]…" at bounding box center [359, 265] width 220 height 77
click at [323, 303] on span "(sf_asset)-->(sf_installment)-->(erp_invoice_items)-->(erp_invoice)-[r:HAS_NOT]…" at bounding box center [359, 265] width 220 height 77
click at [1061, 95] on icon at bounding box center [1070, 91] width 17 height 17
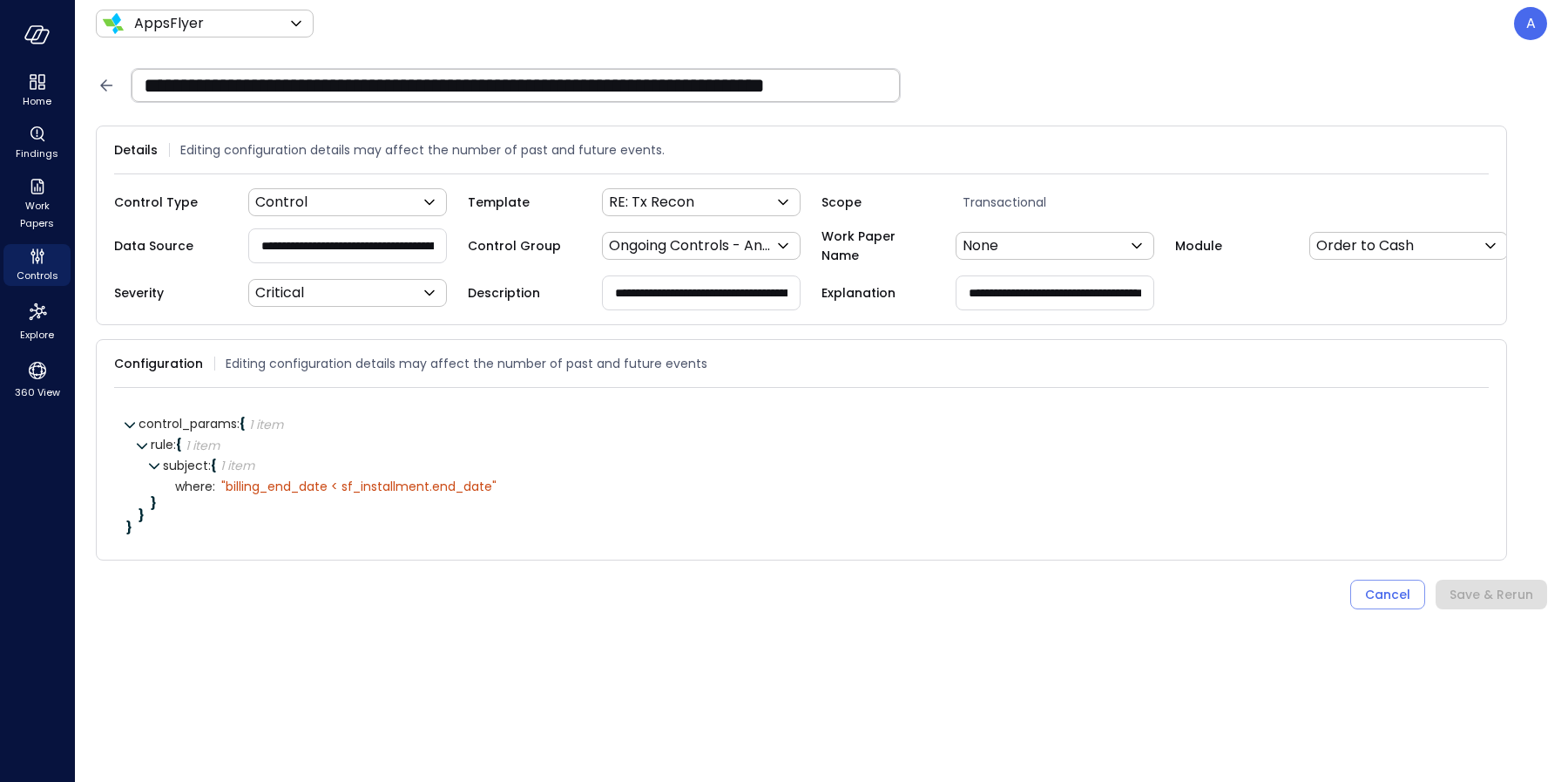
click at [383, 254] on input "**********" at bounding box center [348, 245] width 197 height 32
click at [337, 250] on input "**********" at bounding box center [347, 245] width 196 height 32
paste input "text"
type input "**********"
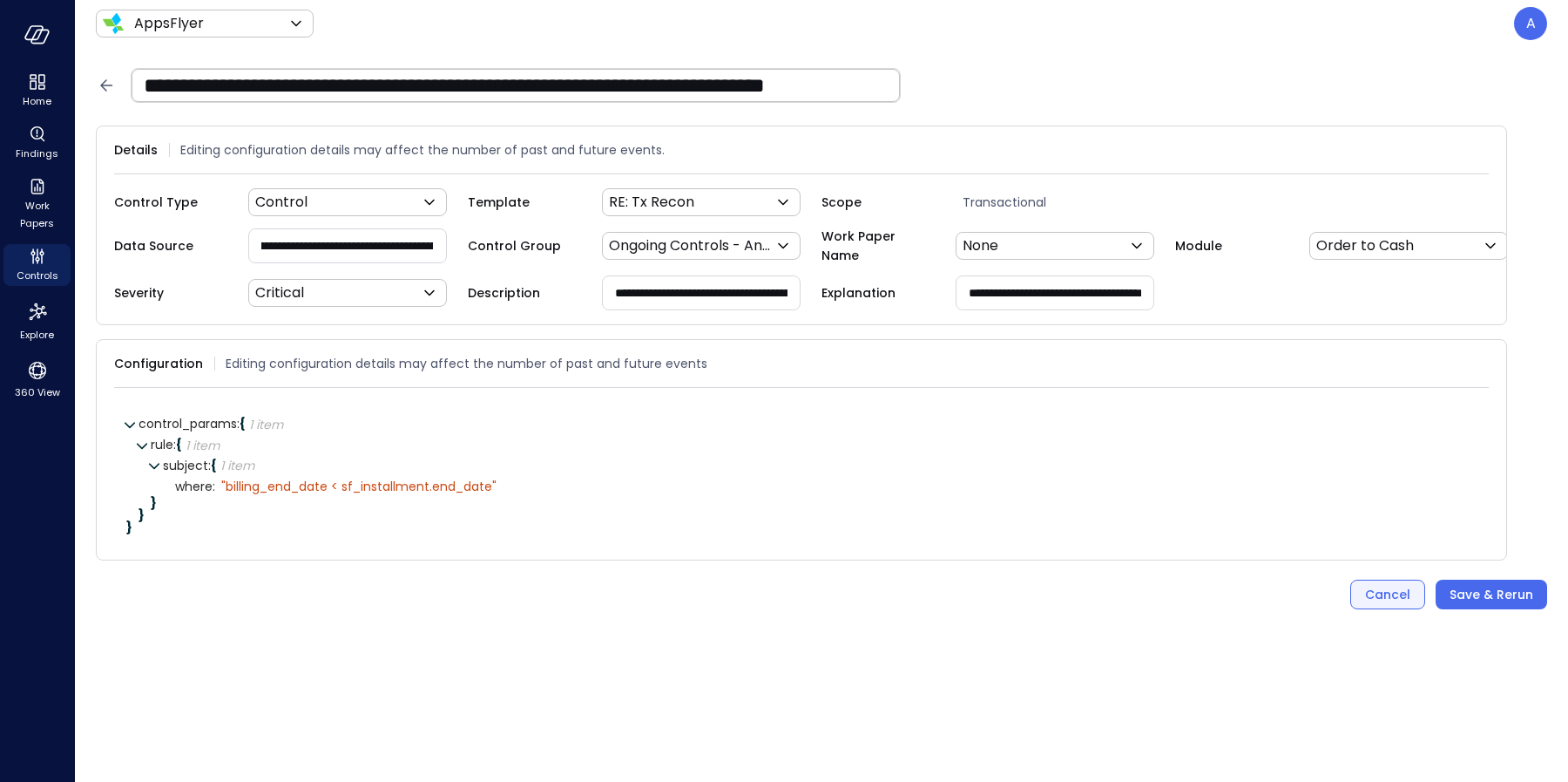
click at [1374, 606] on div "Cancel" at bounding box center [1388, 595] width 45 height 22
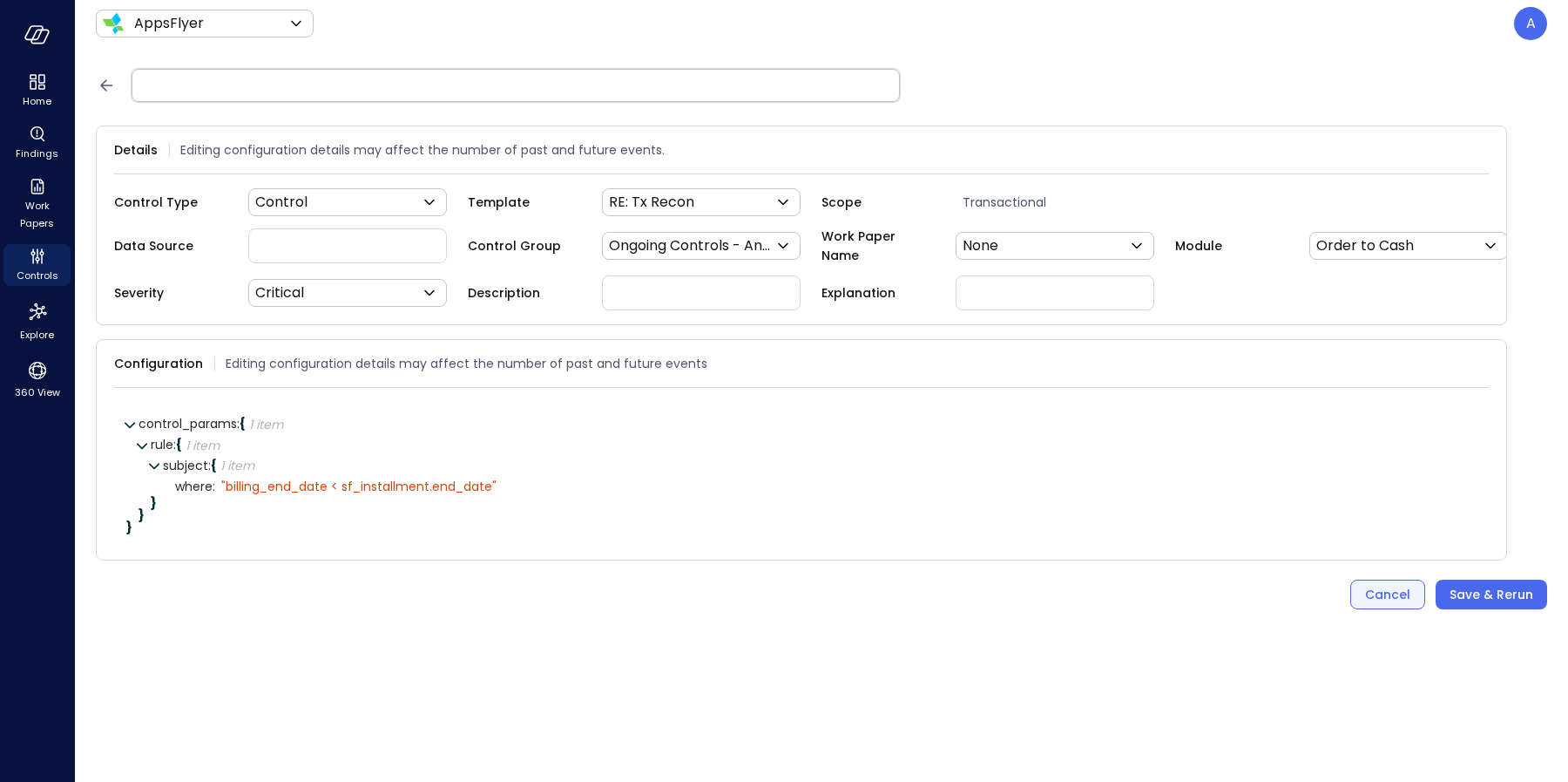
scroll to position [0, 0]
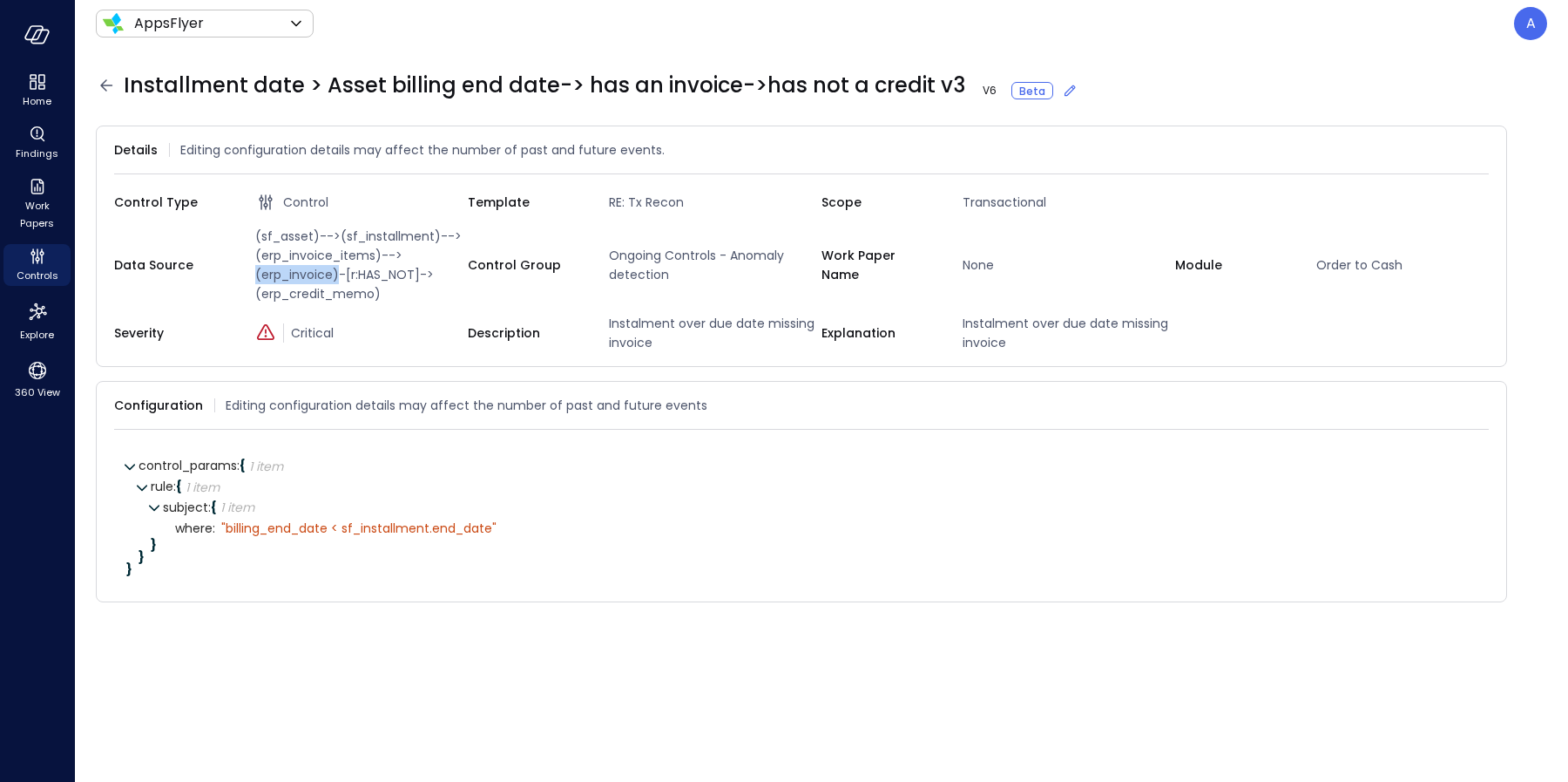
drag, startPoint x: 337, startPoint y: 272, endPoint x: 257, endPoint y: 273, distance: 80.0
click at [257, 273] on span "(sf_asset)-->(sf_installment)-->(erp_invoice_items)-->(erp_invoice)-[r:HAS_NOT]…" at bounding box center [359, 265] width 220 height 77
click at [668, 201] on span "RE: Tx Recon" at bounding box center [712, 202] width 220 height 19
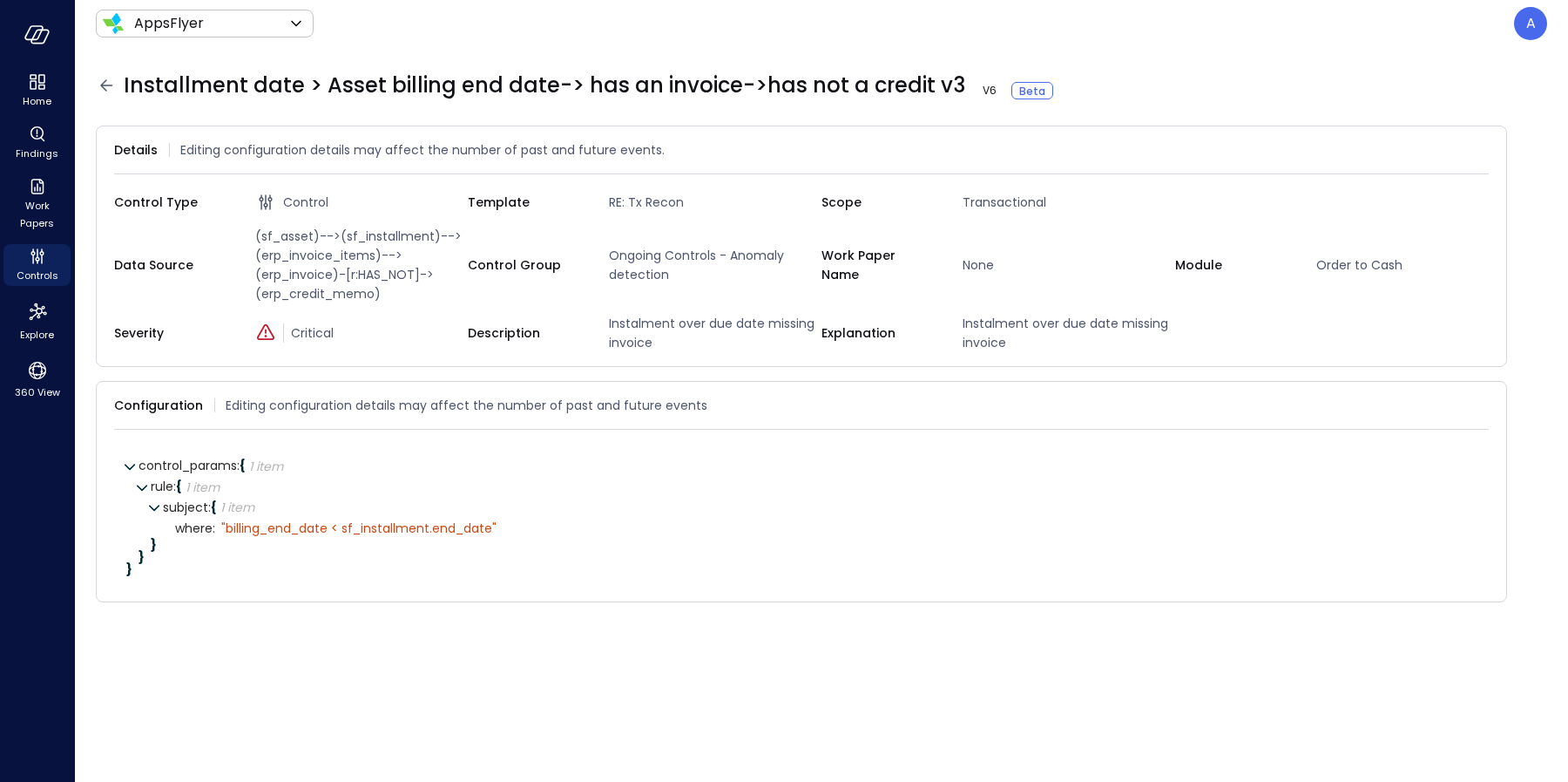
click at [301, 236] on span "(sf_asset)-->(sf_installment)-->(erp_invoice_items)-->(erp_invoice)-[r:HAS_NOT]…" at bounding box center [359, 265] width 220 height 77
click at [316, 277] on span "(sf_asset)-->(sf_installment)-->(erp_invoice_items)-->(erp_invoice)-[r:HAS_NOT]…" at bounding box center [359, 265] width 220 height 77
click at [106, 85] on icon at bounding box center [106, 85] width 13 height 12
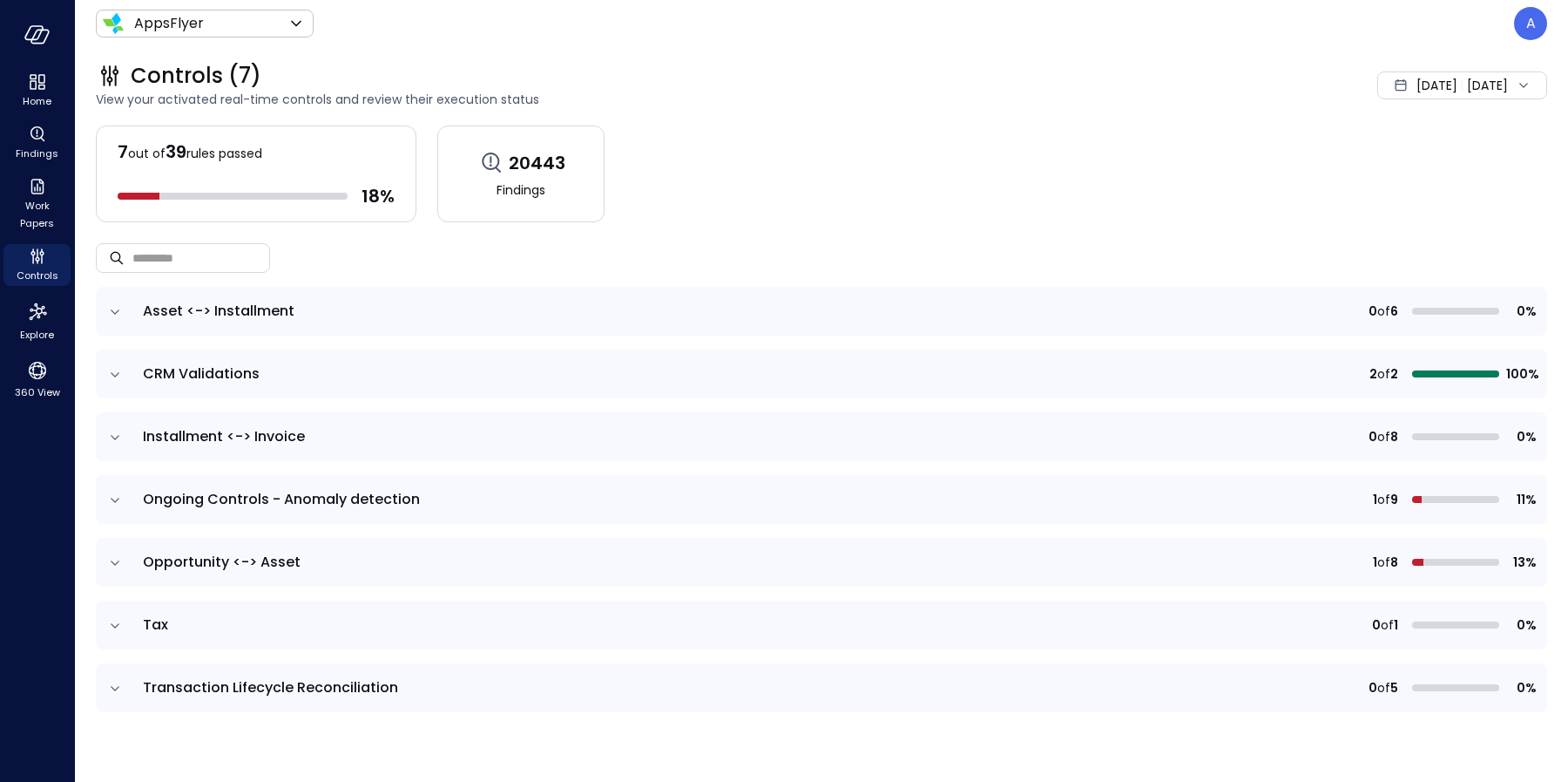
click at [116, 500] on icon "expand row" at bounding box center [115, 500] width 17 height 17
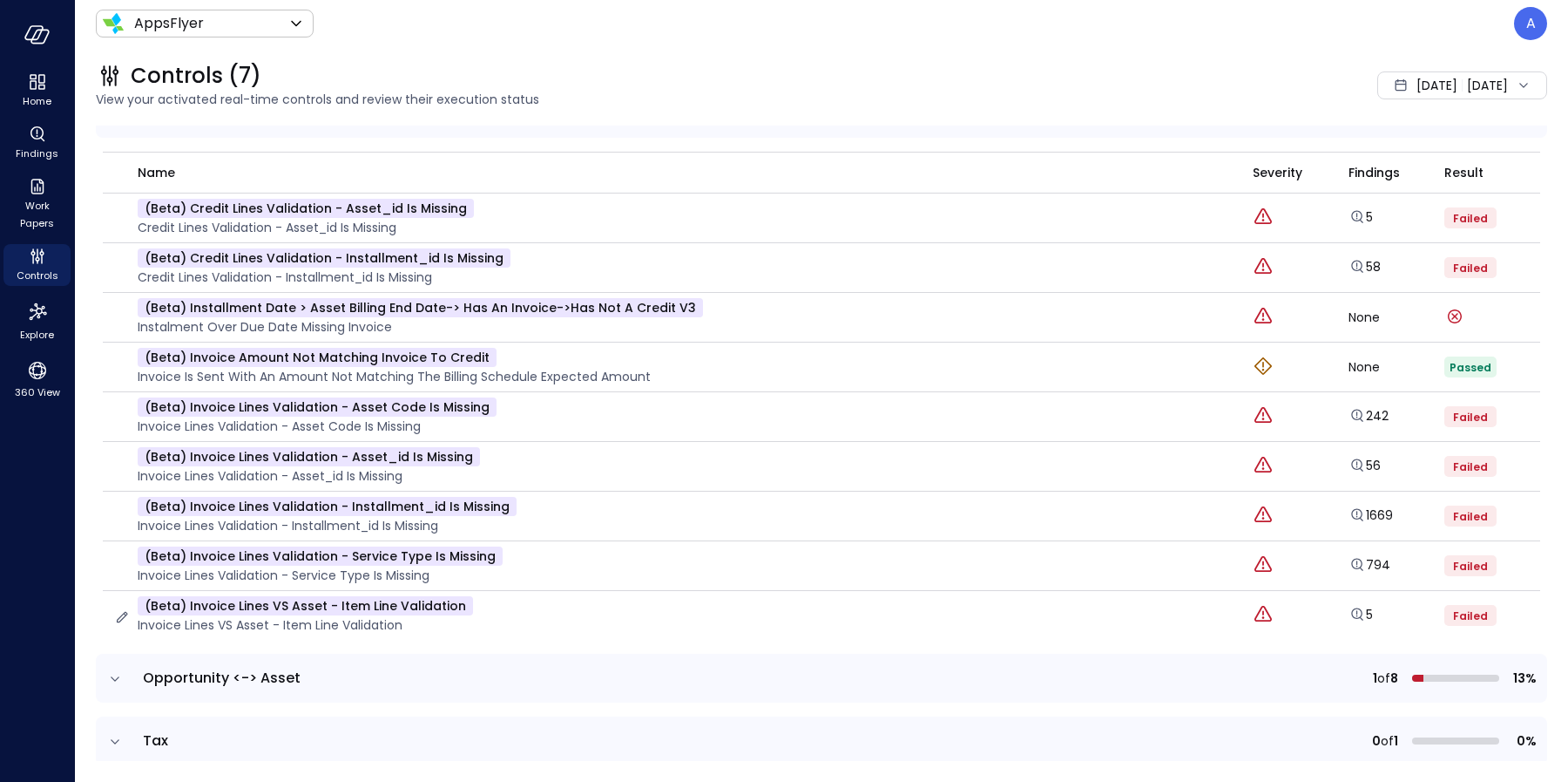
scroll to position [372, 0]
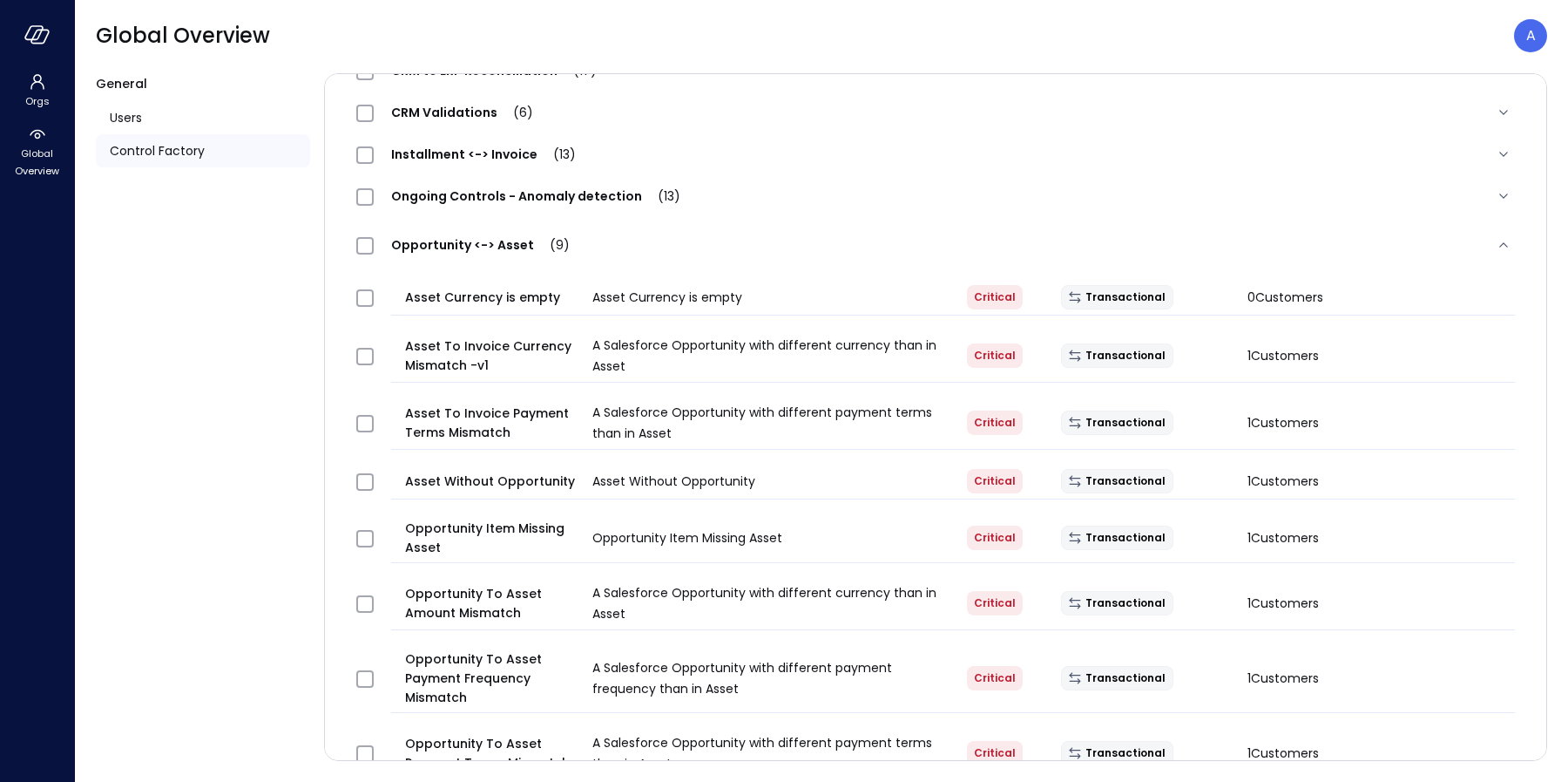
scroll to position [521, 0]
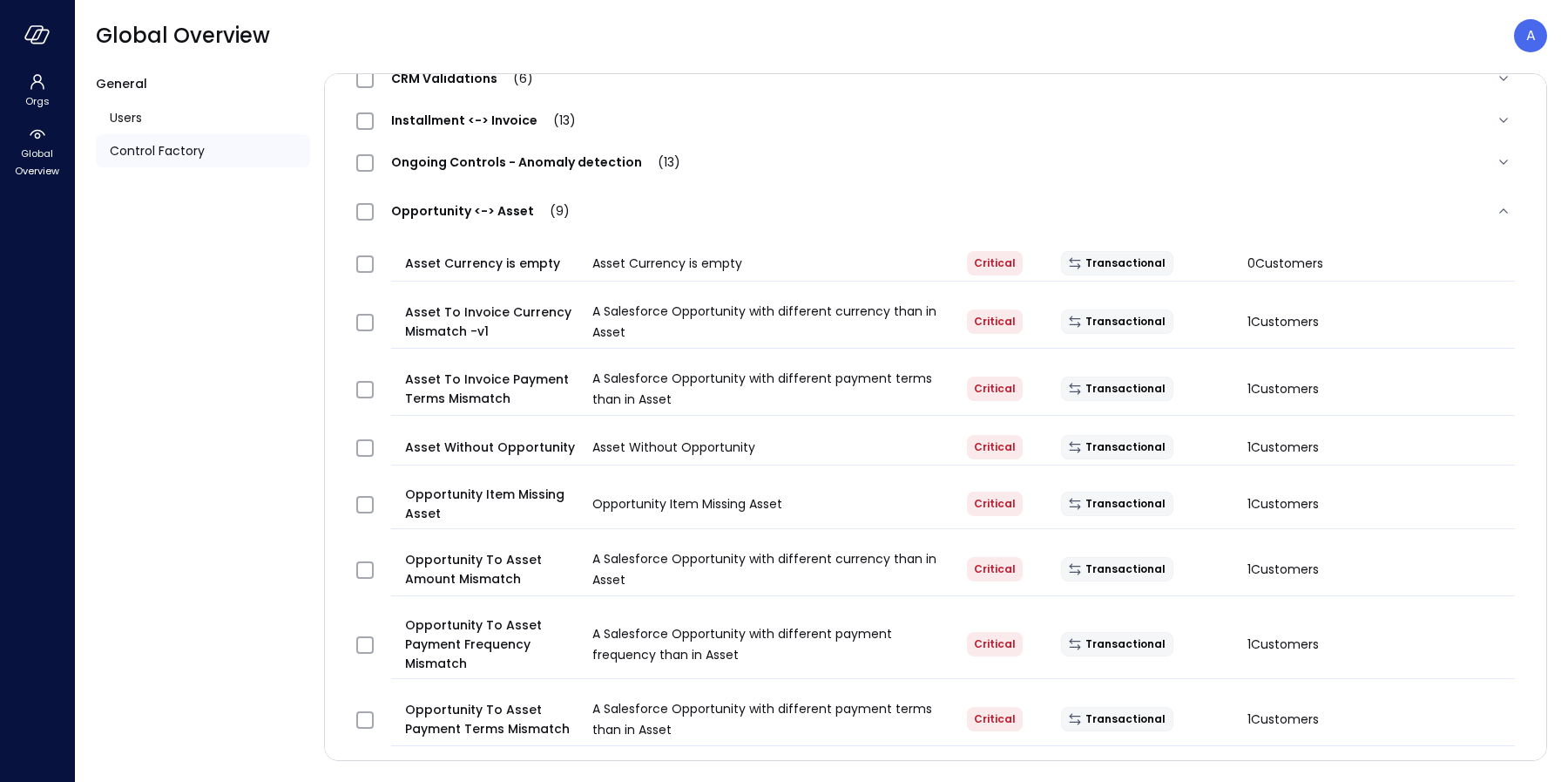
click at [521, 167] on span "Ongoing Controls - Anomaly detection (13)" at bounding box center [536, 162] width 324 height 17
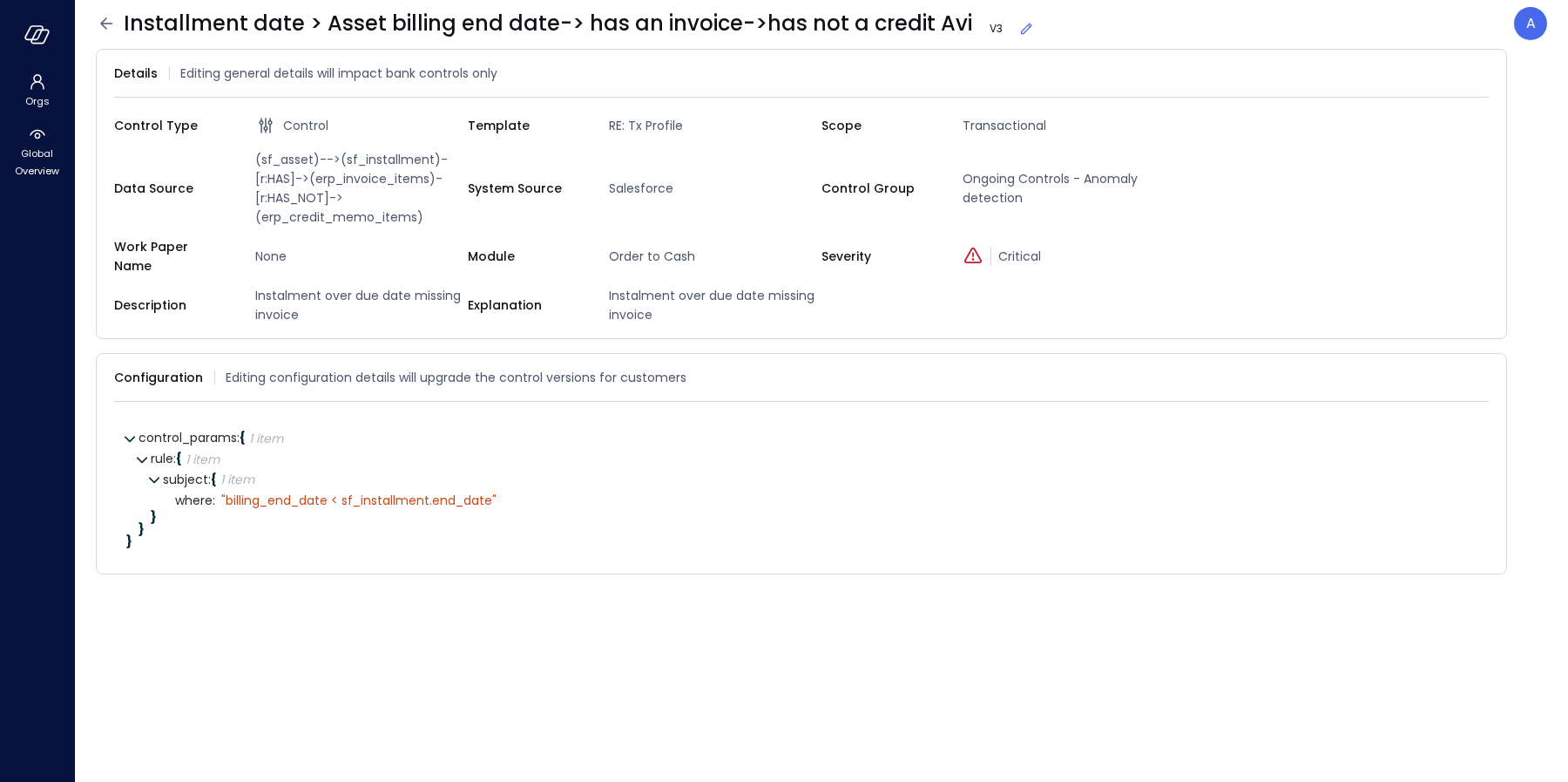
click at [1022, 31] on icon at bounding box center [1027, 29] width 12 height 12
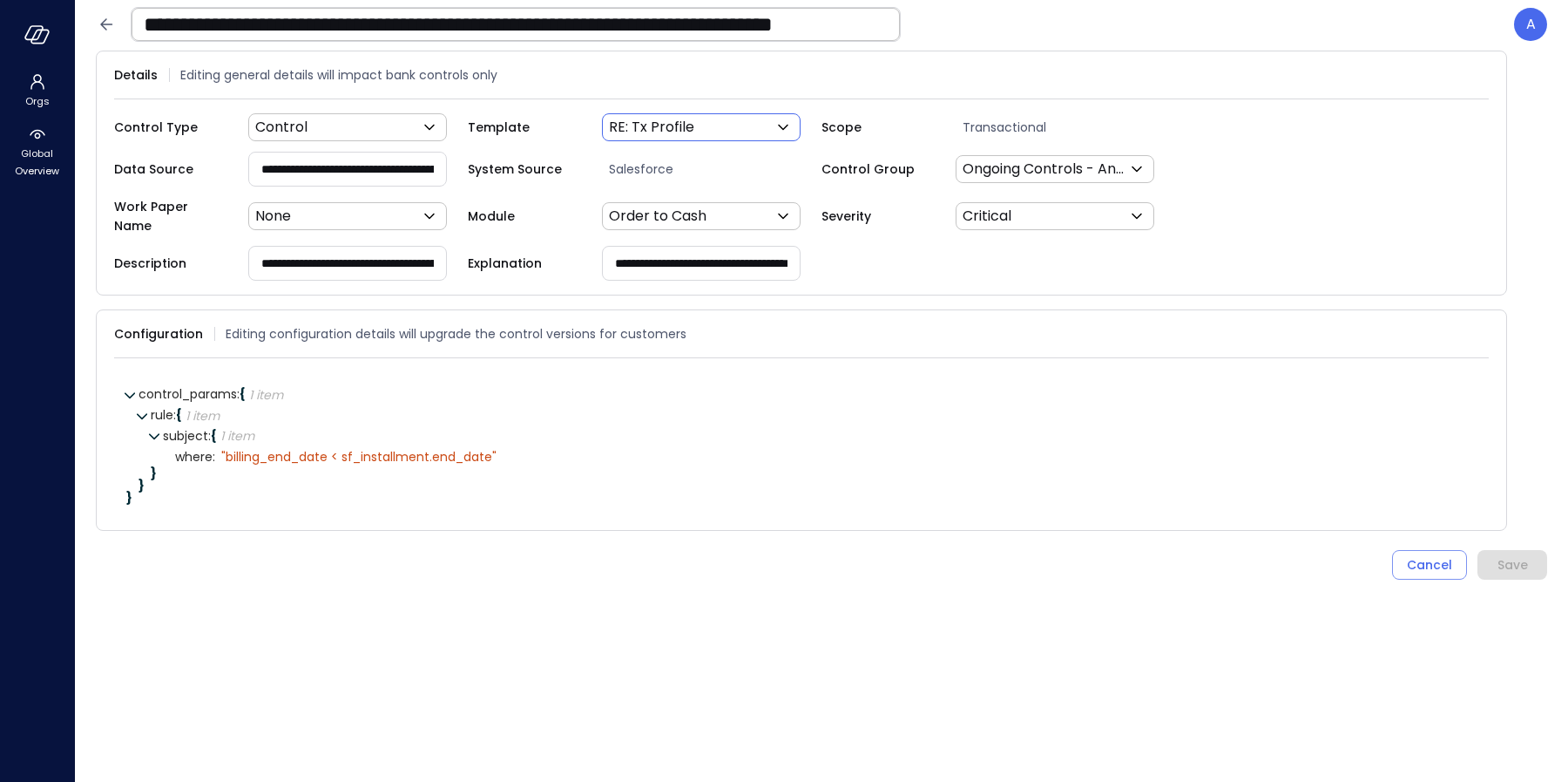
click at [756, 131] on body "**********" at bounding box center [784, 391] width 1568 height 782
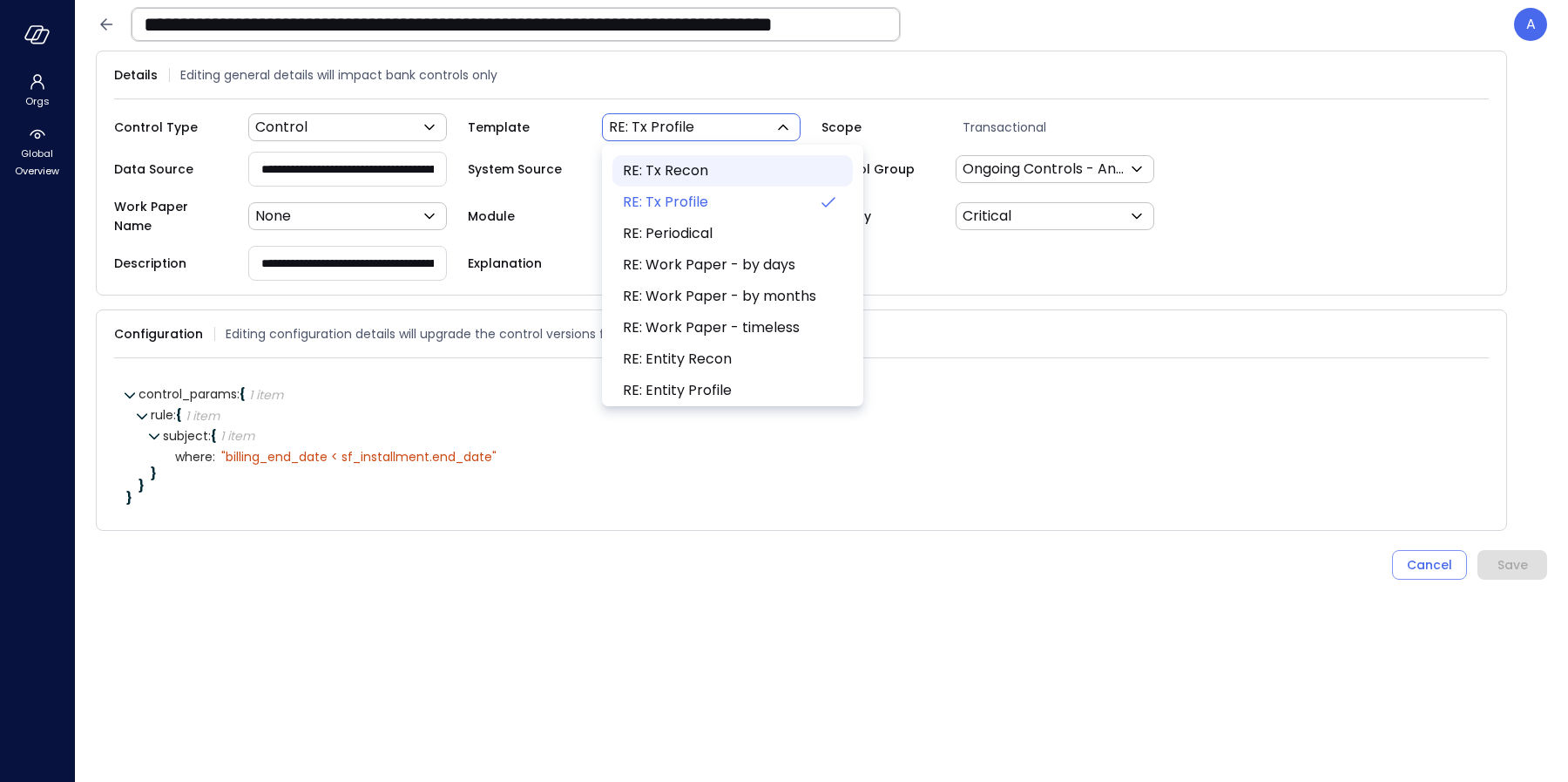
click at [710, 173] on span "RE: Tx Recon" at bounding box center [731, 171] width 216 height 21
type input "***"
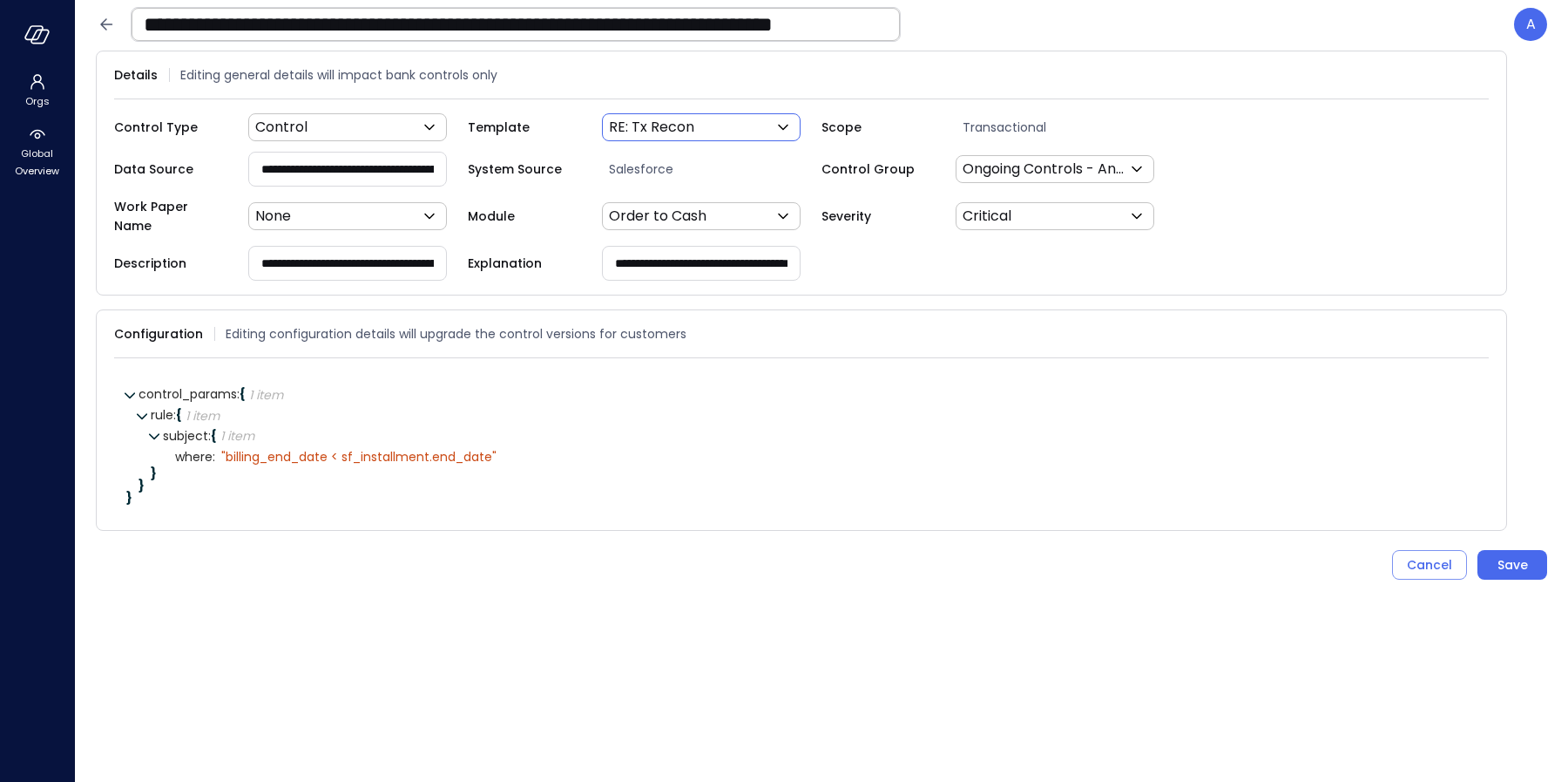
click at [391, 162] on input "**********" at bounding box center [348, 168] width 197 height 32
click at [313, 175] on input "**********" at bounding box center [347, 168] width 196 height 32
click at [356, 387] on icon at bounding box center [352, 394] width 15 height 15
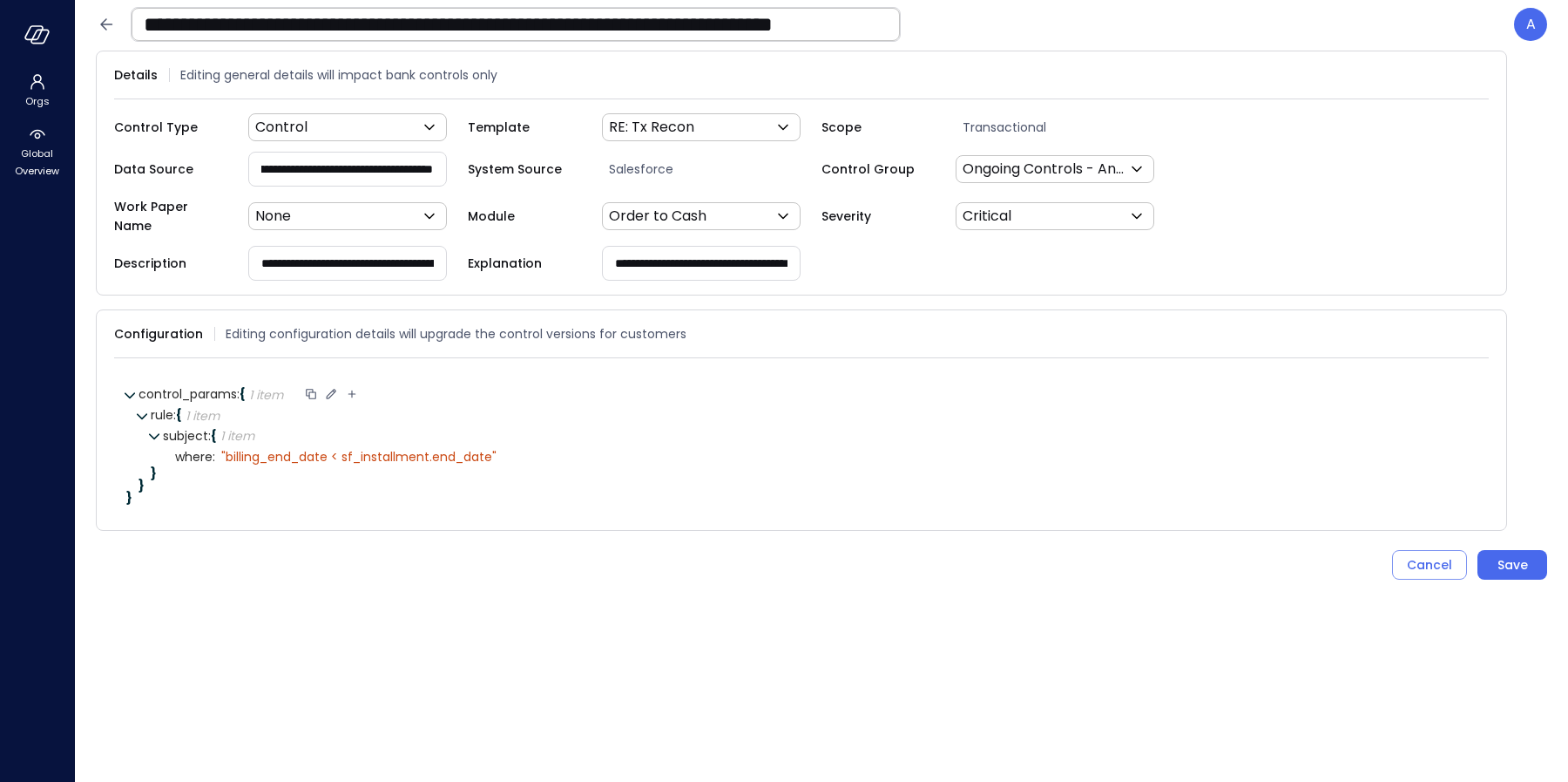
scroll to position [0, 0]
type input "**********"
click at [506, 387] on icon at bounding box center [504, 394] width 15 height 15
click at [259, 496] on div "null" at bounding box center [278, 501] width 92 height 13
click at [295, 495] on icon at bounding box center [296, 501] width 15 height 15
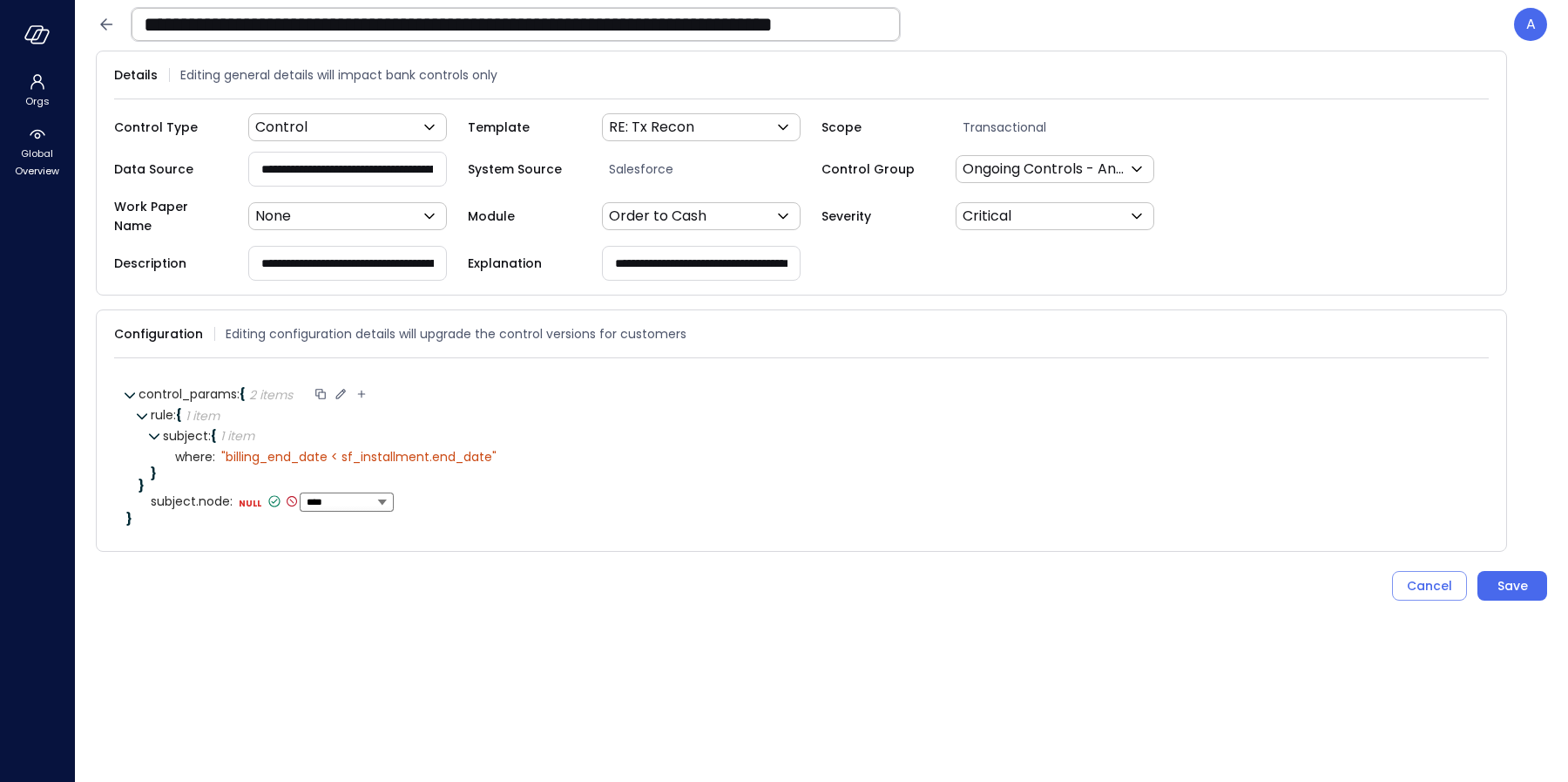
click at [330, 497] on select "****** ****** ******* **** ****** *****" at bounding box center [346, 501] width 80 height 11
click at [306, 497] on select "****** ****** ******* **** ****** *****" at bounding box center [346, 501] width 80 height 11
select select "******"
type textarea "**********"
click at [386, 496] on icon at bounding box center [390, 501] width 12 height 12
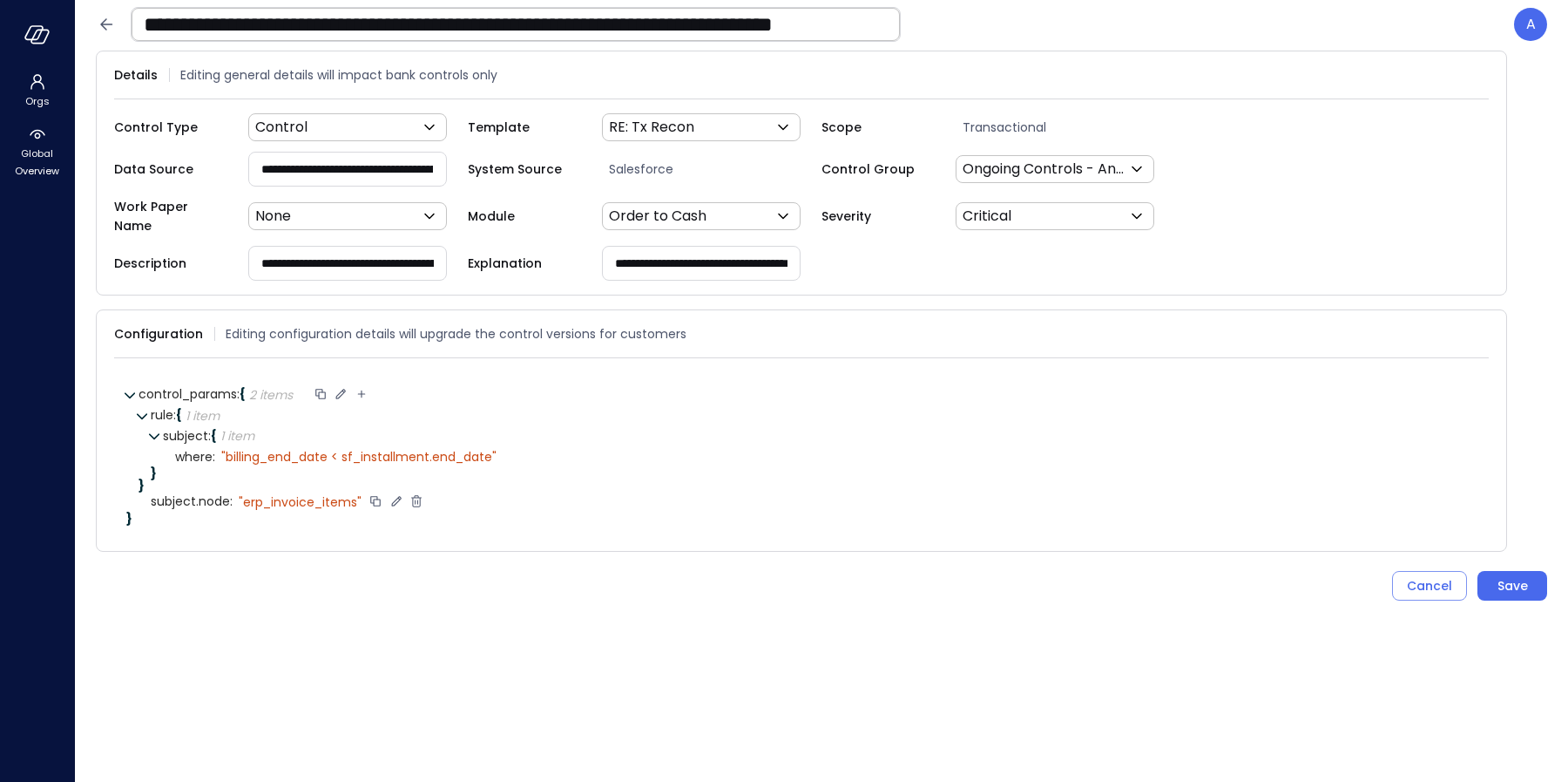
click at [368, 387] on icon at bounding box center [361, 394] width 15 height 15
click at [394, 387] on input "**********" at bounding box center [435, 394] width 122 height 15
type input "**********"
click at [522, 389] on icon at bounding box center [514, 394] width 15 height 15
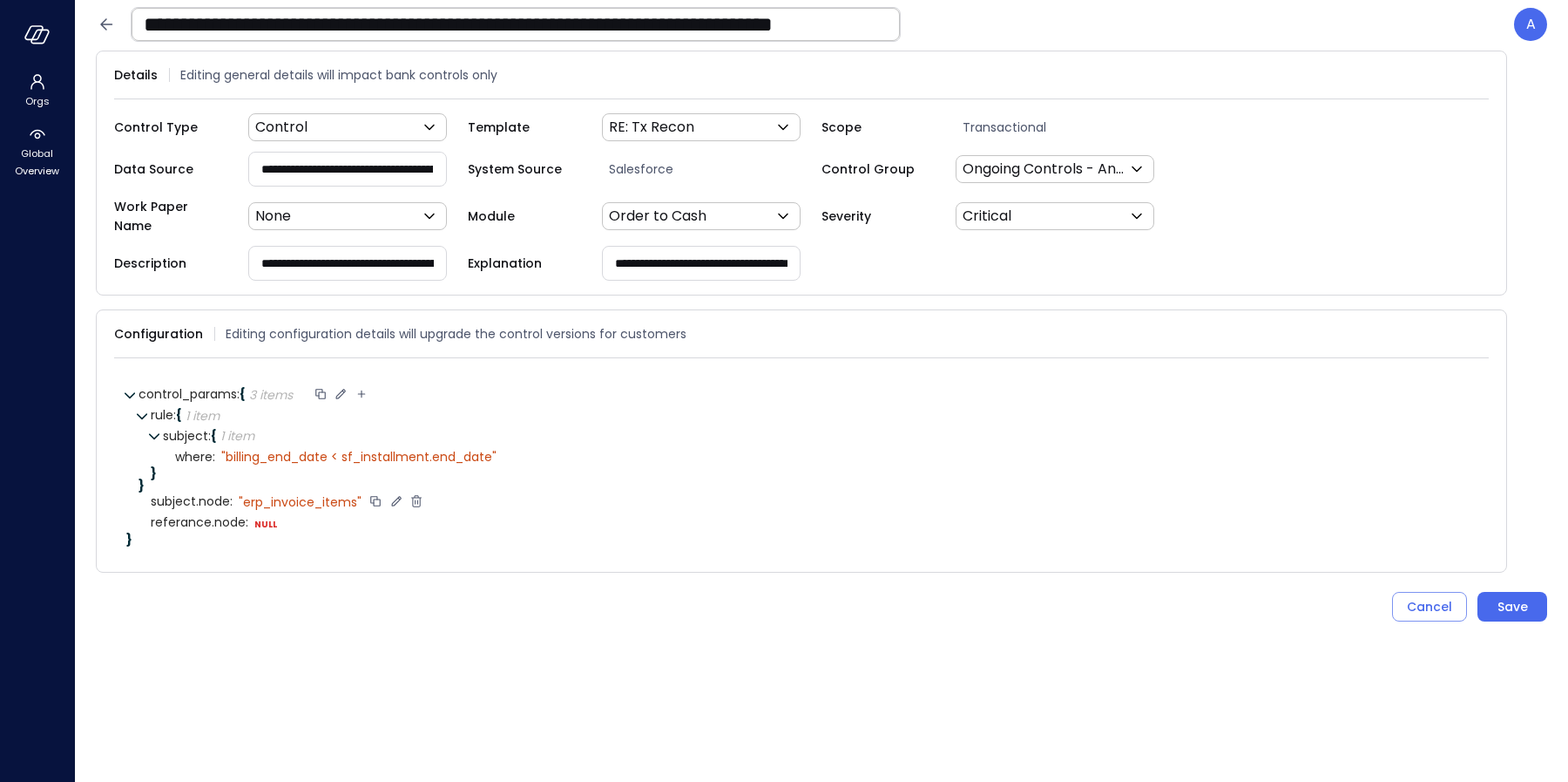
click at [404, 179] on input "**********" at bounding box center [347, 168] width 196 height 32
click at [401, 146] on div "**********" at bounding box center [801, 198] width 1375 height 168
click at [387, 173] on input "**********" at bounding box center [347, 168] width 196 height 32
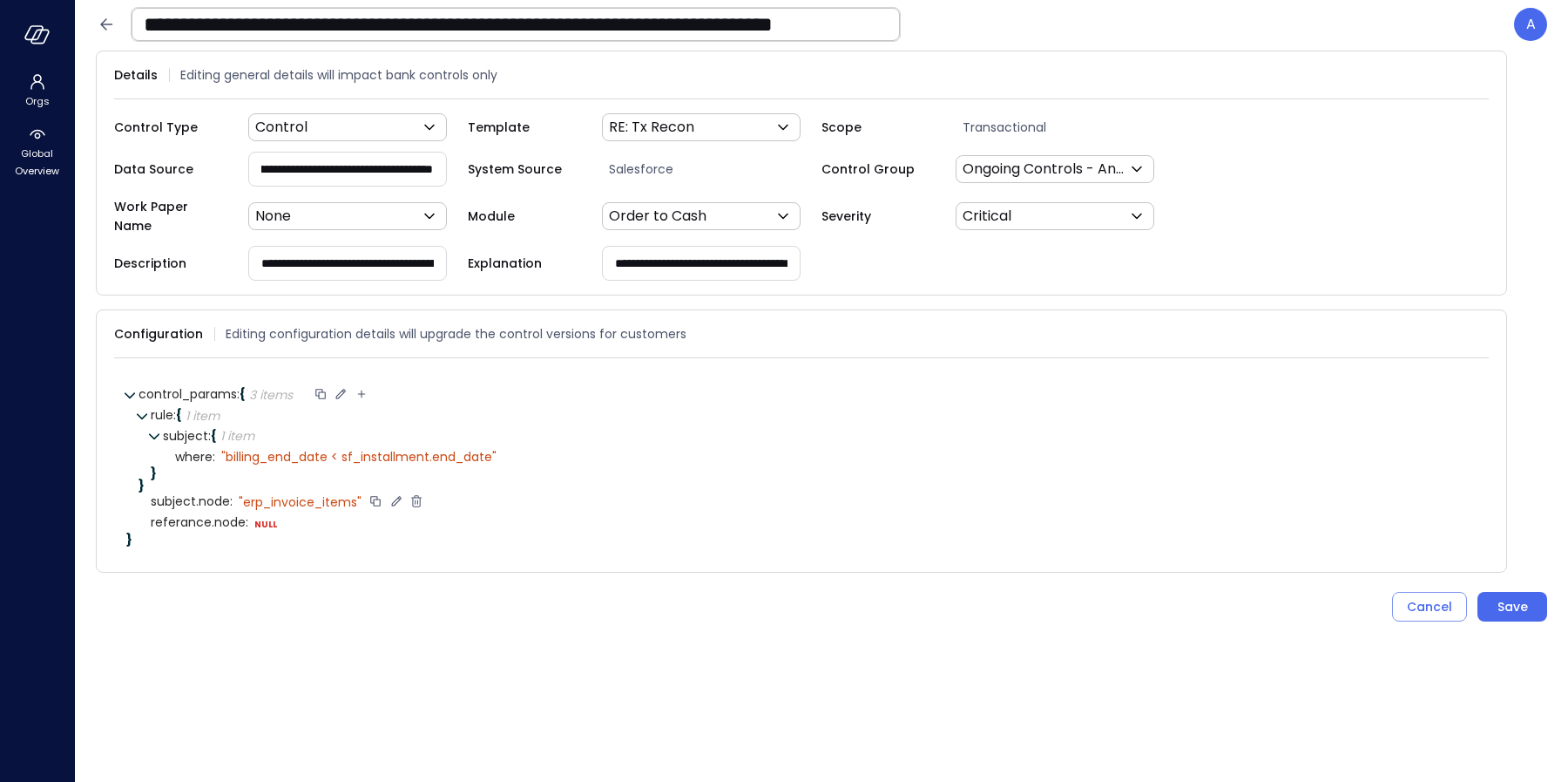
click at [354, 177] on input "**********" at bounding box center [347, 168] width 196 height 32
click at [311, 519] on icon at bounding box center [312, 522] width 15 height 15
click at [331, 518] on select "****** ****** ******* **** ****** *****" at bounding box center [362, 523] width 80 height 11
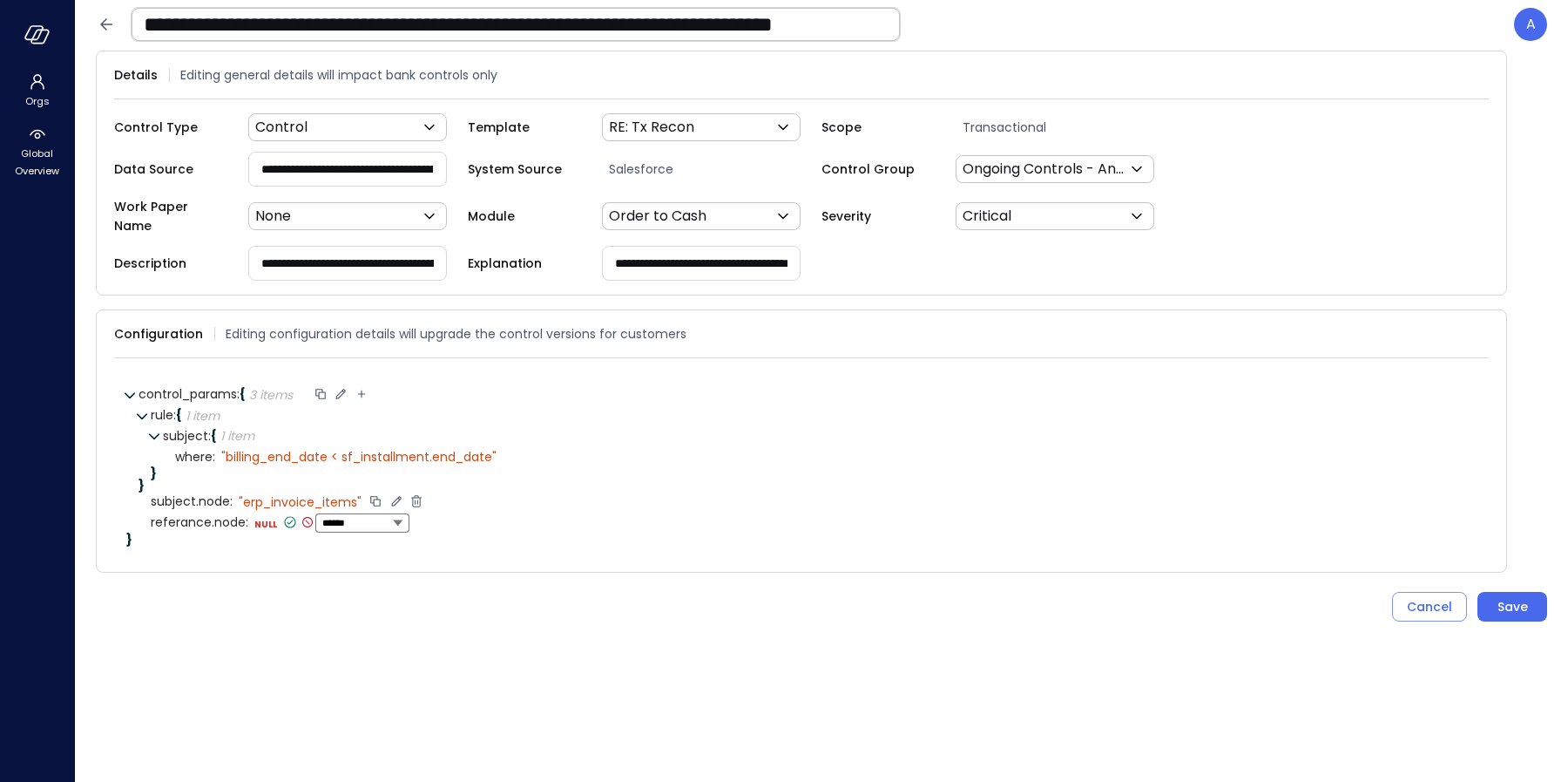
click at [323, 518] on select "****** ****** ******* **** ****** *****" at bounding box center [362, 523] width 80 height 11
select select "******"
click at [296, 513] on textarea "****" at bounding box center [324, 523] width 139 height 20
type textarea "**********"
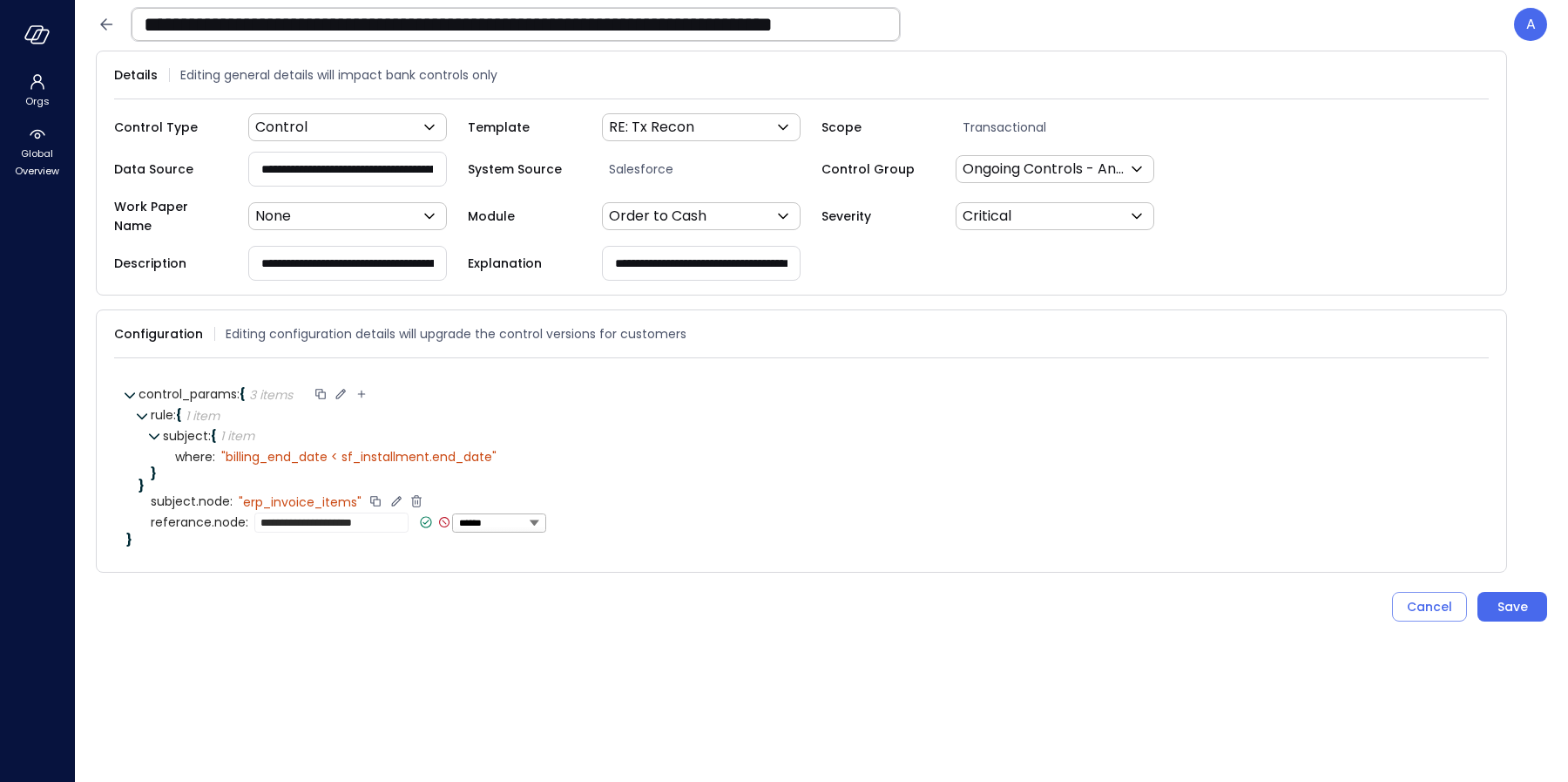
click at [419, 516] on icon at bounding box center [426, 522] width 15 height 15
click at [1507, 600] on div "Save" at bounding box center [1513, 607] width 31 height 22
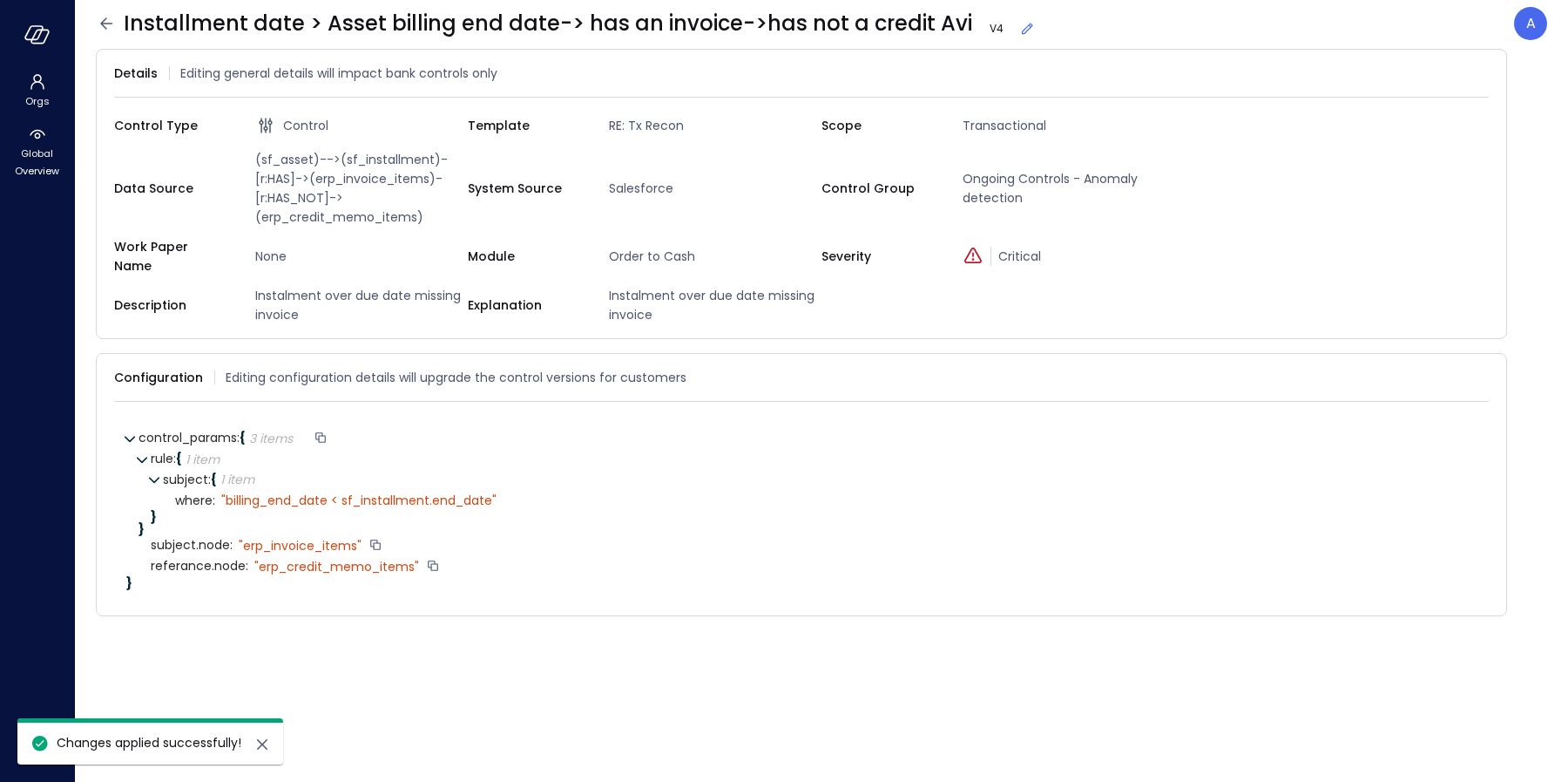
click at [103, 32] on icon at bounding box center [106, 24] width 21 height 21
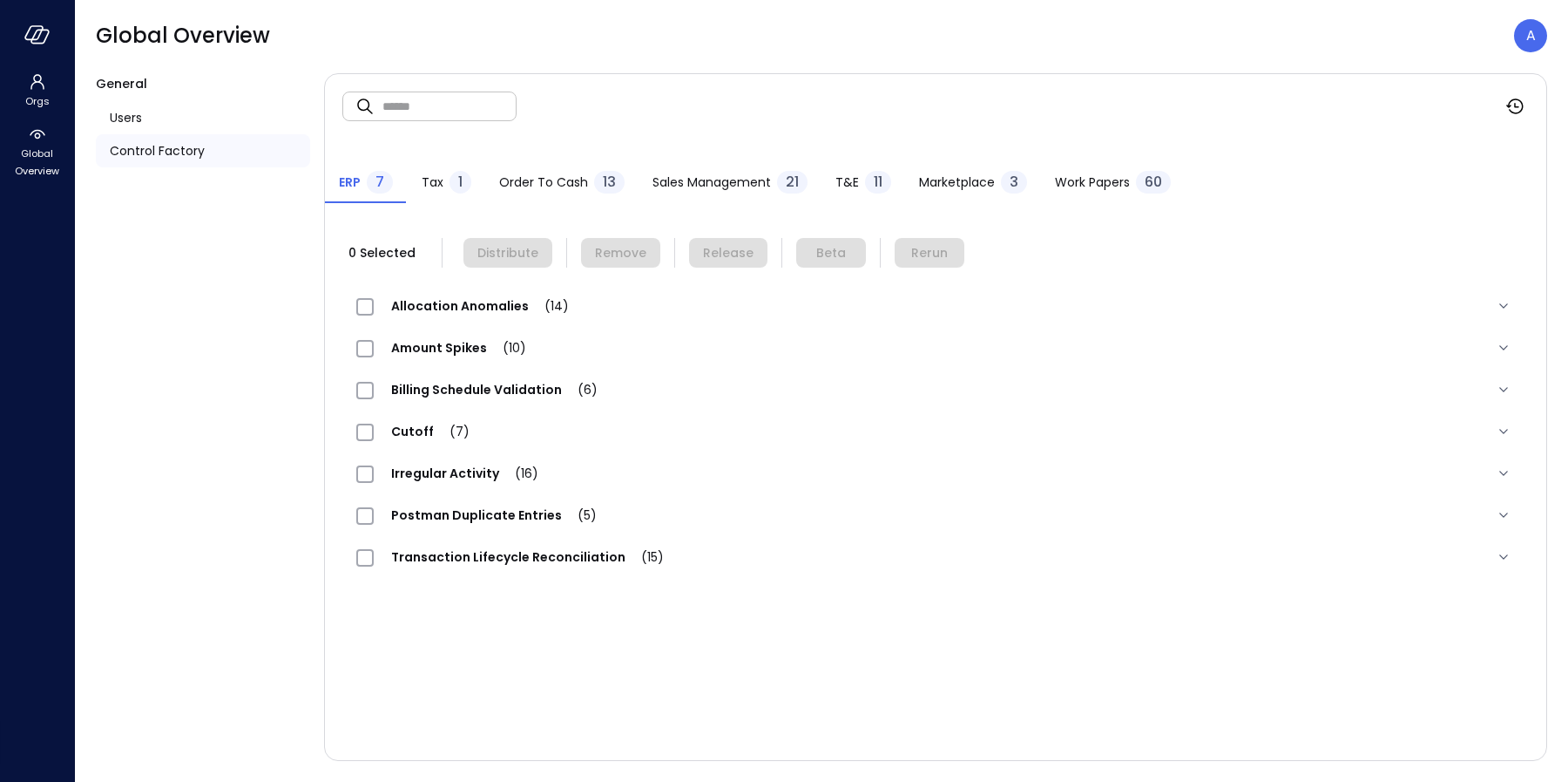
click at [540, 183] on span "Order to Cash" at bounding box center [544, 182] width 89 height 19
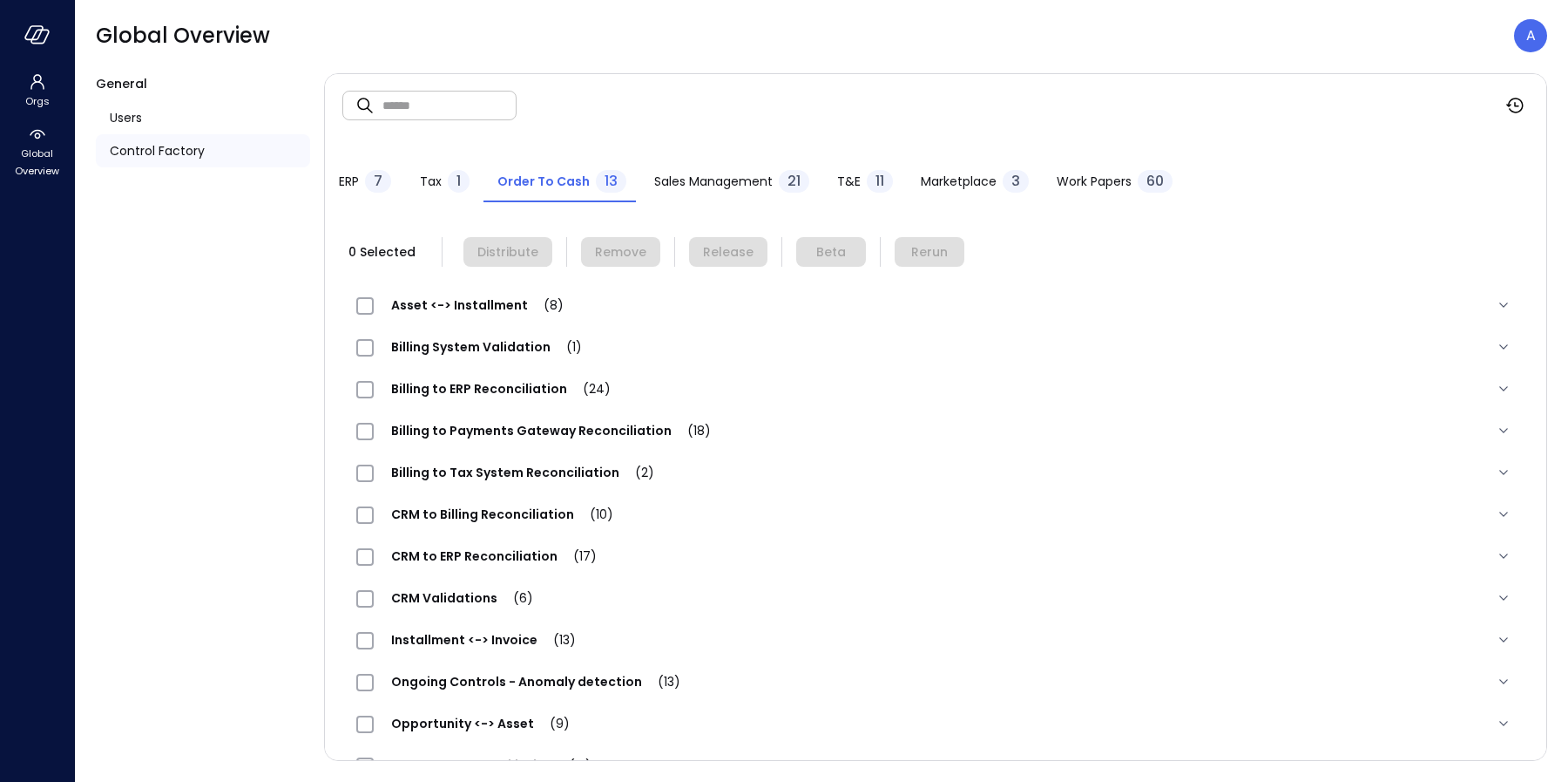
click at [464, 697] on div "Ongoing Controls - Anomaly detection (13)" at bounding box center [935, 681] width 1186 height 41
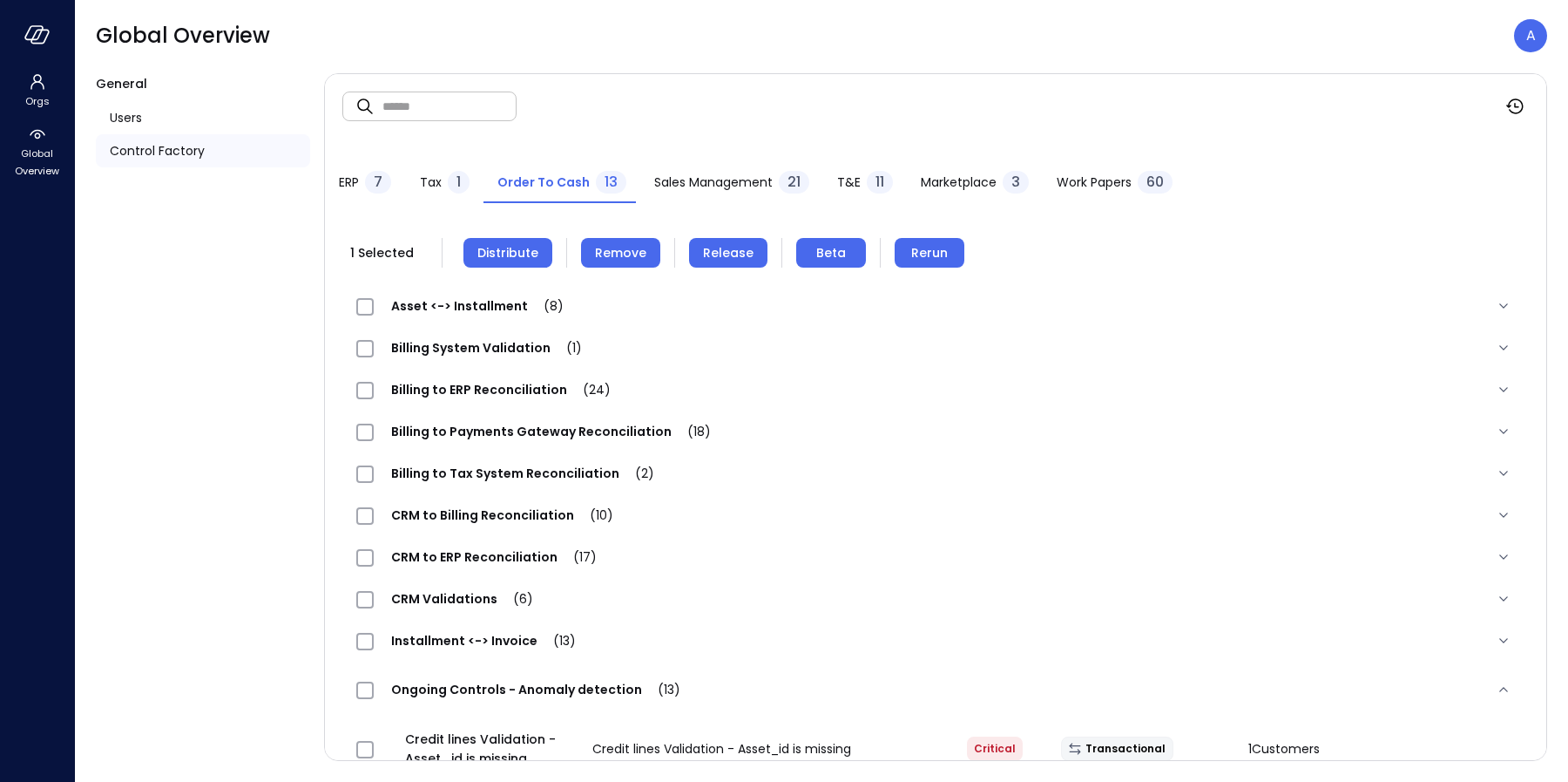
click at [526, 248] on span "Distribute" at bounding box center [507, 253] width 61 height 19
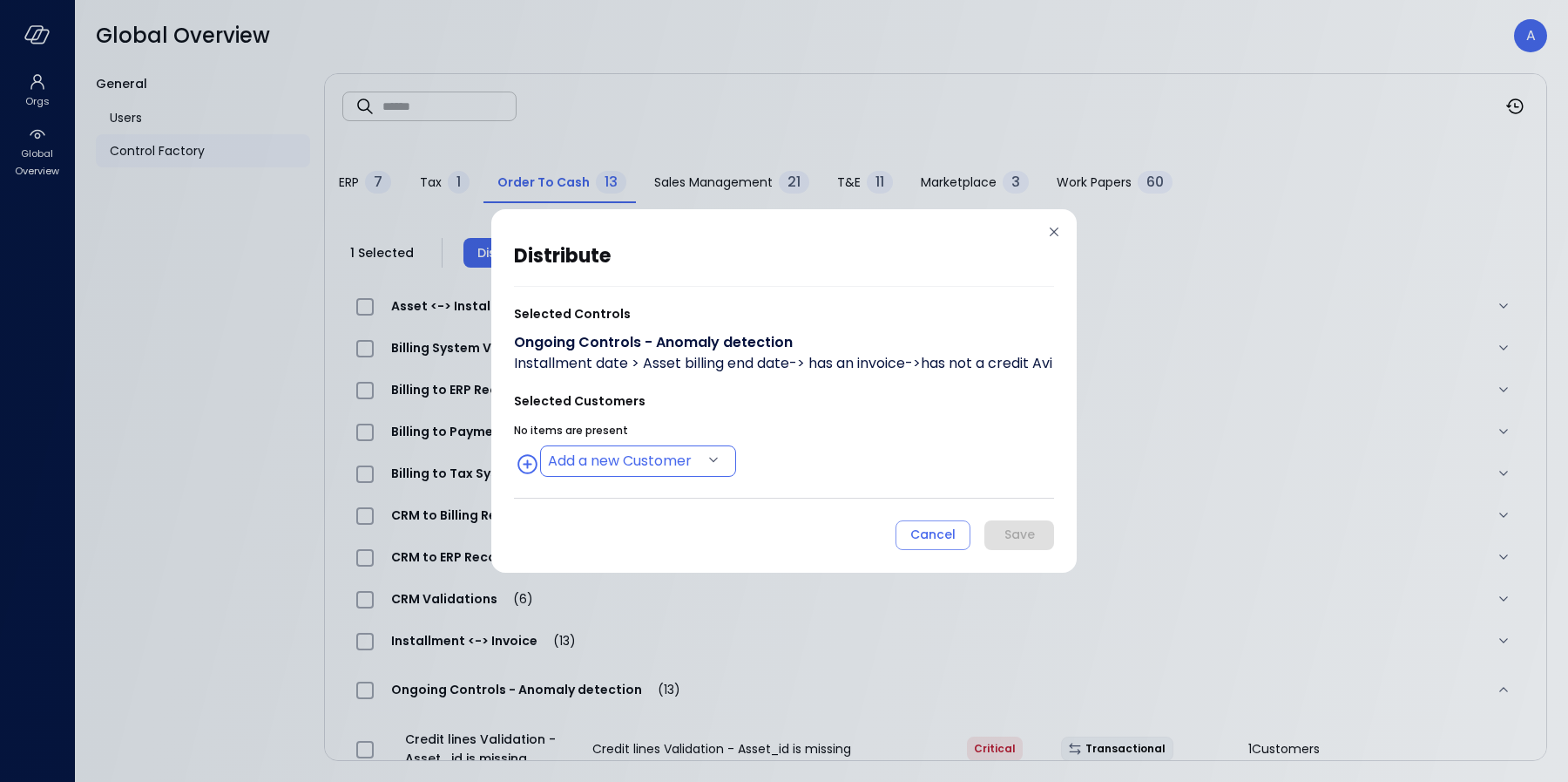
click at [603, 483] on body "Orgs Global Overview Global Overview A General Users Control Factory ​ ​ ERP 7 …" at bounding box center [784, 391] width 1568 height 782
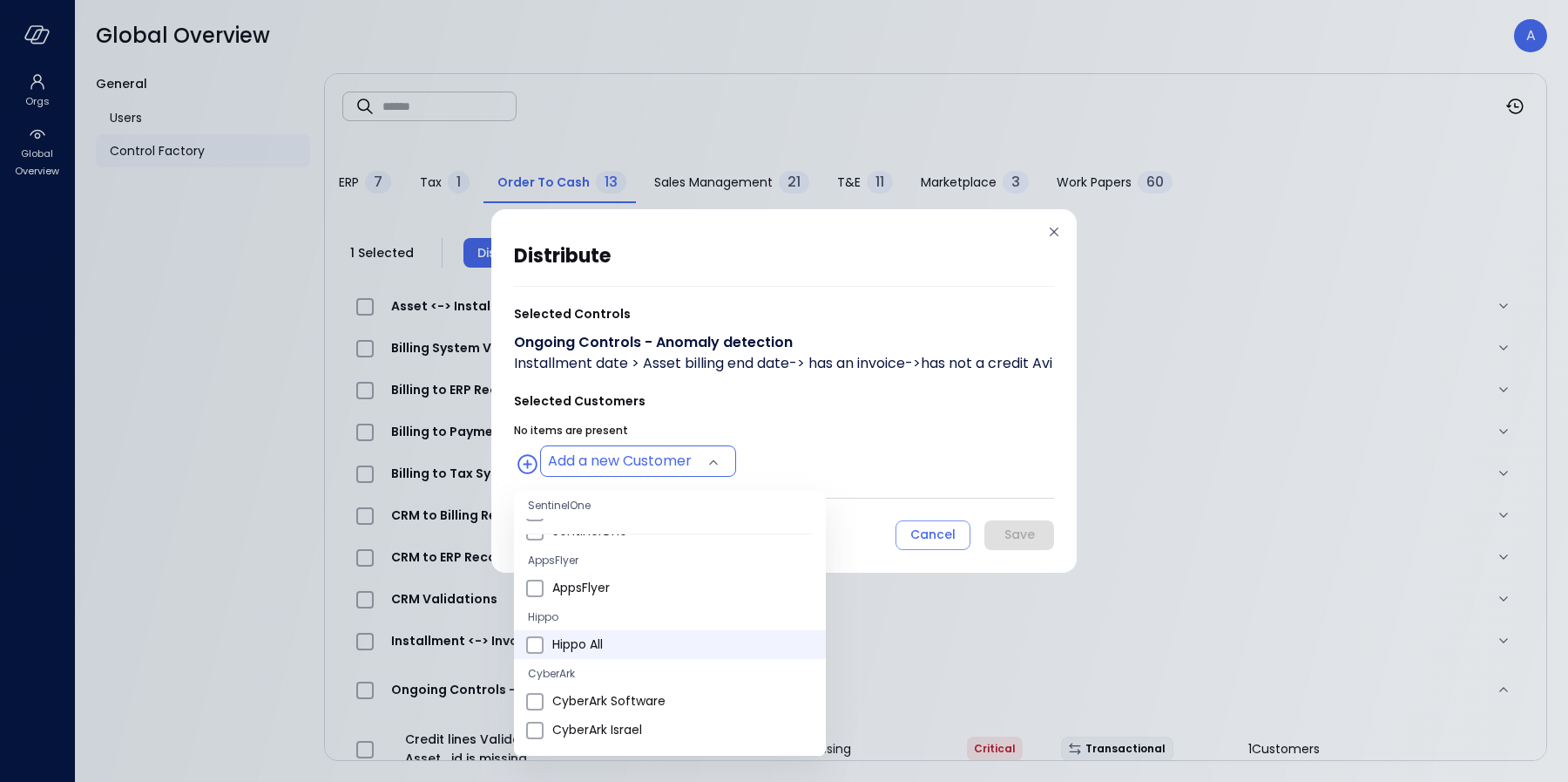
scroll to position [55, 0]
type input "**********"
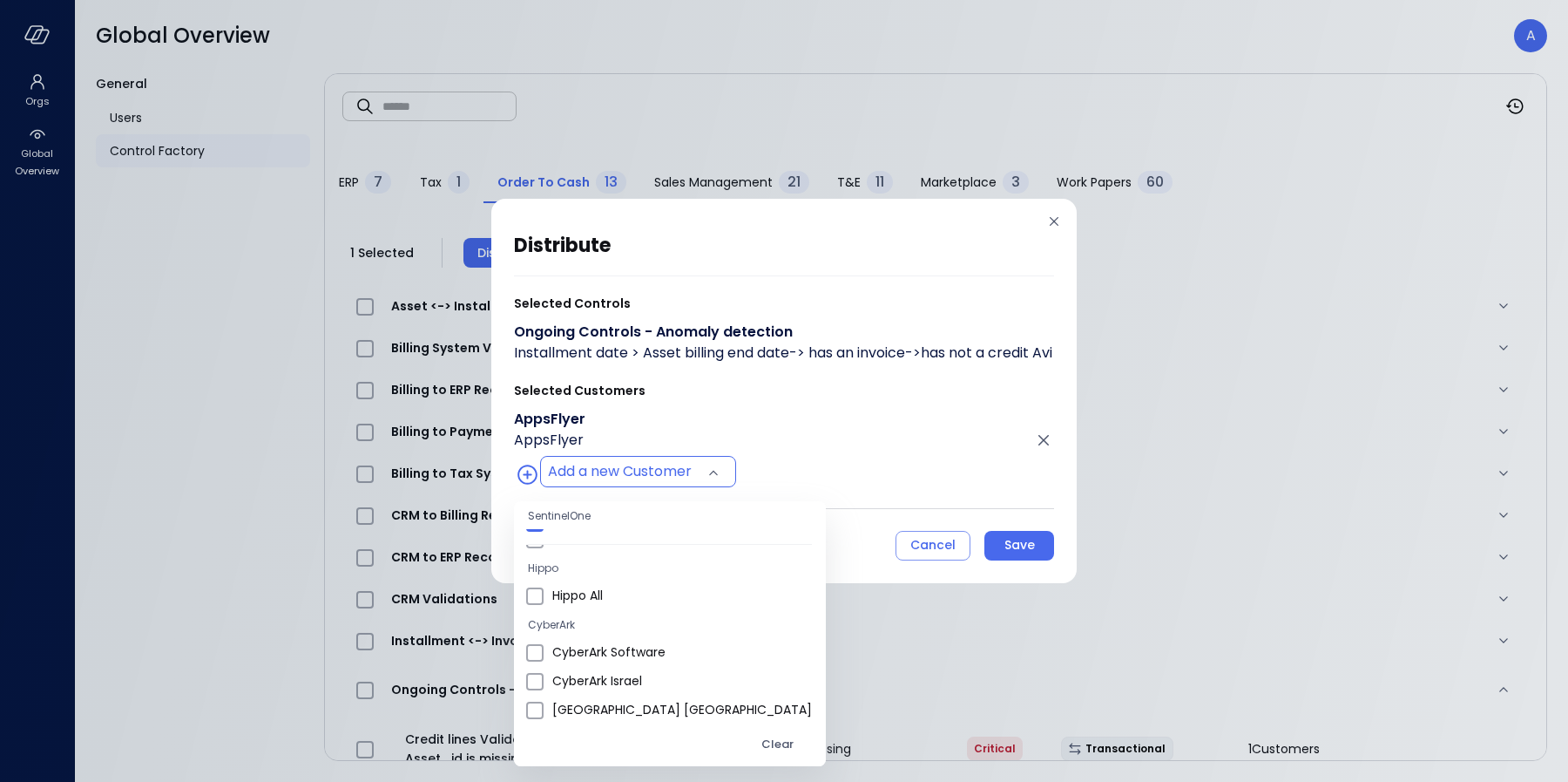
click at [878, 449] on div at bounding box center [784, 391] width 1568 height 782
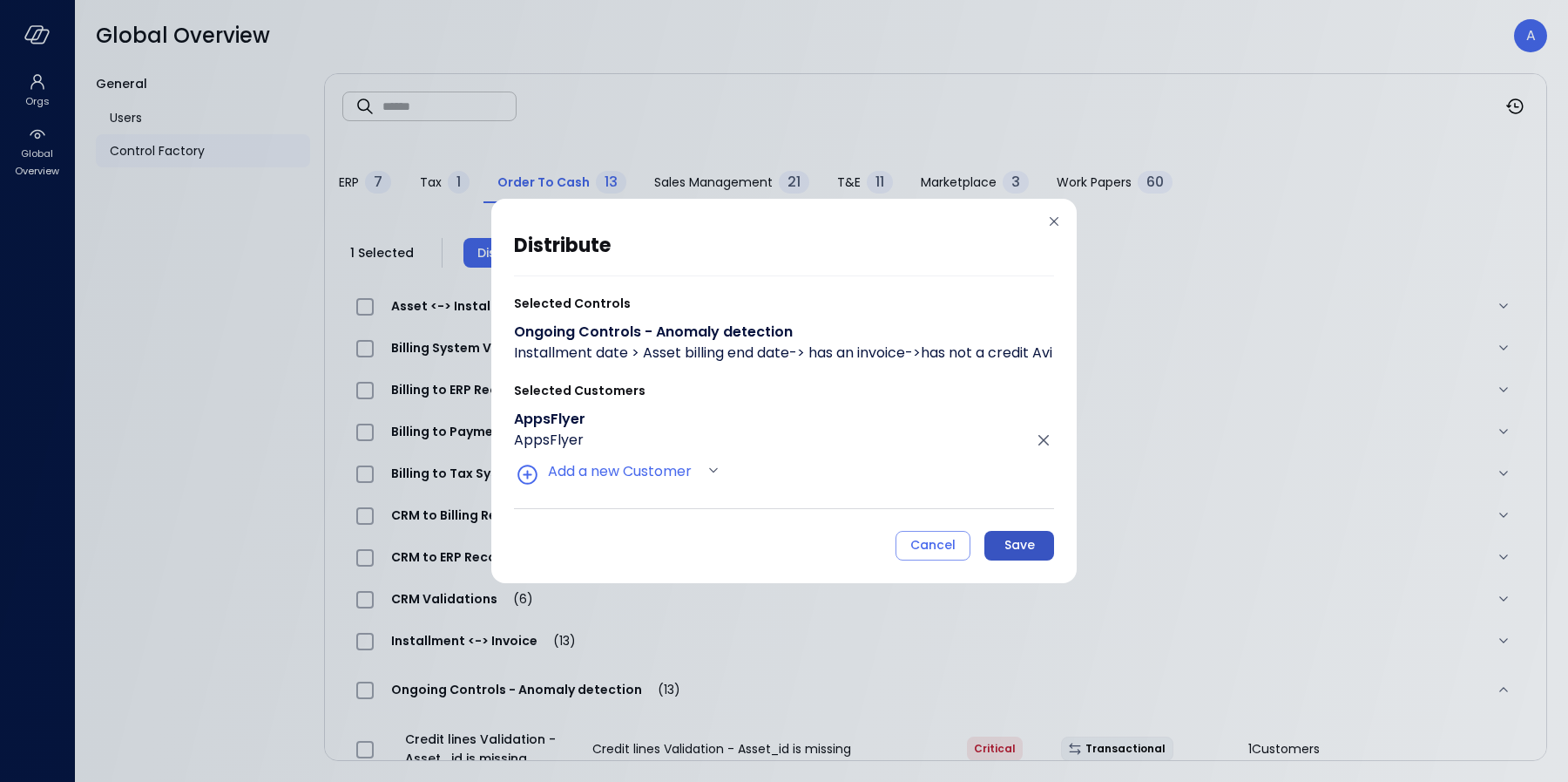
click at [1023, 556] on div "Save" at bounding box center [1020, 545] width 31 height 22
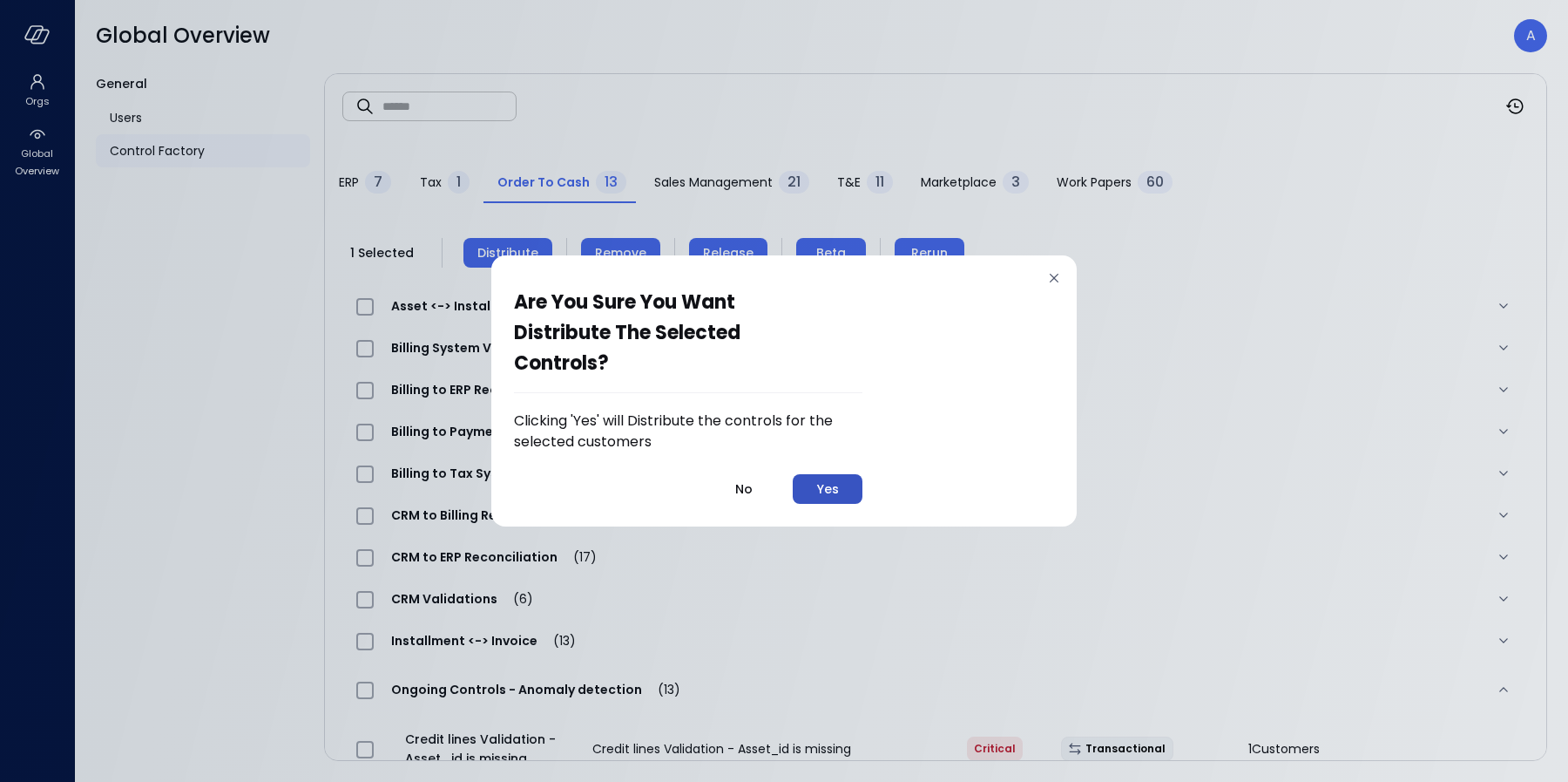
click at [837, 478] on div "Yes" at bounding box center [828, 489] width 22 height 22
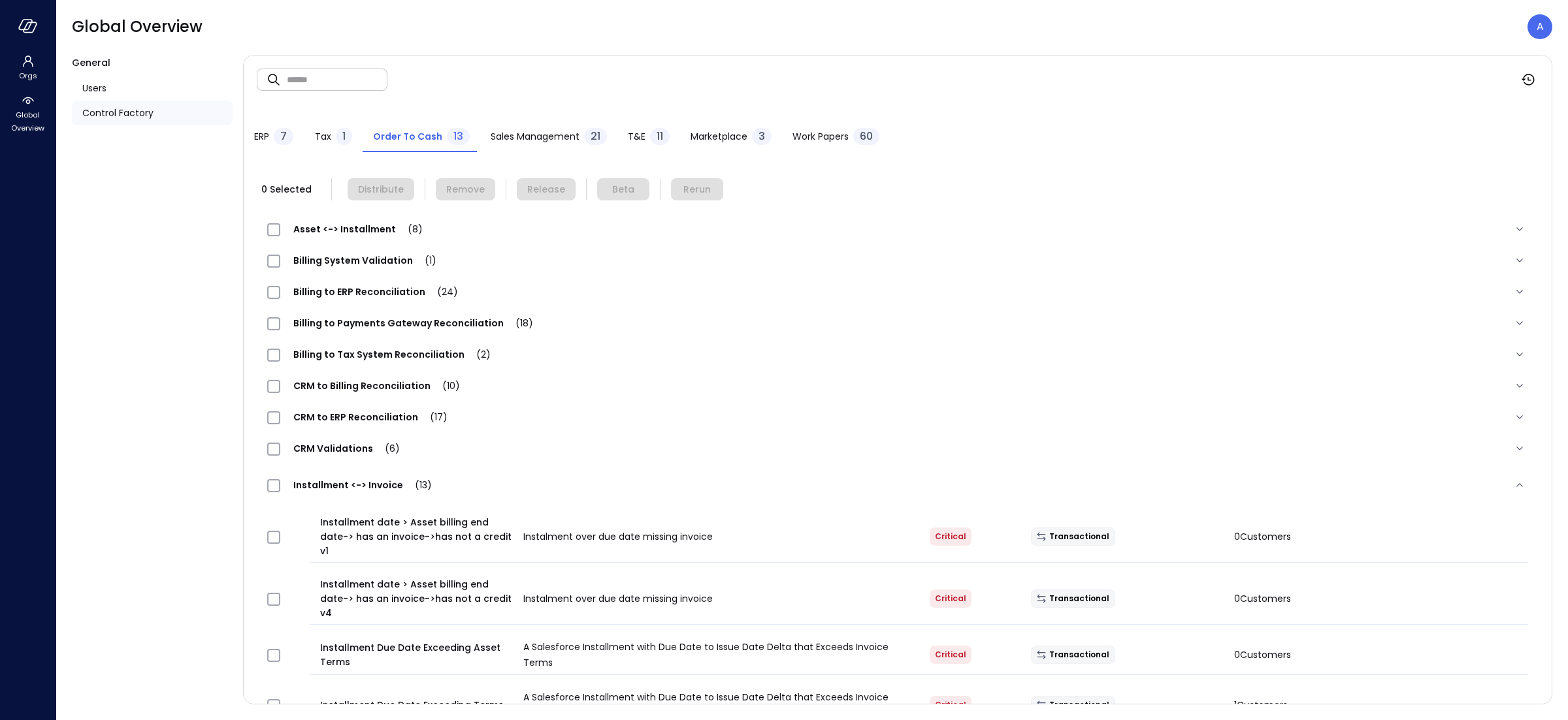
click at [309, 81] on input "text" at bounding box center [337, 79] width 100 height 35
paste input "*********"
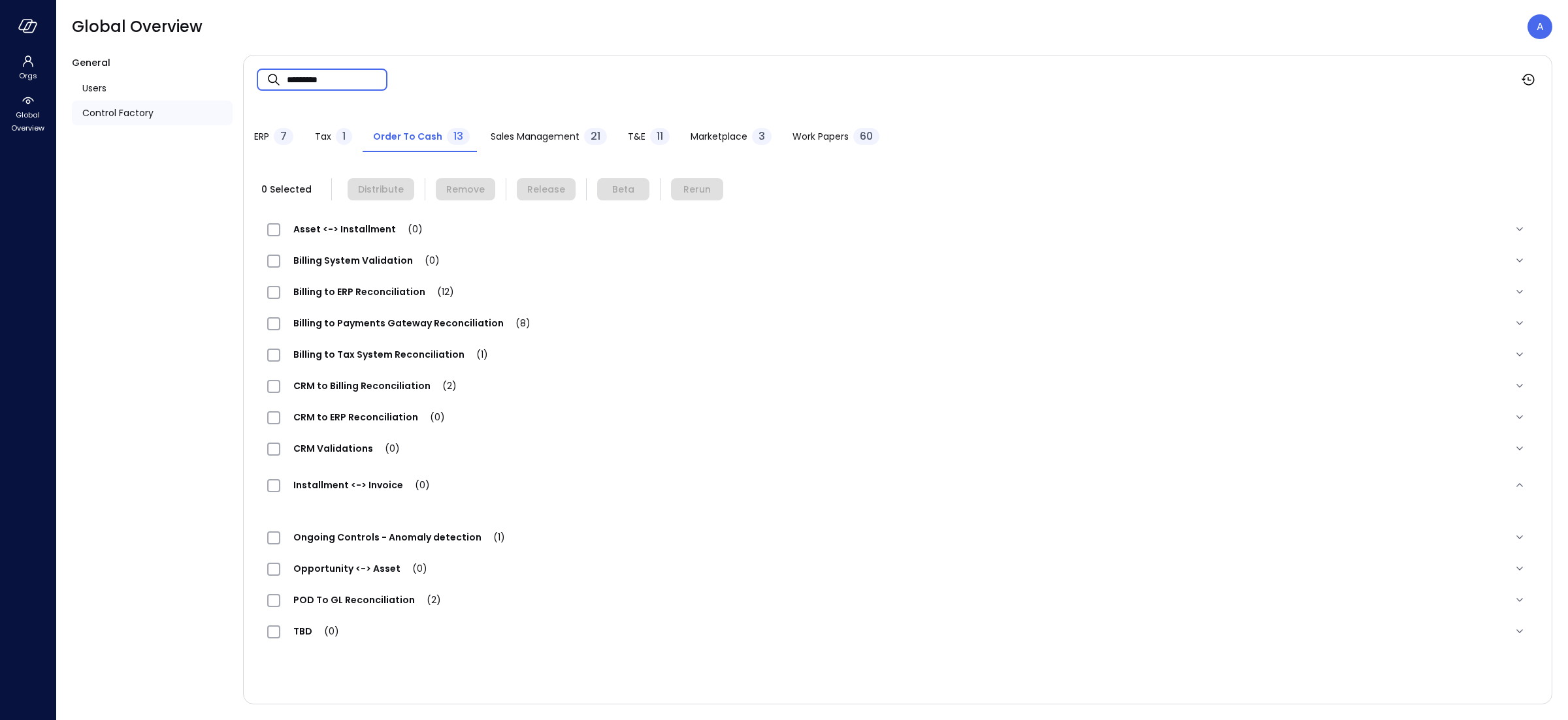
type input "*********"
click at [356, 543] on span "Ongoing Controls - Anomaly detection (1)" at bounding box center [399, 537] width 238 height 13
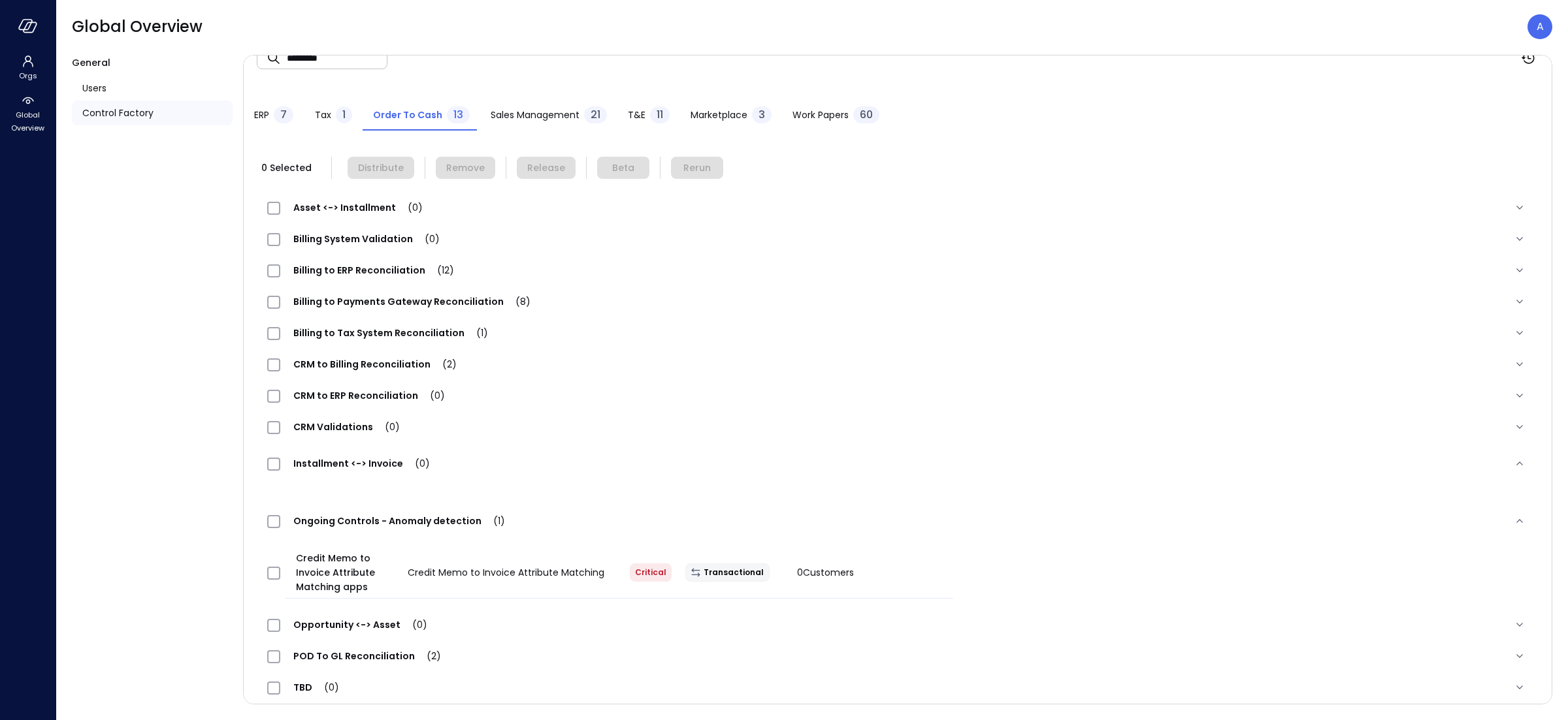
scroll to position [24, 0]
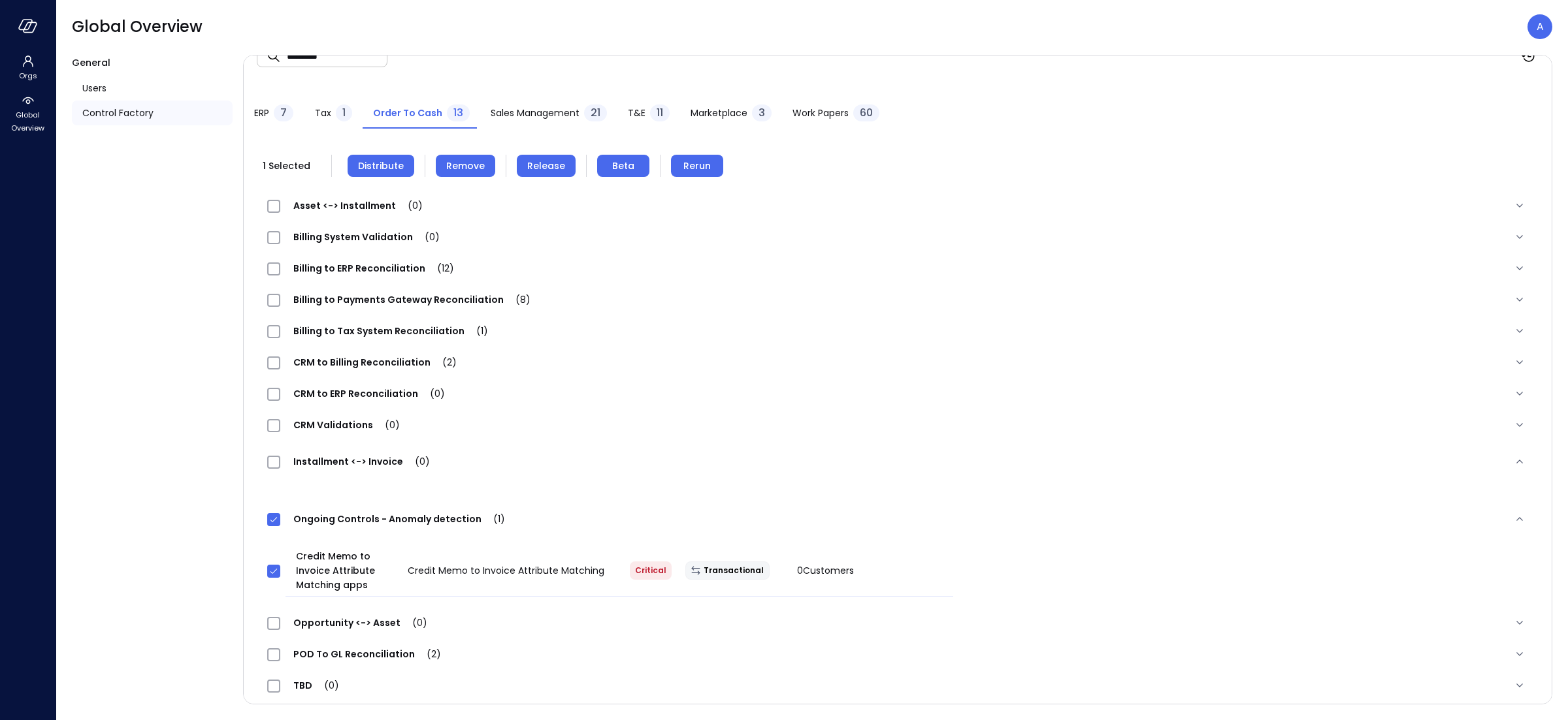
click at [371, 165] on span "Distribute" at bounding box center [380, 166] width 46 height 14
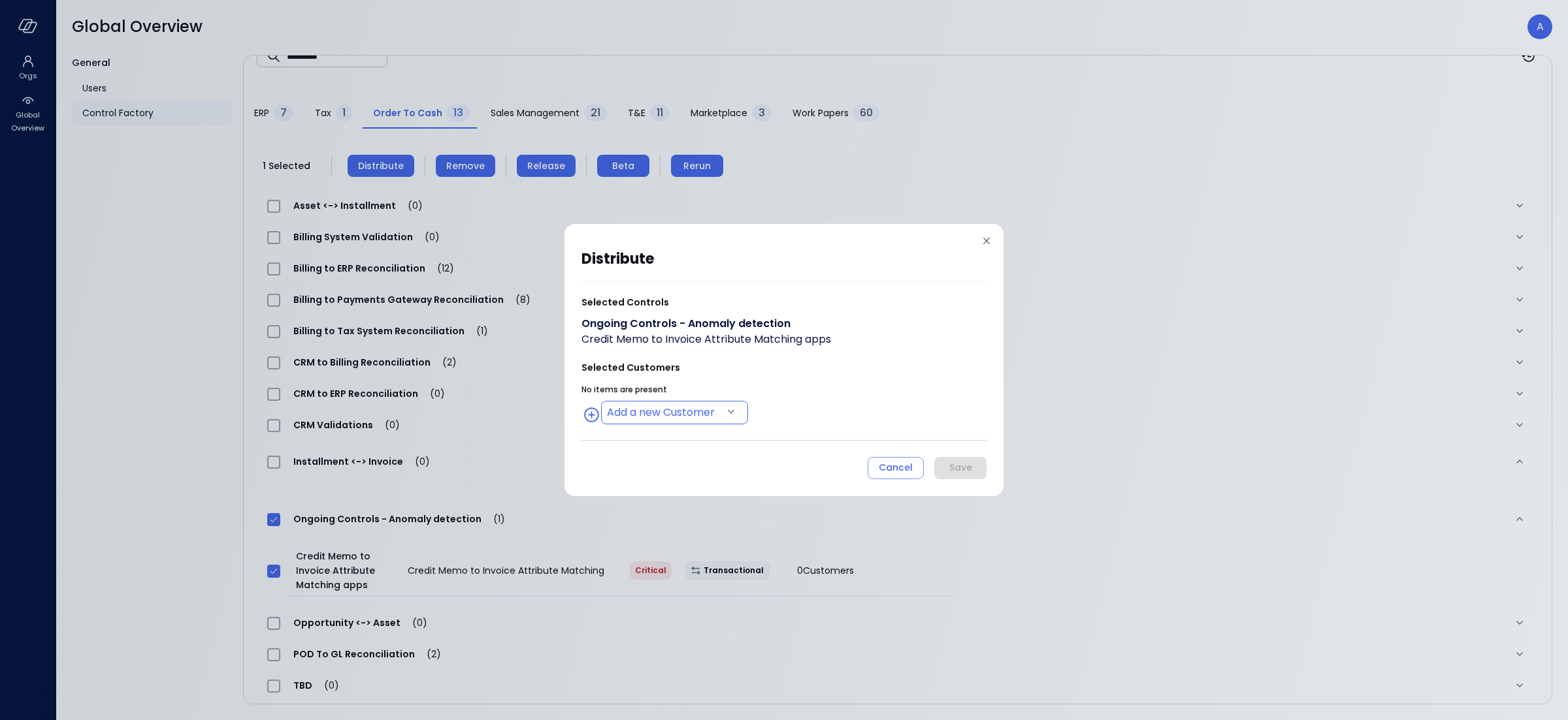
click at [621, 415] on body "Orgs Global Overview Global Overview A General Users Control Factory ​ ********…" at bounding box center [784, 360] width 1568 height 720
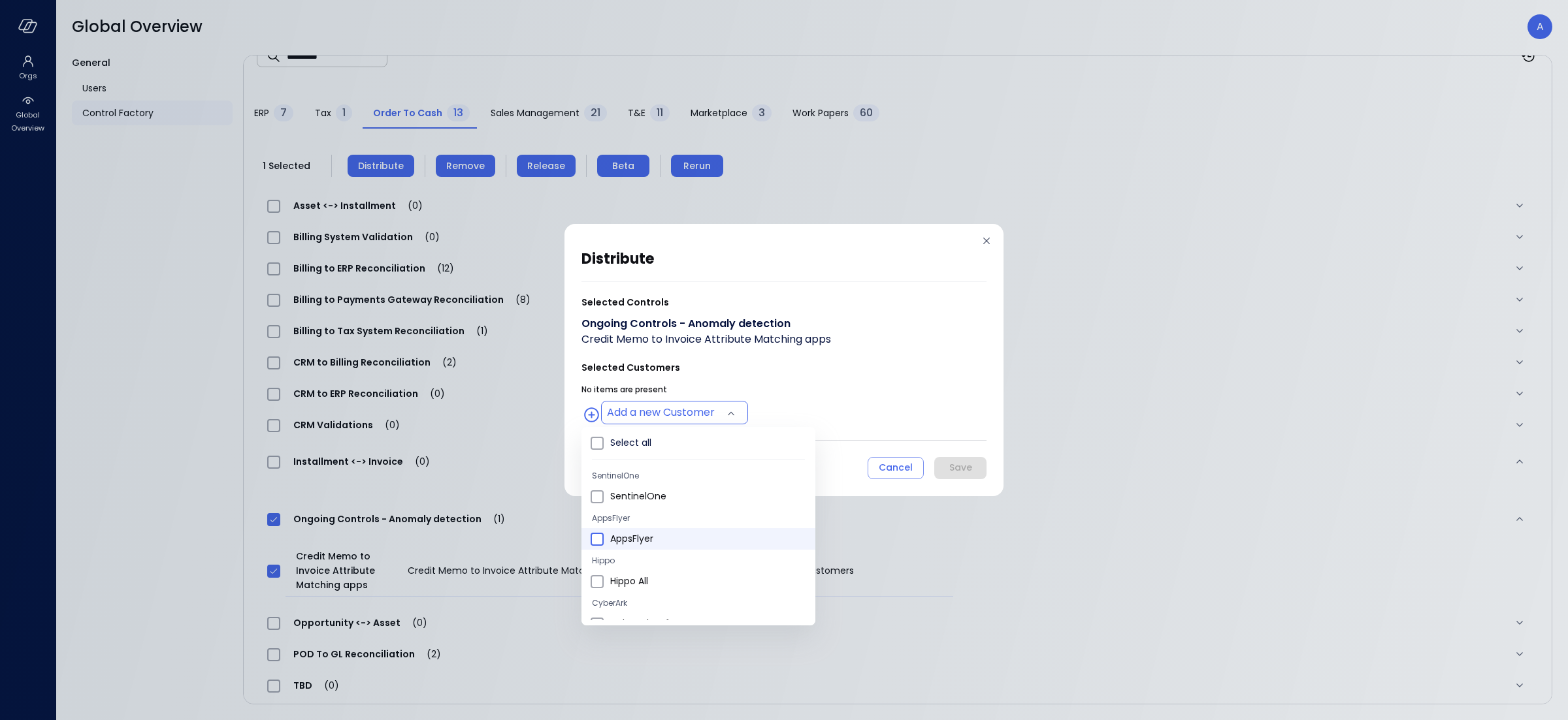
type input "**********"
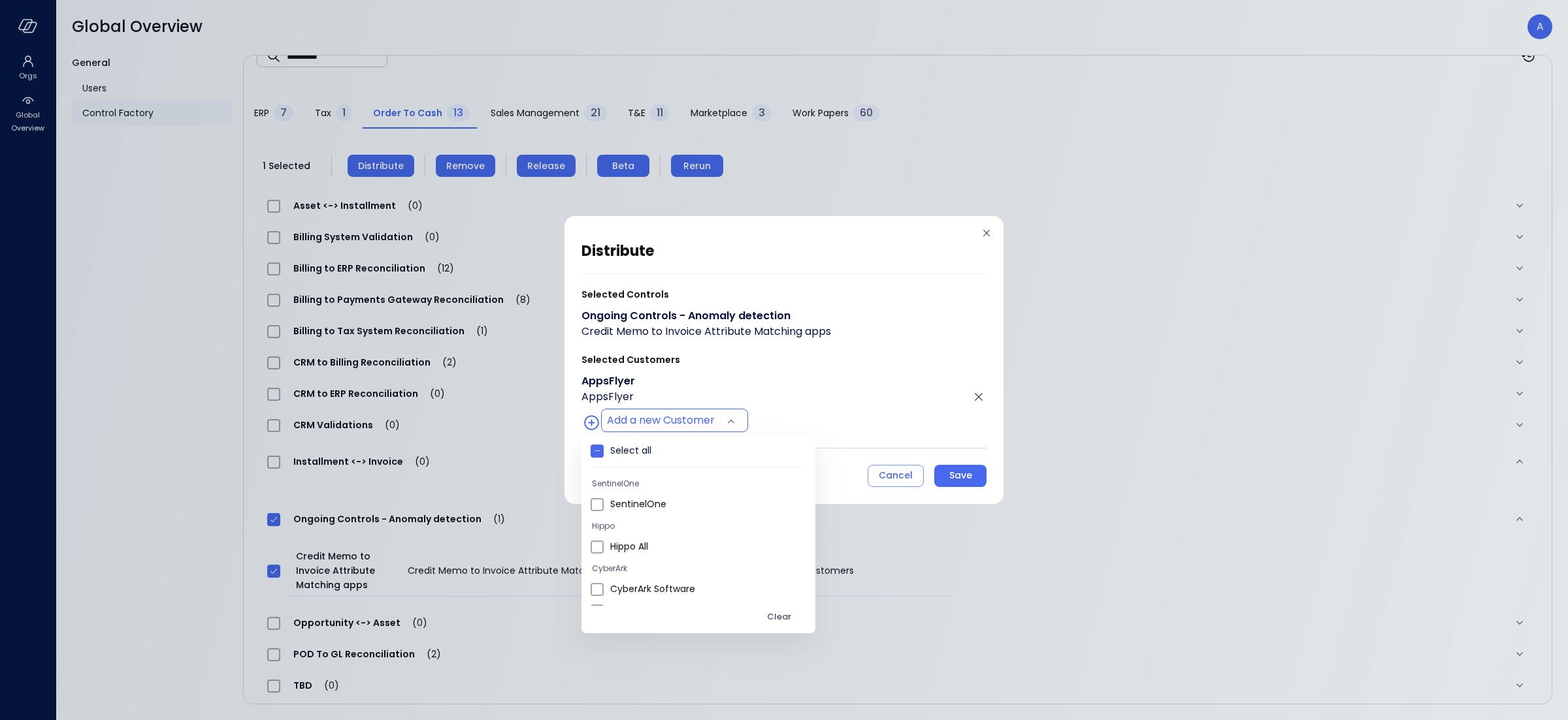
click at [805, 365] on div at bounding box center [784, 360] width 1568 height 720
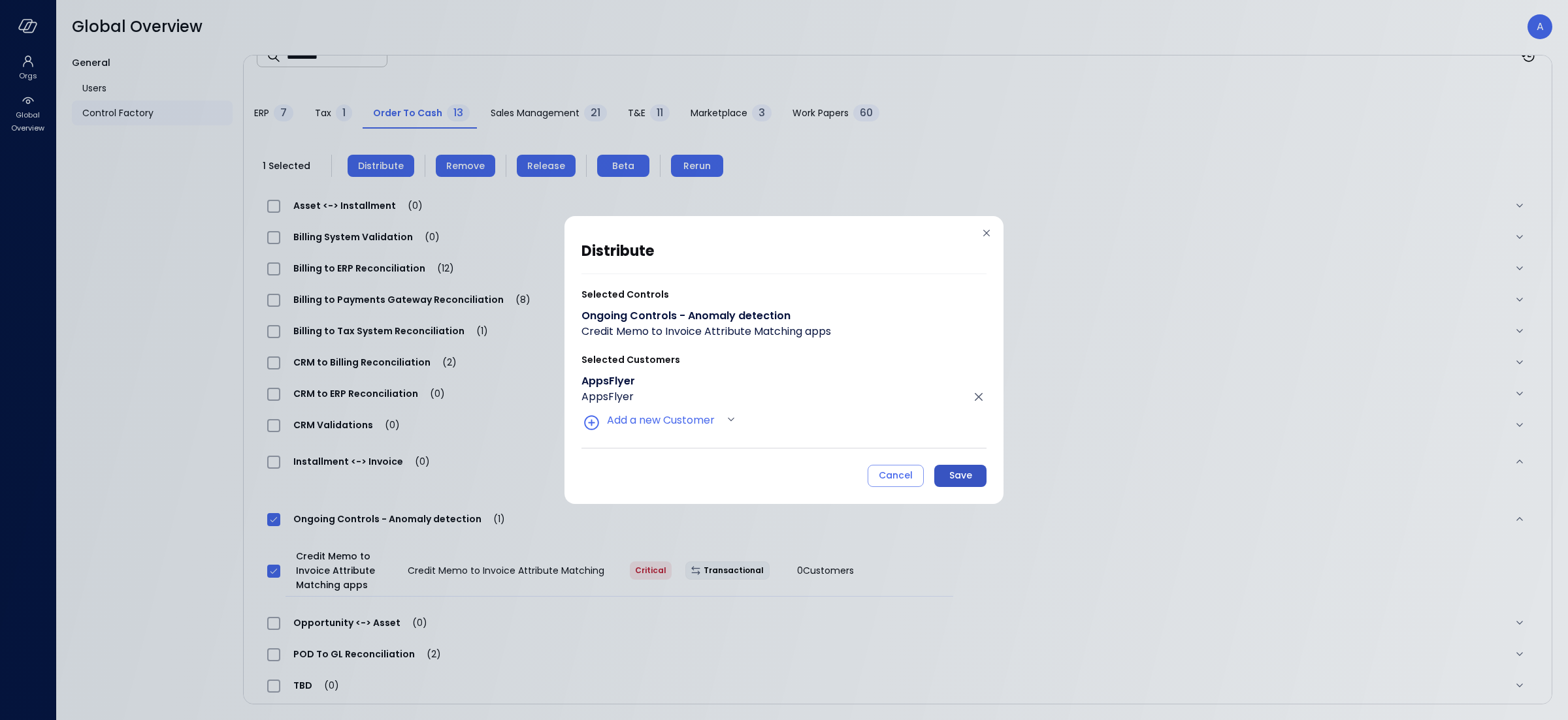
click at [944, 478] on button "Save" at bounding box center [960, 476] width 52 height 22
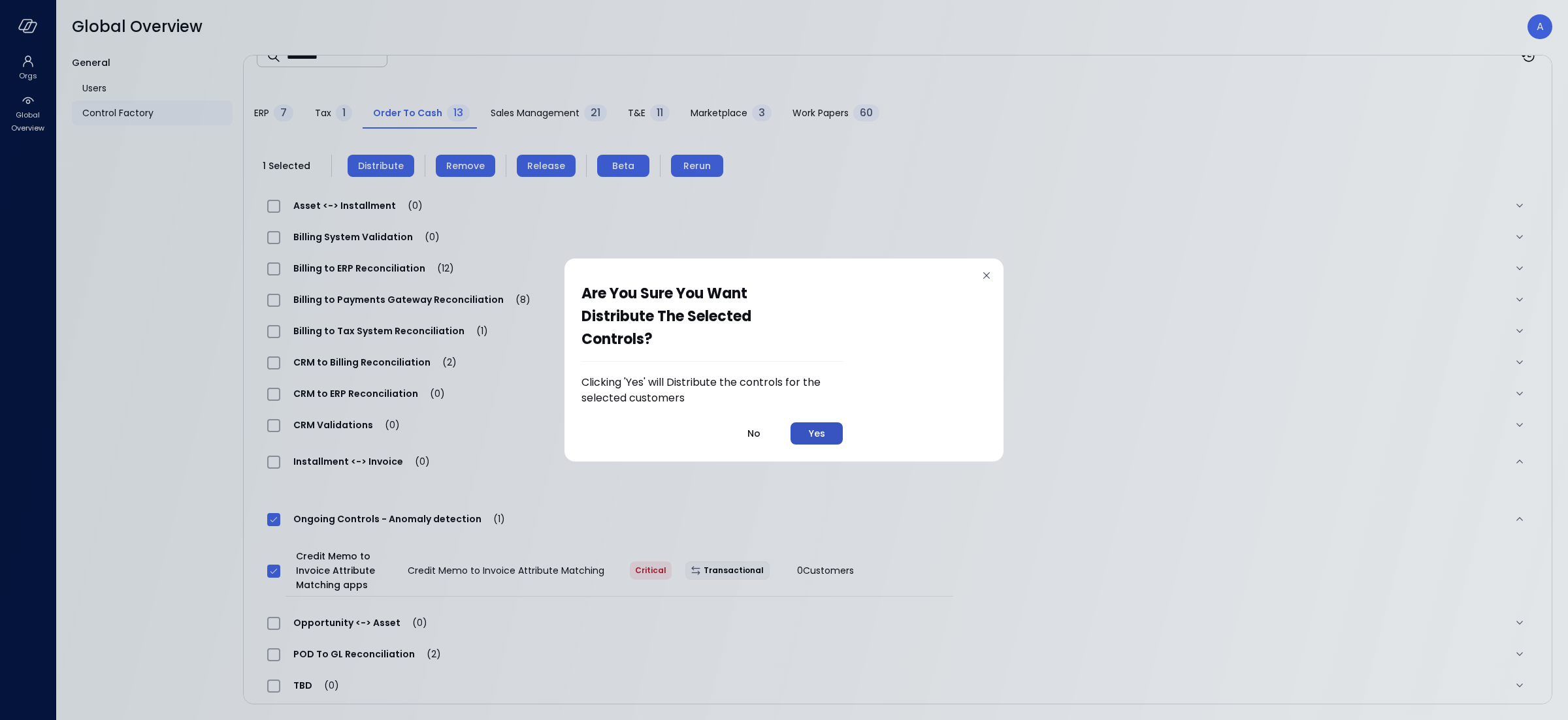
click at [830, 437] on button "Yes" at bounding box center [817, 433] width 52 height 22
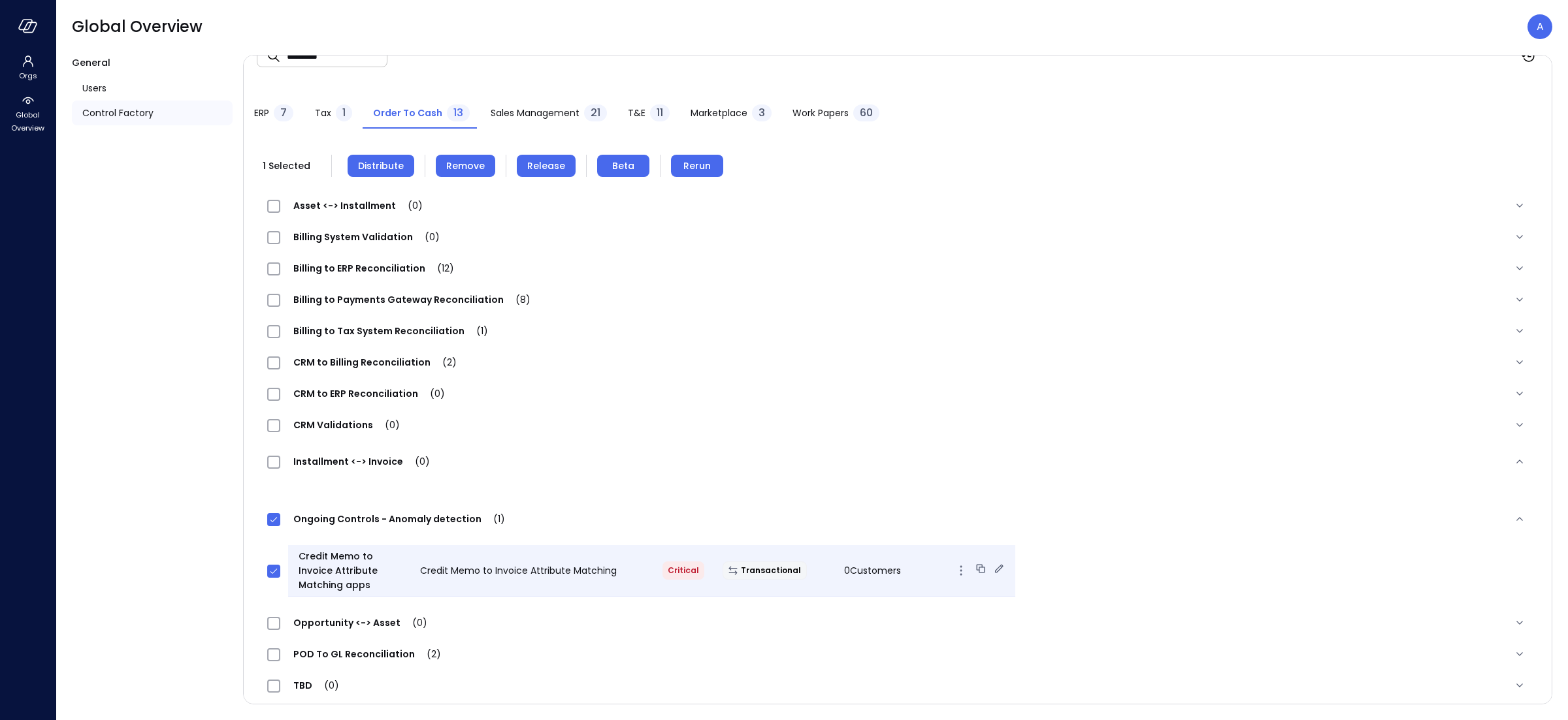
click at [992, 574] on icon at bounding box center [999, 568] width 13 height 13
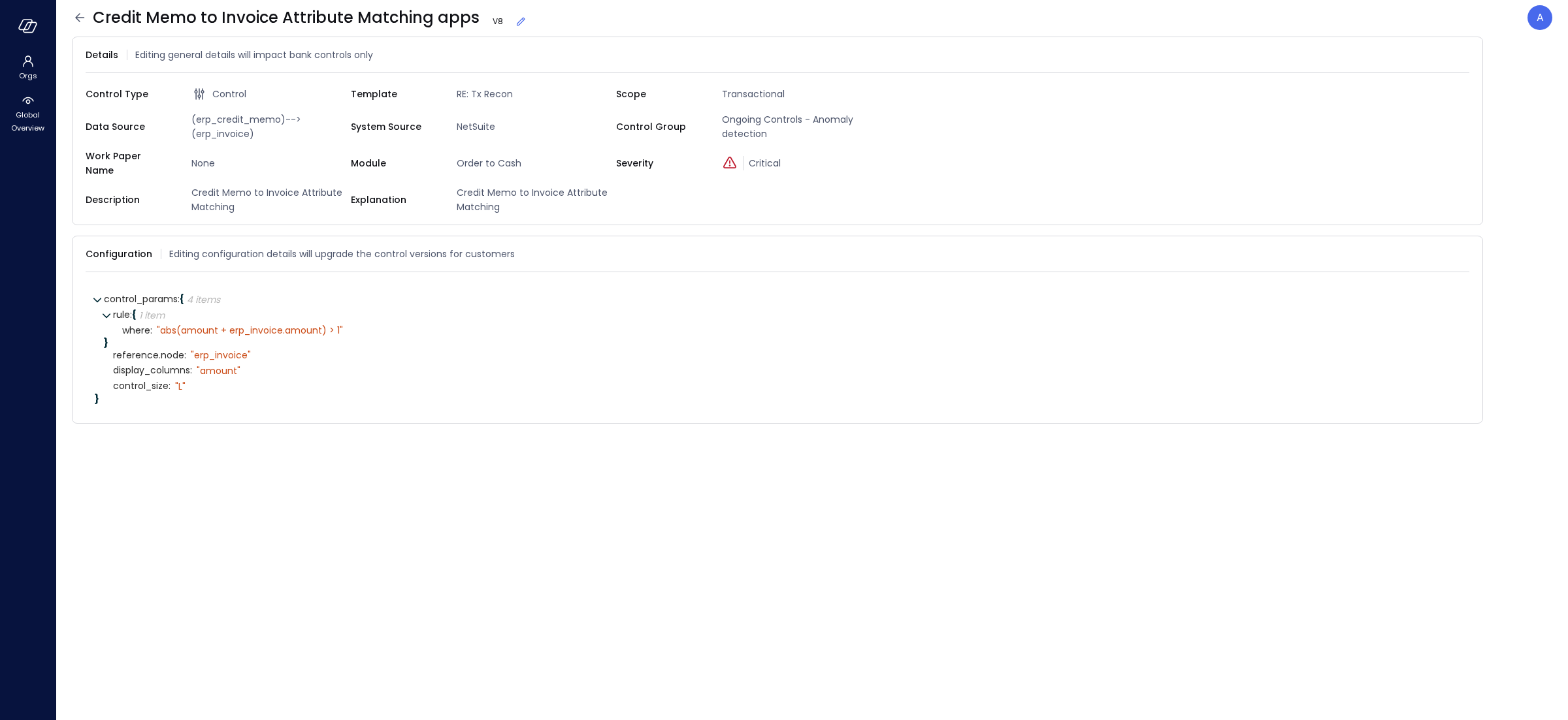
click at [514, 27] on icon at bounding box center [521, 22] width 13 height 13
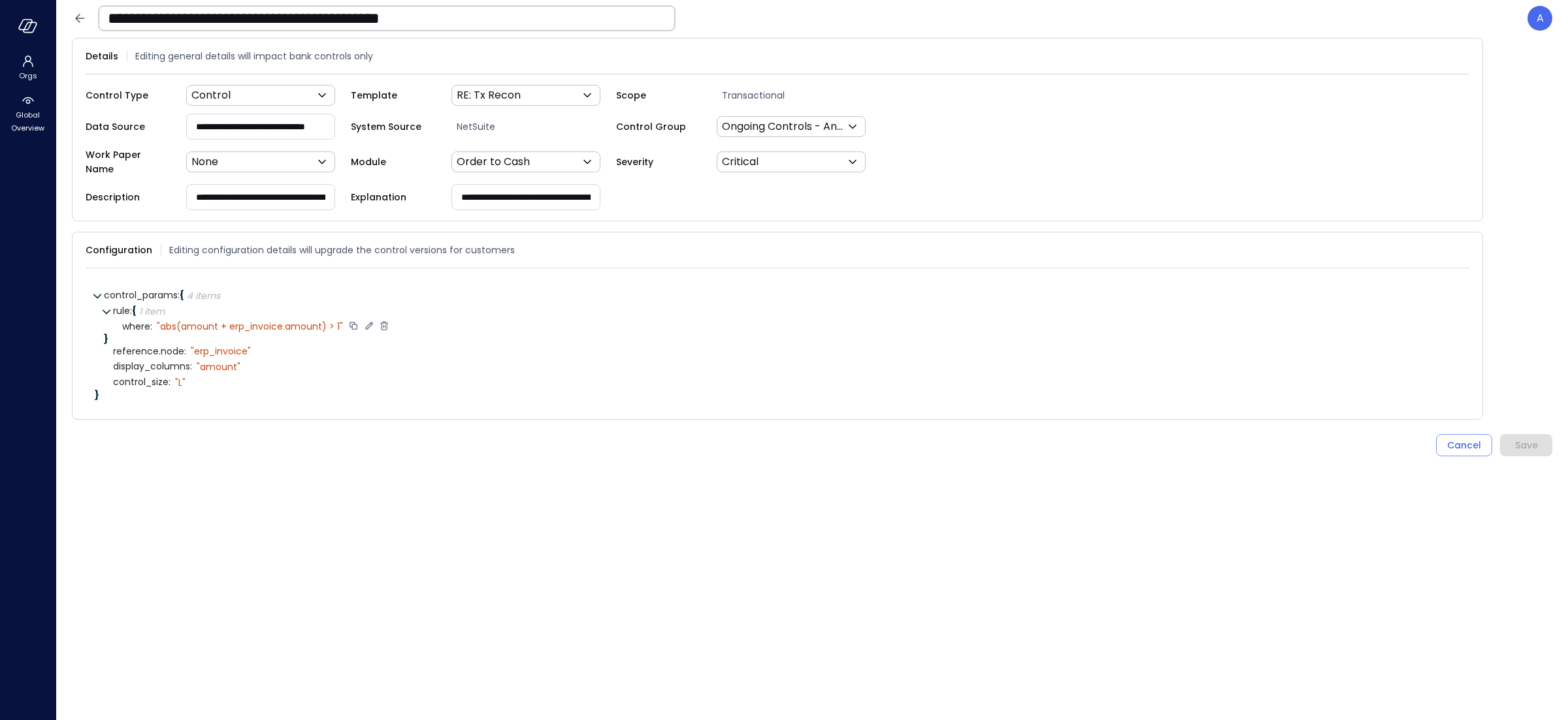
click at [363, 322] on icon at bounding box center [369, 326] width 12 height 12
click at [220, 319] on textarea "**********" at bounding box center [242, 326] width 171 height 15
type textarea "**********"
click at [337, 320] on icon at bounding box center [339, 326] width 12 height 12
click at [1511, 438] on button "Save" at bounding box center [1526, 445] width 52 height 22
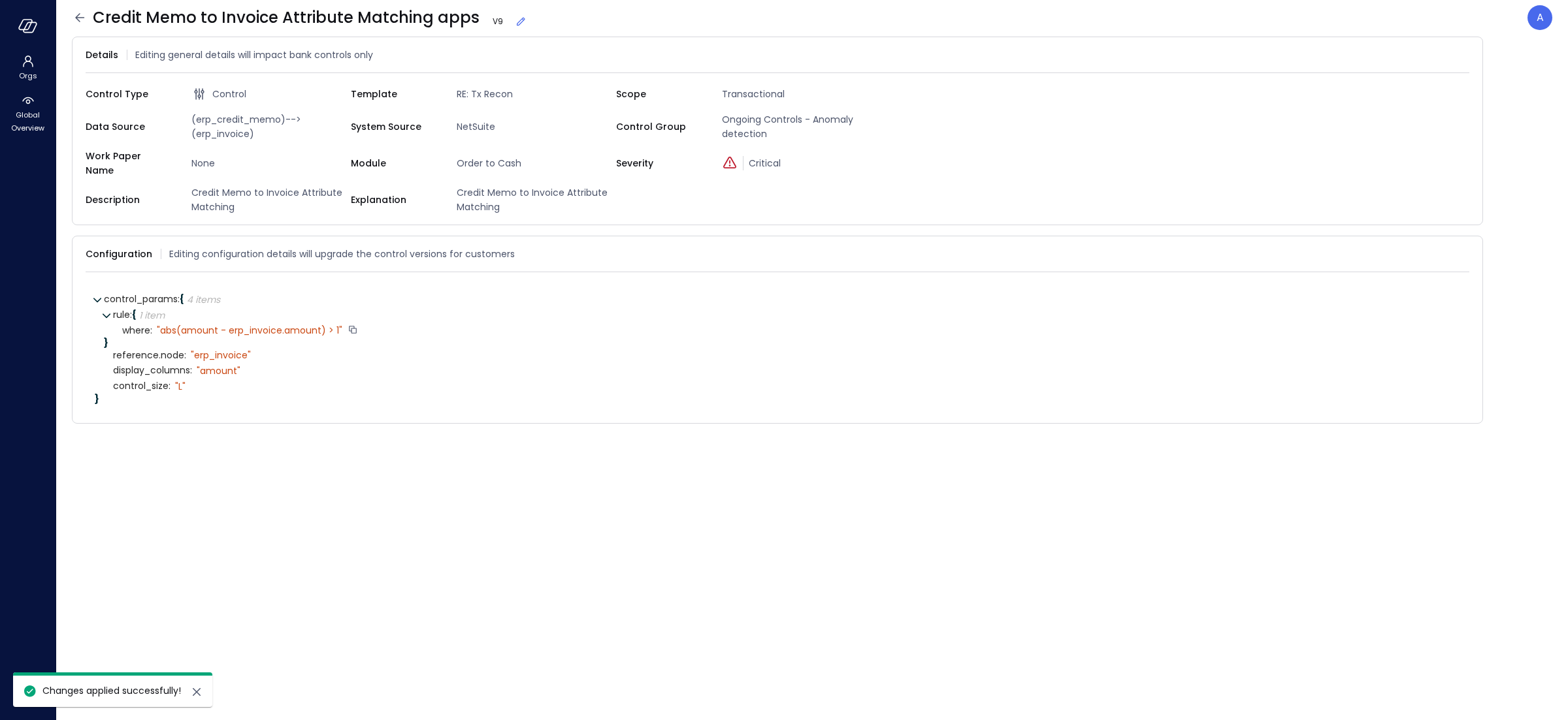
click at [83, 22] on icon at bounding box center [79, 18] width 16 height 16
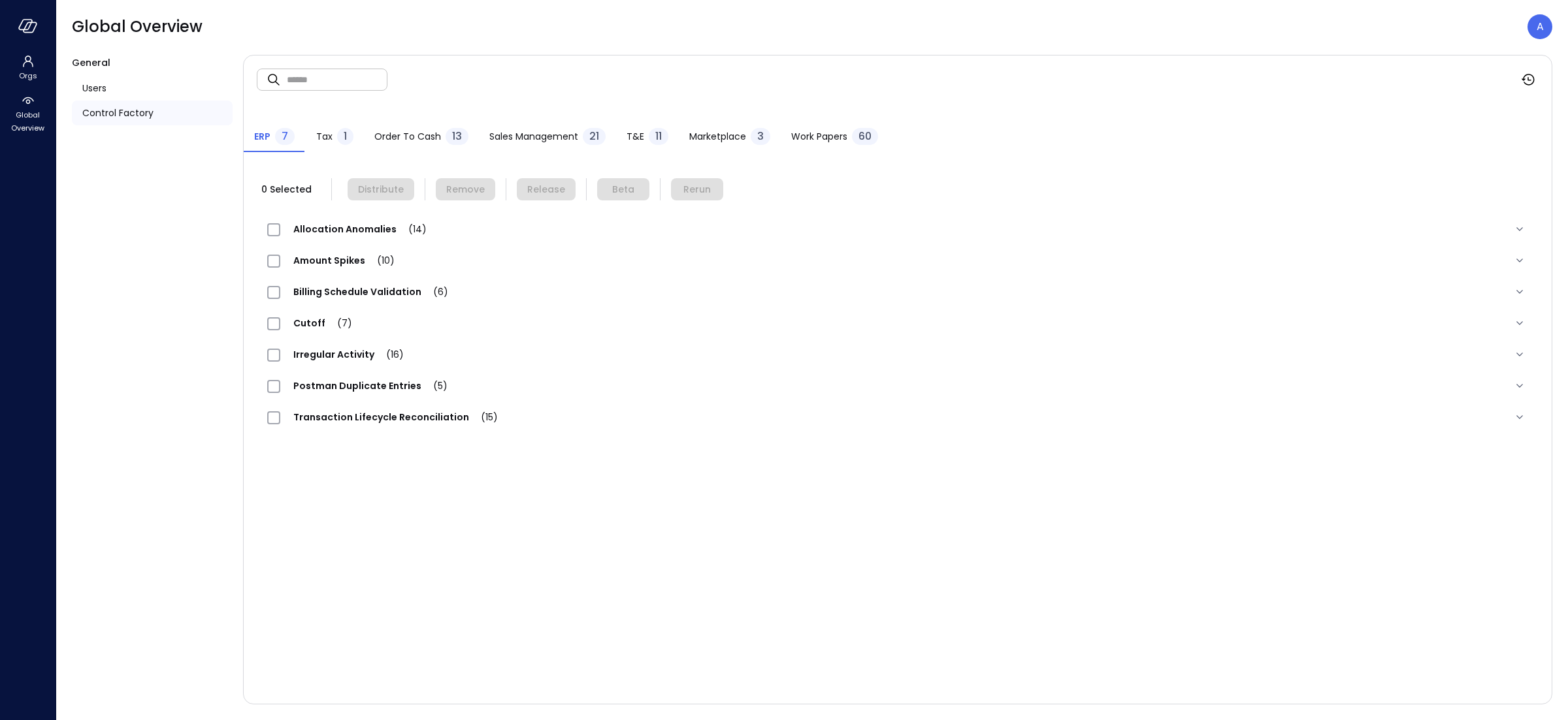
click at [392, 134] on span "Order to Cash" at bounding box center [408, 136] width 66 height 14
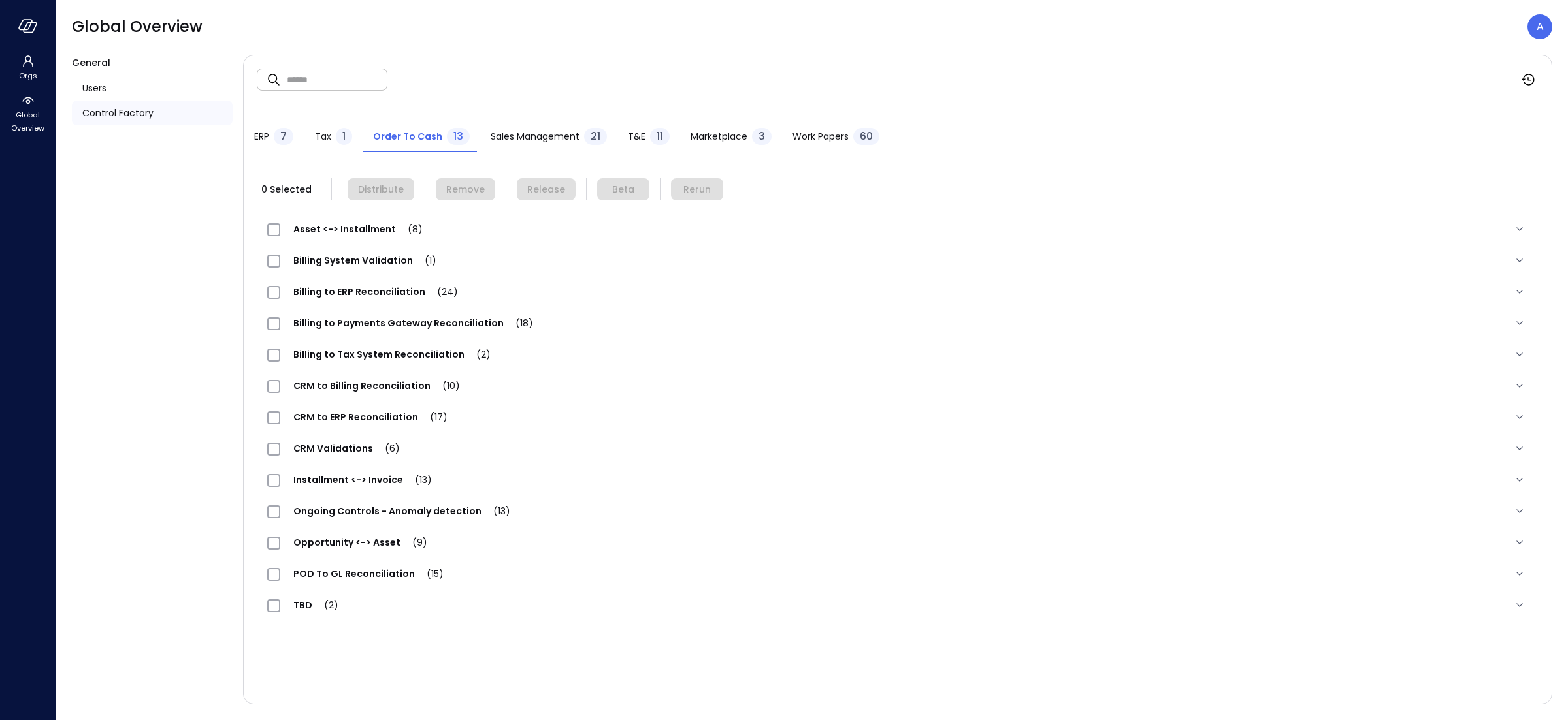
click at [340, 513] on span "Ongoing Controls - Anomaly detection (13)" at bounding box center [402, 511] width 243 height 13
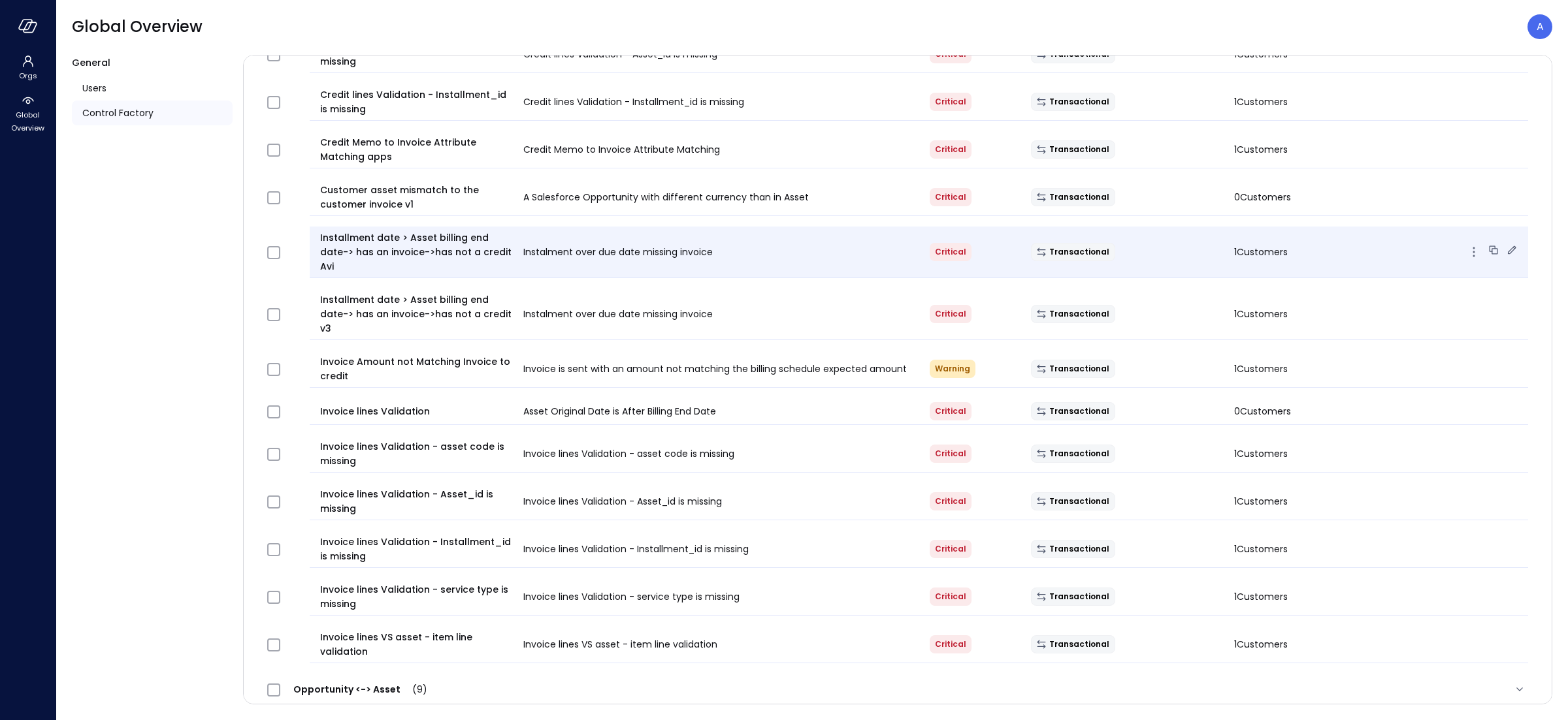
scroll to position [513, 0]
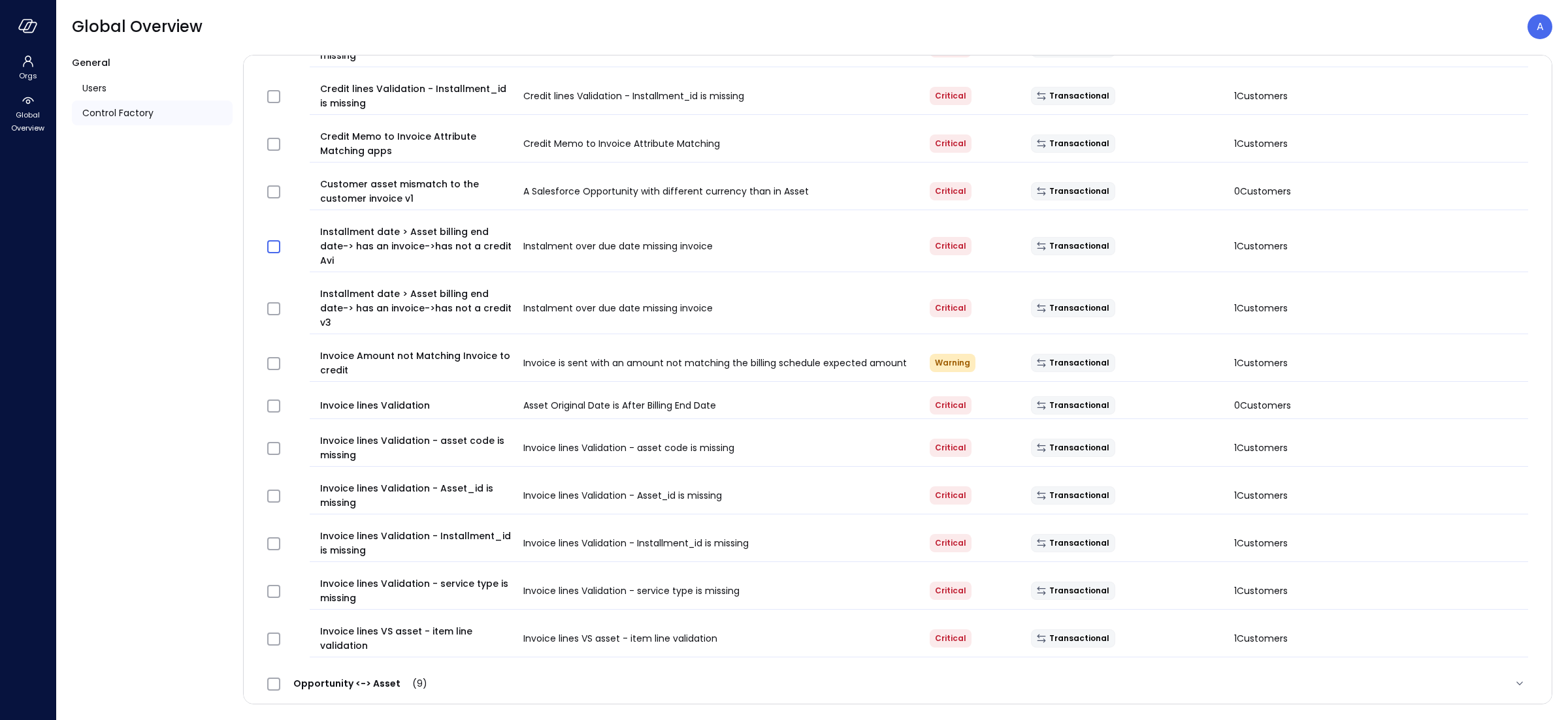
click at [271, 253] on span at bounding box center [274, 247] width 13 height 13
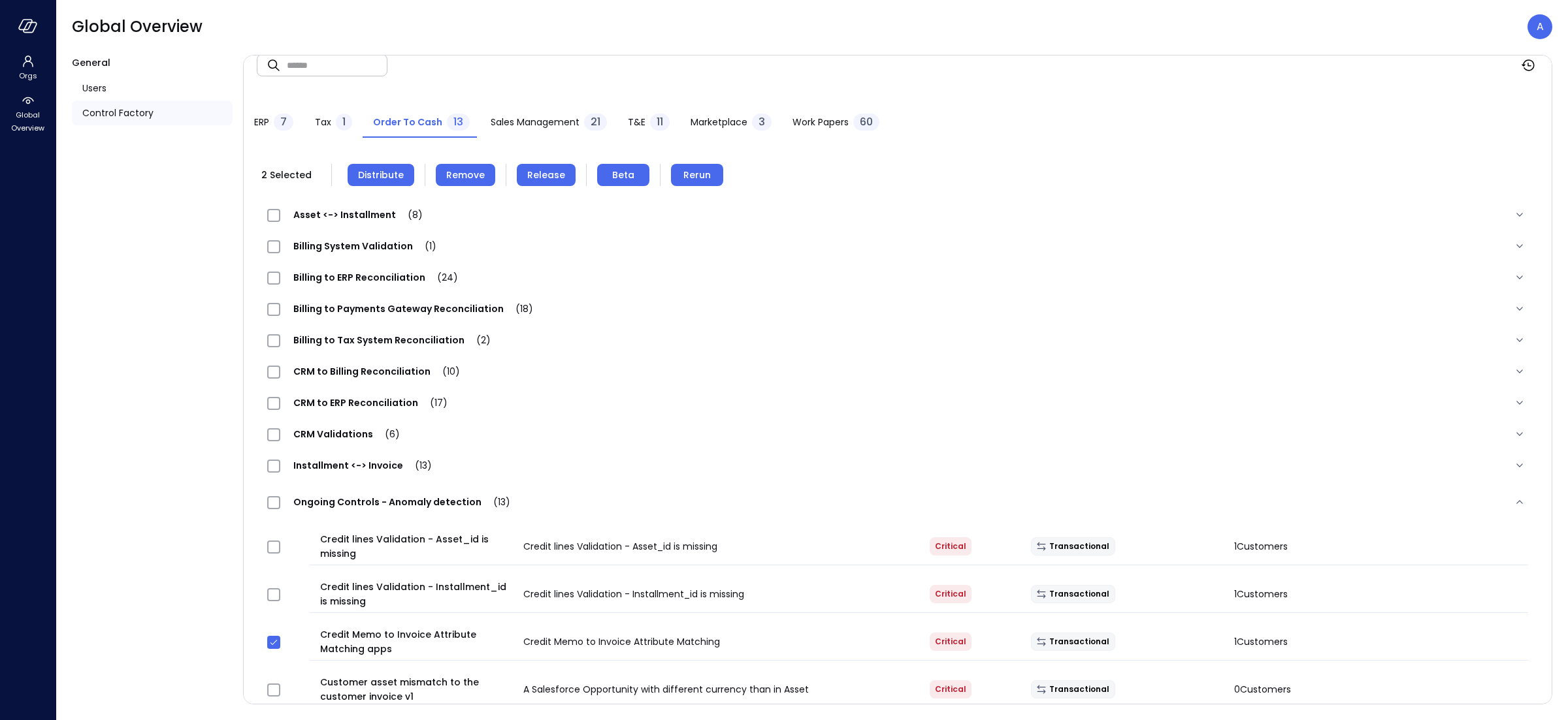
scroll to position [0, 0]
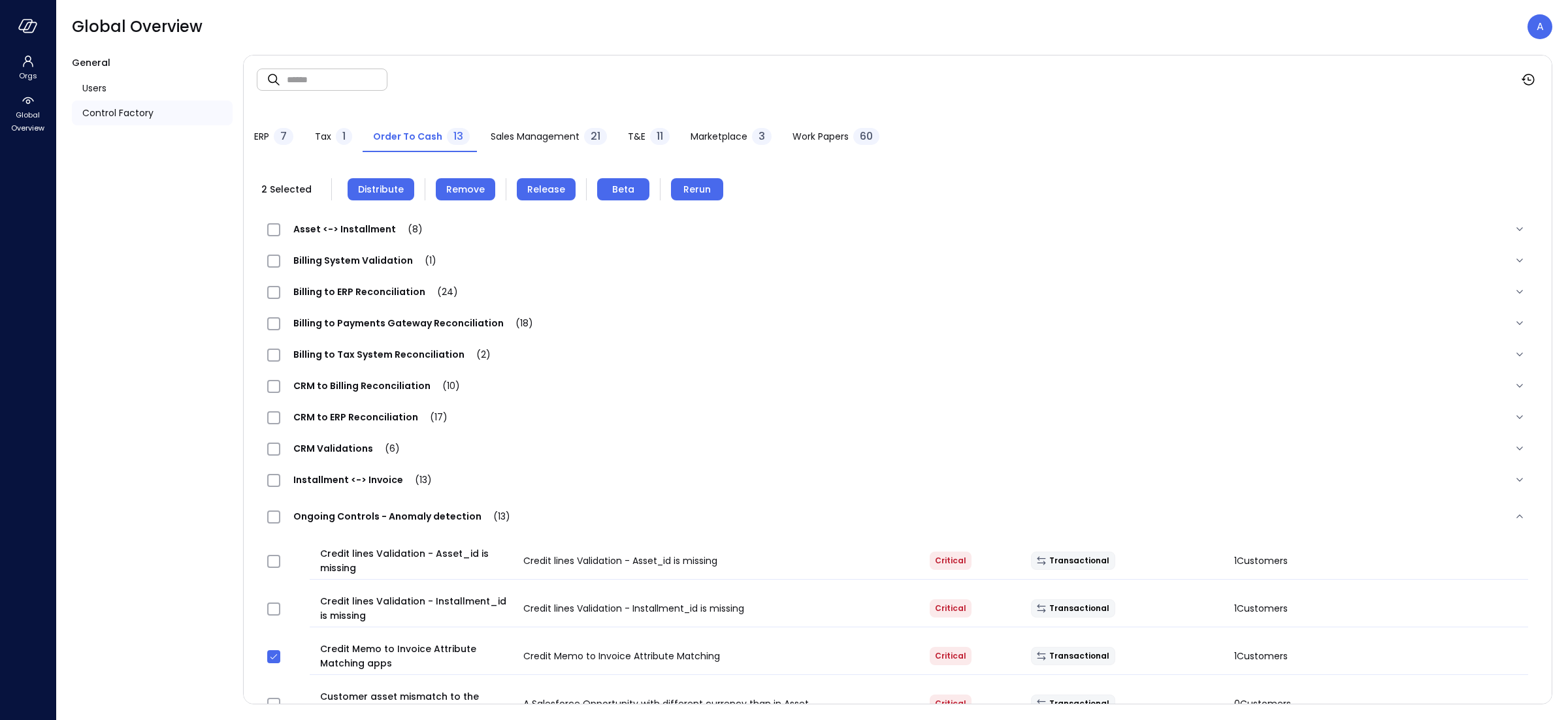
click at [686, 186] on span "Rerun" at bounding box center [697, 189] width 27 height 14
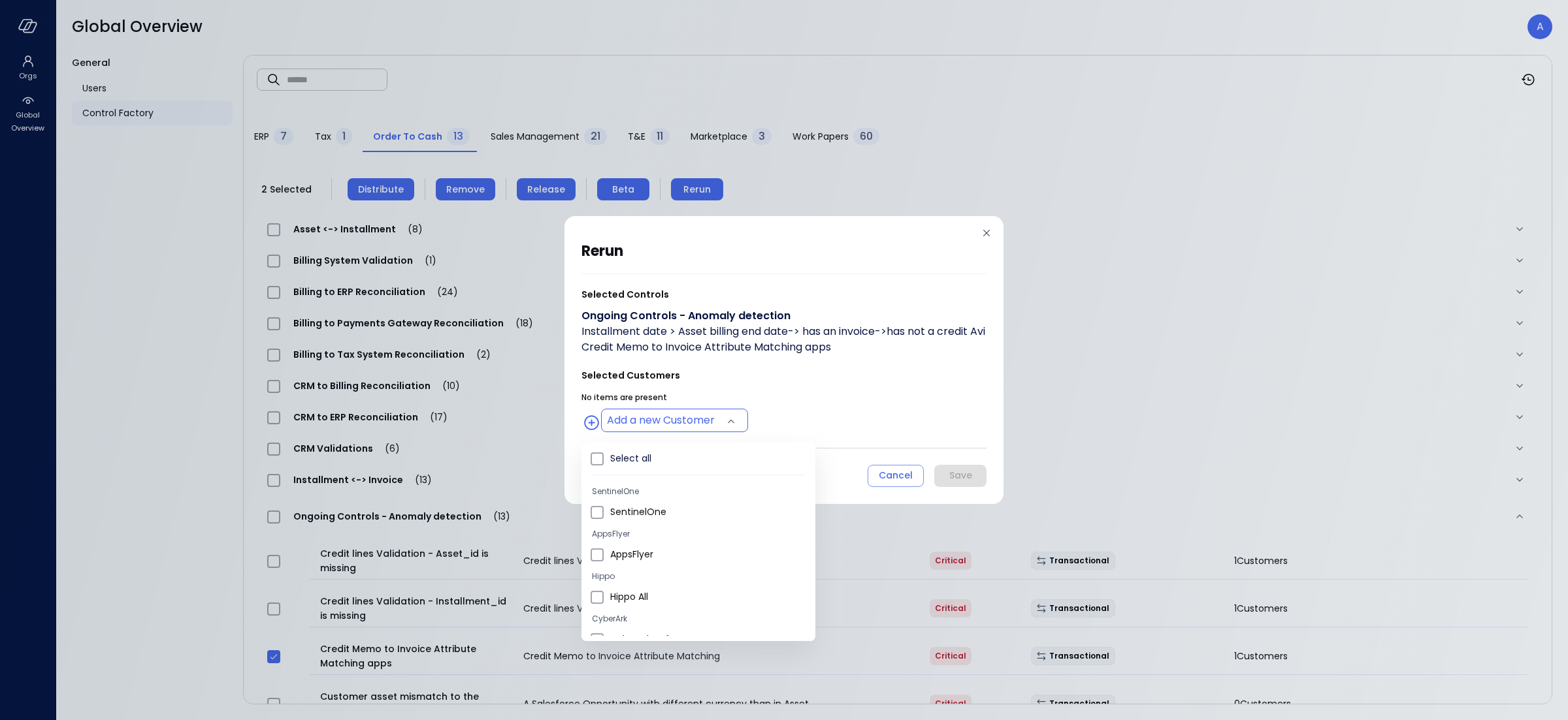
click at [676, 429] on body "Orgs Global Overview Global Overview A General Users Control Factory ​ ​ ERP 7 …" at bounding box center [784, 360] width 1568 height 720
type input "**********"
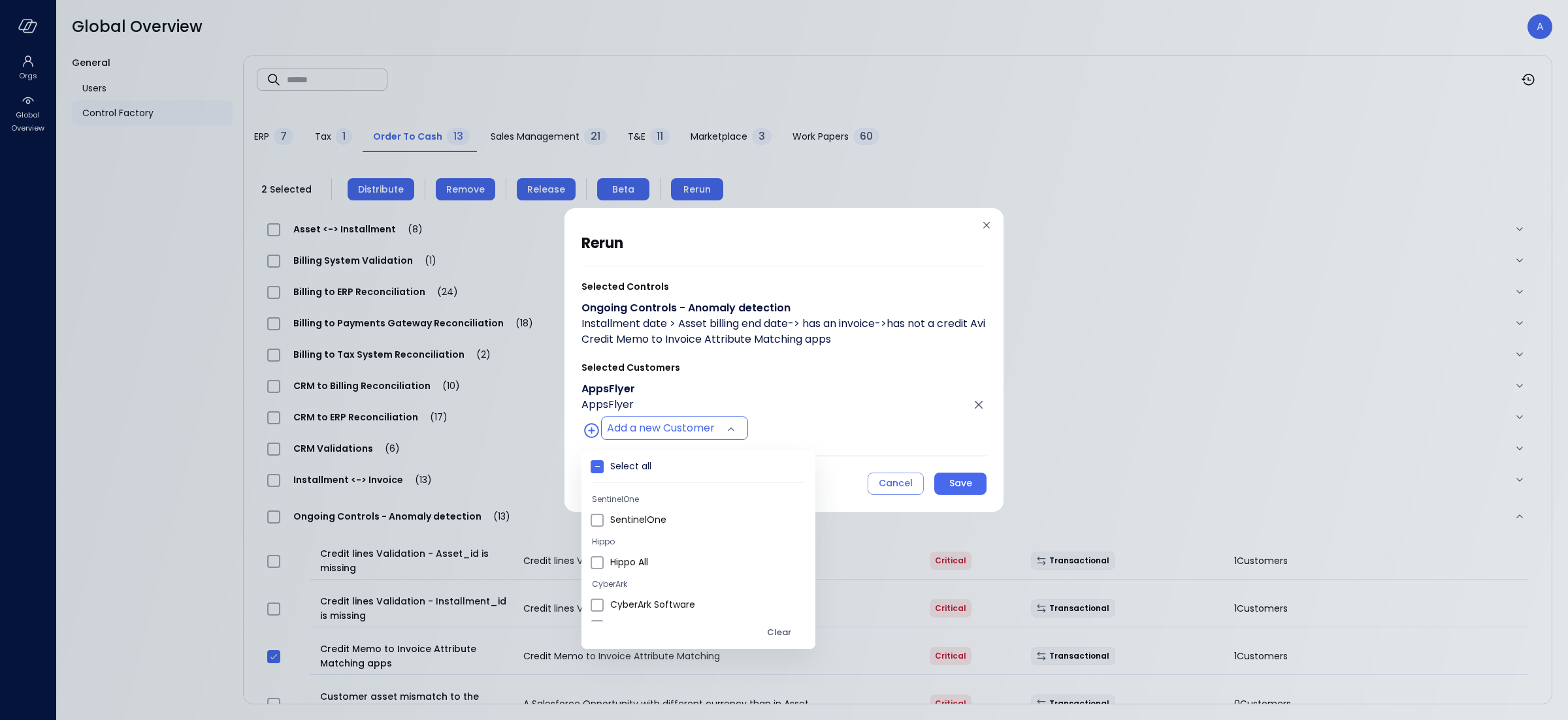
click at [757, 432] on div at bounding box center [784, 360] width 1568 height 720
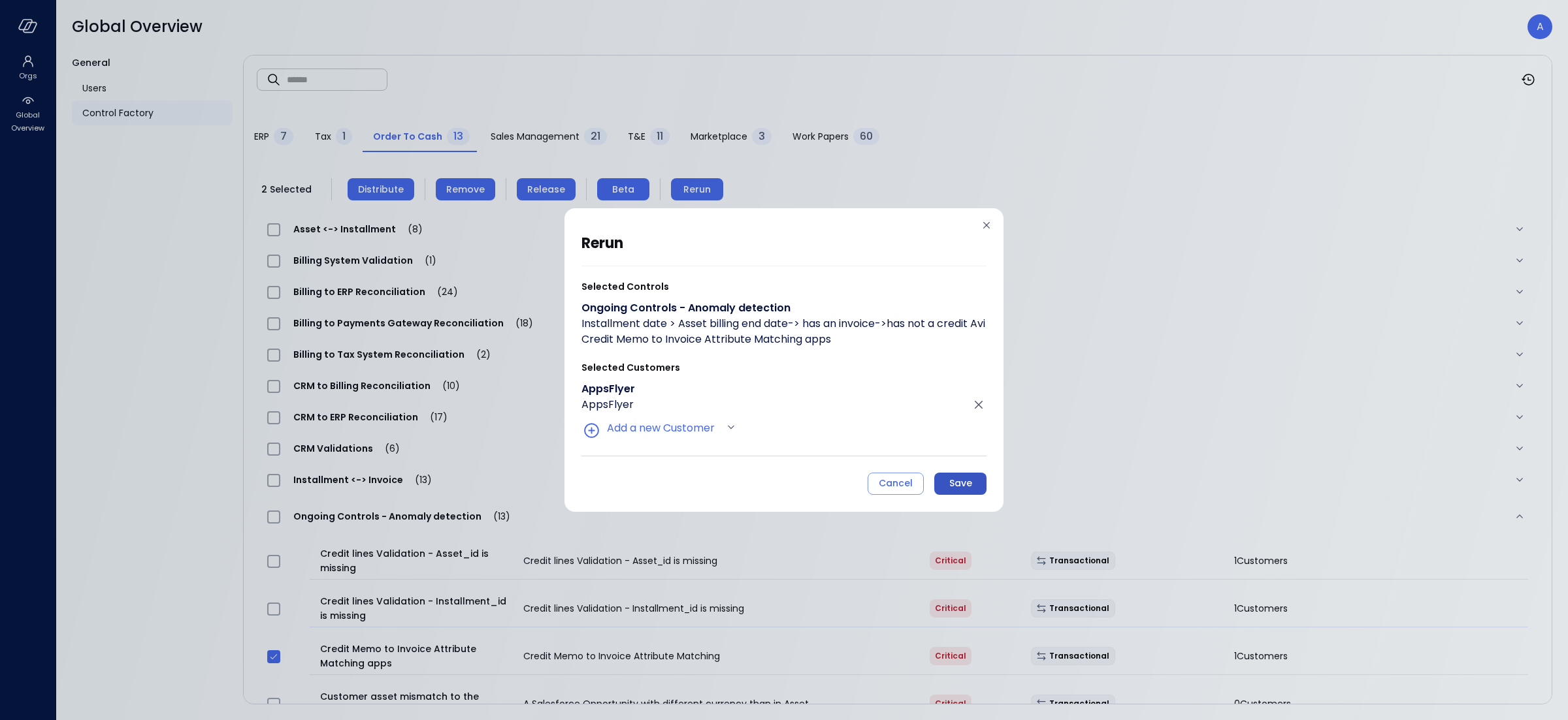
click at [962, 492] on div "Save" at bounding box center [961, 483] width 23 height 17
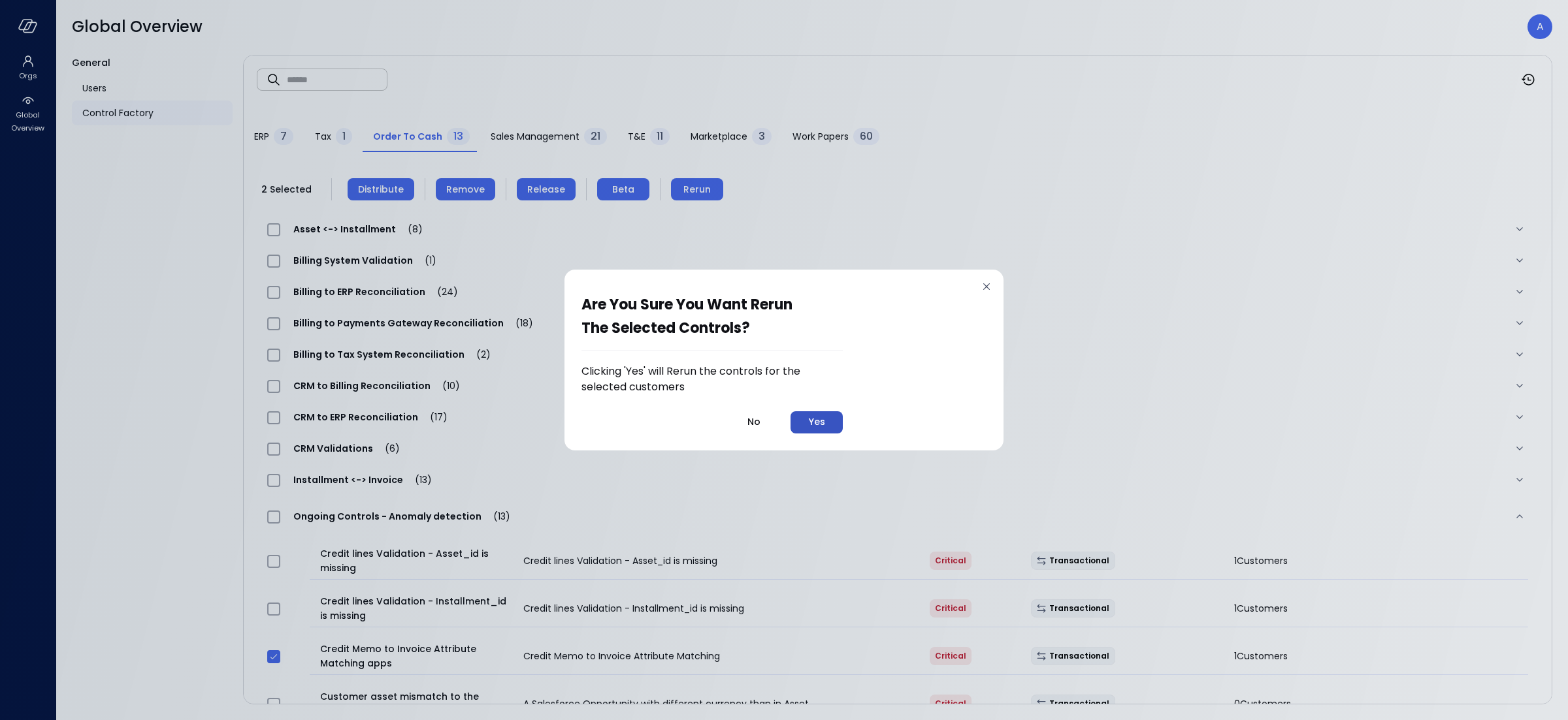
click at [806, 417] on button "Yes" at bounding box center [817, 422] width 52 height 22
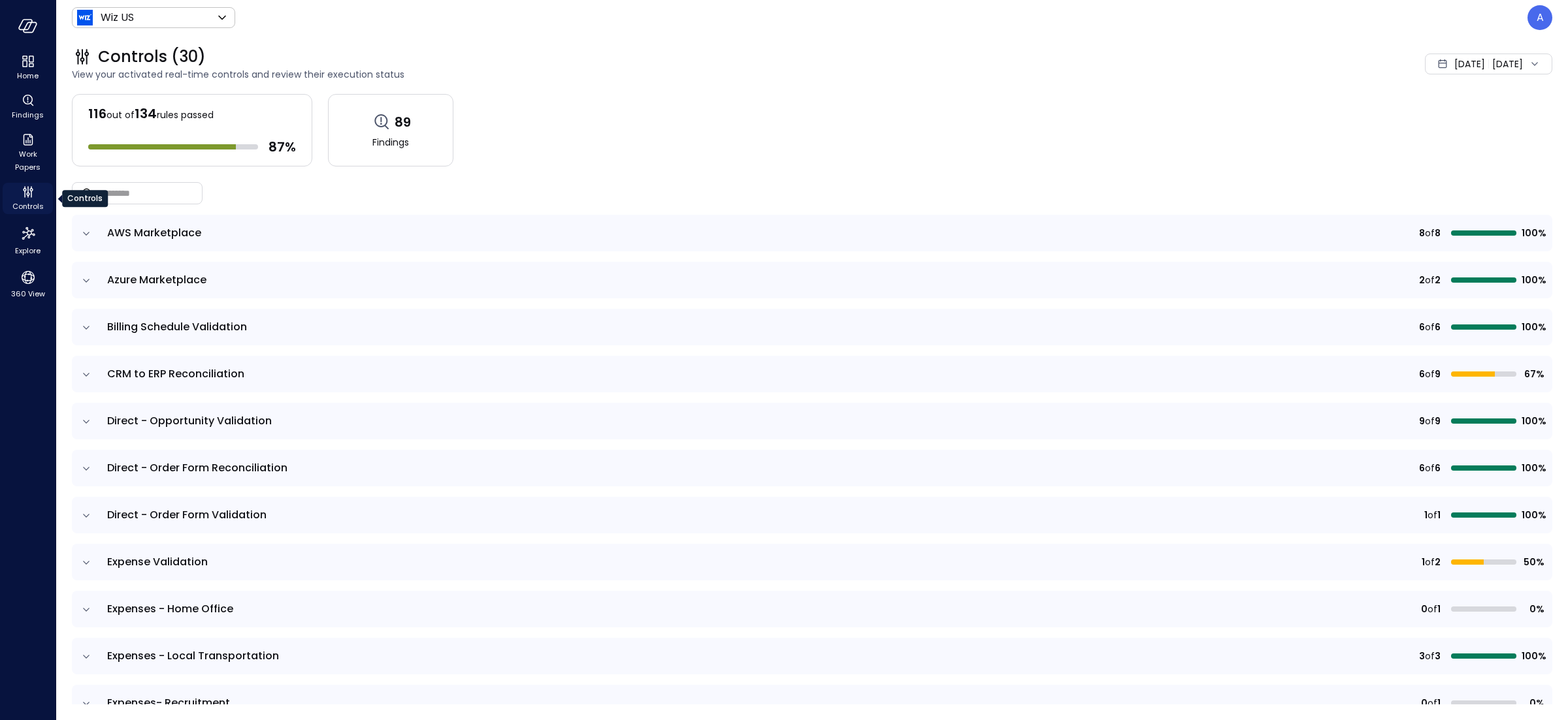
click at [33, 193] on icon "Controls" at bounding box center [28, 192] width 16 height 16
click at [160, 30] on header "Wiz US ****** ​ A" at bounding box center [812, 17] width 1512 height 35
click at [160, 28] on div "Wiz US ****** ​ A" at bounding box center [811, 17] width 1481 height 25
click at [153, 19] on body "Home Findings Work Papers Controls Explore 360 View Wiz US ****** ​ A Controls …" at bounding box center [784, 360] width 1568 height 720
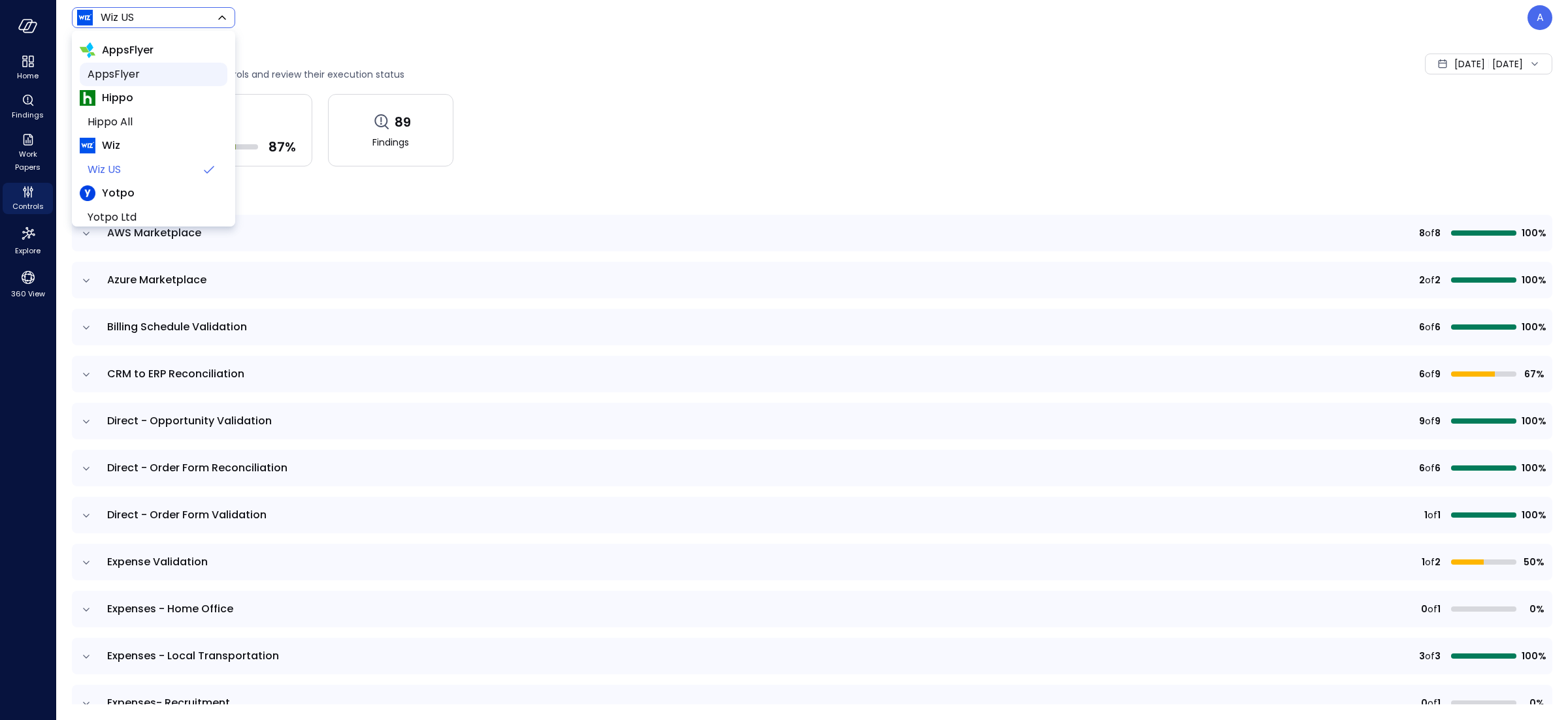
click at [129, 78] on span "AppsFlyer" at bounding box center [152, 74] width 129 height 16
type input "*******"
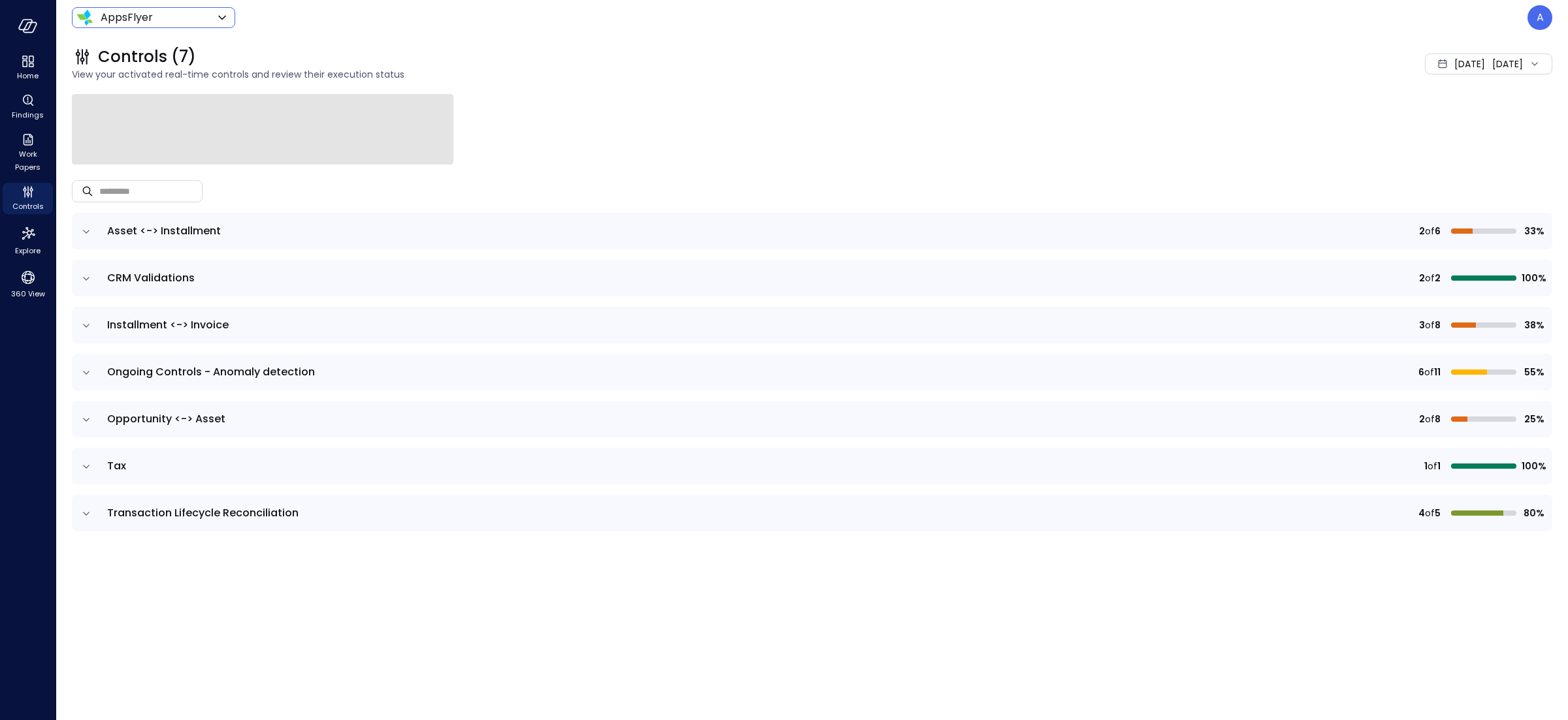
click at [87, 324] on icon "expand row" at bounding box center [86, 326] width 13 height 13
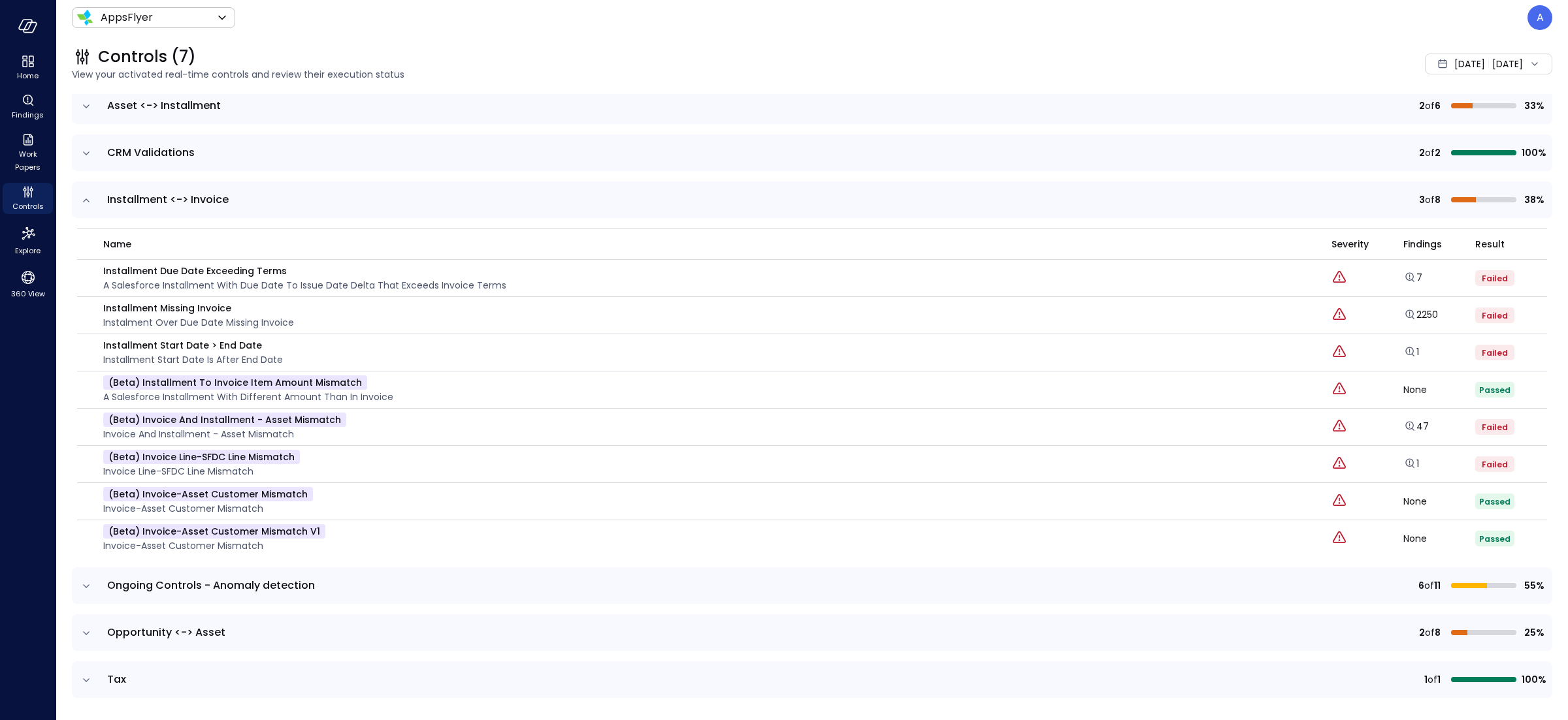
scroll to position [178, 0]
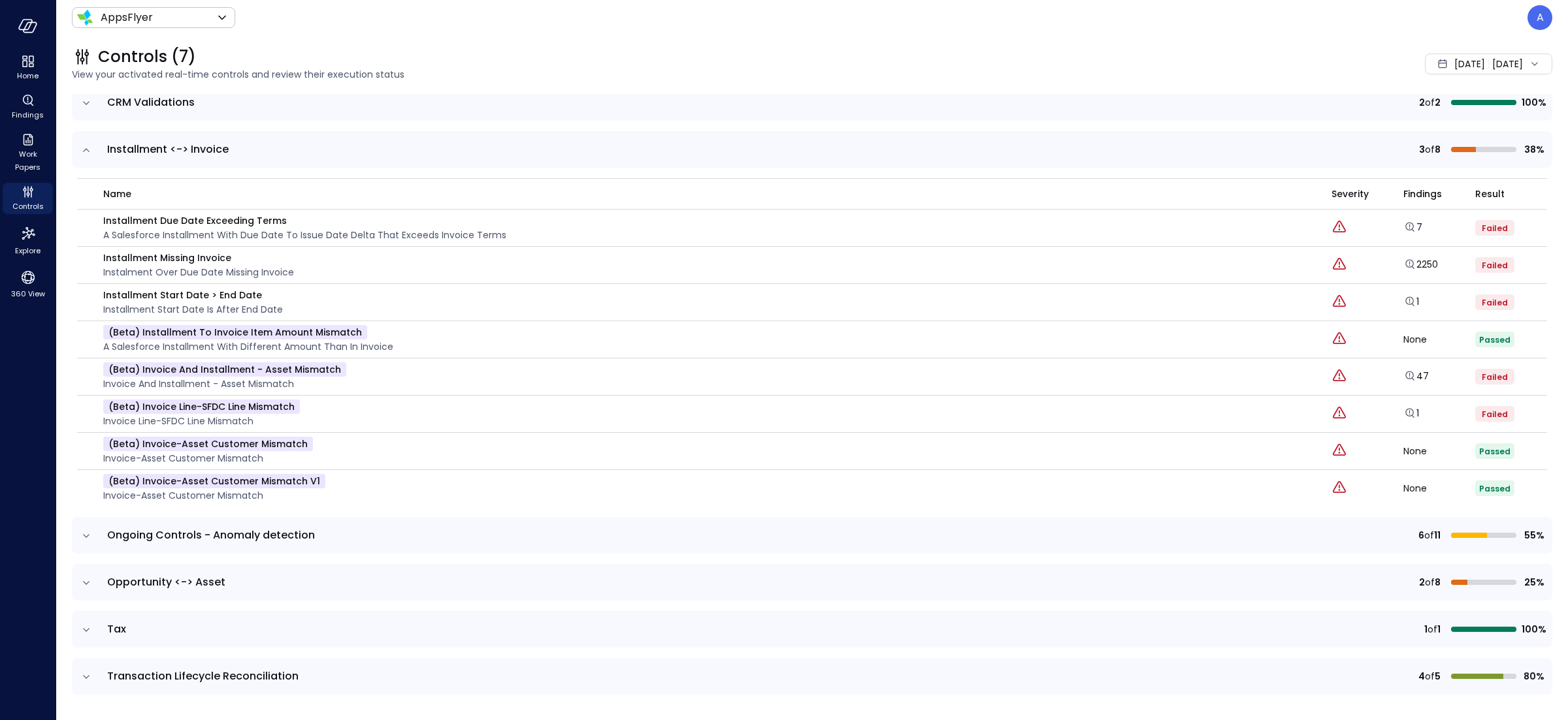
click at [85, 535] on icon "expand row" at bounding box center [86, 536] width 7 height 4
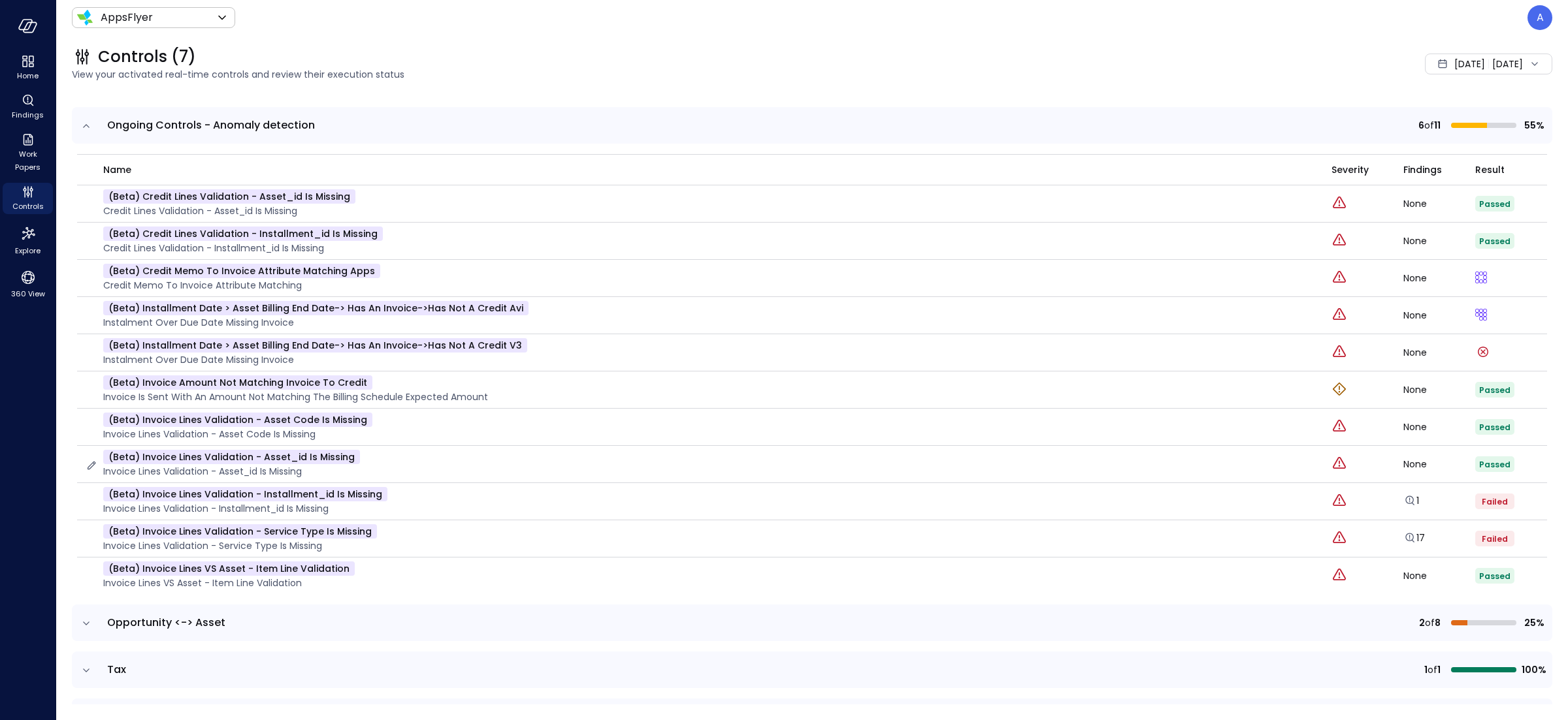
scroll to position [589, 0]
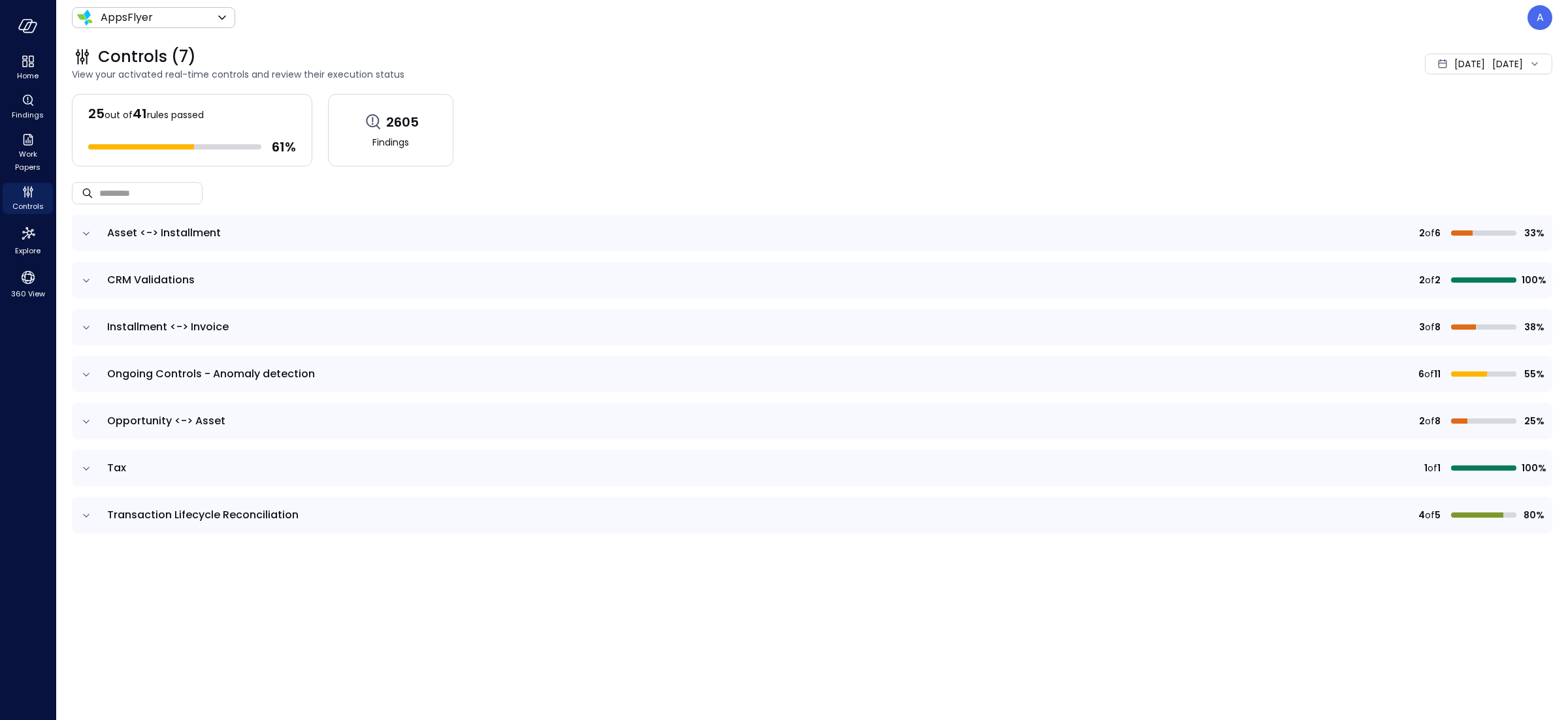
click at [90, 229] on icon "expand row" at bounding box center [86, 234] width 13 height 13
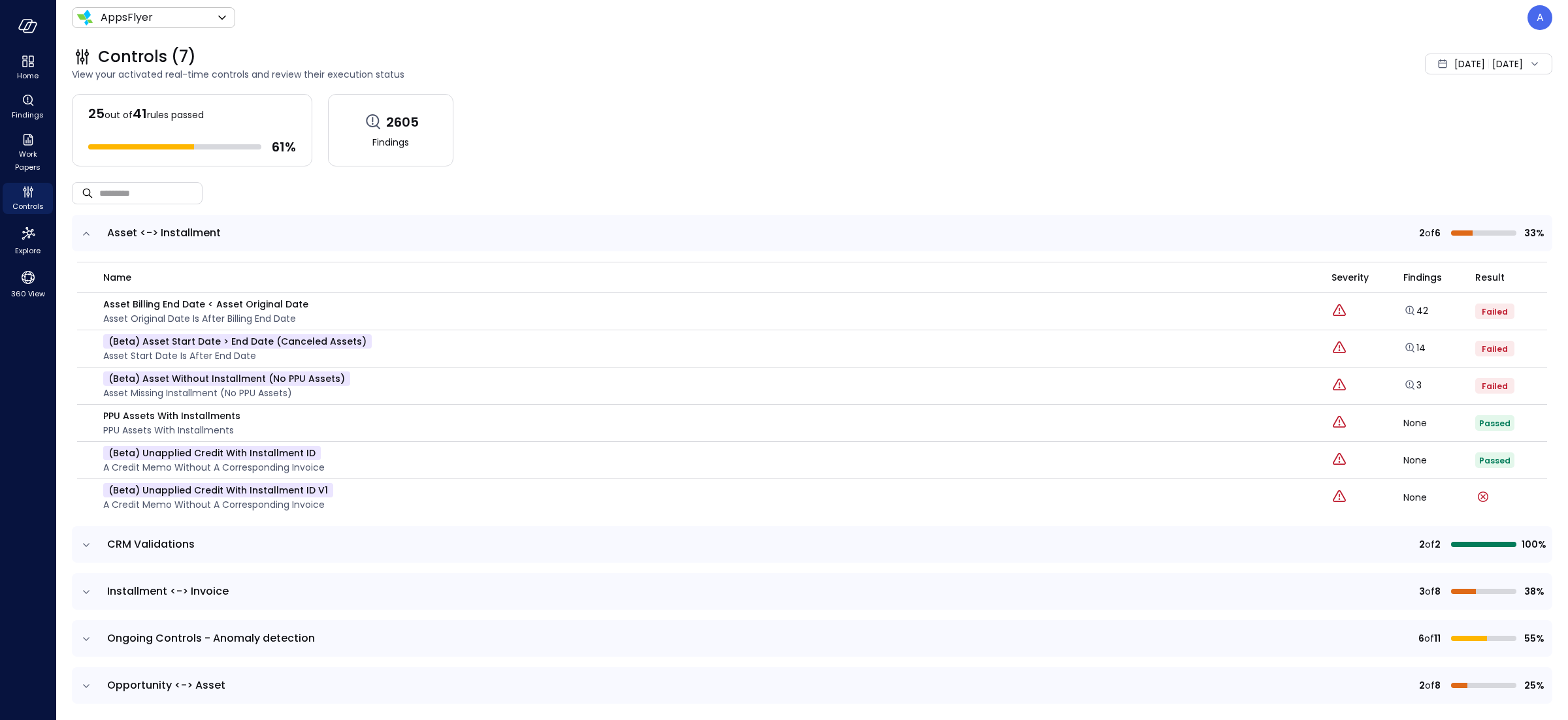
click at [90, 229] on icon "expand row" at bounding box center [86, 234] width 13 height 13
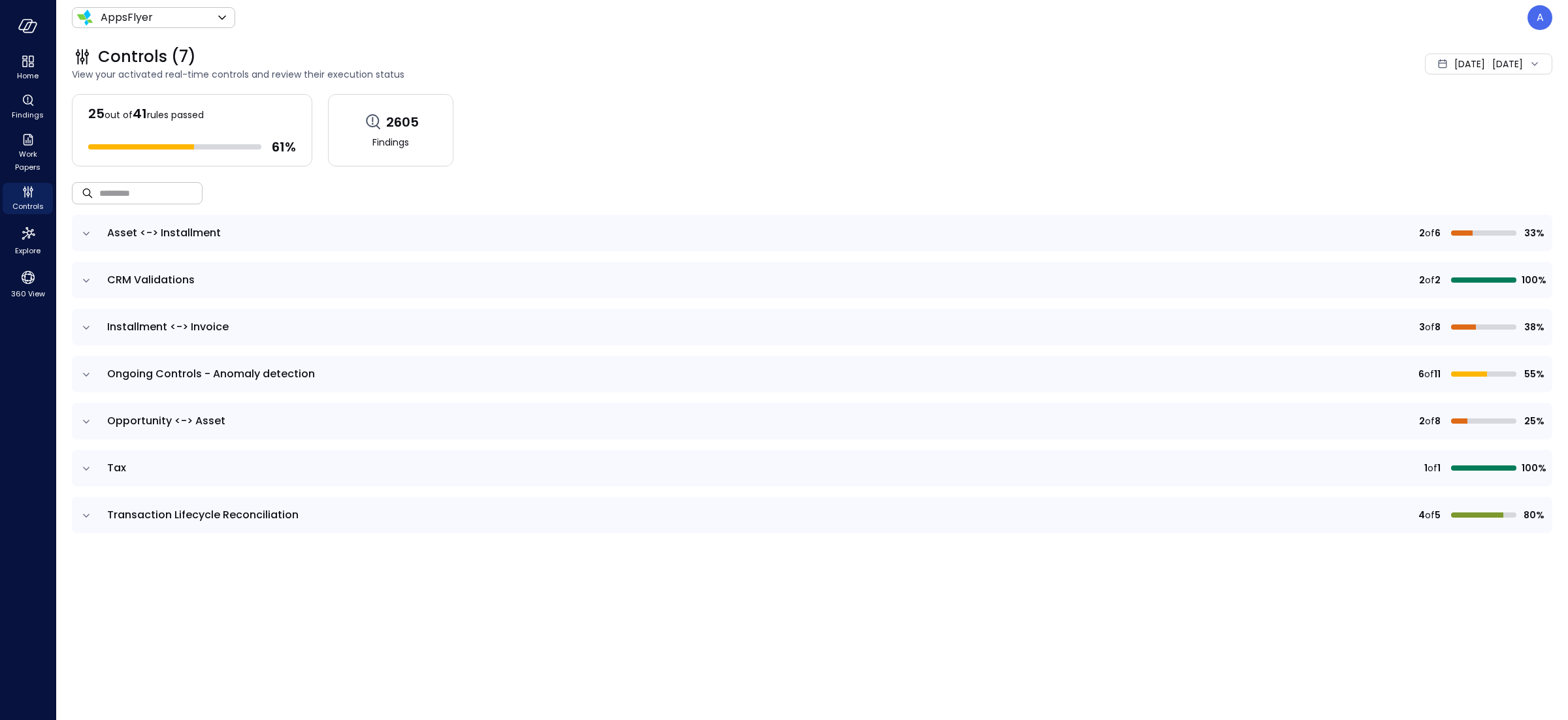
click at [142, 197] on input "text" at bounding box center [150, 193] width 103 height 35
type input "*"
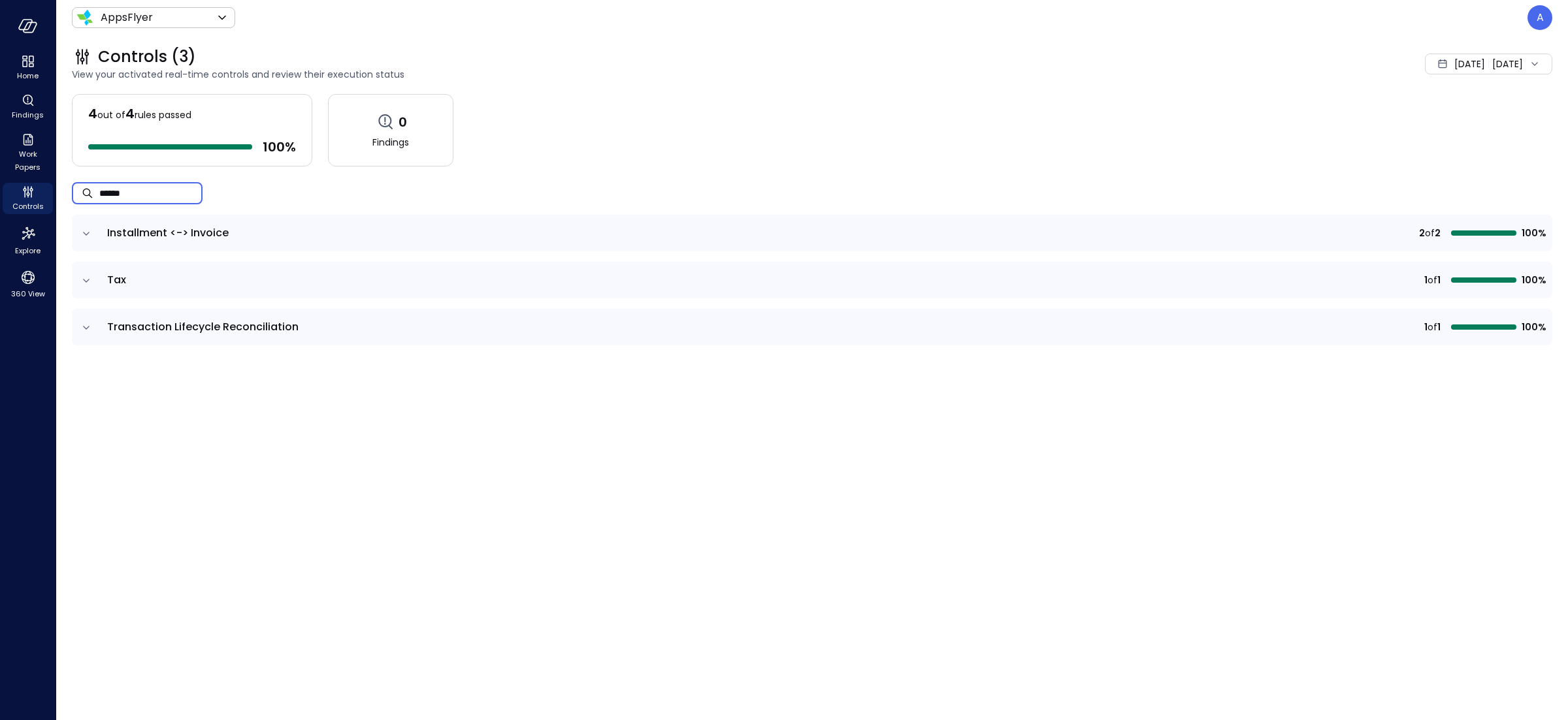
type input "******"
click at [82, 244] on td at bounding box center [85, 233] width 27 height 37
click at [85, 233] on icon "expand row" at bounding box center [86, 234] width 13 height 13
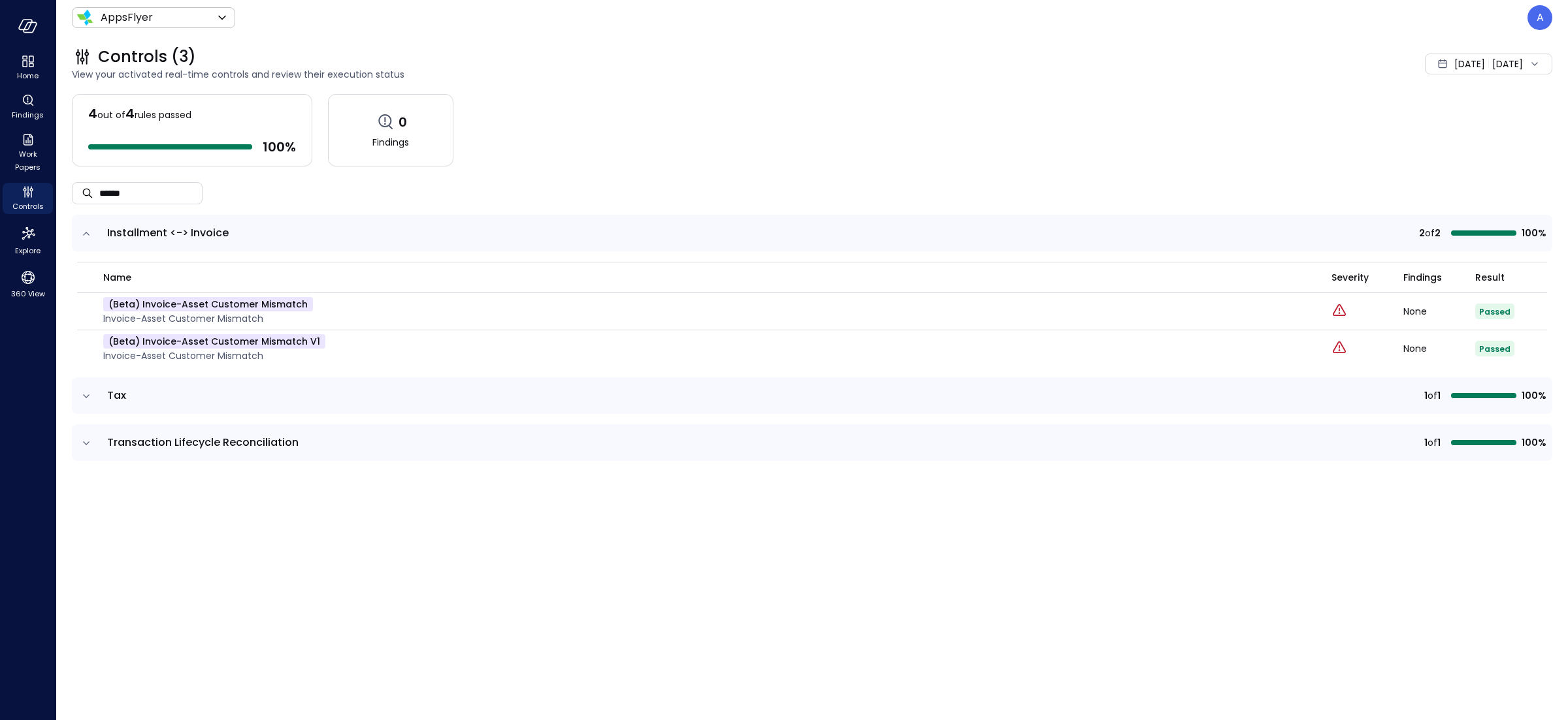
click at [1455, 62] on span "[DATE]" at bounding box center [1470, 64] width 30 height 14
click at [1425, 149] on li "Current Year [DATE]" at bounding box center [1452, 143] width 104 height 22
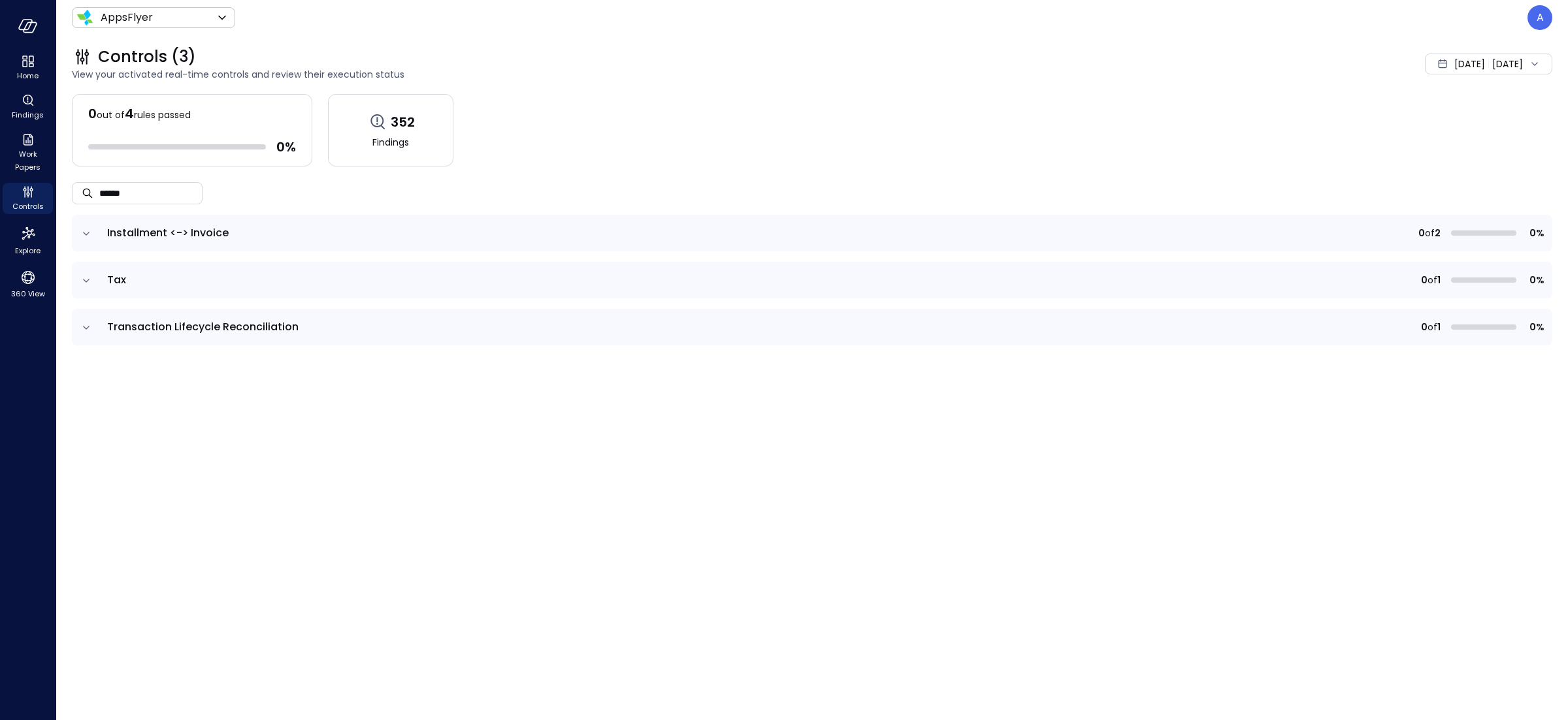
click at [85, 235] on icon "expand row" at bounding box center [86, 233] width 7 height 4
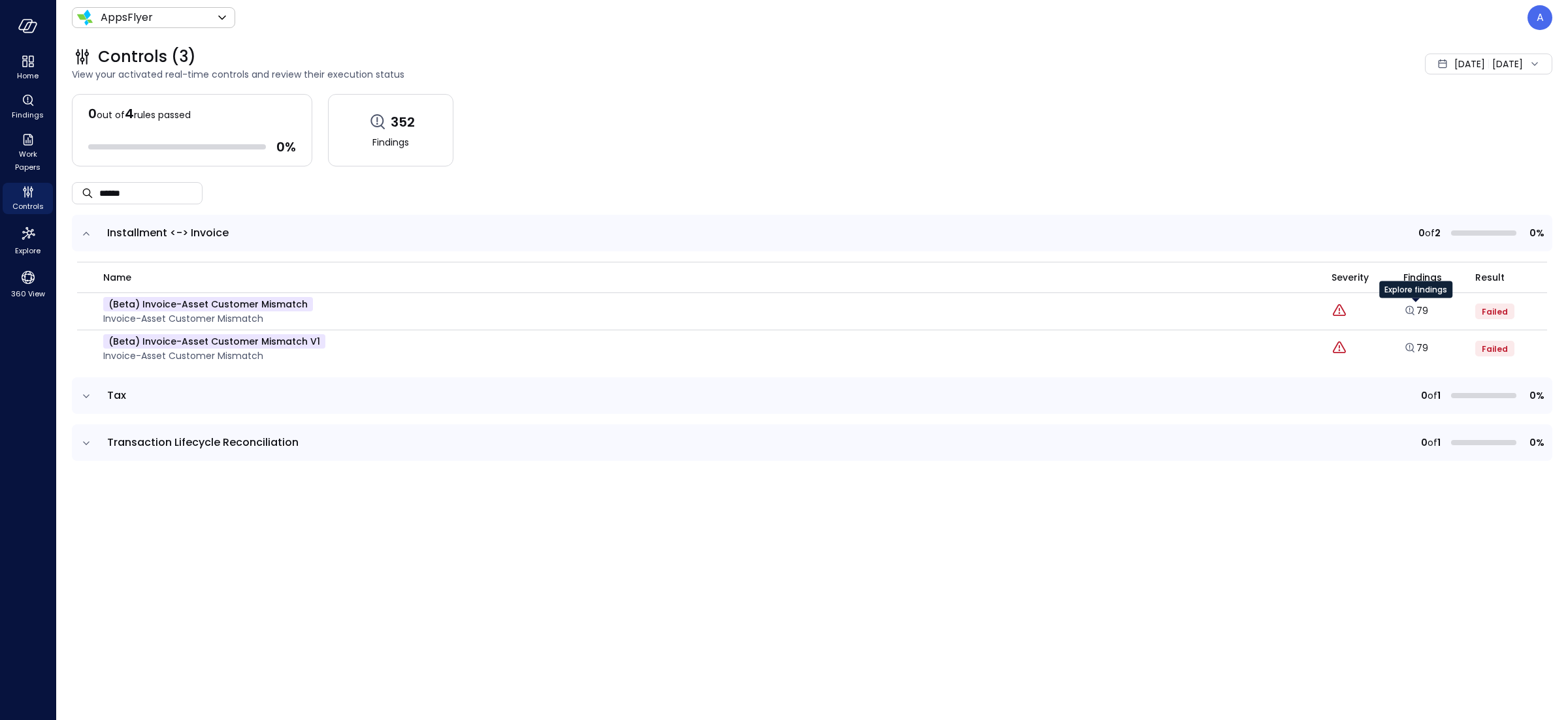
click at [1408, 304] on div "Explore findings" at bounding box center [1416, 295] width 73 height 26
click at [1408, 309] on icon "Explore findings" at bounding box center [1410, 311] width 13 height 13
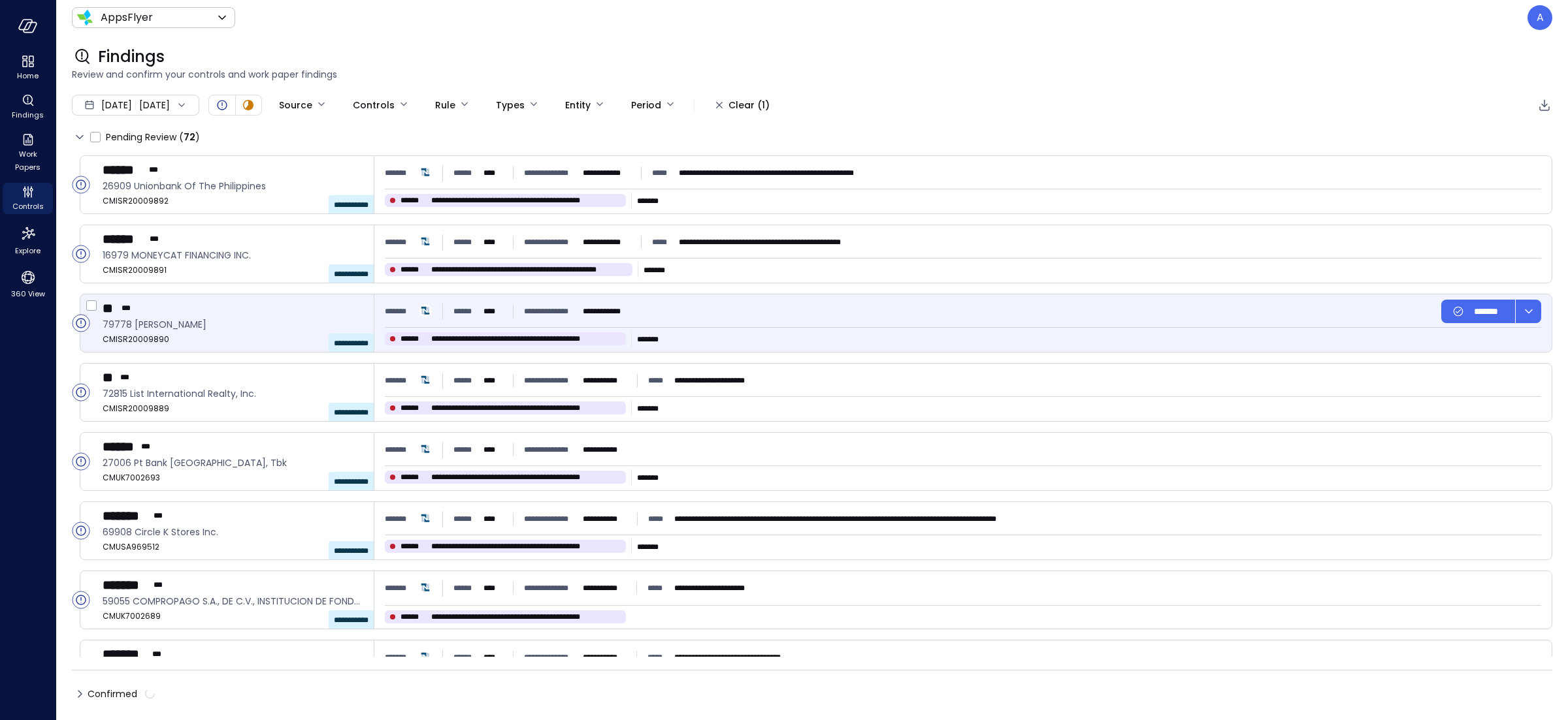
type input "****"
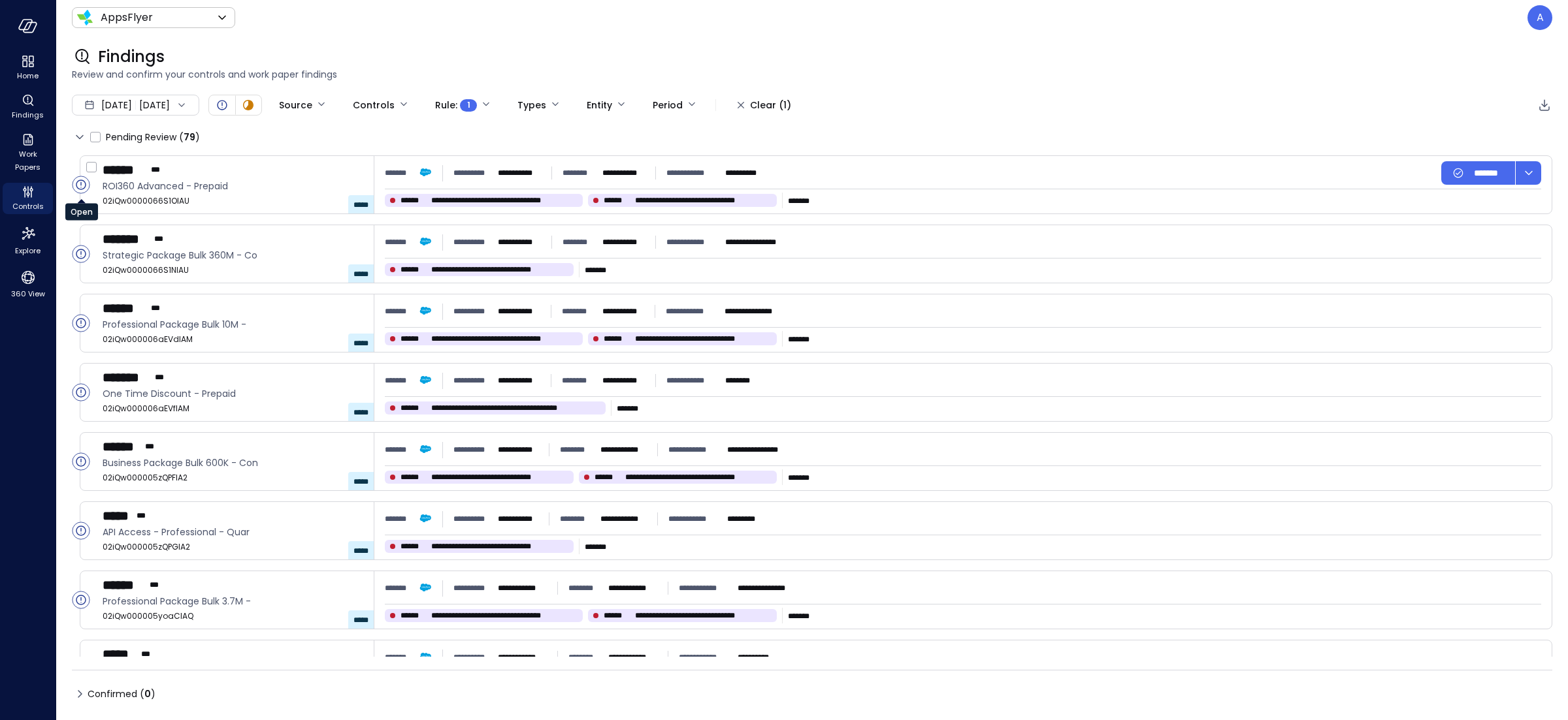
click at [81, 186] on circle "Open" at bounding box center [81, 185] width 17 height 17
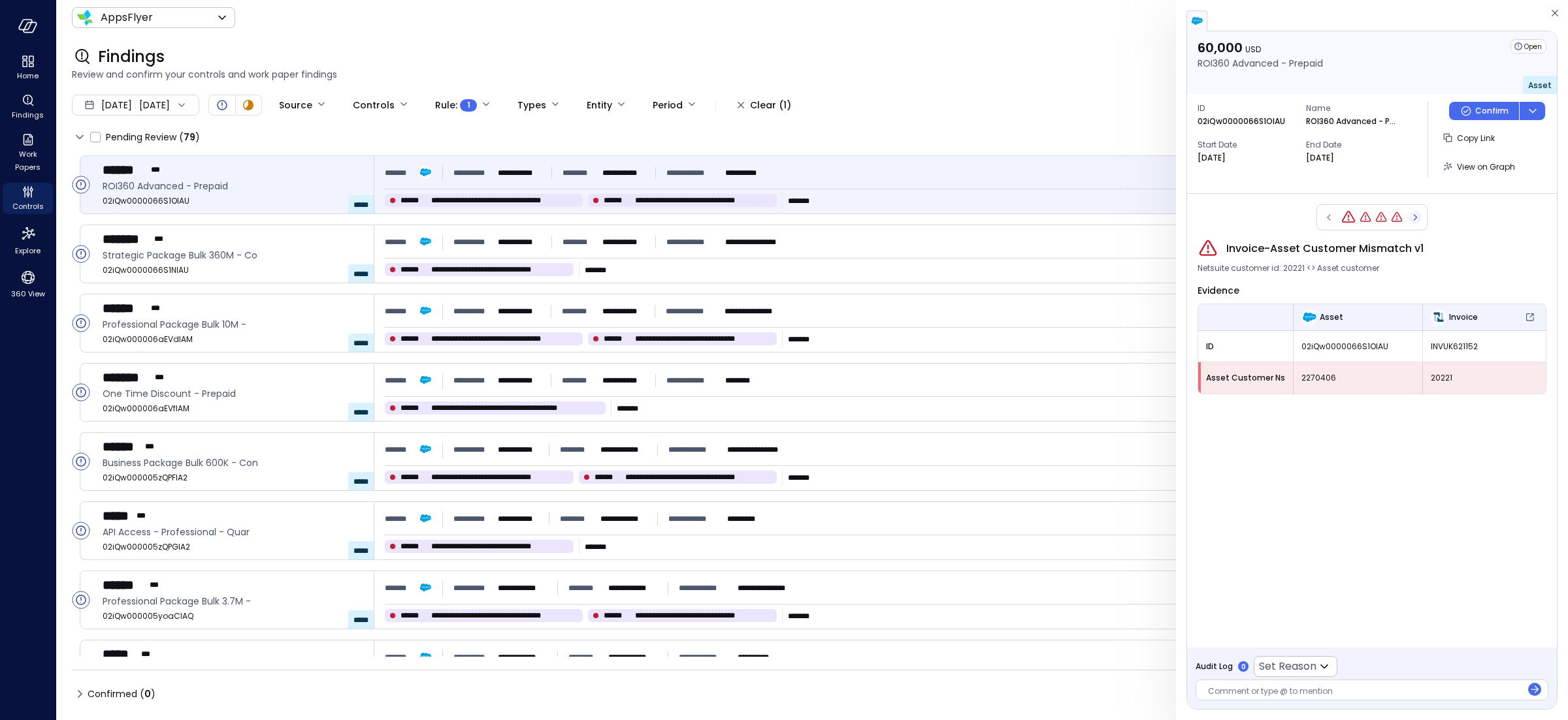
click at [1413, 222] on icon "button" at bounding box center [1415, 217] width 13 height 16
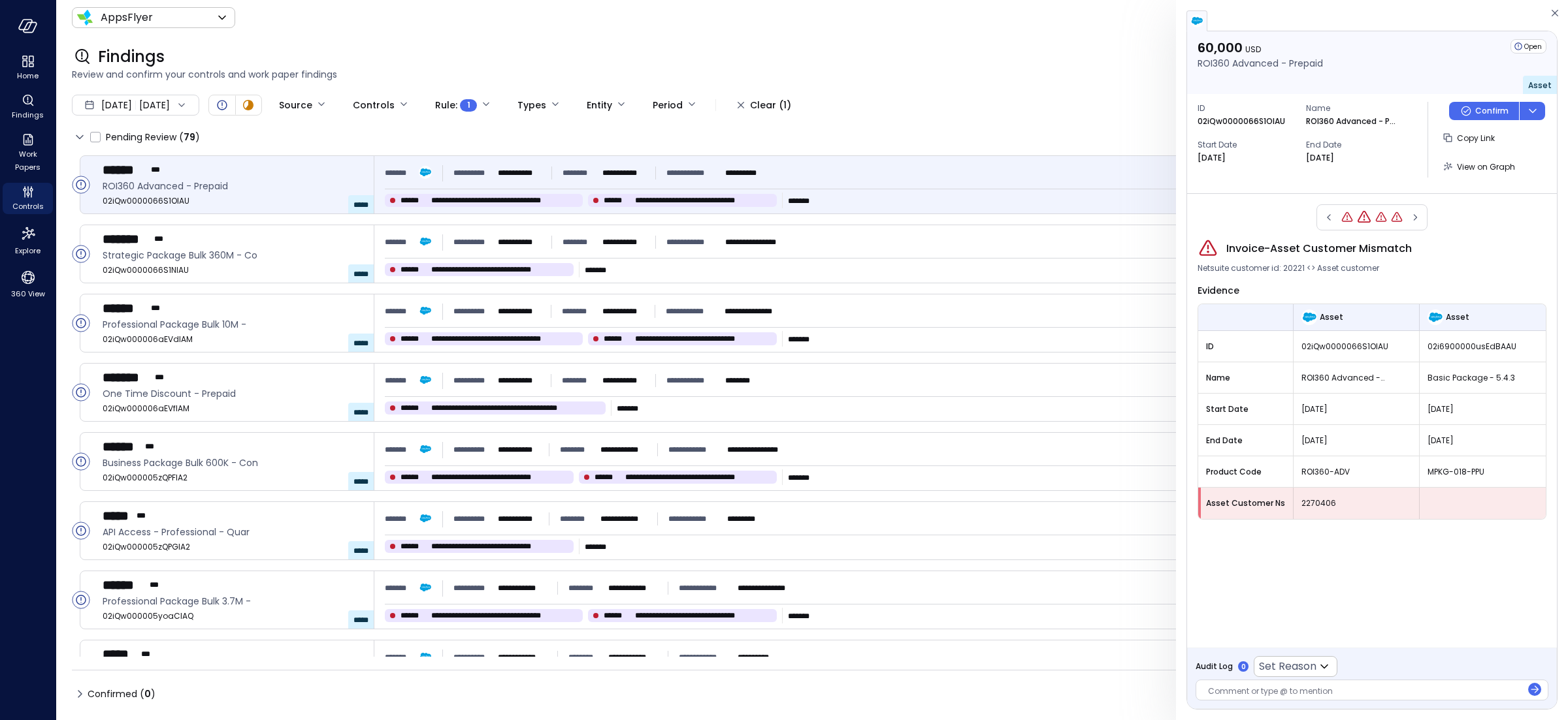
click at [1284, 271] on span "Netsuite customer id: 20221 <> Asset customer" at bounding box center [1288, 269] width 181 height 13
click at [1326, 214] on icon "button" at bounding box center [1329, 217] width 13 height 16
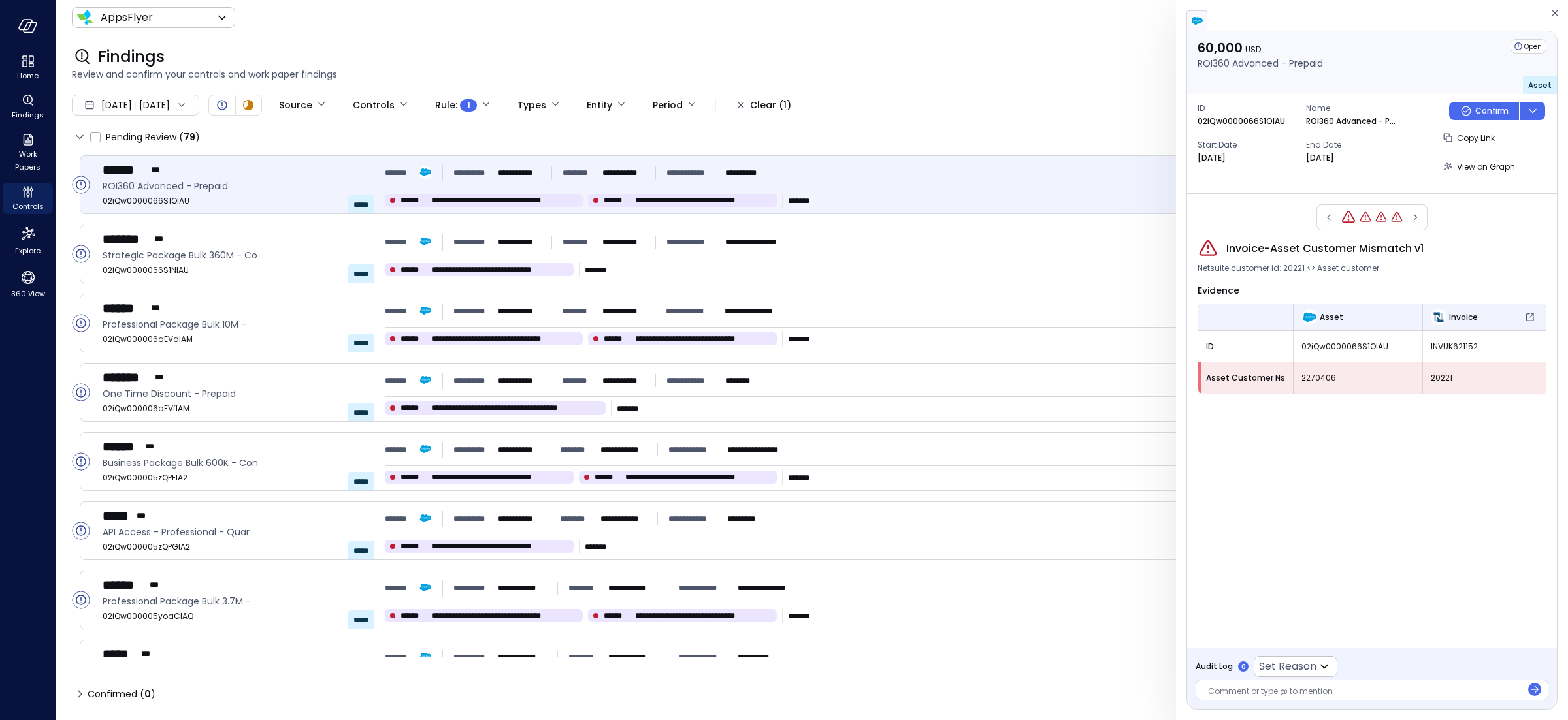
click at [1244, 378] on span "Asset Customer Ns" at bounding box center [1245, 378] width 79 height 13
copy span "Asset Customer Ns"
click at [1323, 378] on span "2270406" at bounding box center [1358, 378] width 113 height 13
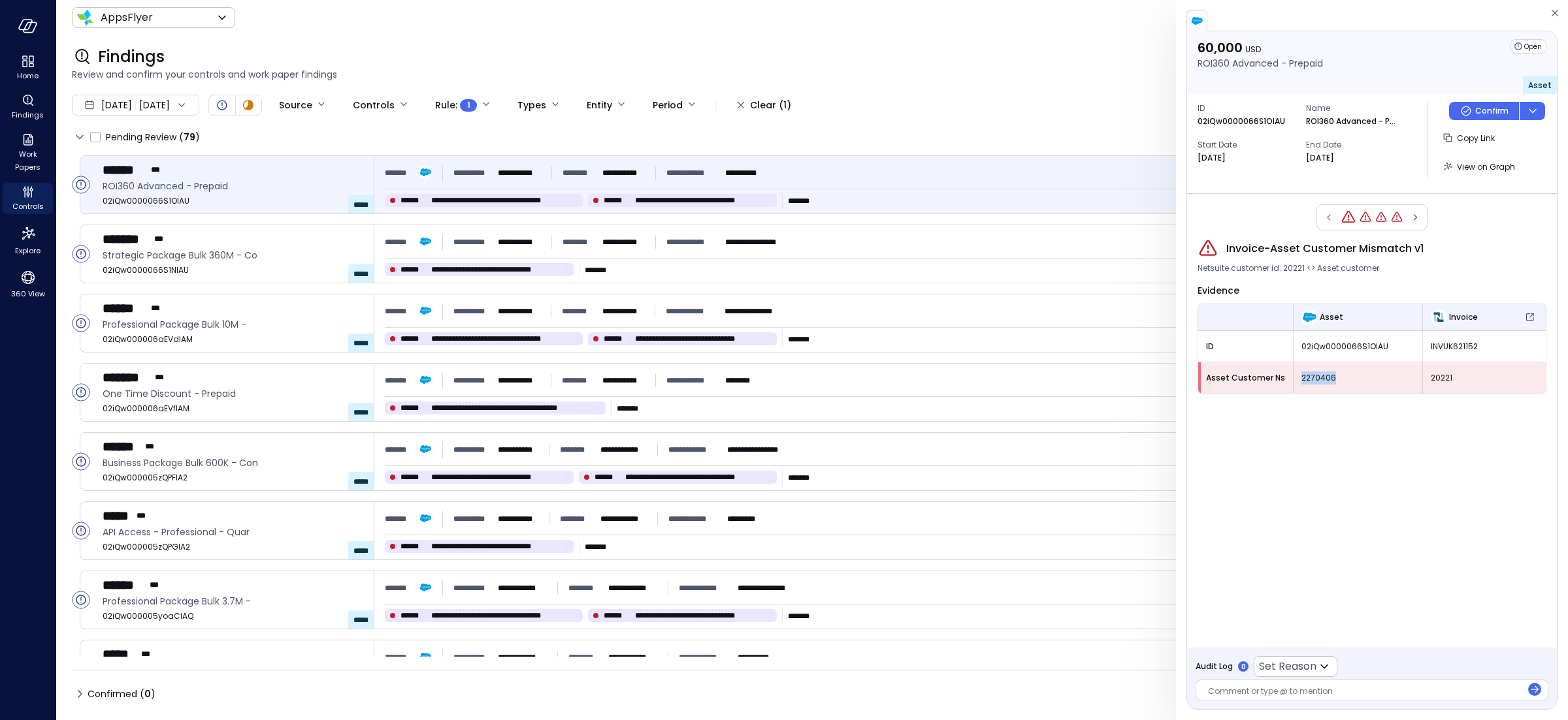
click at [1323, 378] on span "2270406" at bounding box center [1358, 378] width 113 height 13
click at [1251, 383] on span "Asset Customer Ns" at bounding box center [1245, 378] width 79 height 13
